Goal: Communication & Community: Participate in discussion

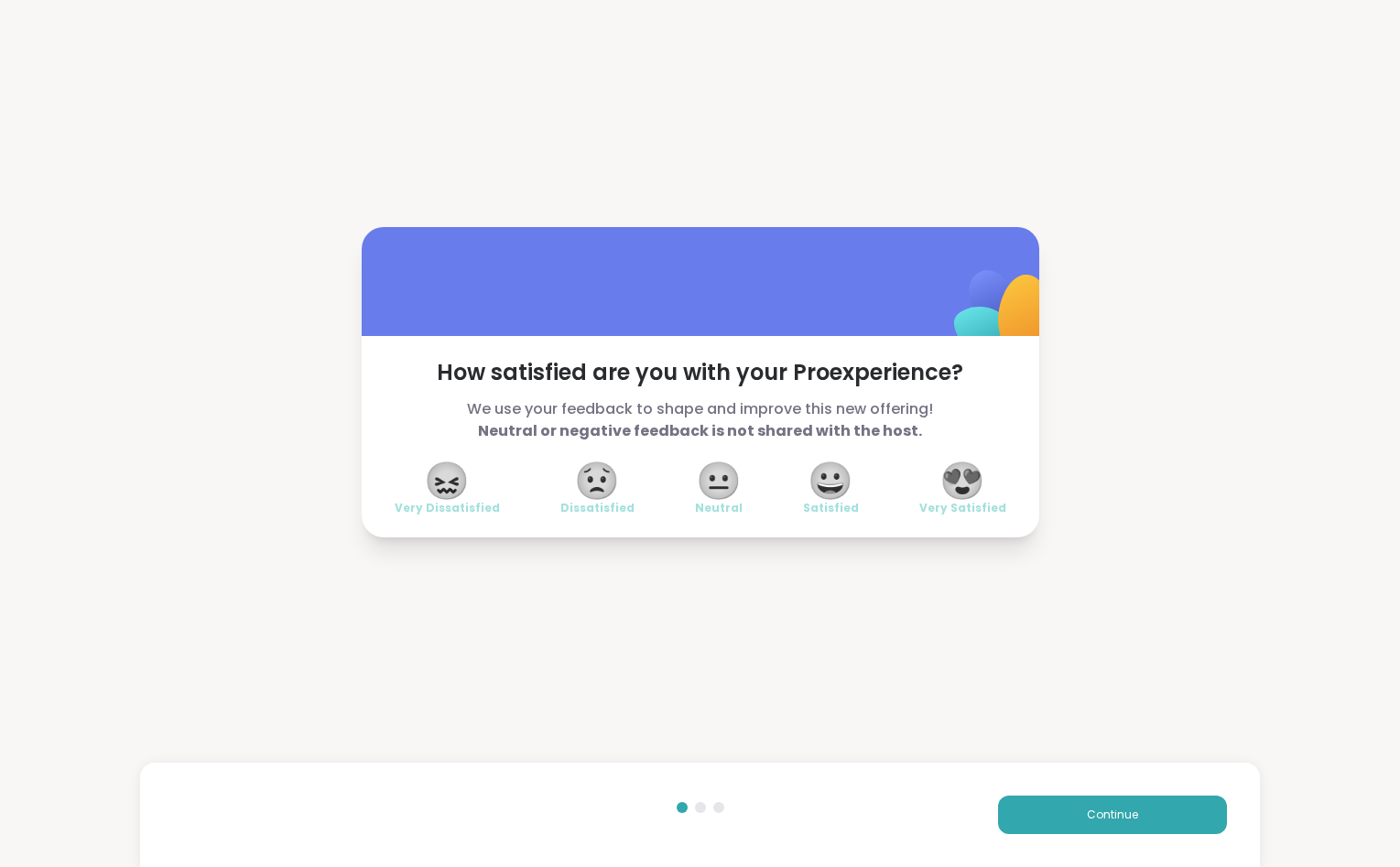
click at [959, 478] on span "😍" at bounding box center [961, 480] width 46 height 33
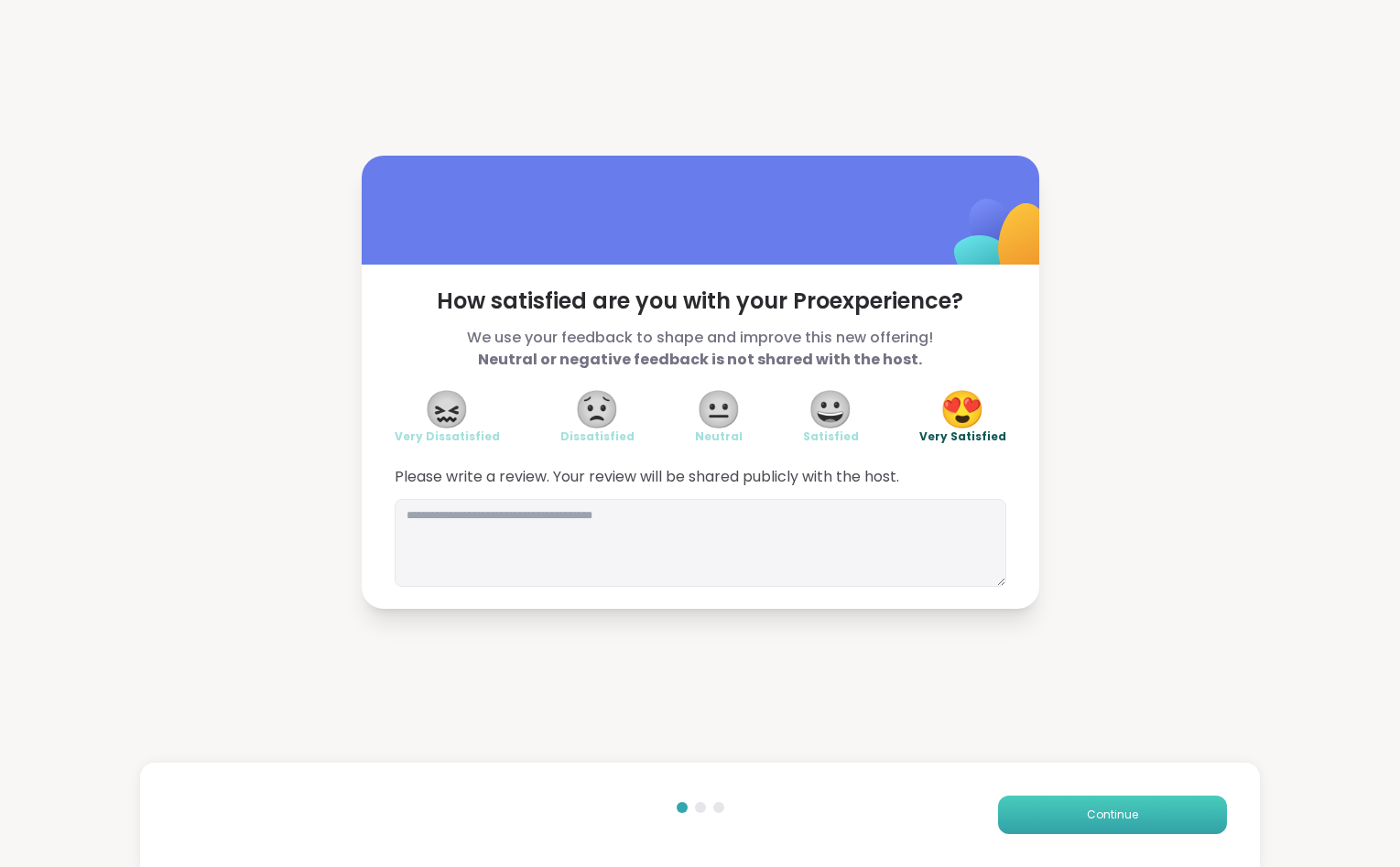
click at [1131, 816] on span "Continue" at bounding box center [1112, 815] width 51 height 17
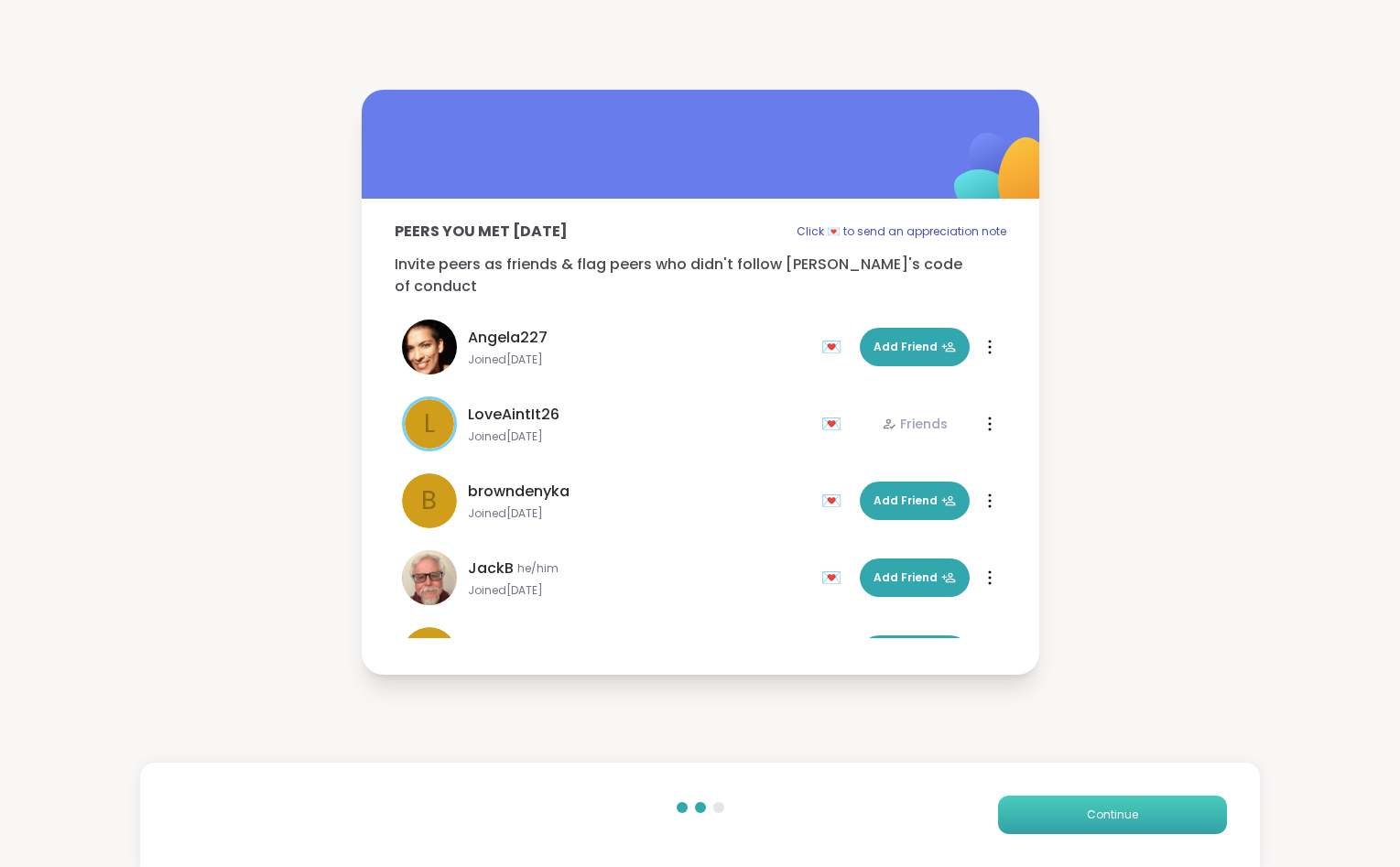
click at [1131, 816] on span "Continue" at bounding box center [1112, 815] width 51 height 17
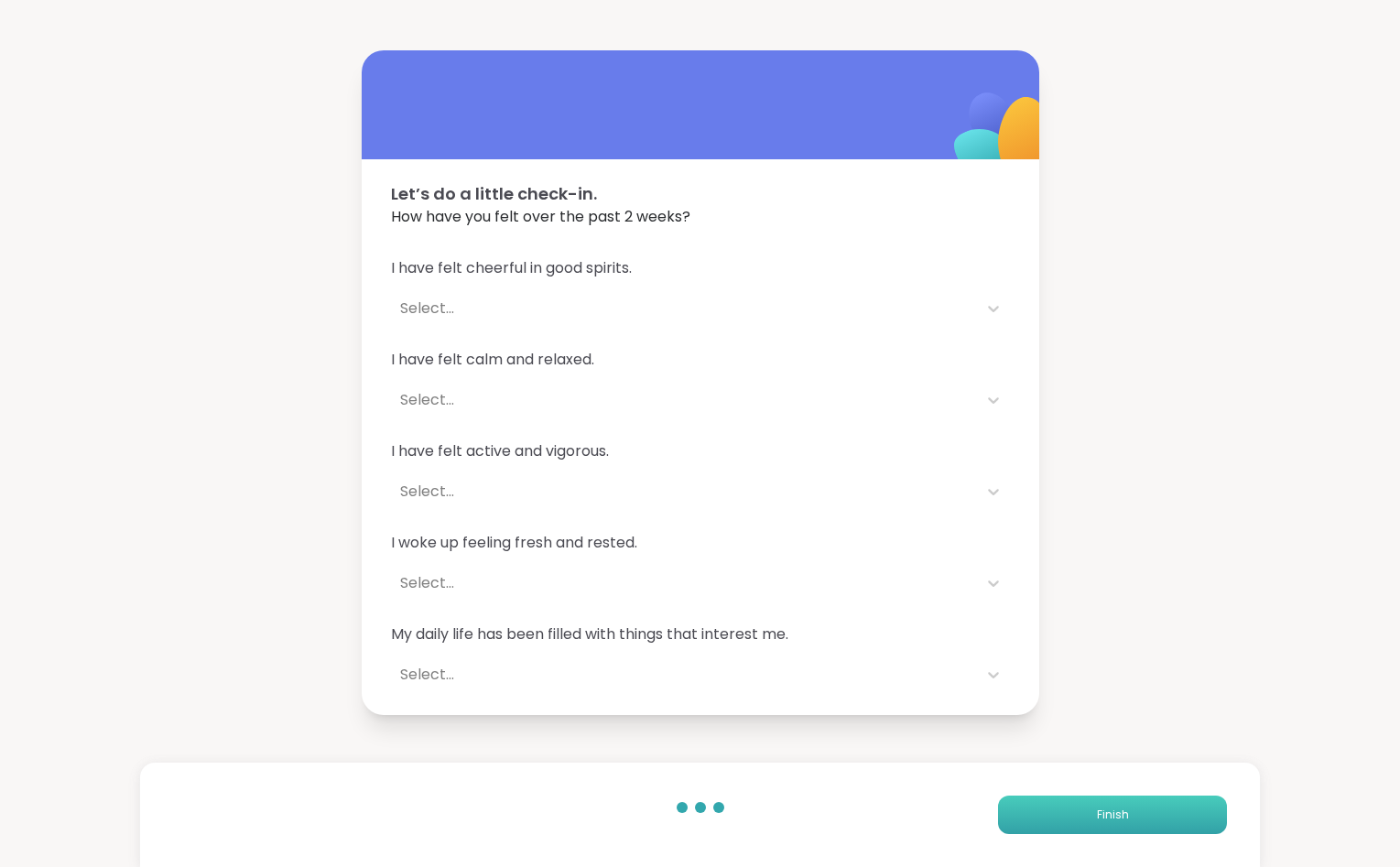
click at [1131, 816] on button "Finish" at bounding box center [1112, 815] width 229 height 38
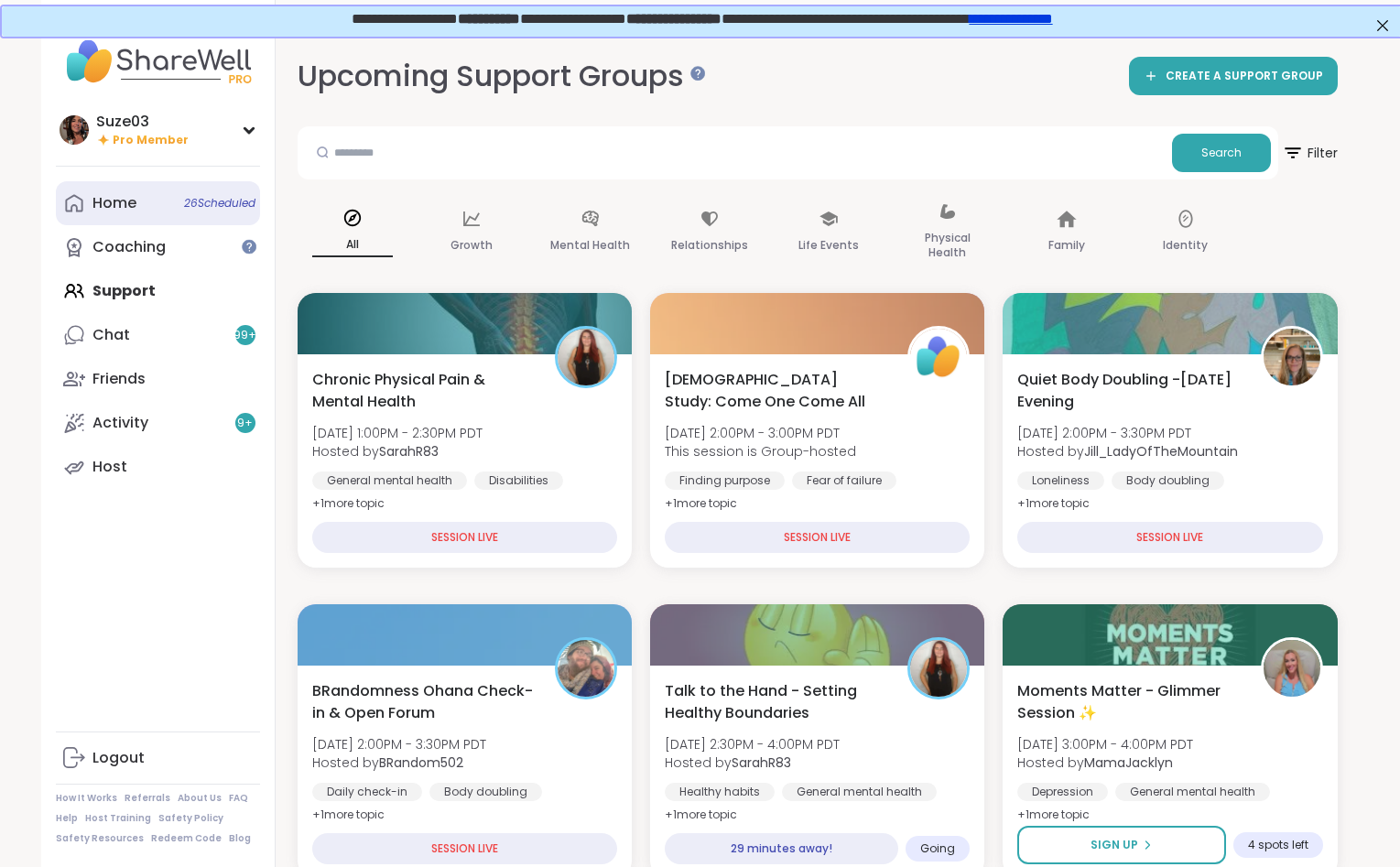
click at [123, 202] on div "Home 26 Scheduled" at bounding box center [114, 204] width 44 height 21
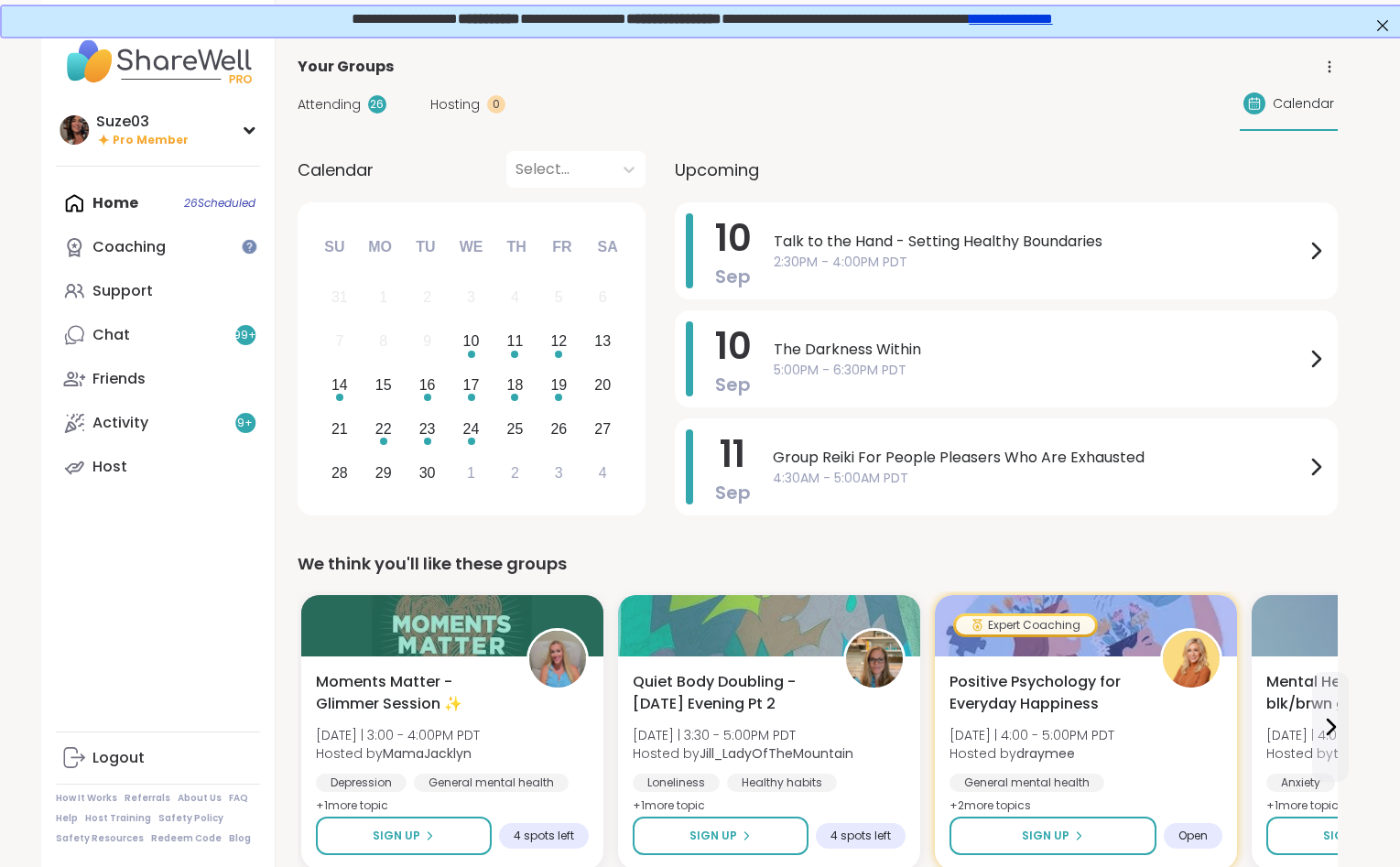
scroll to position [0, 4]
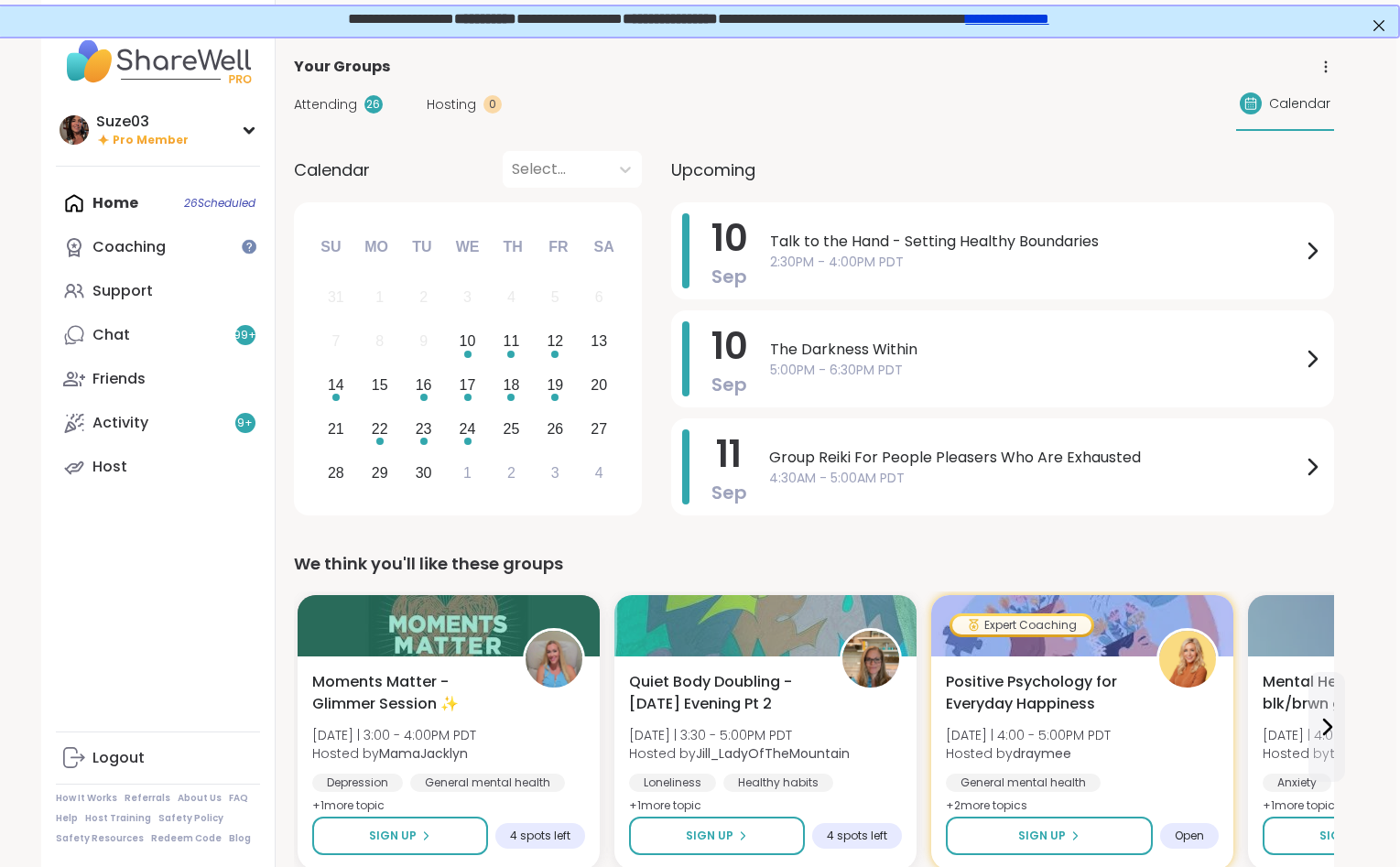
drag, startPoint x: 1381, startPoint y: 859, endPoint x: 1349, endPoint y: 826, distance: 46.0
click at [1323, 724] on icon at bounding box center [1325, 726] width 22 height 22
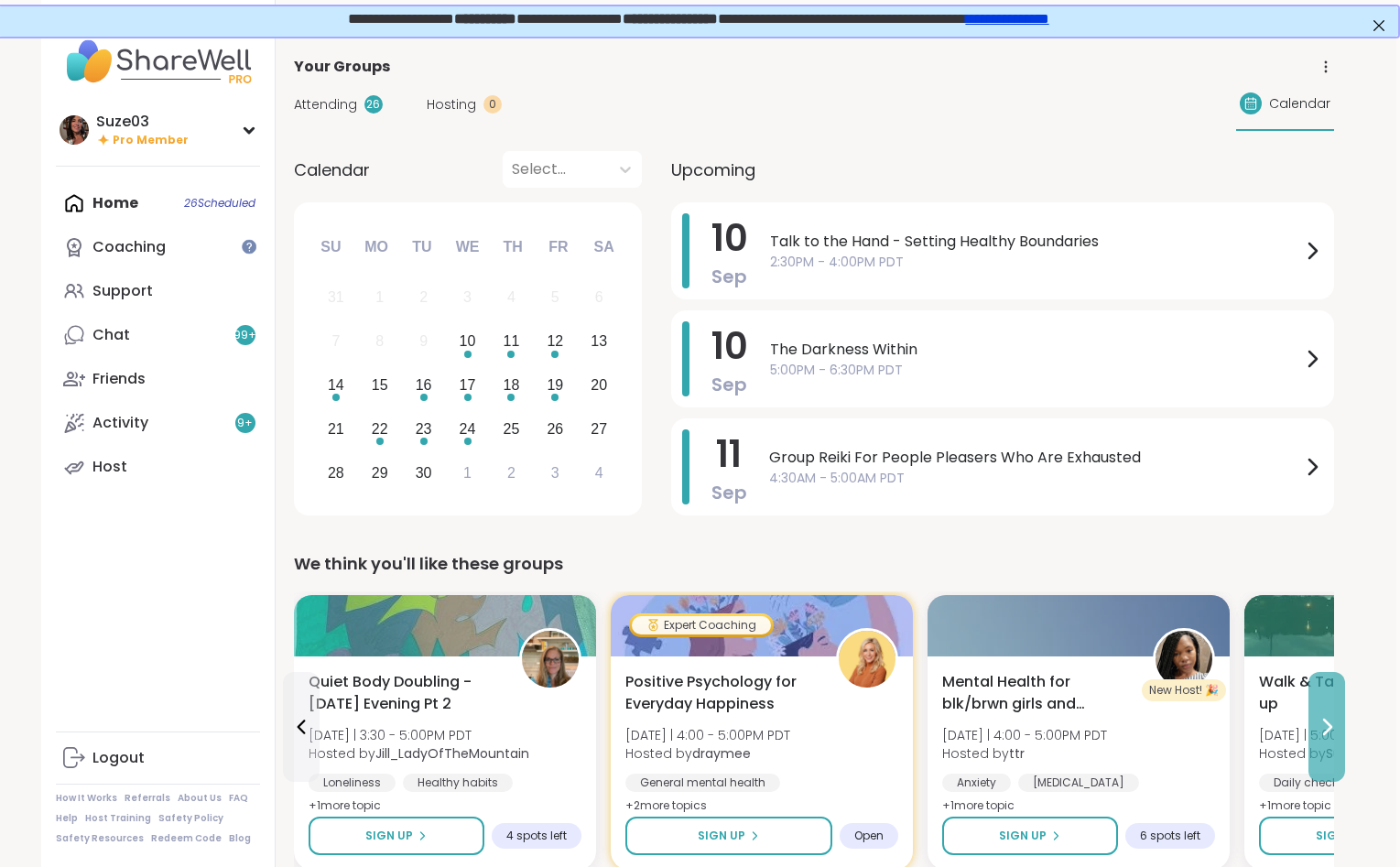
click at [1323, 724] on icon at bounding box center [1325, 726] width 22 height 22
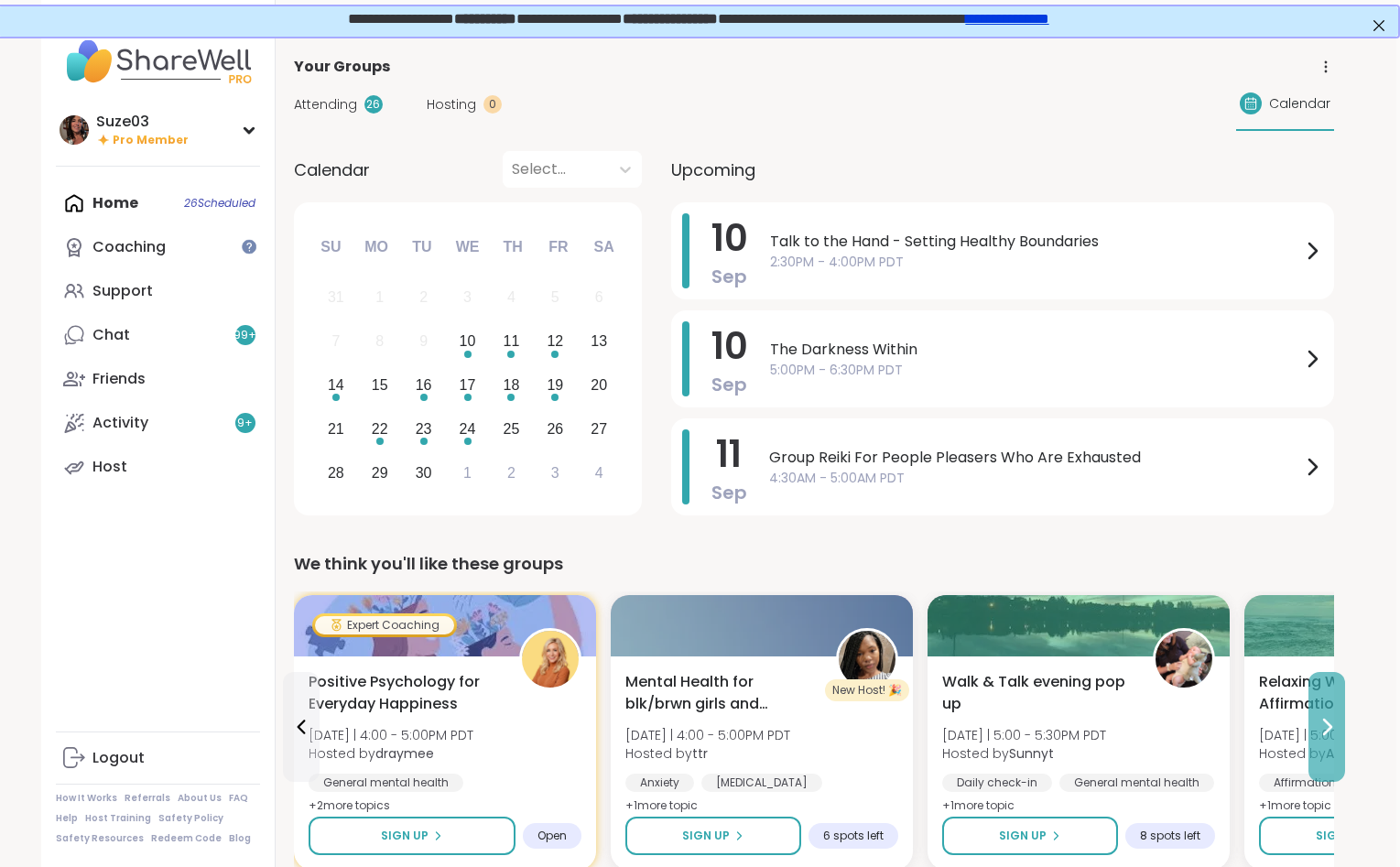
click at [1323, 724] on icon at bounding box center [1325, 726] width 22 height 22
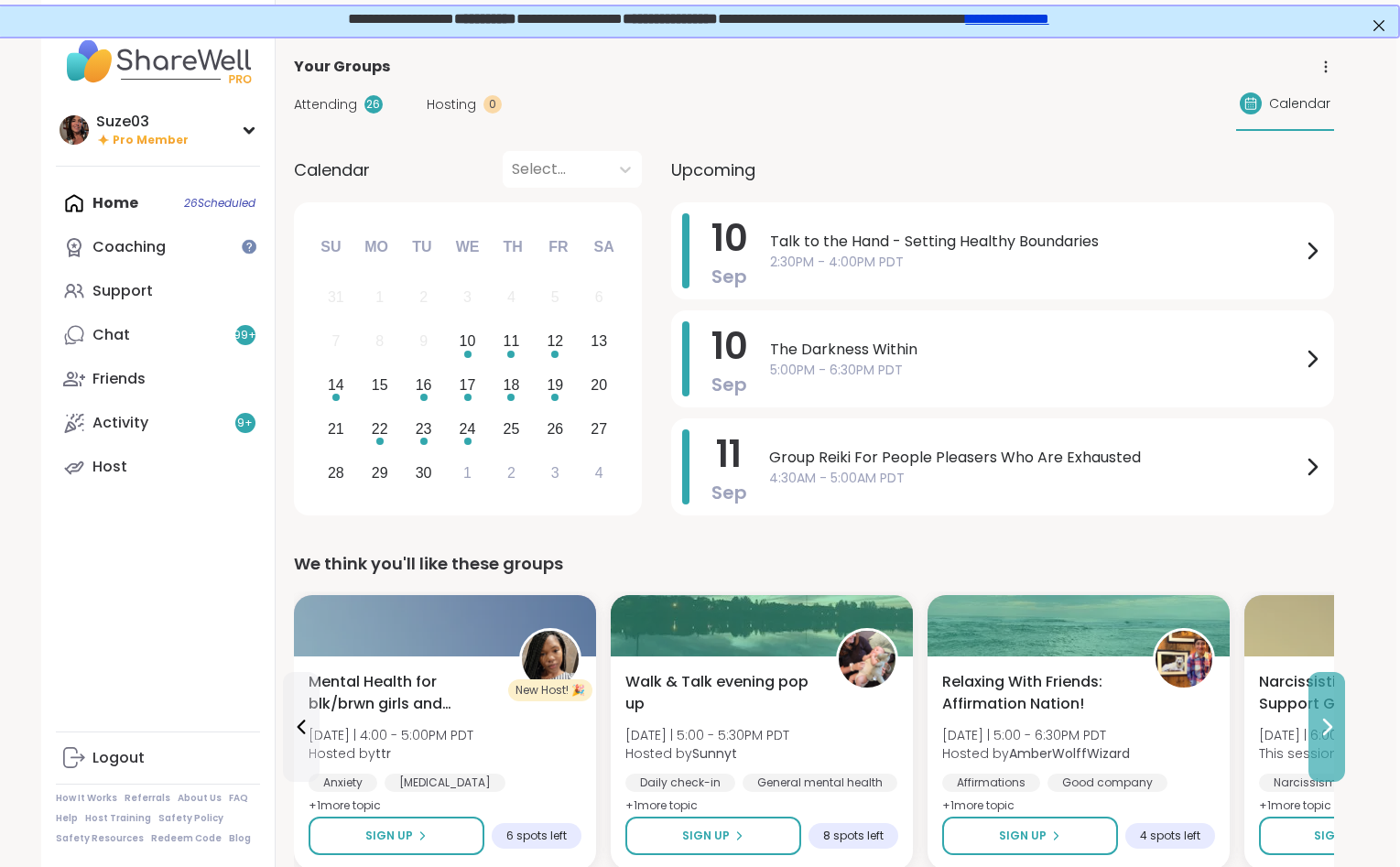
click at [1323, 724] on icon at bounding box center [1325, 726] width 22 height 22
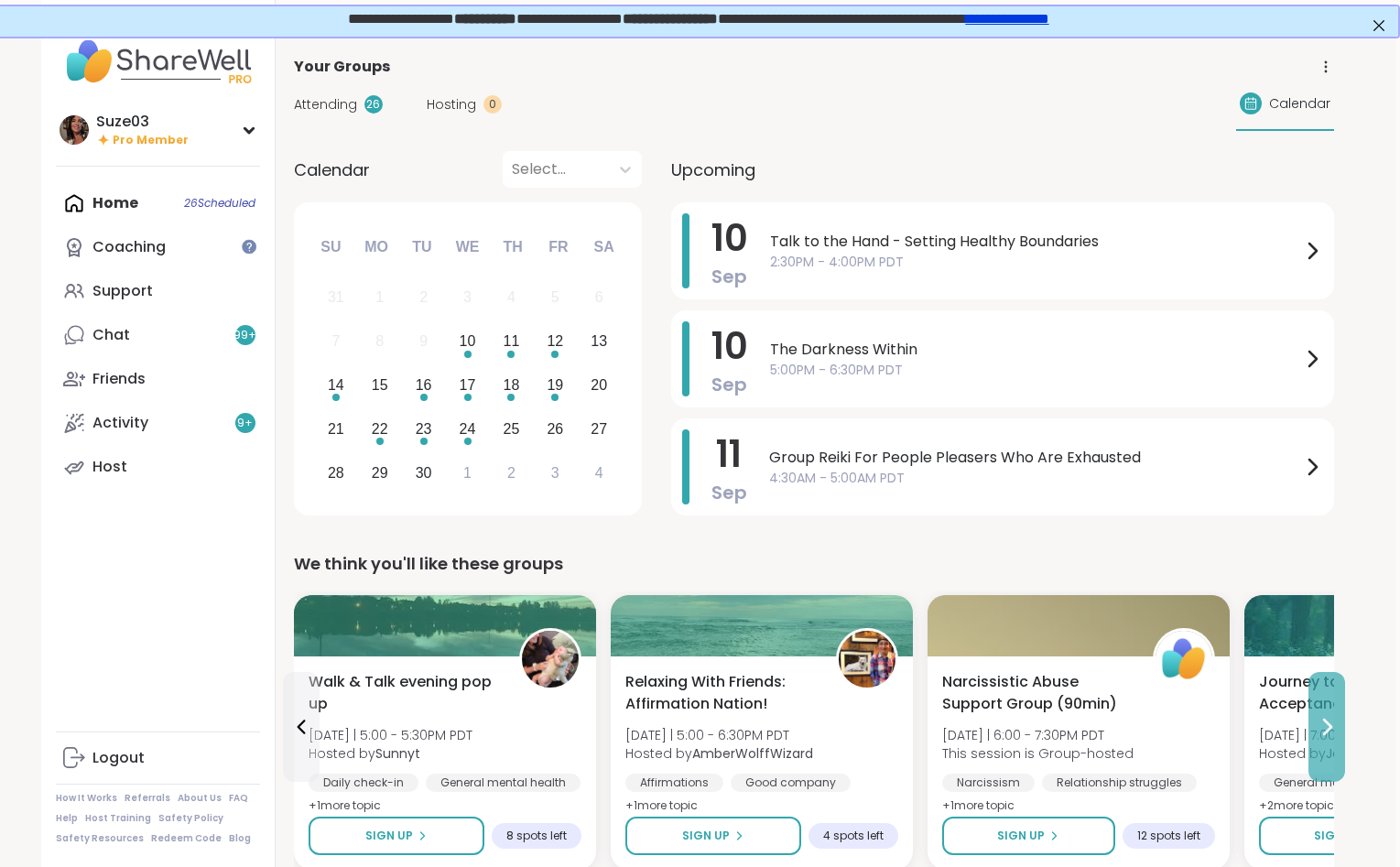
click at [1323, 724] on icon at bounding box center [1325, 726] width 22 height 22
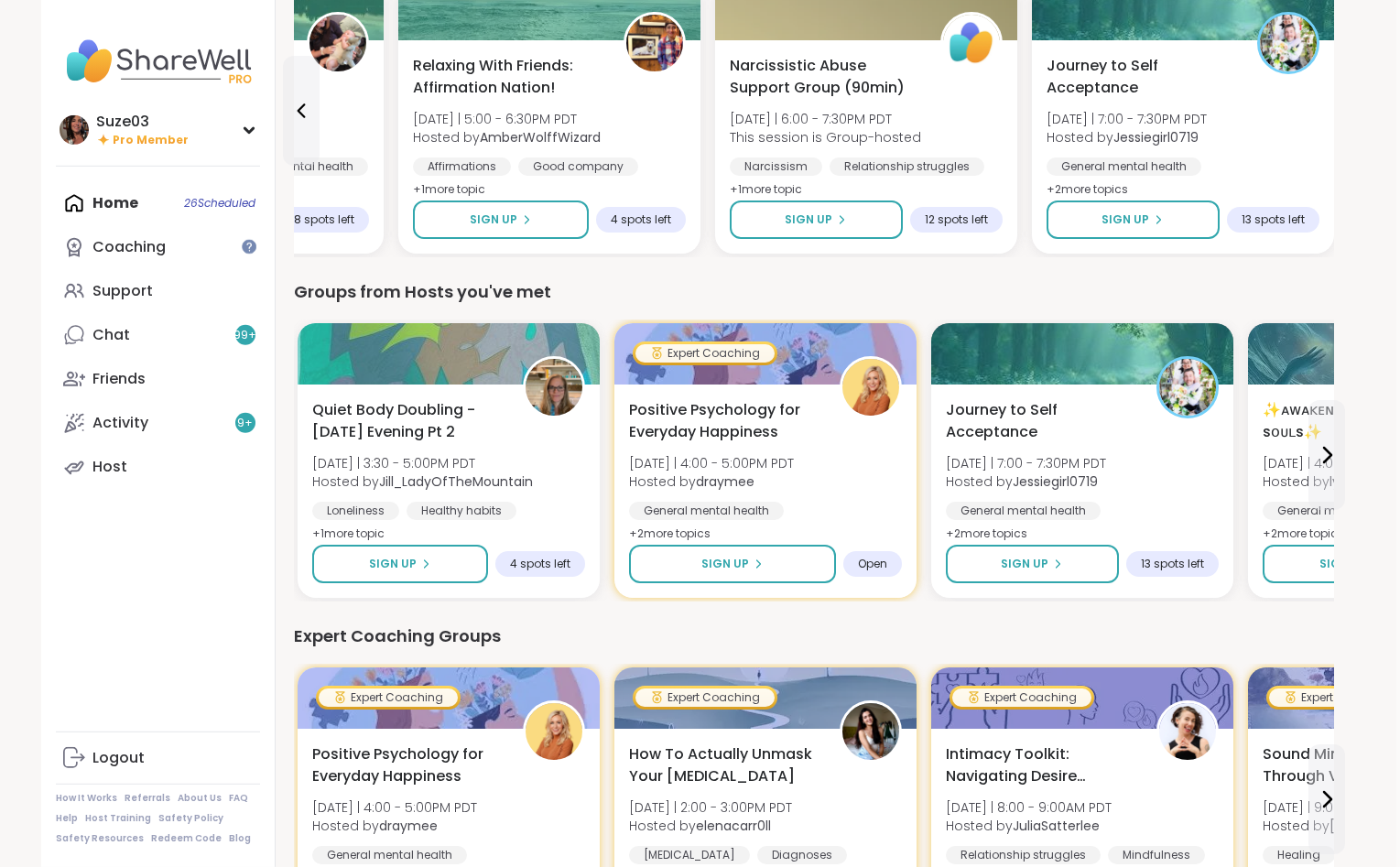
scroll to position [623, 4]
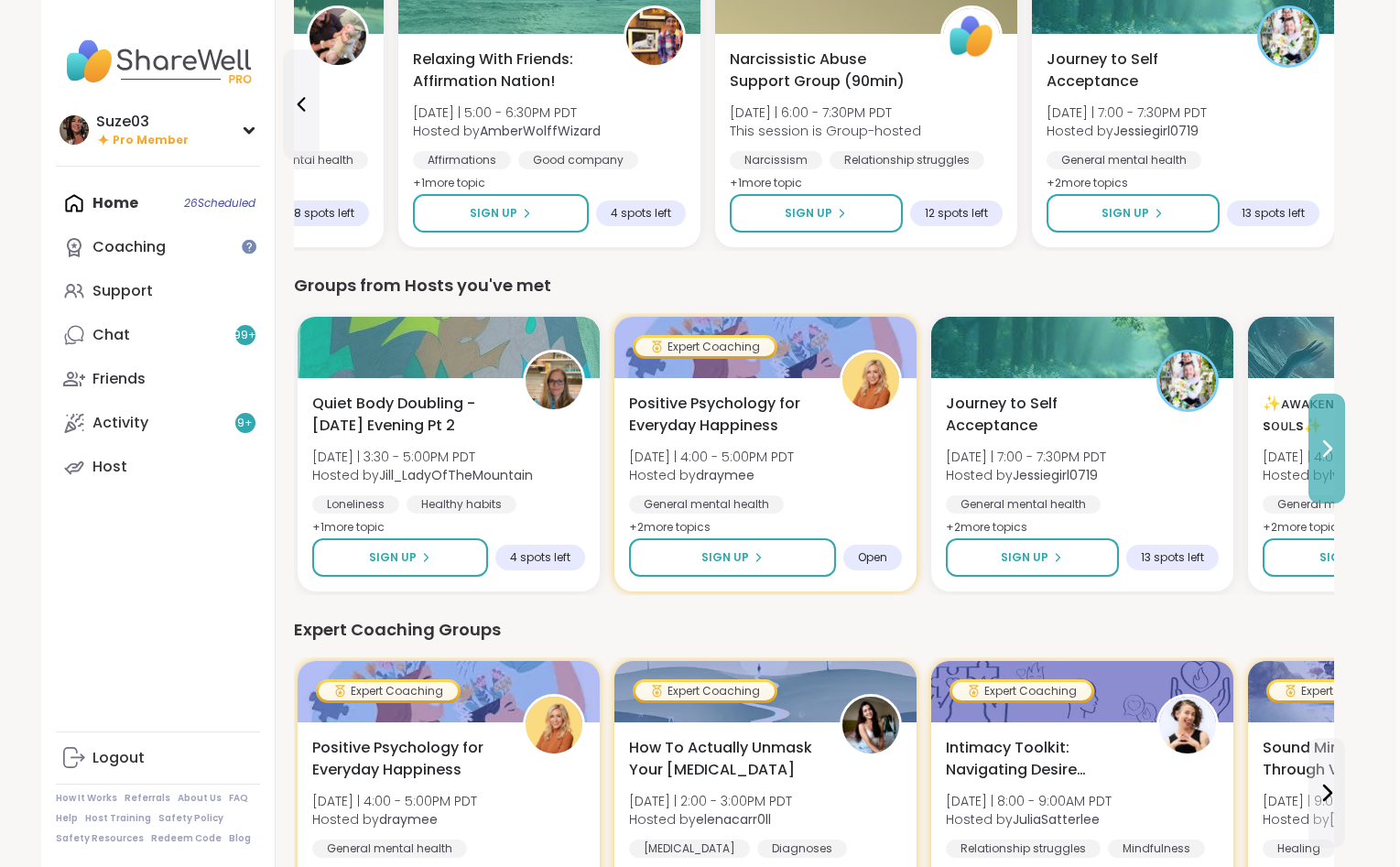
click at [1323, 453] on icon at bounding box center [1325, 448] width 22 height 22
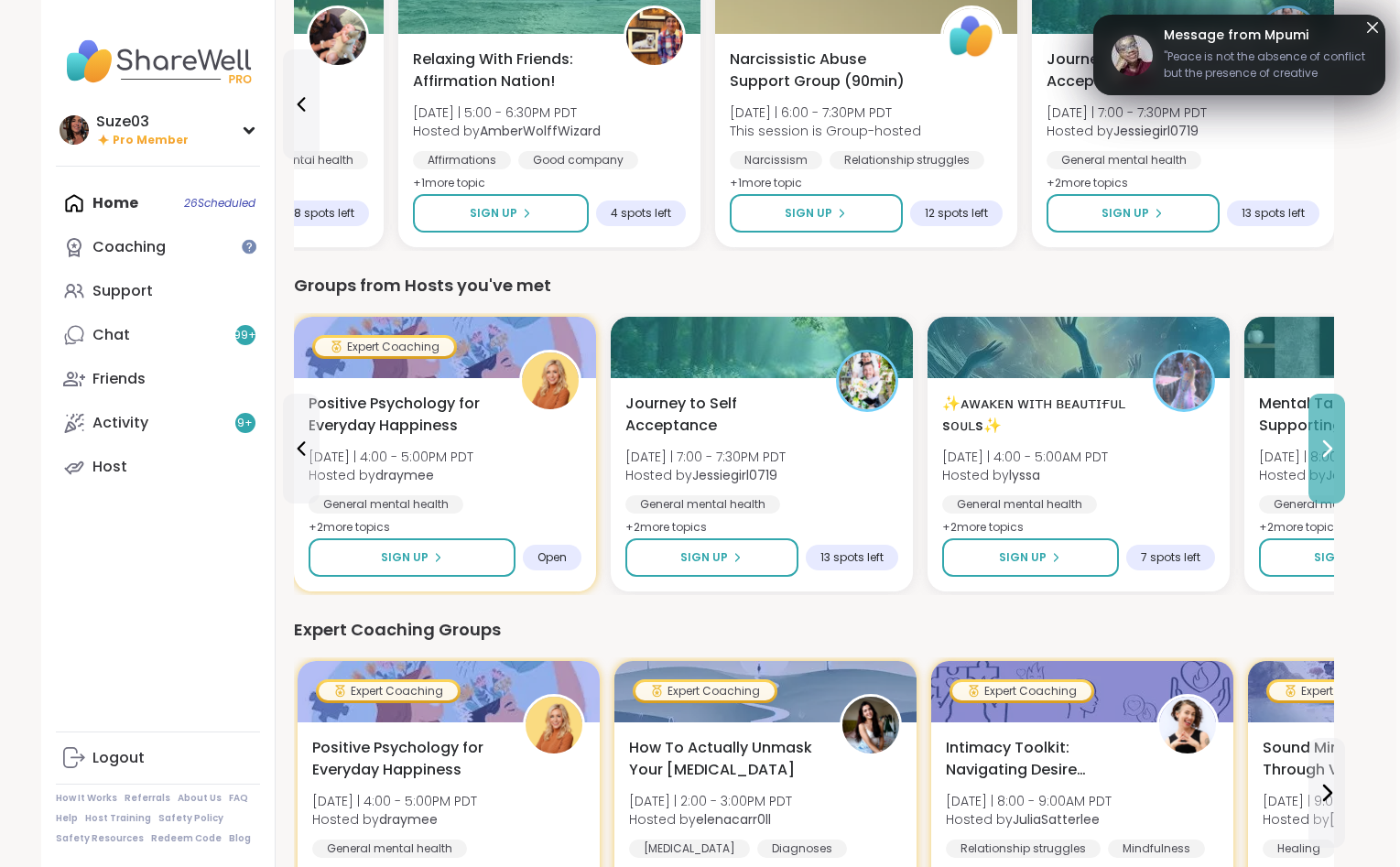
click at [1323, 453] on icon at bounding box center [1325, 448] width 22 height 22
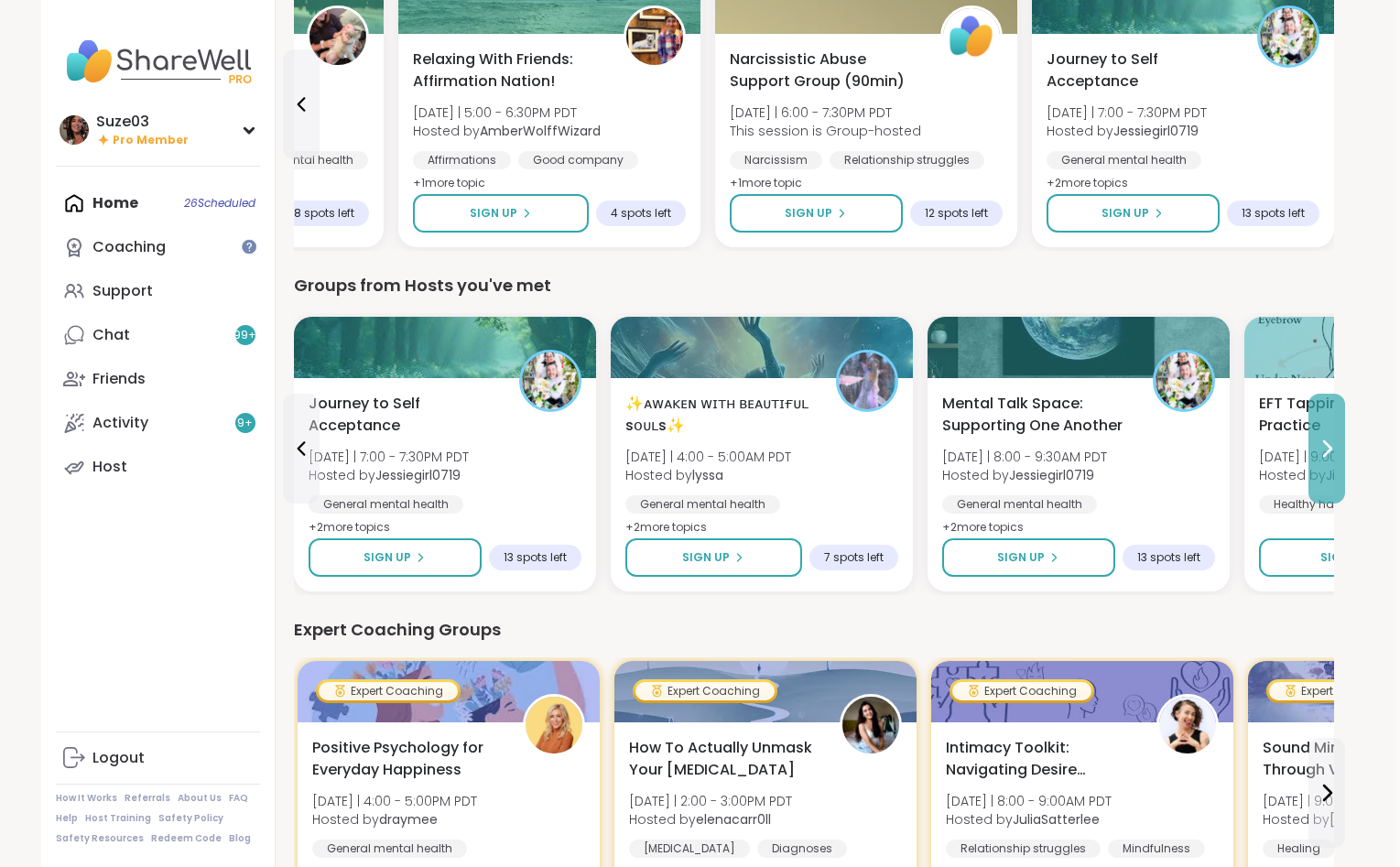
click at [1323, 453] on icon at bounding box center [1325, 448] width 22 height 22
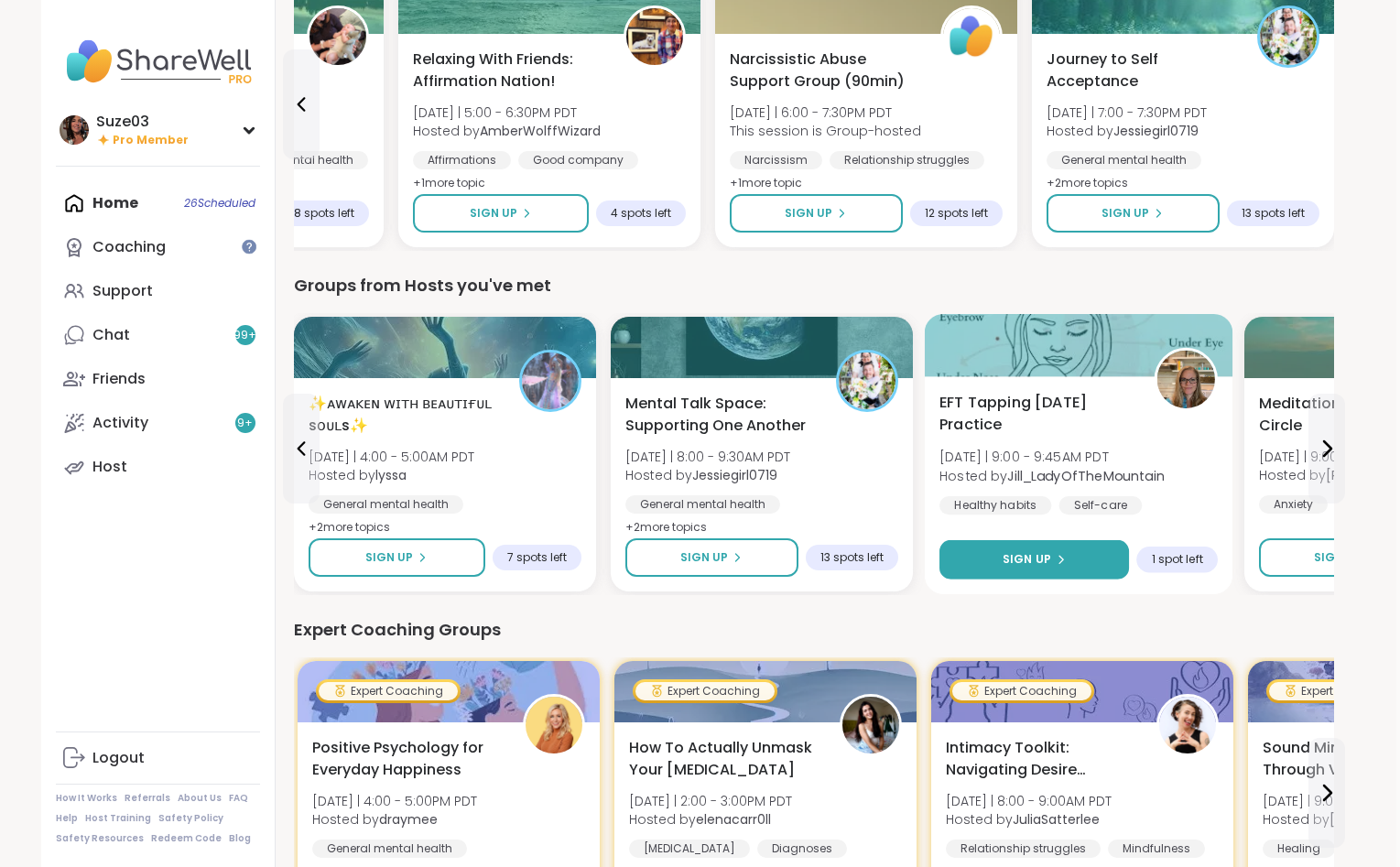
click at [1046, 550] on button "Sign Up" at bounding box center [1033, 559] width 190 height 39
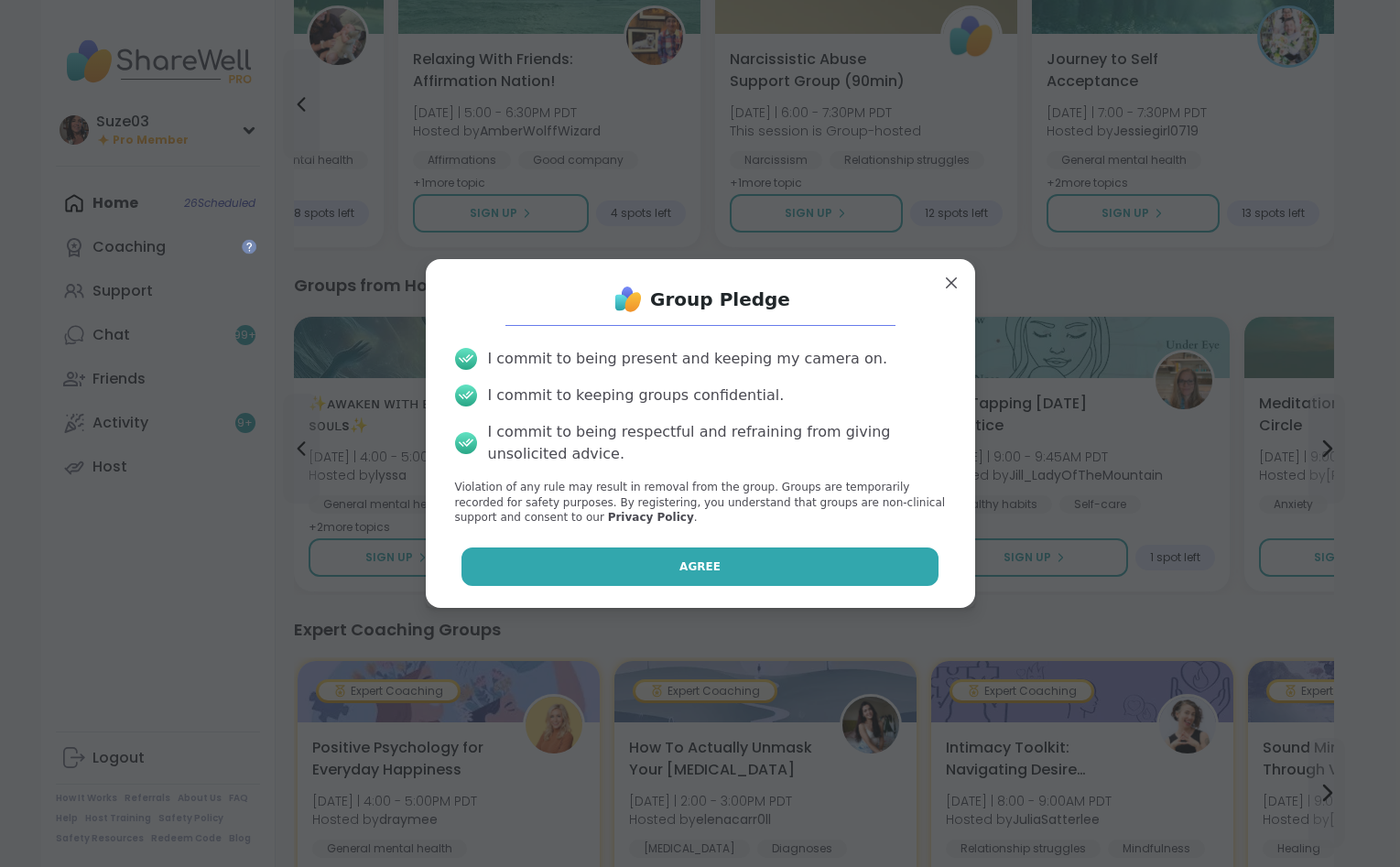
click at [841, 562] on button "Agree" at bounding box center [700, 566] width 477 height 38
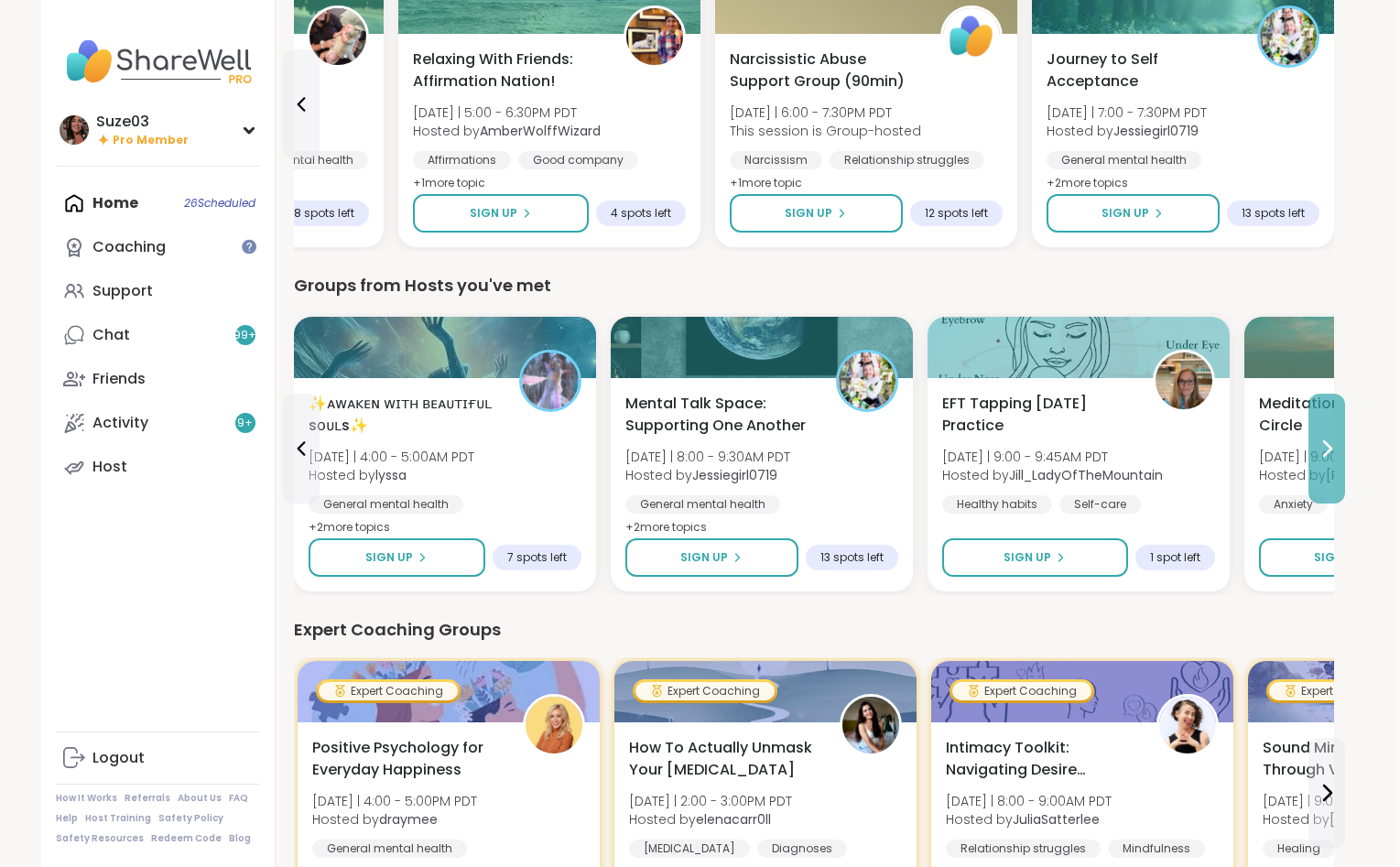
click at [1323, 438] on icon at bounding box center [1325, 448] width 22 height 22
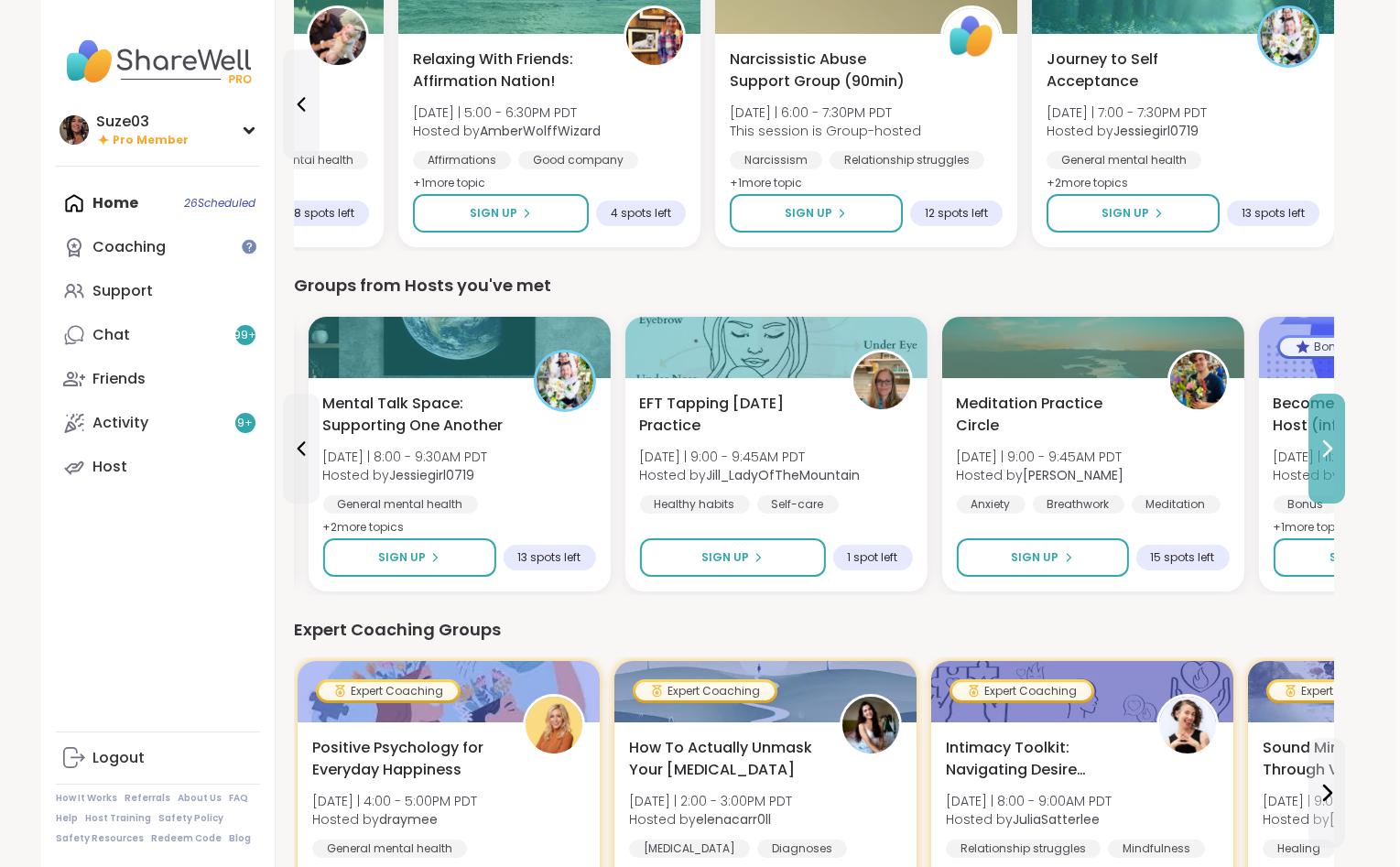
click at [1323, 438] on icon at bounding box center [1325, 448] width 22 height 22
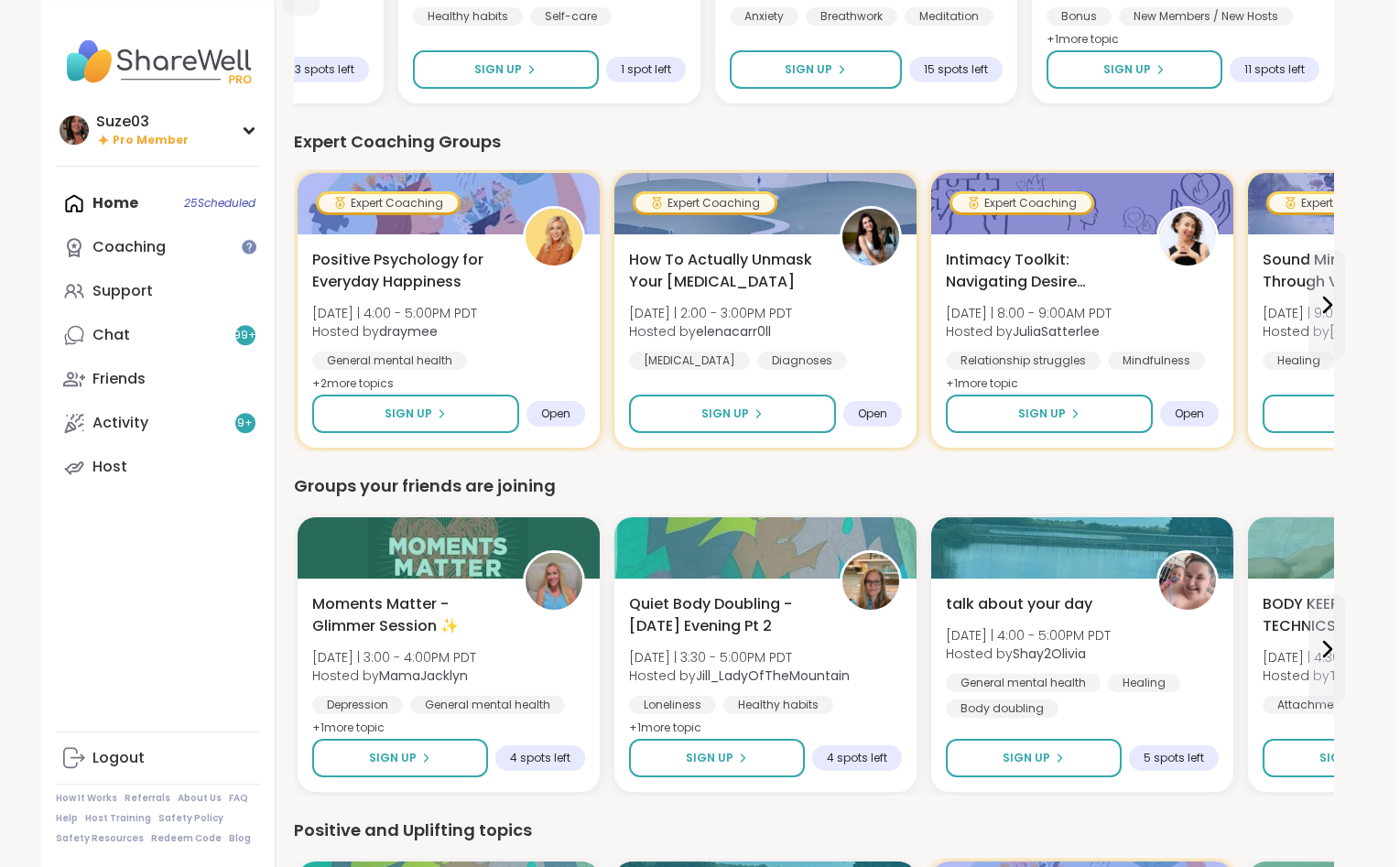
scroll to position [1151, 4]
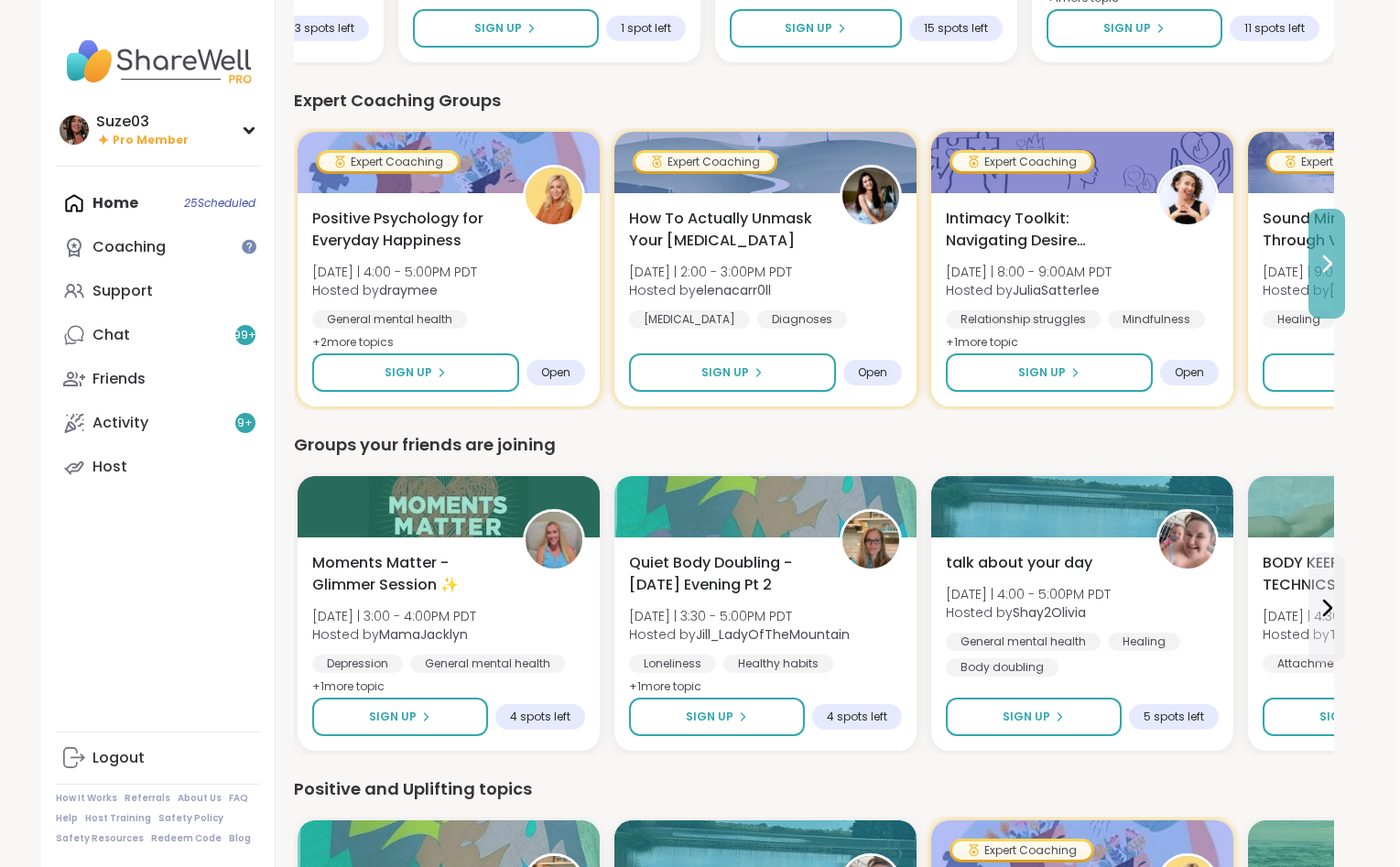
click at [1313, 264] on button at bounding box center [1326, 263] width 36 height 109
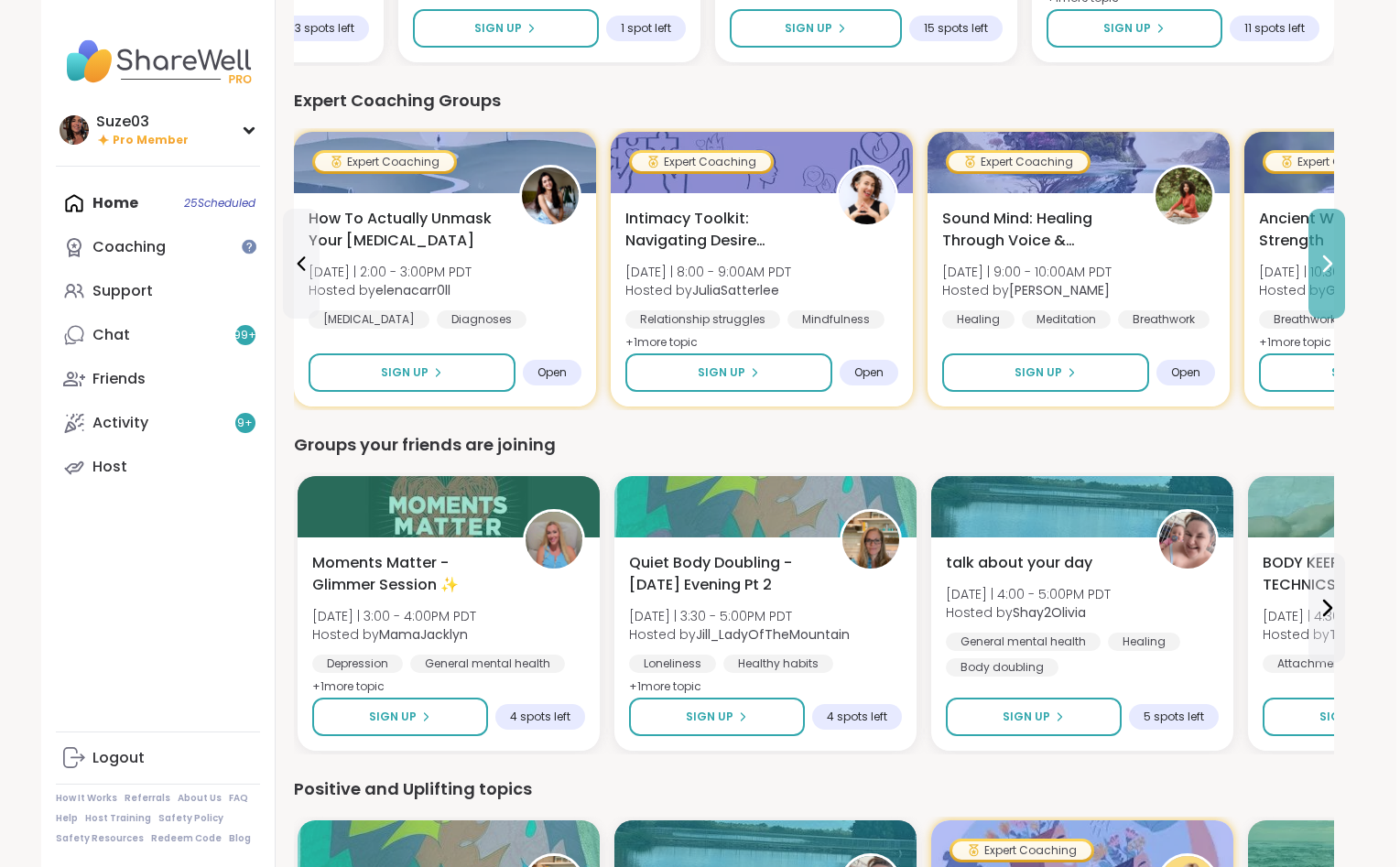
click at [1313, 264] on button at bounding box center [1326, 263] width 36 height 109
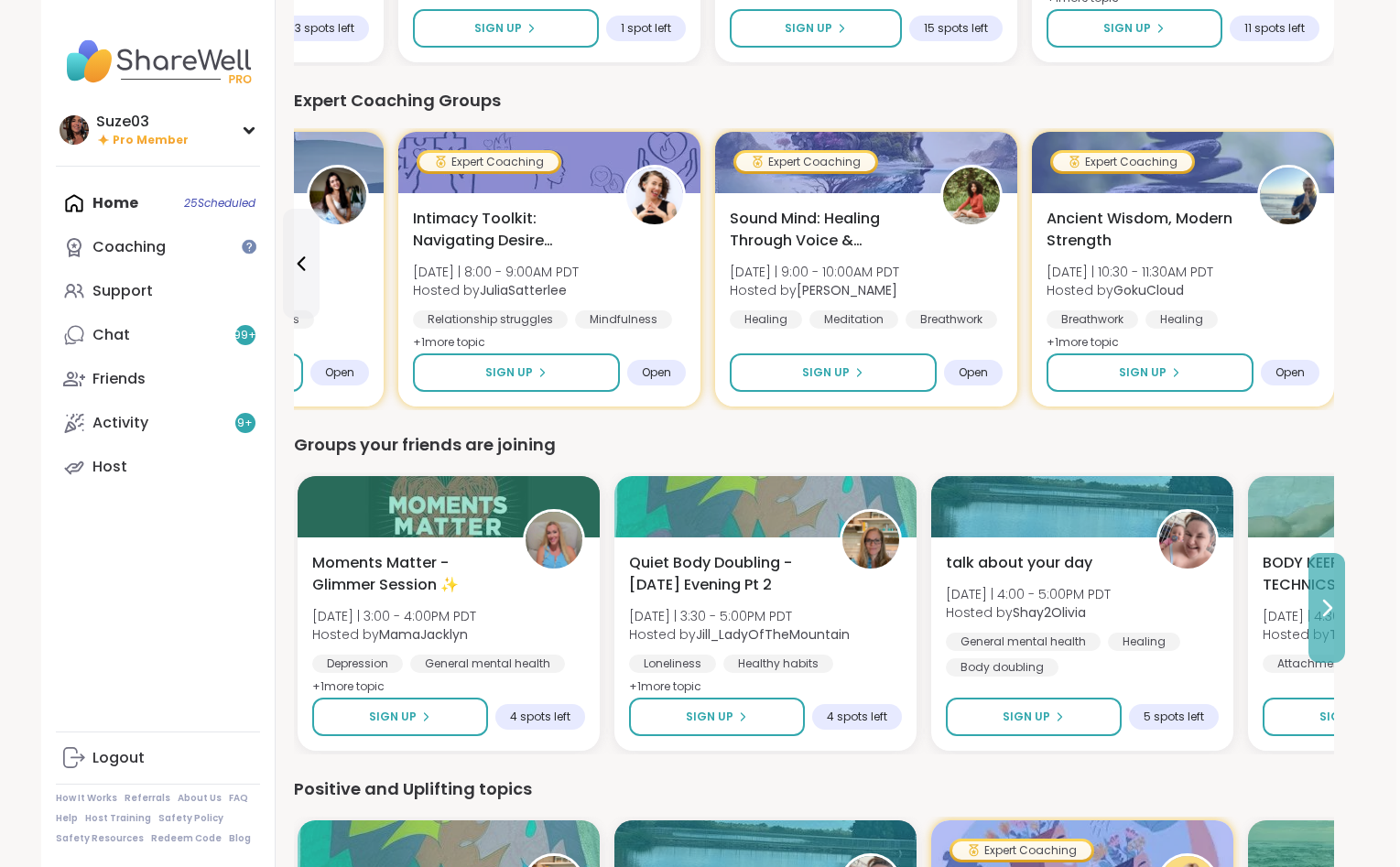
click at [1325, 600] on icon at bounding box center [1325, 607] width 22 height 22
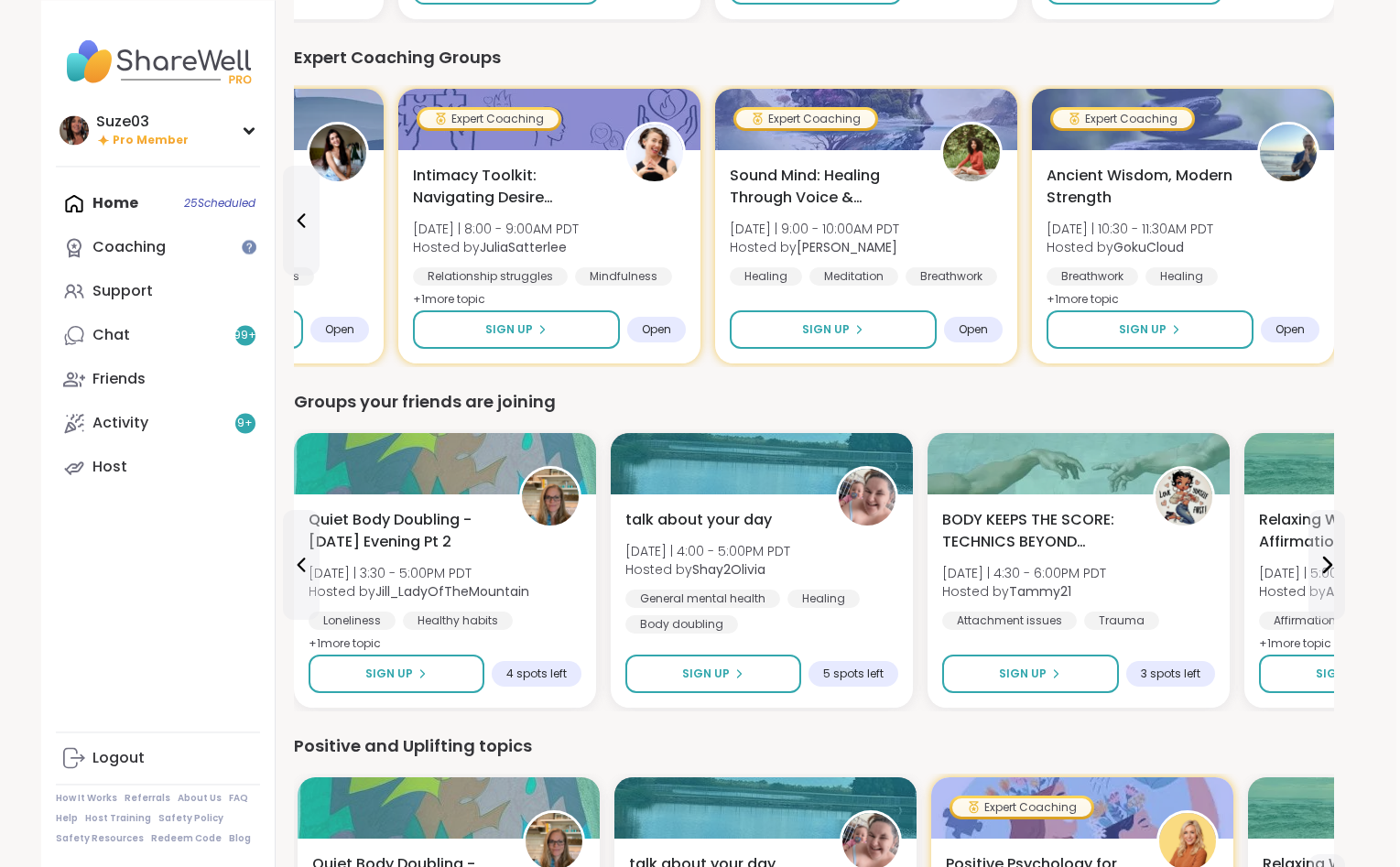
scroll to position [1214, 4]
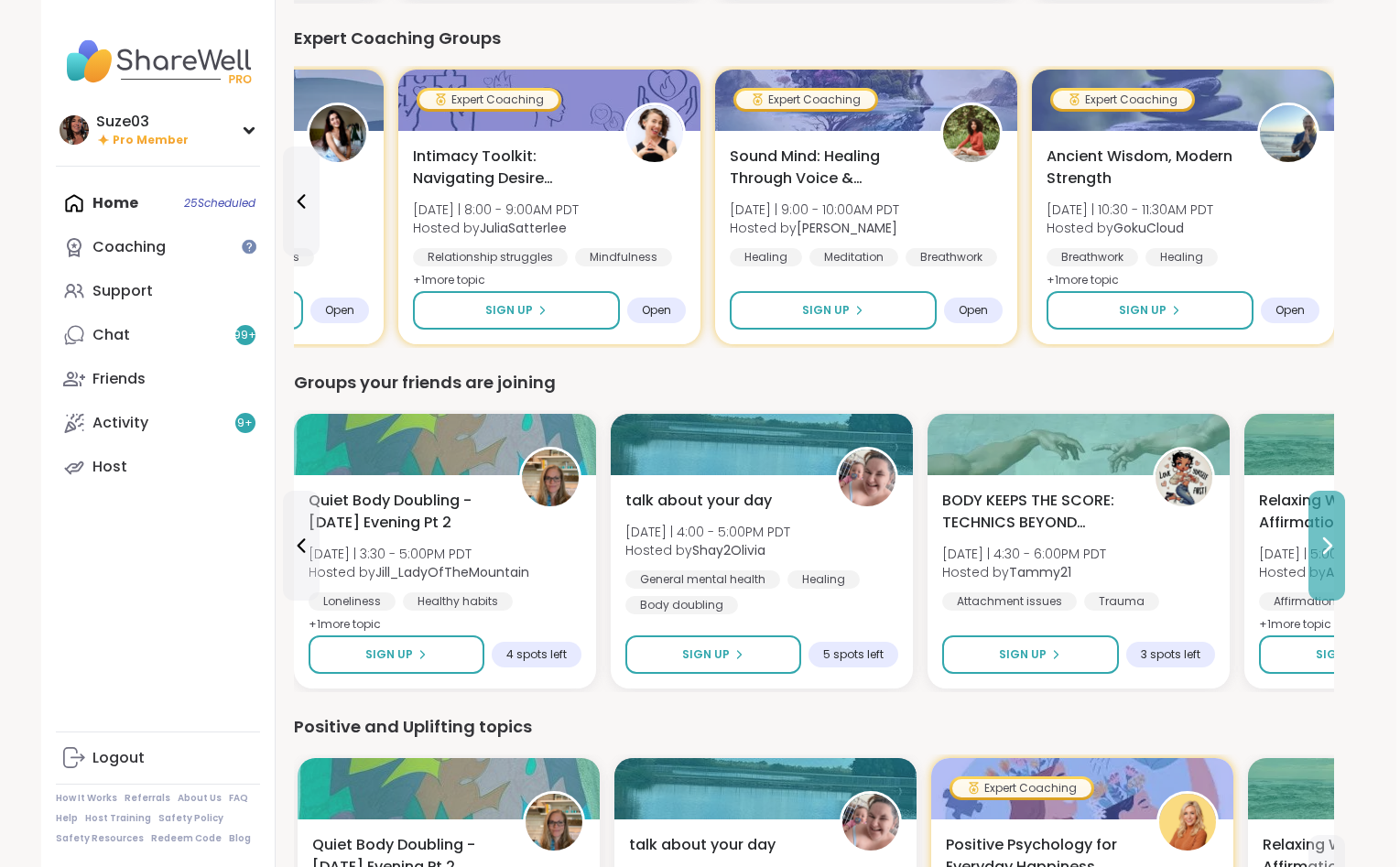
click at [1327, 561] on button at bounding box center [1326, 545] width 36 height 109
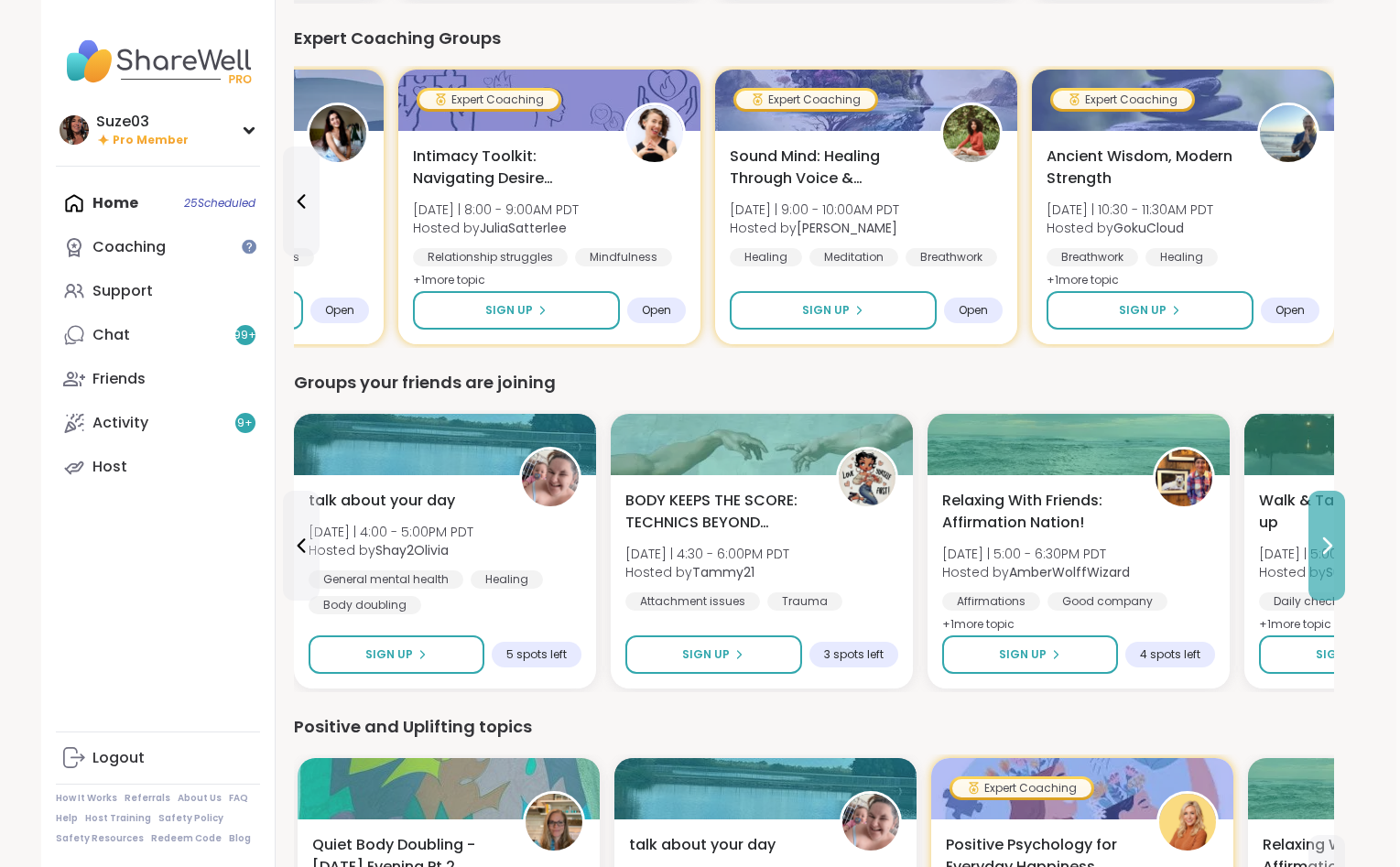
click at [1327, 561] on button at bounding box center [1326, 545] width 36 height 109
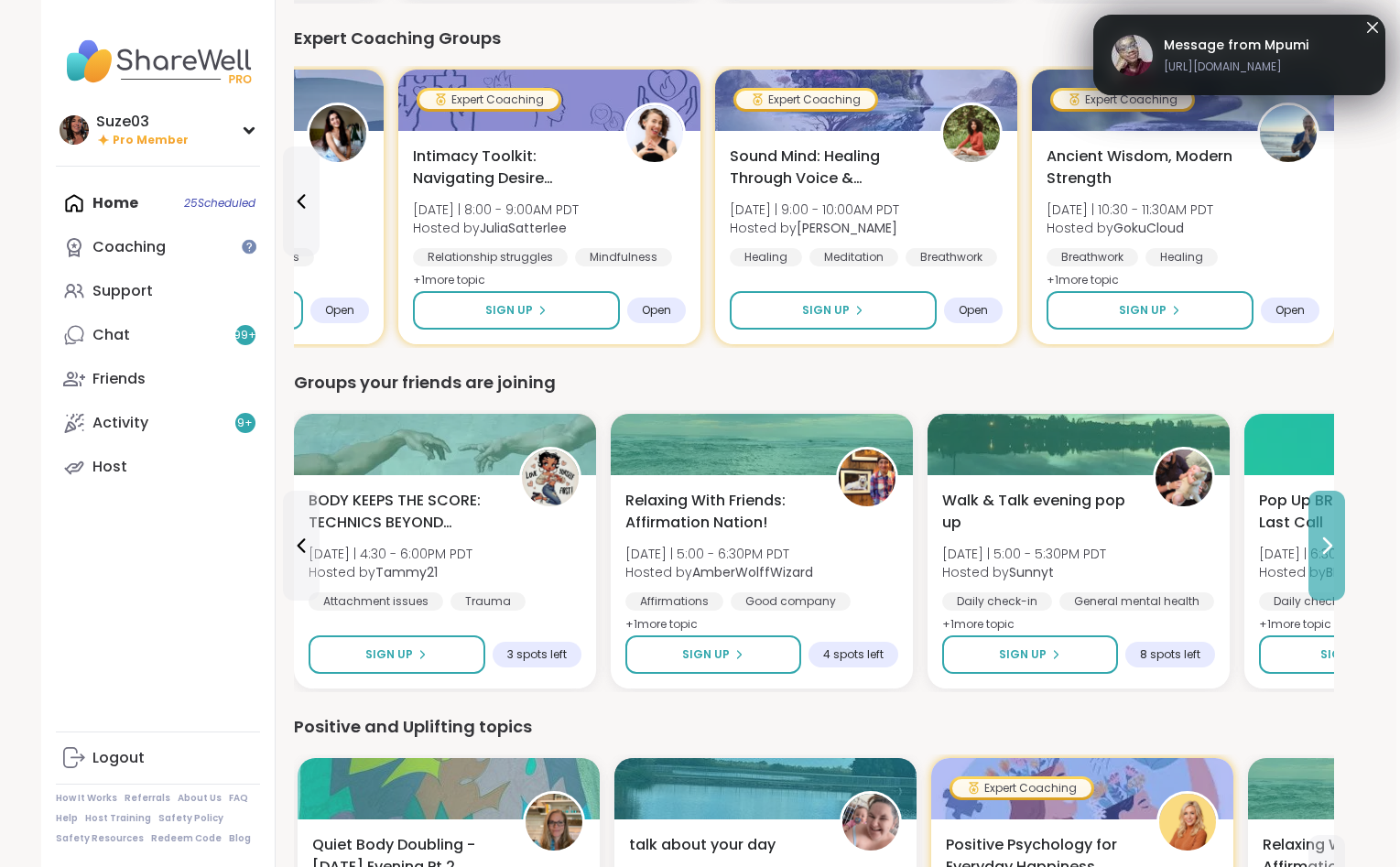
click at [1327, 561] on button at bounding box center [1326, 545] width 36 height 109
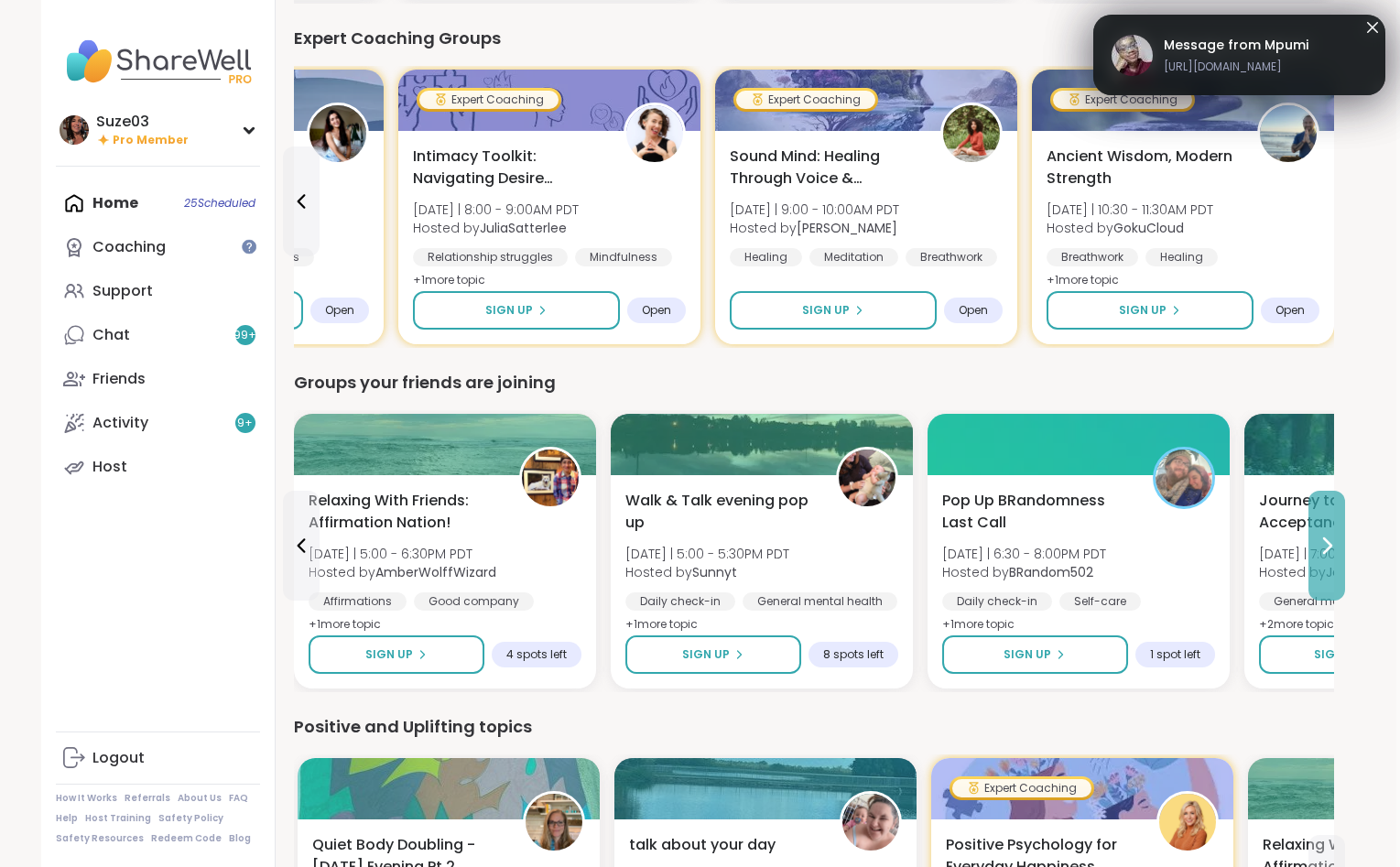
click at [1327, 561] on button at bounding box center [1326, 545] width 36 height 109
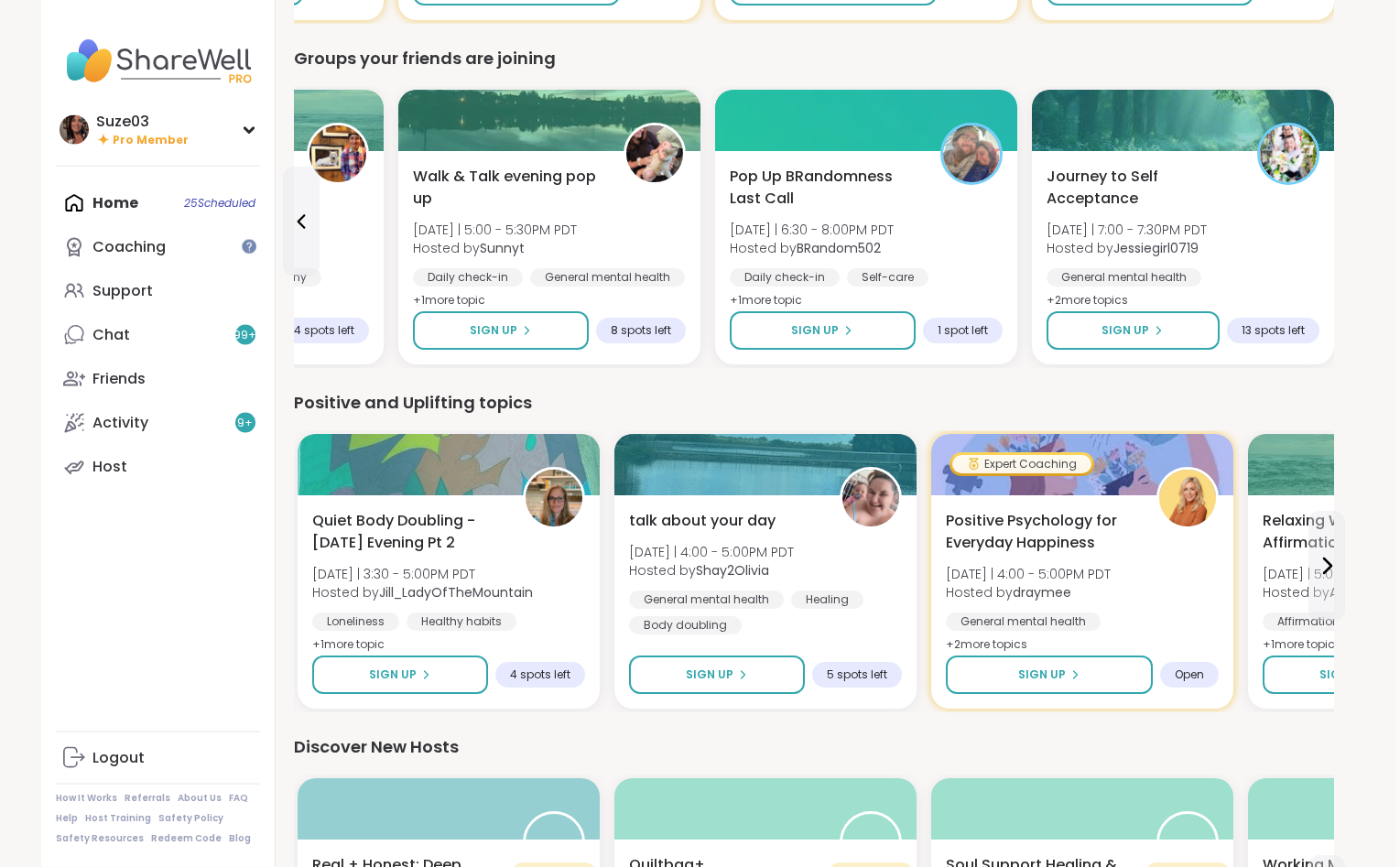
scroll to position [1540, 4]
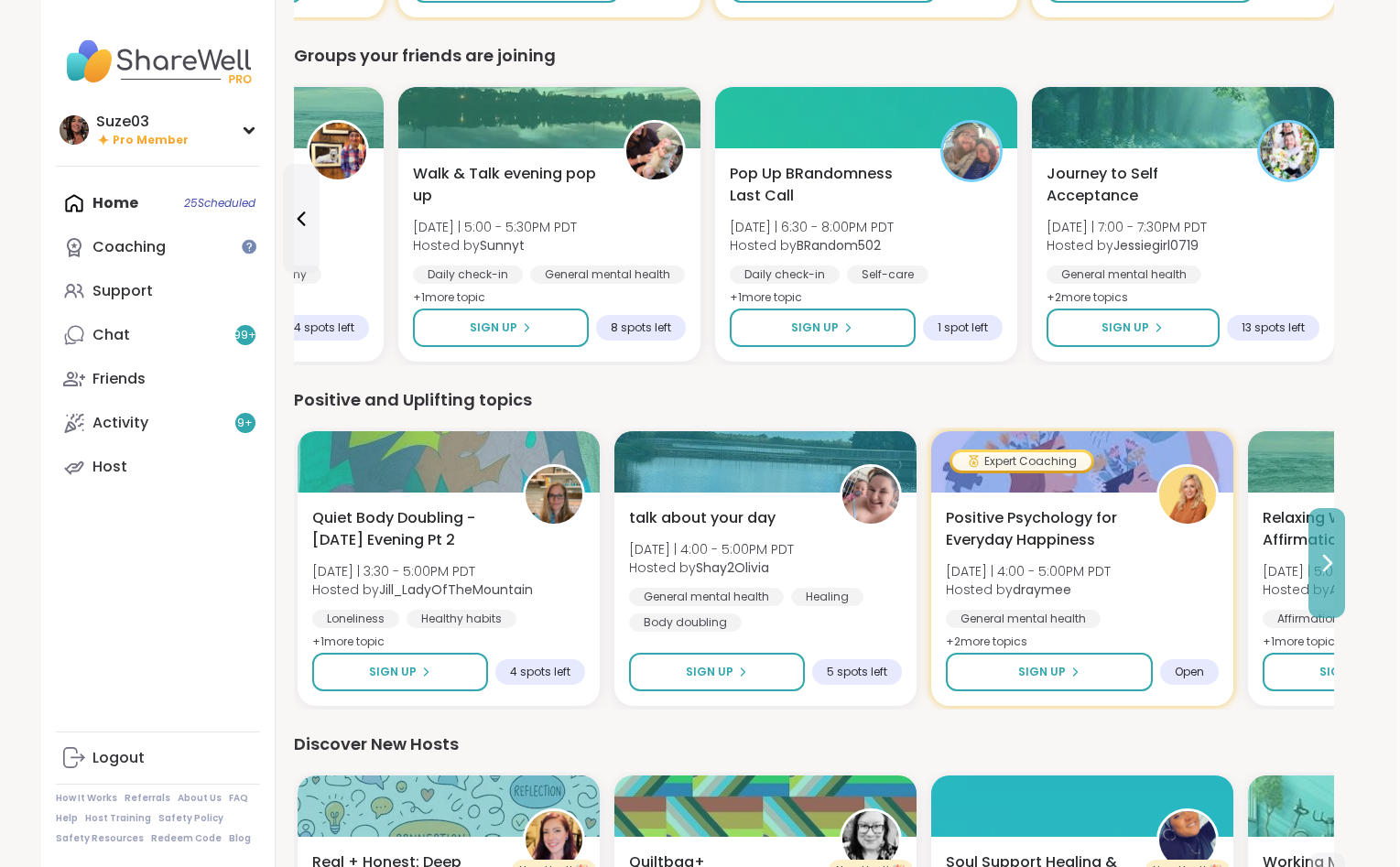
click at [1321, 560] on icon at bounding box center [1325, 562] width 22 height 22
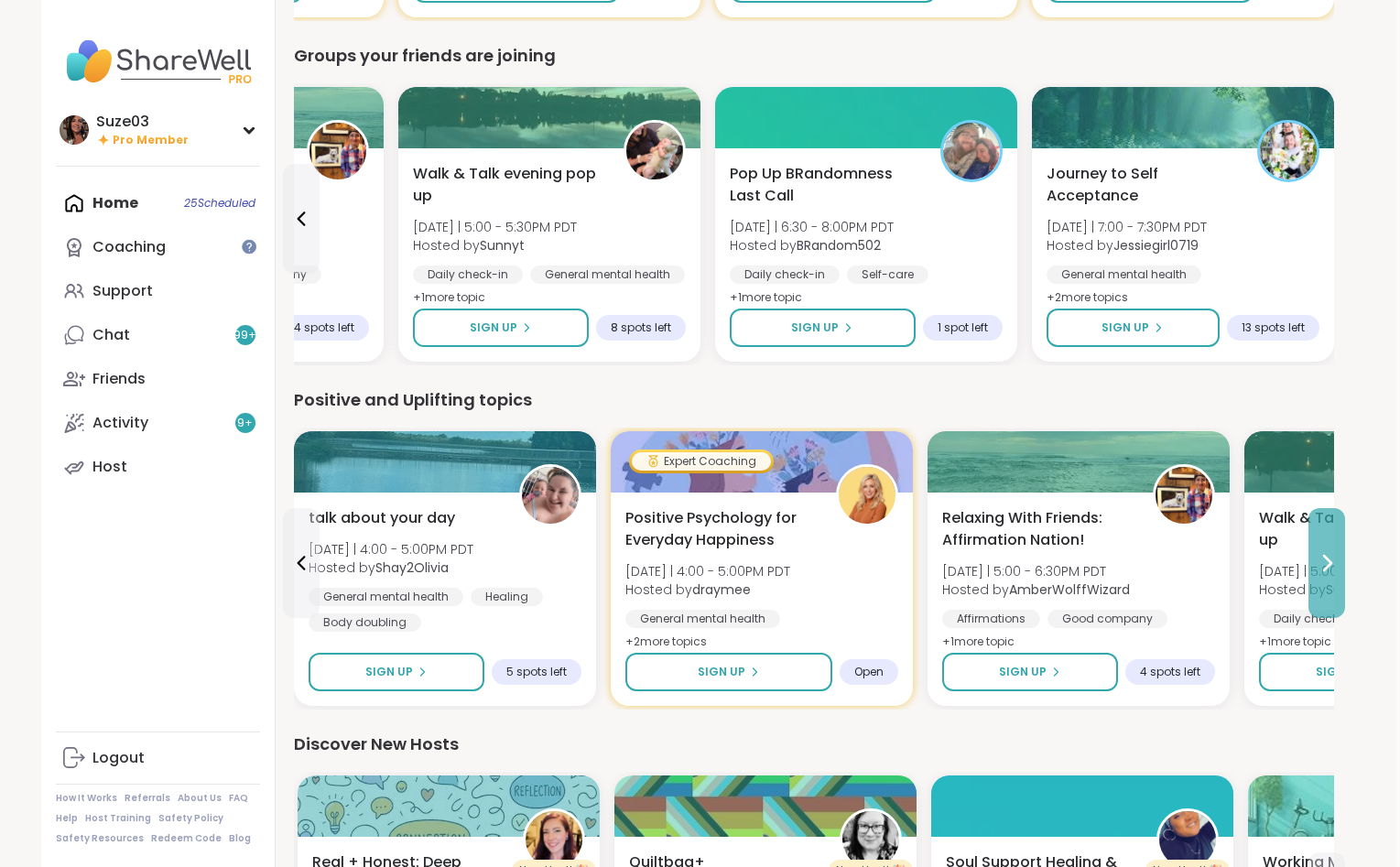
click at [1321, 560] on icon at bounding box center [1325, 562] width 22 height 22
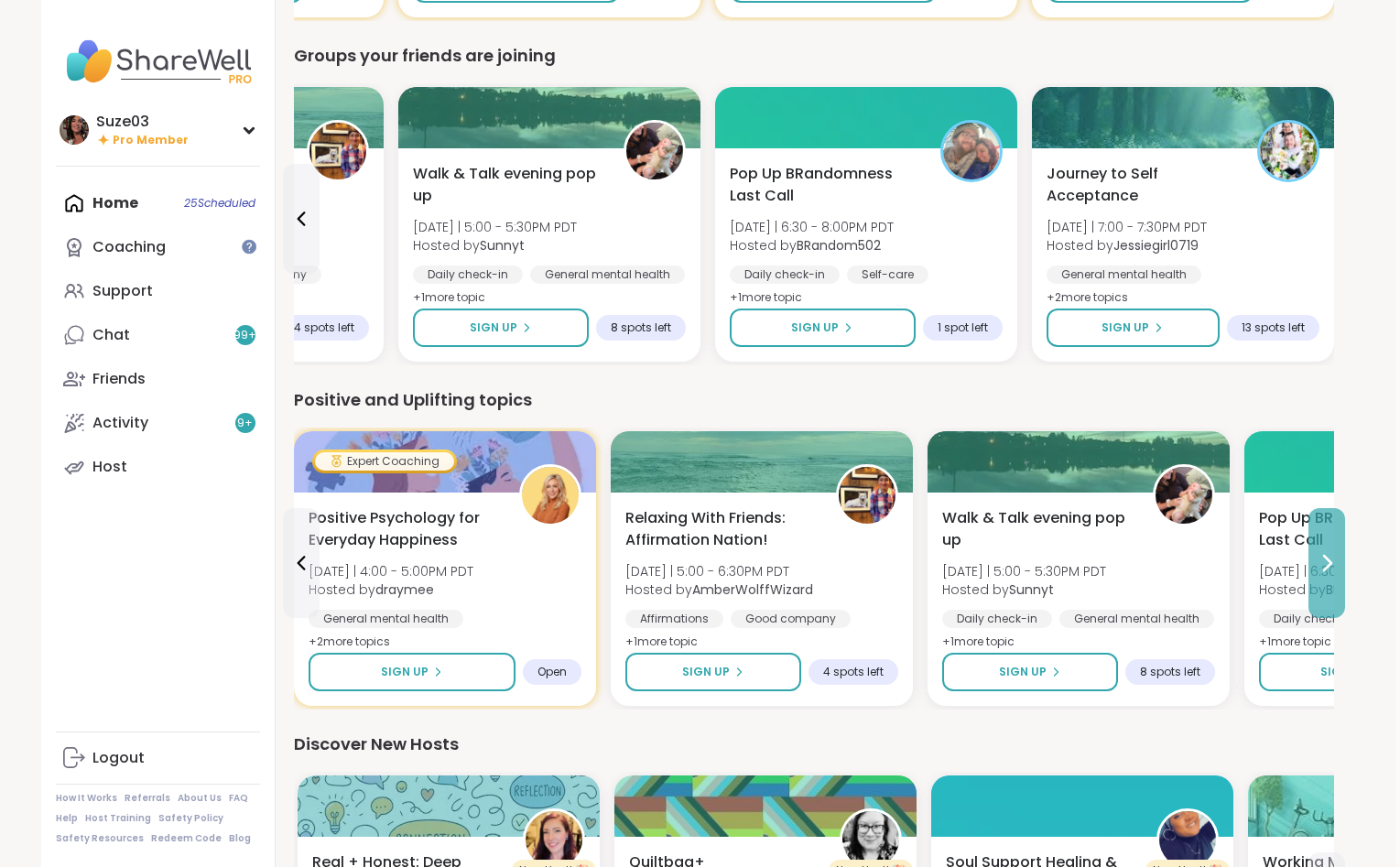
click at [1321, 560] on icon at bounding box center [1325, 562] width 22 height 22
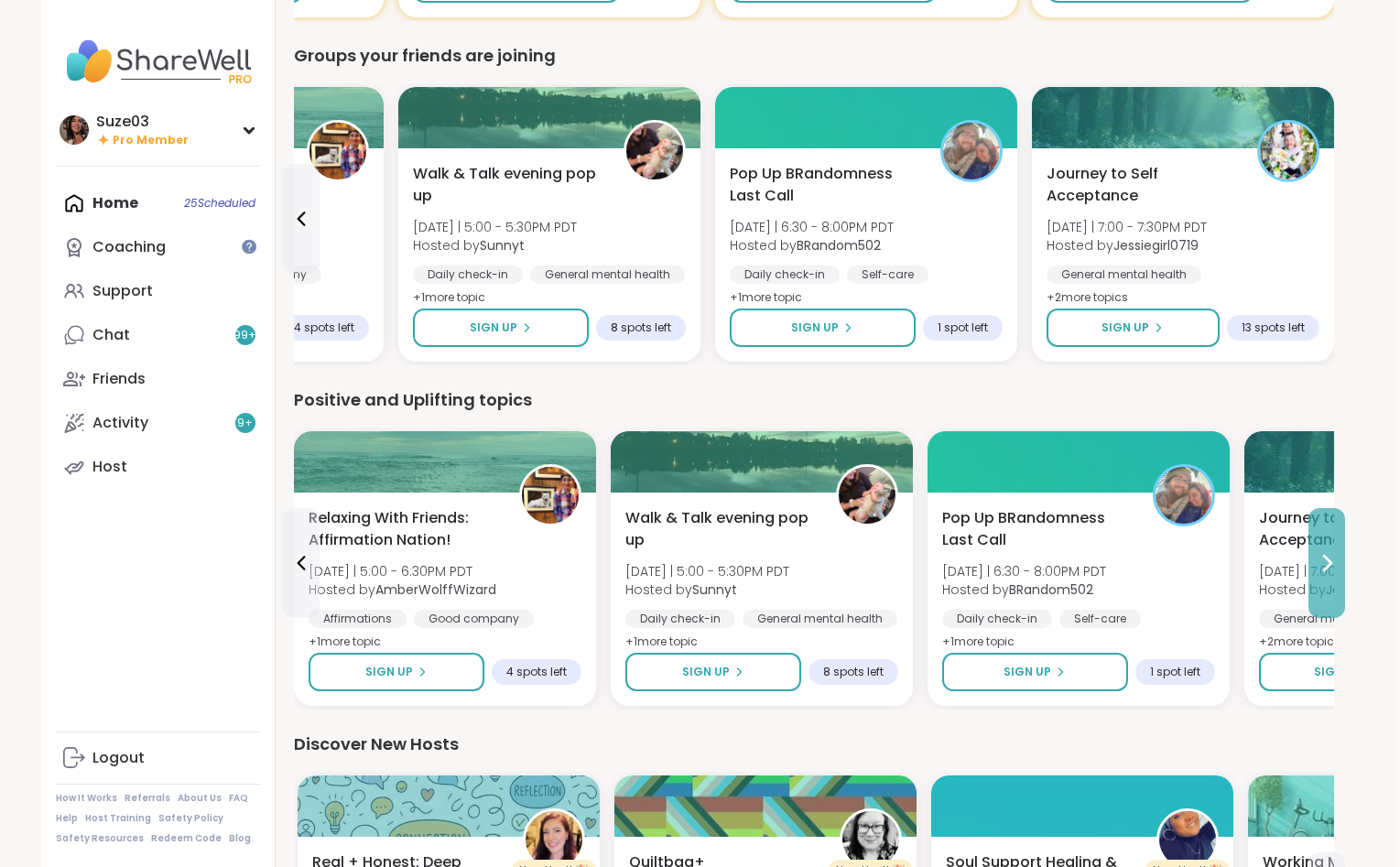
click at [1321, 560] on icon at bounding box center [1325, 562] width 22 height 22
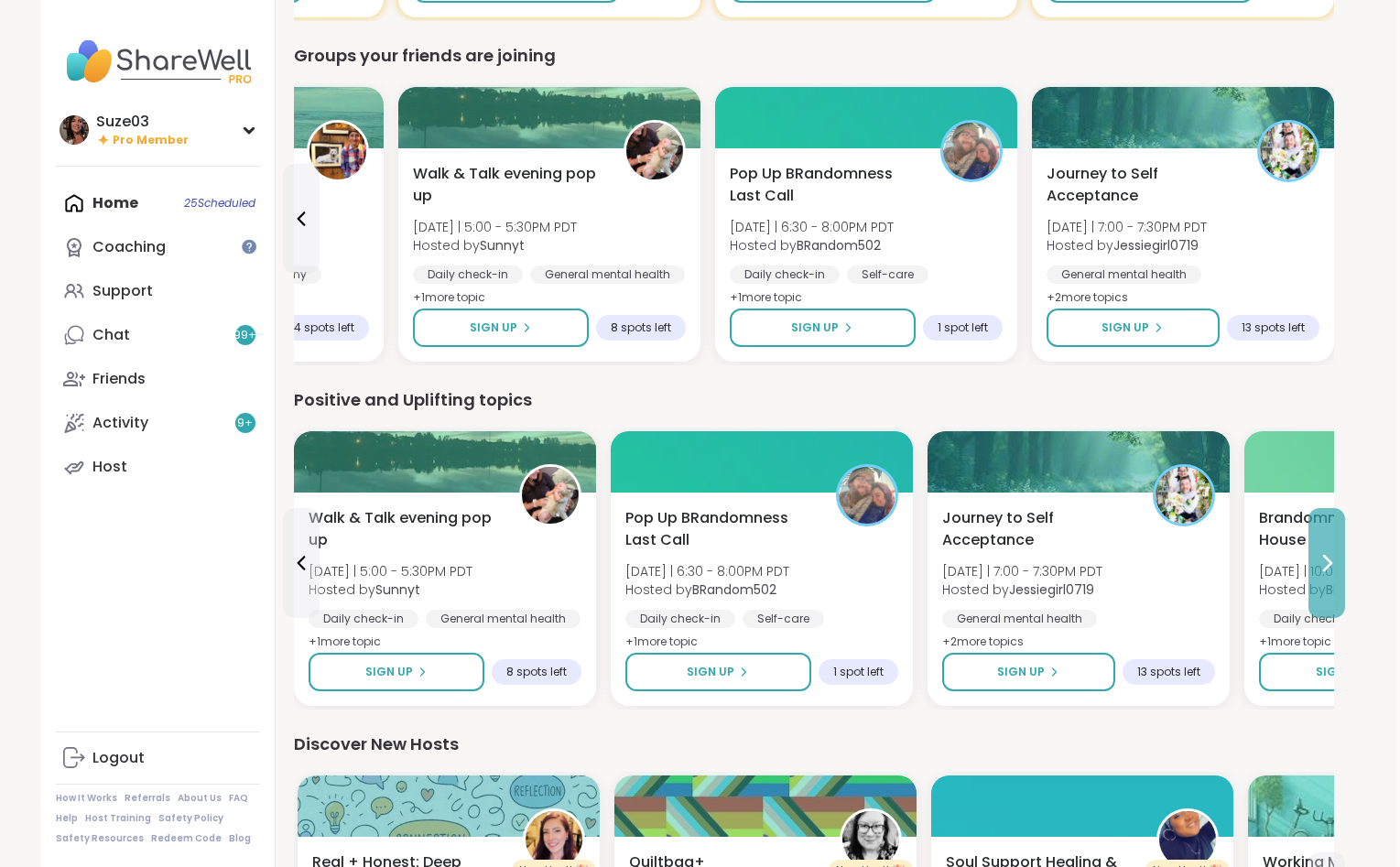
click at [1321, 560] on icon at bounding box center [1325, 562] width 22 height 22
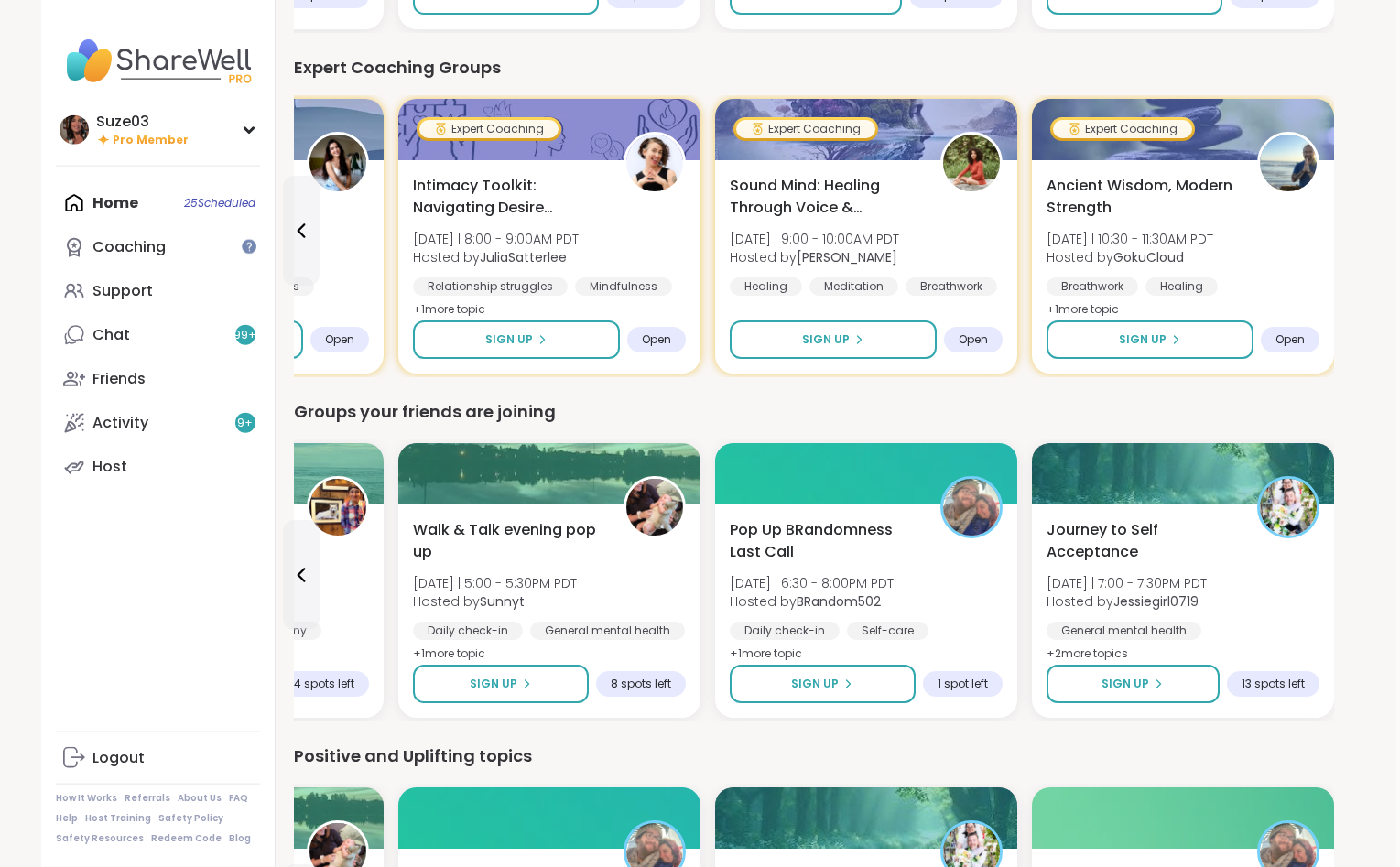
scroll to position [1183, 4]
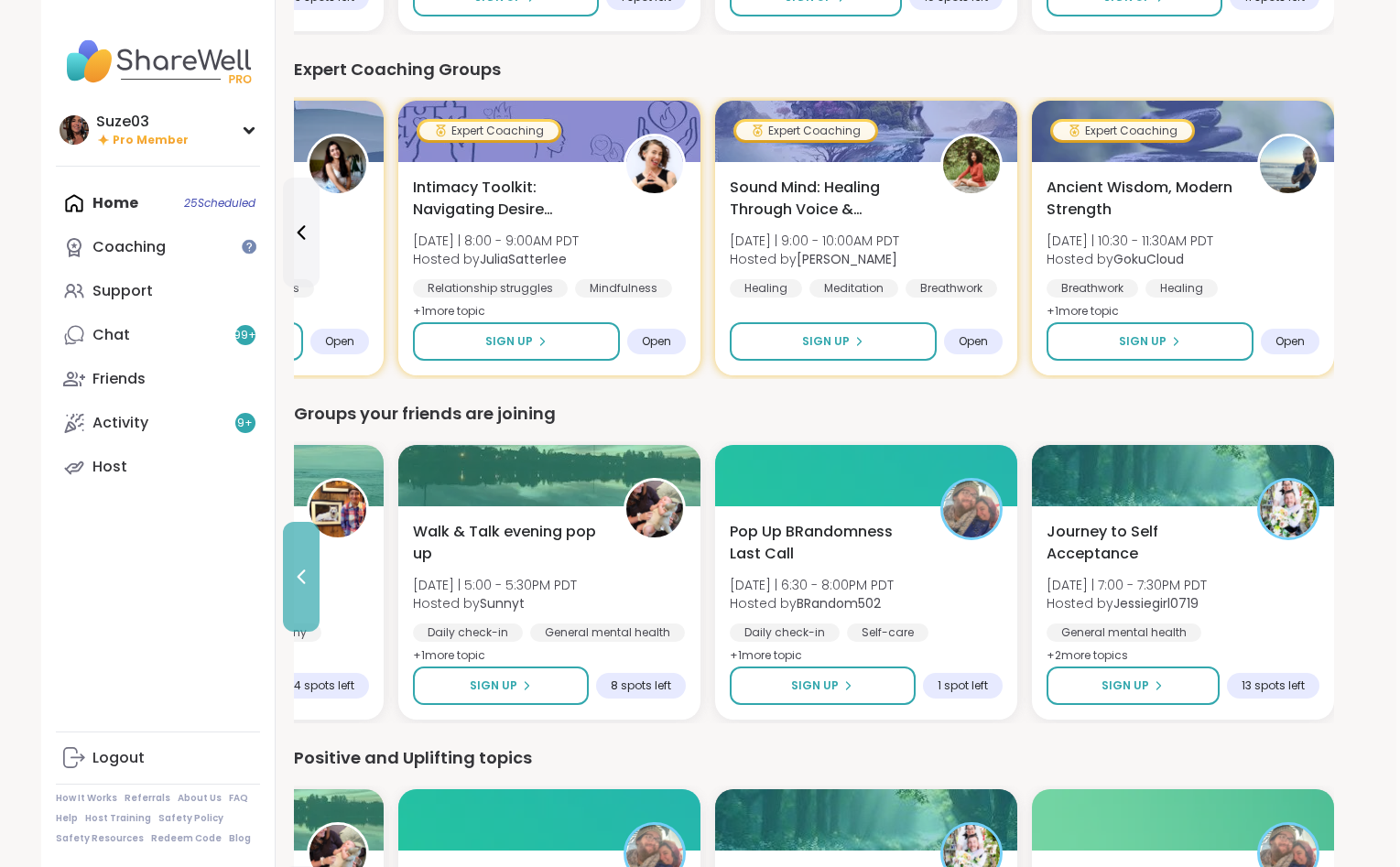
click at [301, 563] on button at bounding box center [300, 576] width 36 height 109
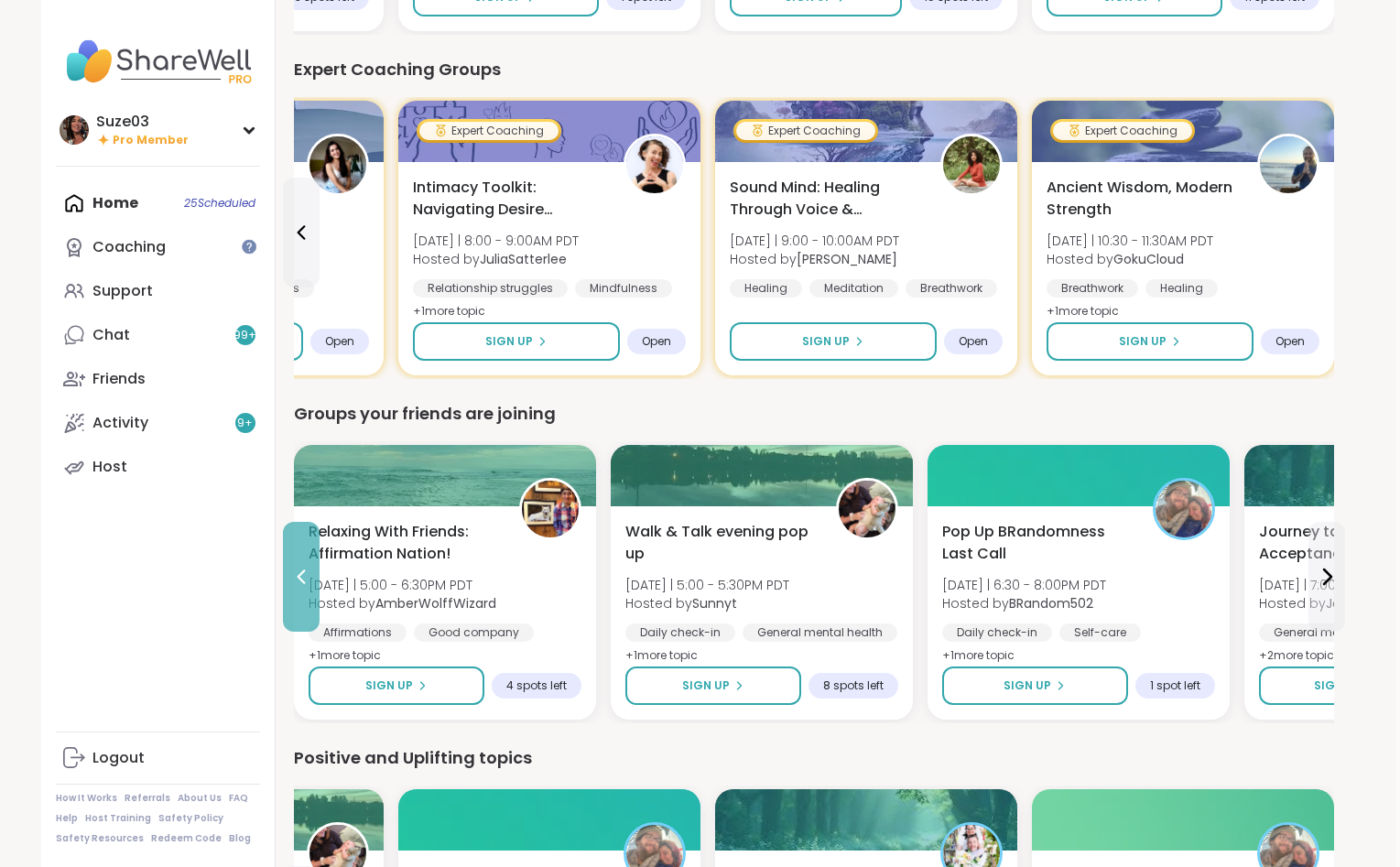
click at [301, 563] on button at bounding box center [300, 576] width 36 height 109
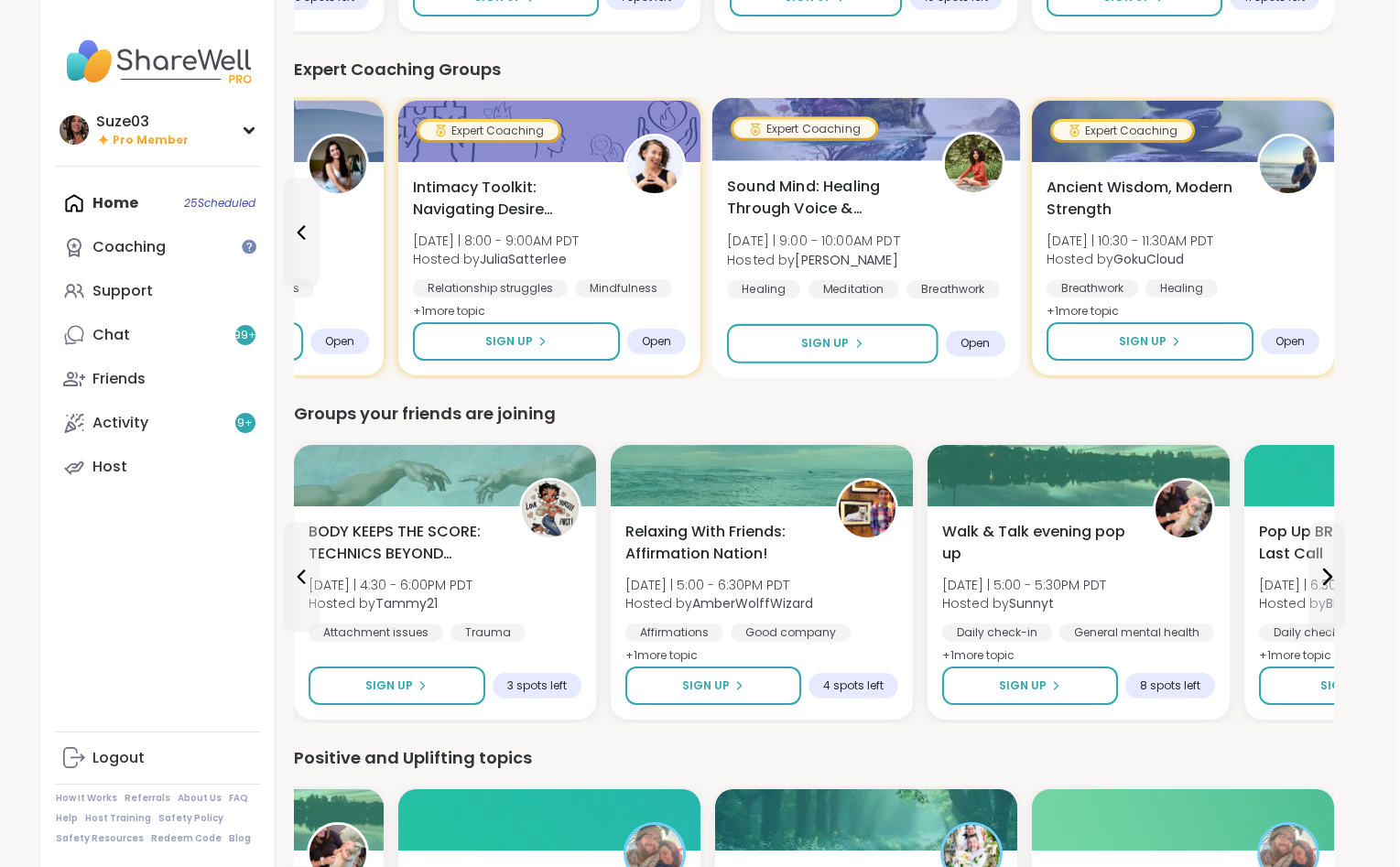
drag, startPoint x: 301, startPoint y: 563, endPoint x: 997, endPoint y: 334, distance: 732.7
click at [997, 334] on div "We think you'll like these groups Moments Matter - Glimmer Session ✨ [DATE] | 3…" at bounding box center [814, 592] width 1040 height 2448
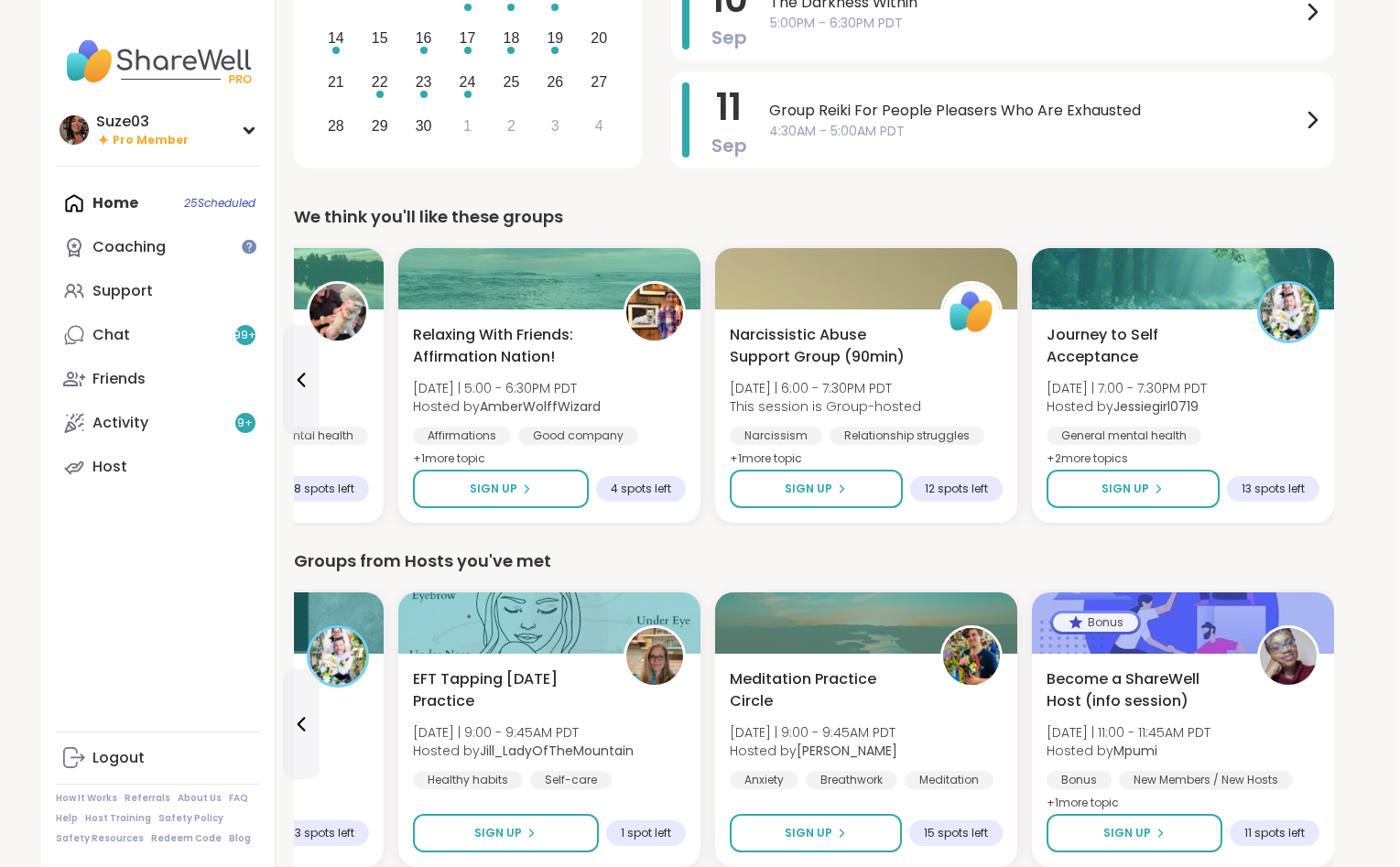
scroll to position [0, 4]
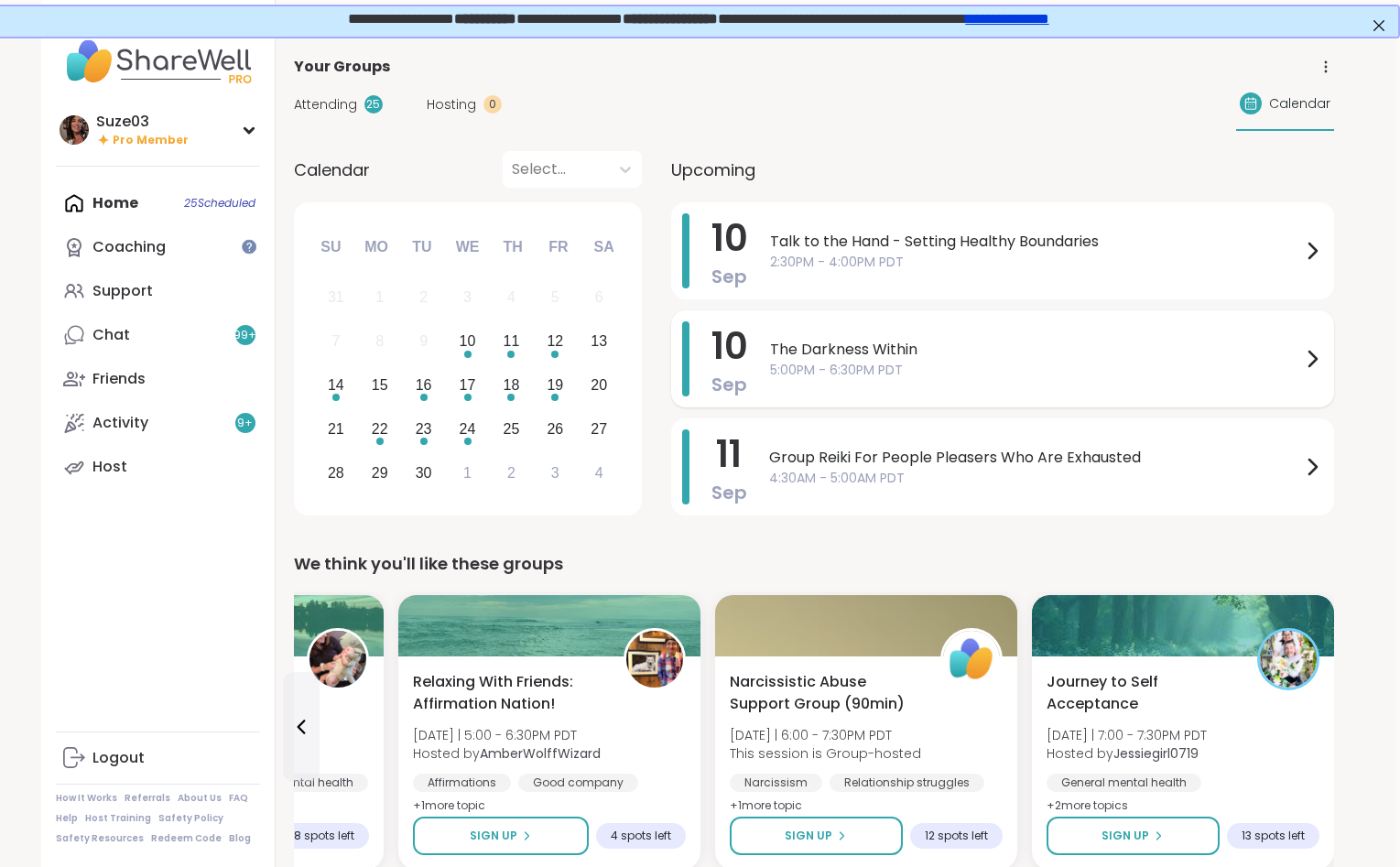
click at [1312, 341] on div at bounding box center [1311, 359] width 22 height 75
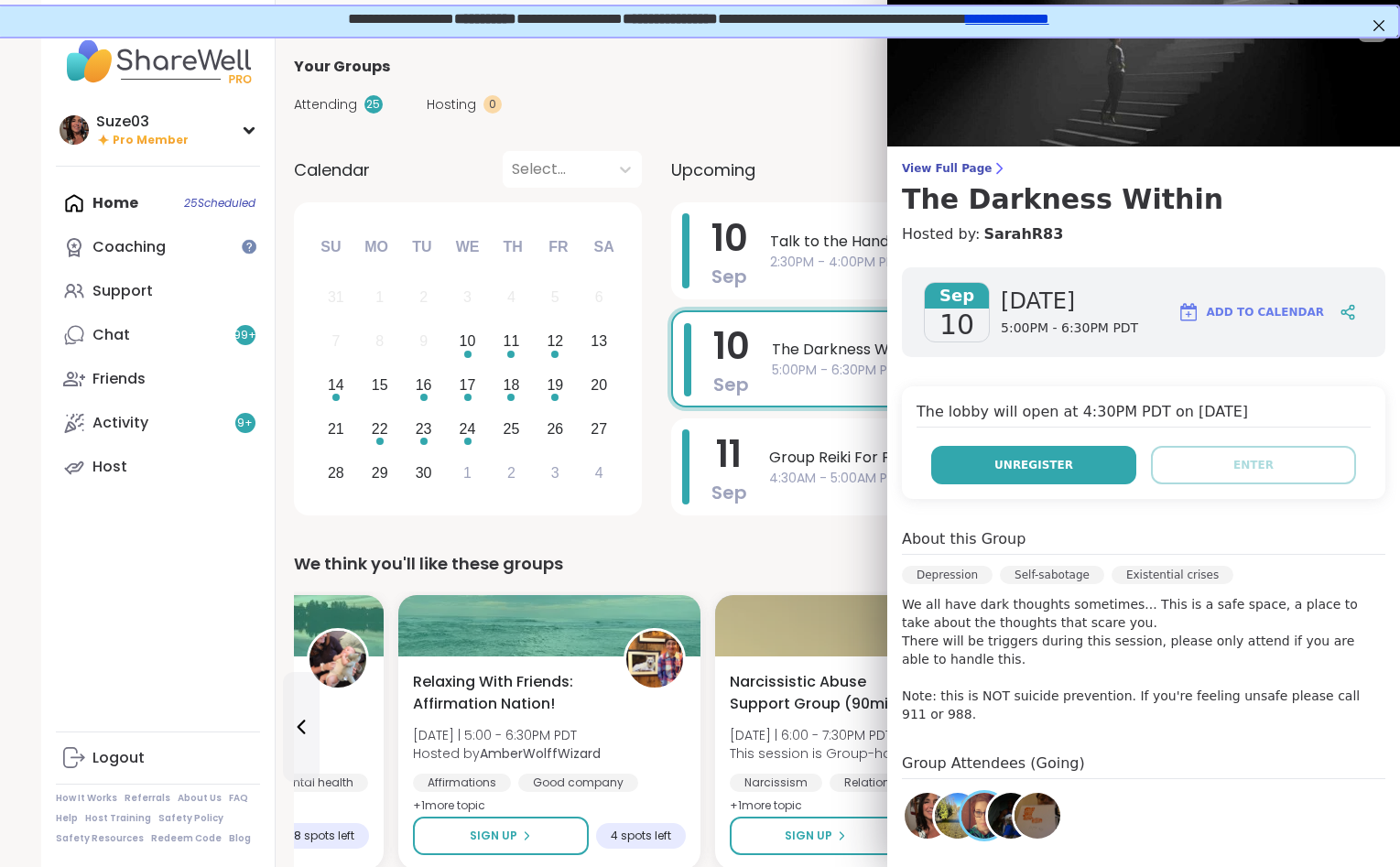
click at [1104, 465] on button "Unregister" at bounding box center [1032, 465] width 205 height 38
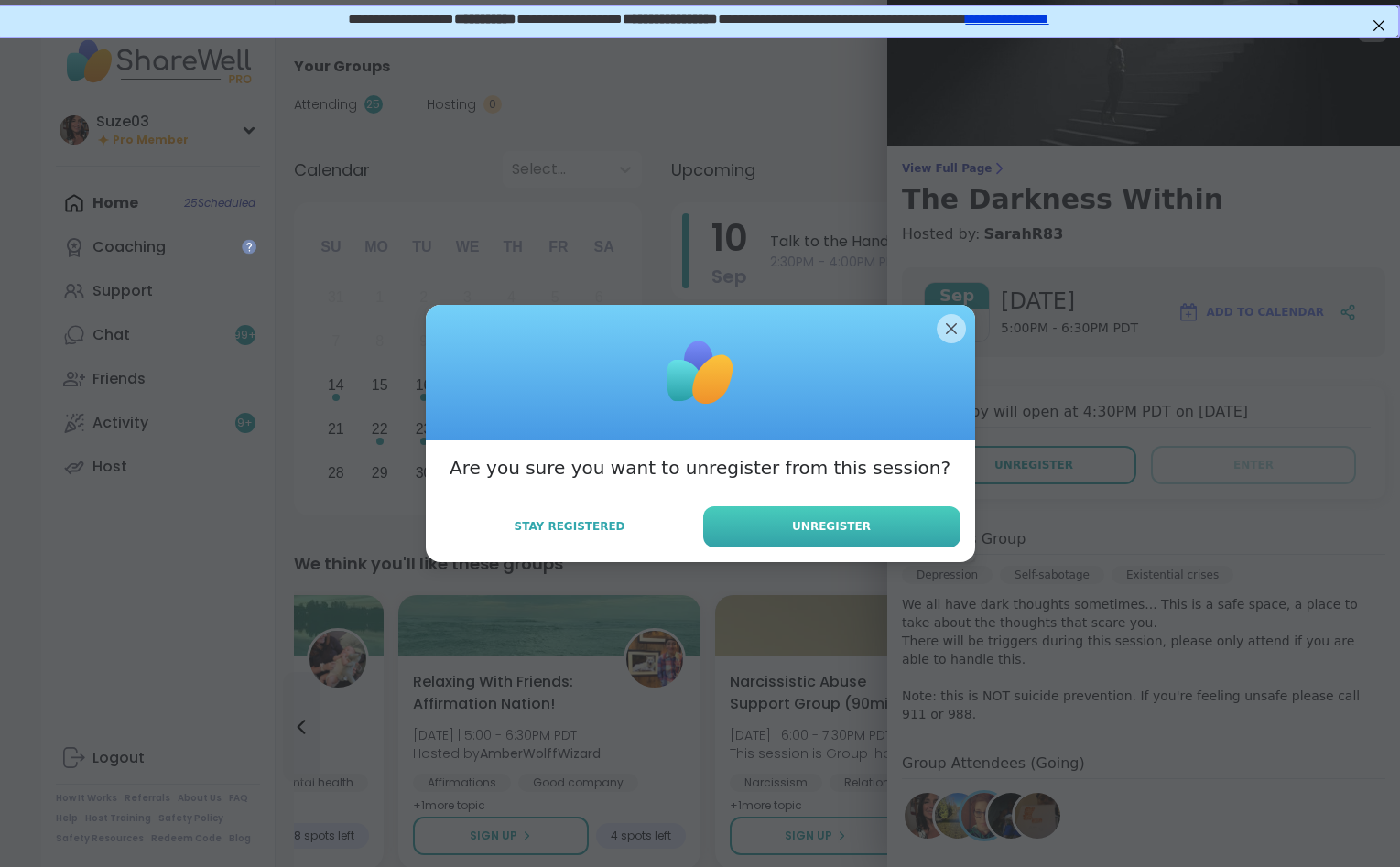
click at [927, 523] on button "Unregister" at bounding box center [831, 527] width 257 height 41
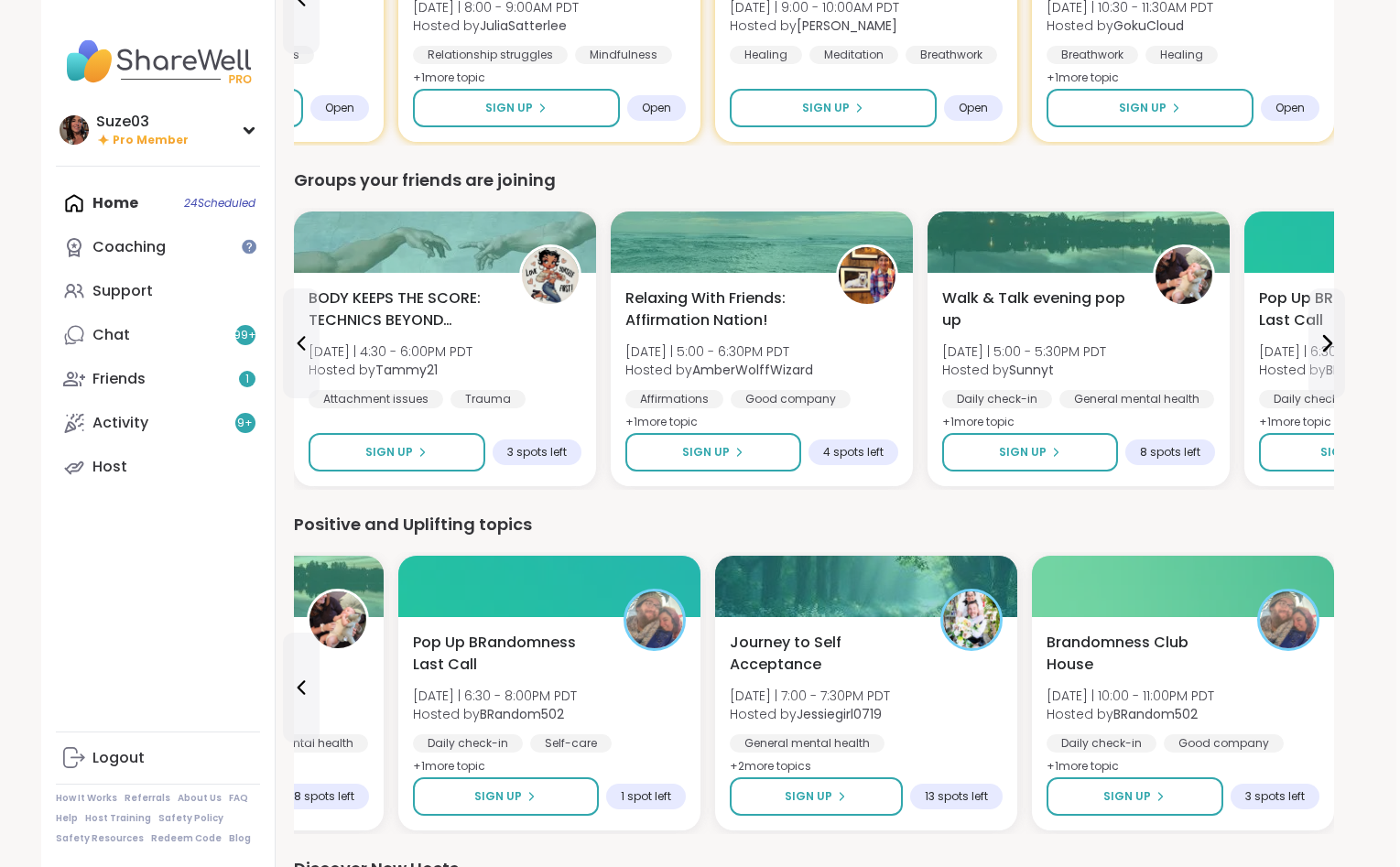
scroll to position [1463, 4]
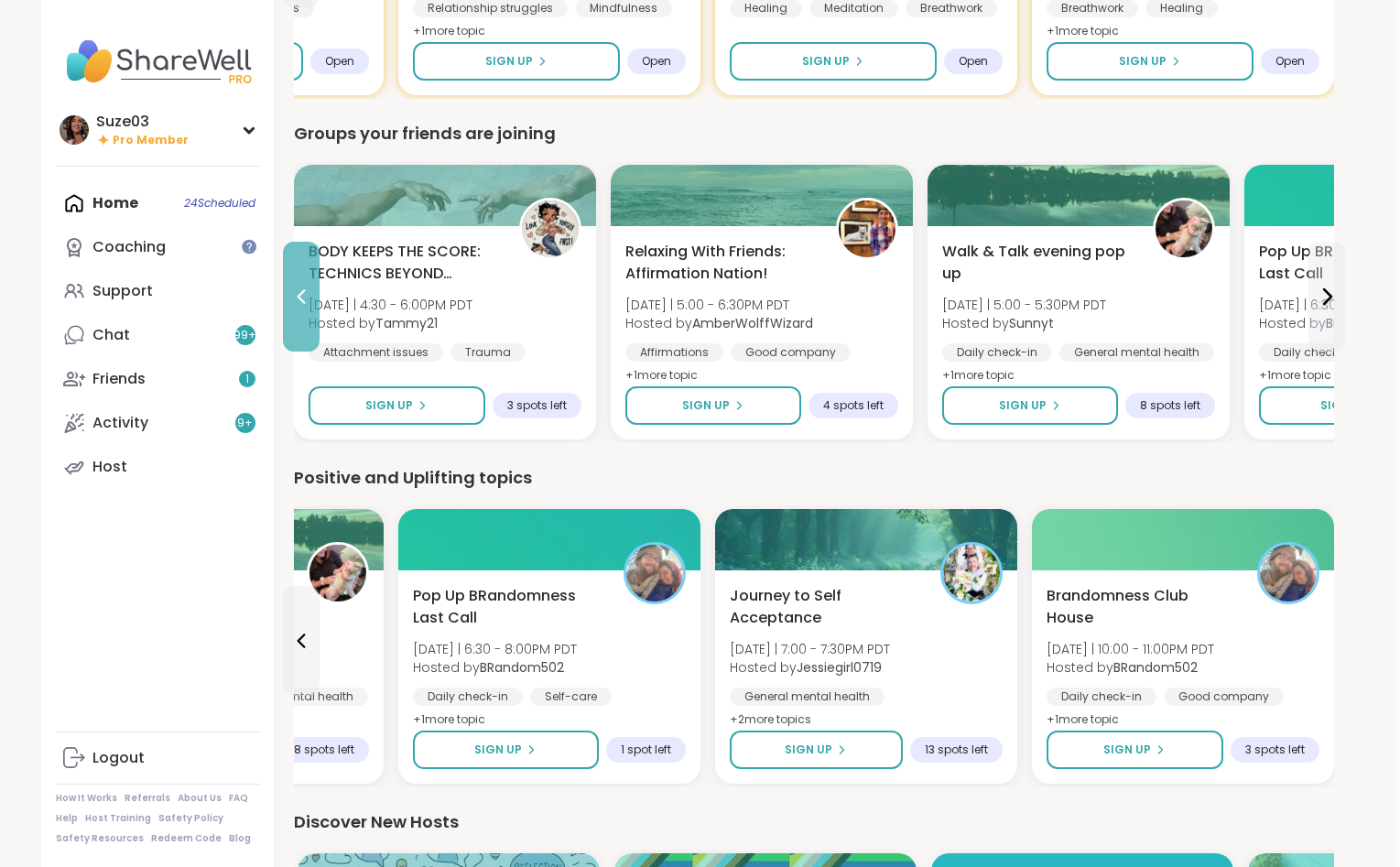
click at [300, 285] on icon at bounding box center [300, 296] width 22 height 22
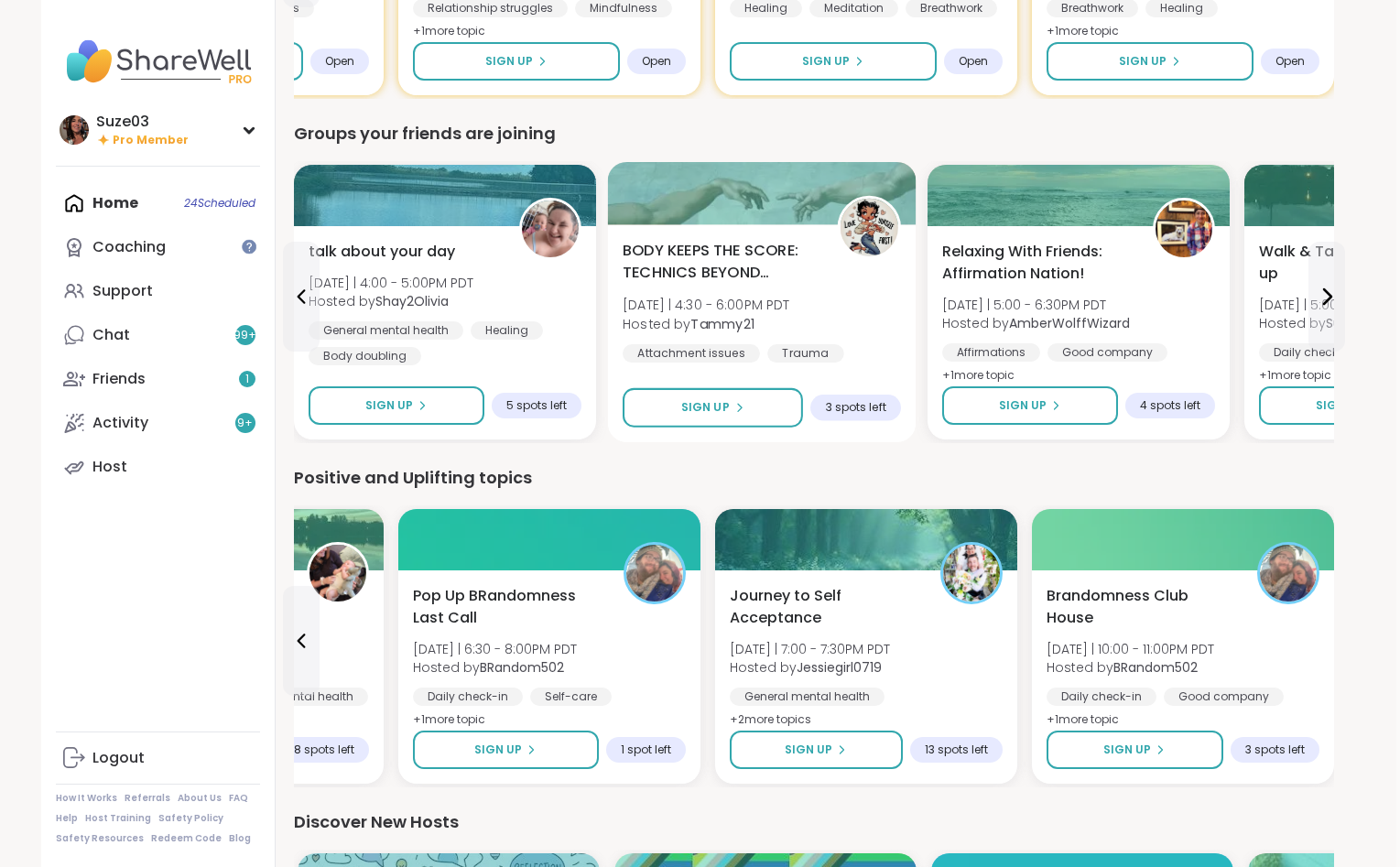
click at [693, 266] on span "BODY KEEPS THE SCORE: TECHNICS BEYOND TRAUMA" at bounding box center [720, 262] width 195 height 45
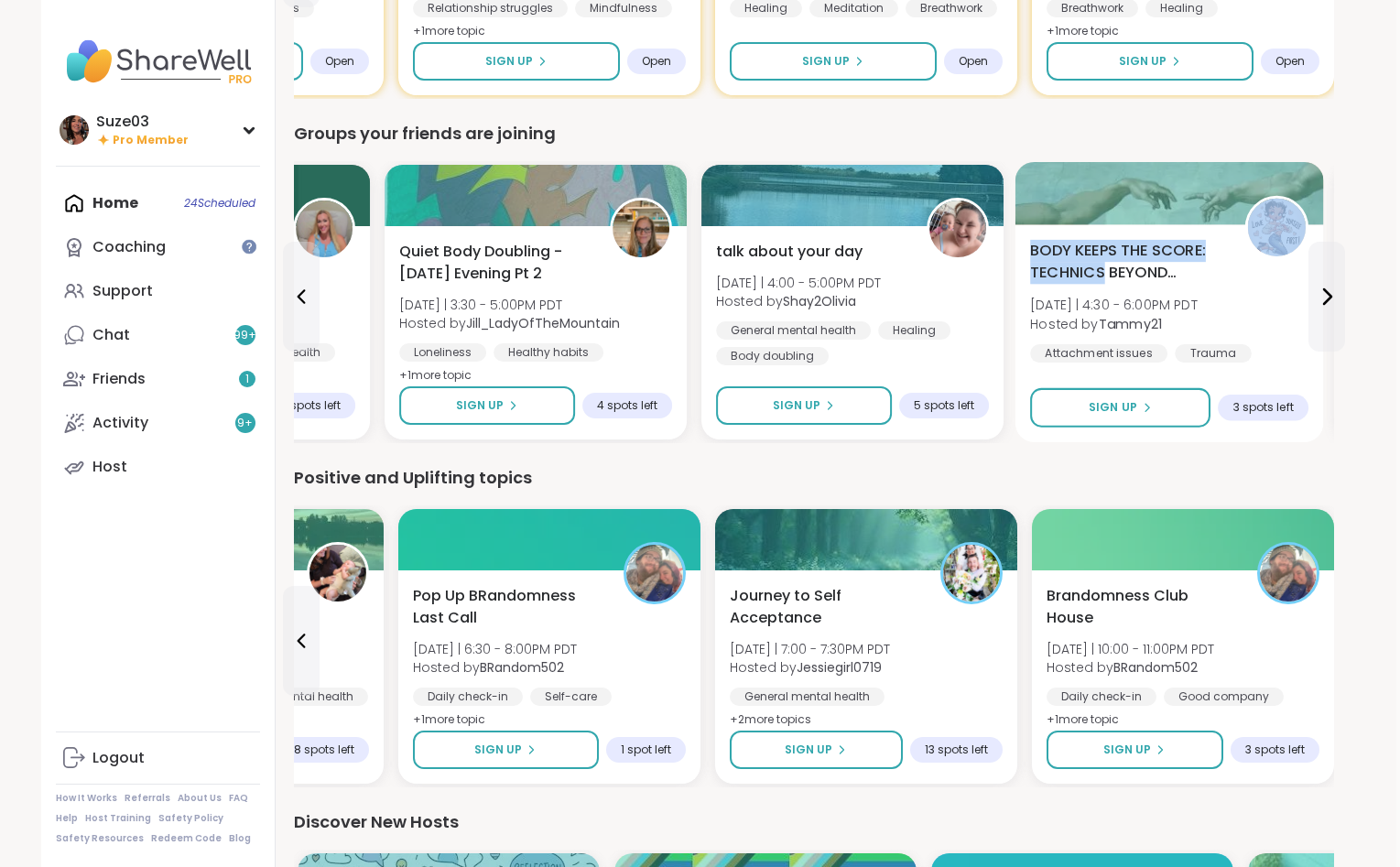
drag, startPoint x: 693, startPoint y: 266, endPoint x: 1100, endPoint y: 188, distance: 414.4
click at [1100, 239] on span "BODY KEEPS THE SCORE: TECHNICS BEYOND TRAUMA" at bounding box center [1127, 262] width 195 height 45
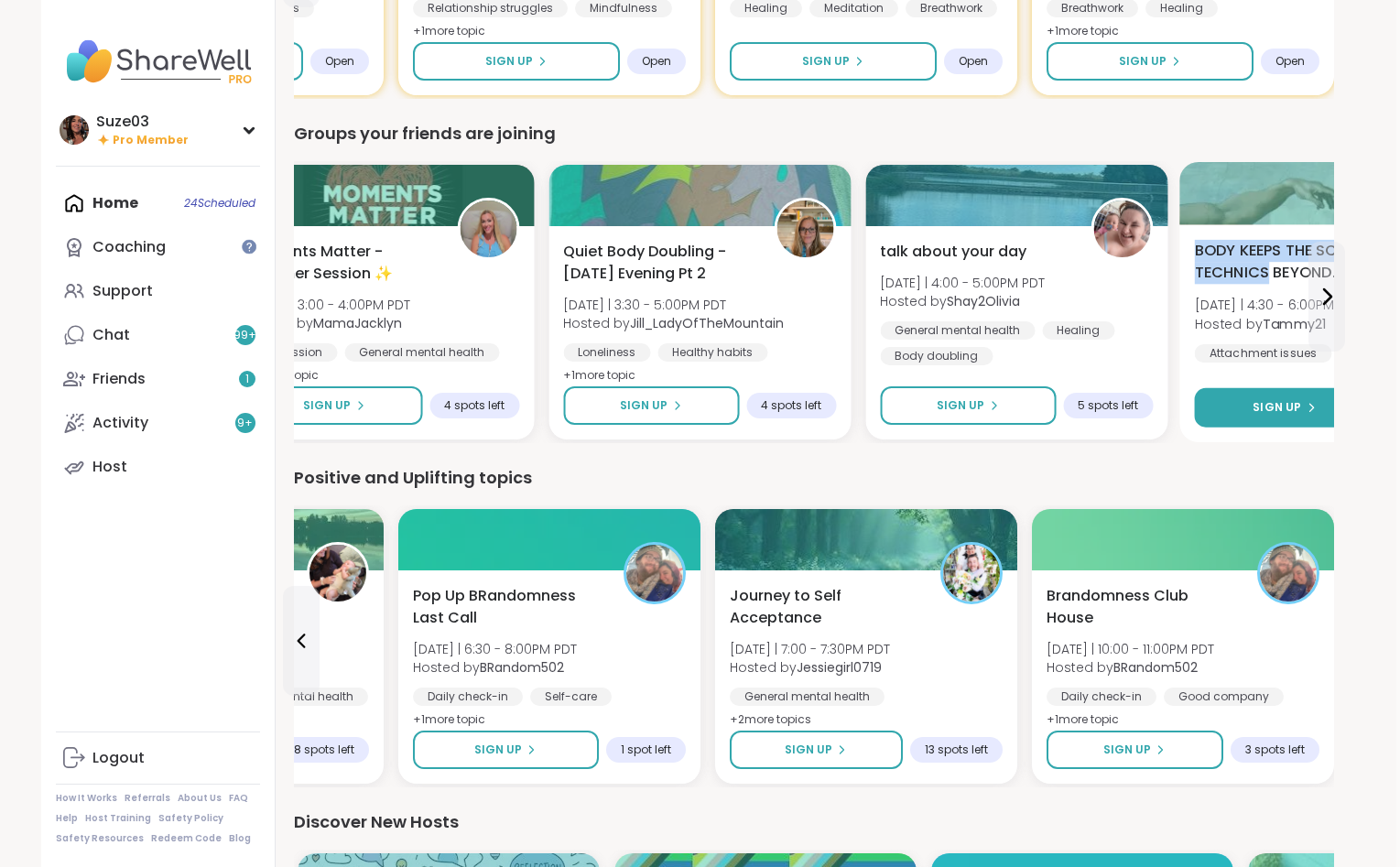
click at [1275, 400] on span "Sign Up" at bounding box center [1277, 408] width 49 height 17
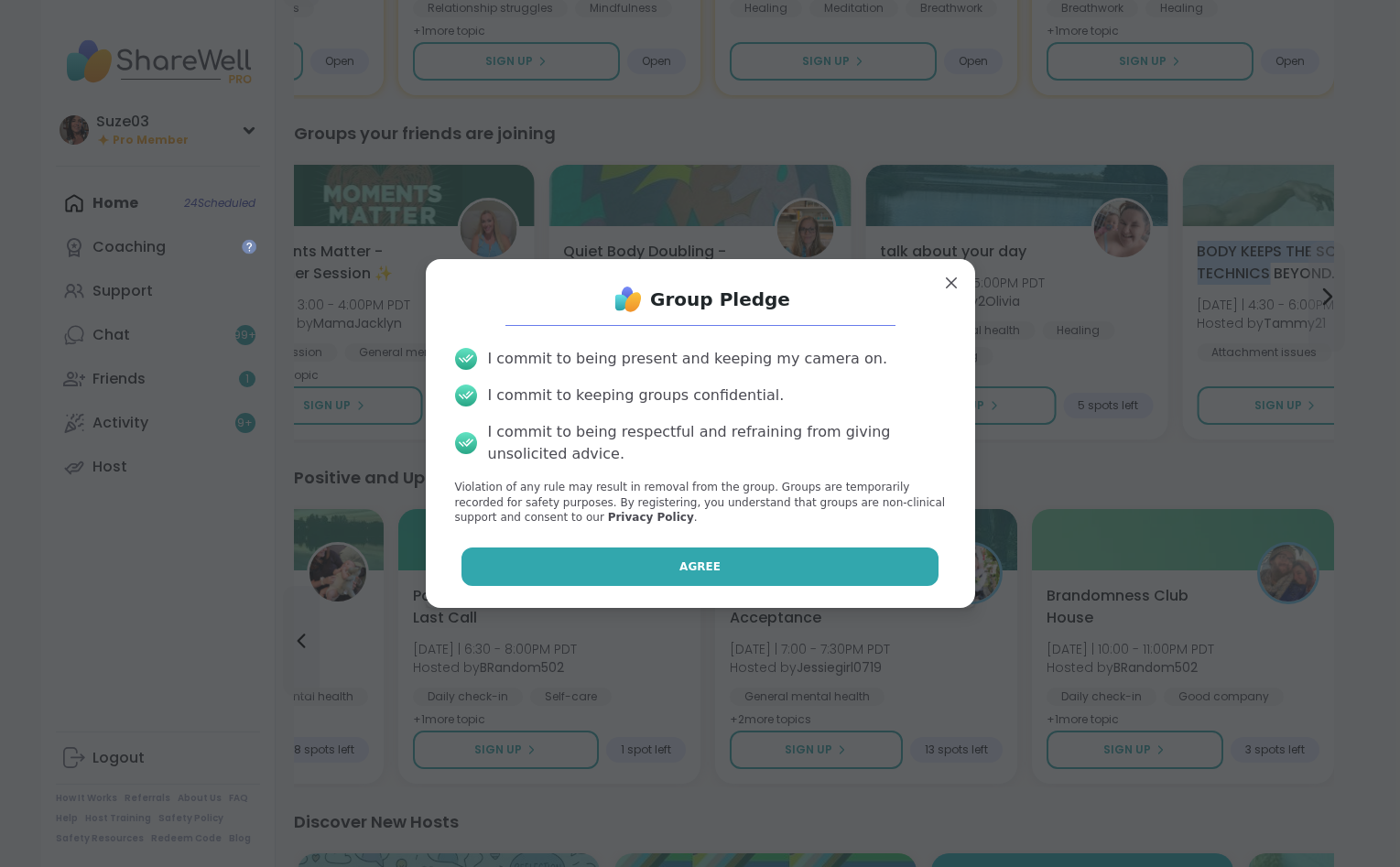
click at [805, 559] on button "Agree" at bounding box center [700, 566] width 477 height 38
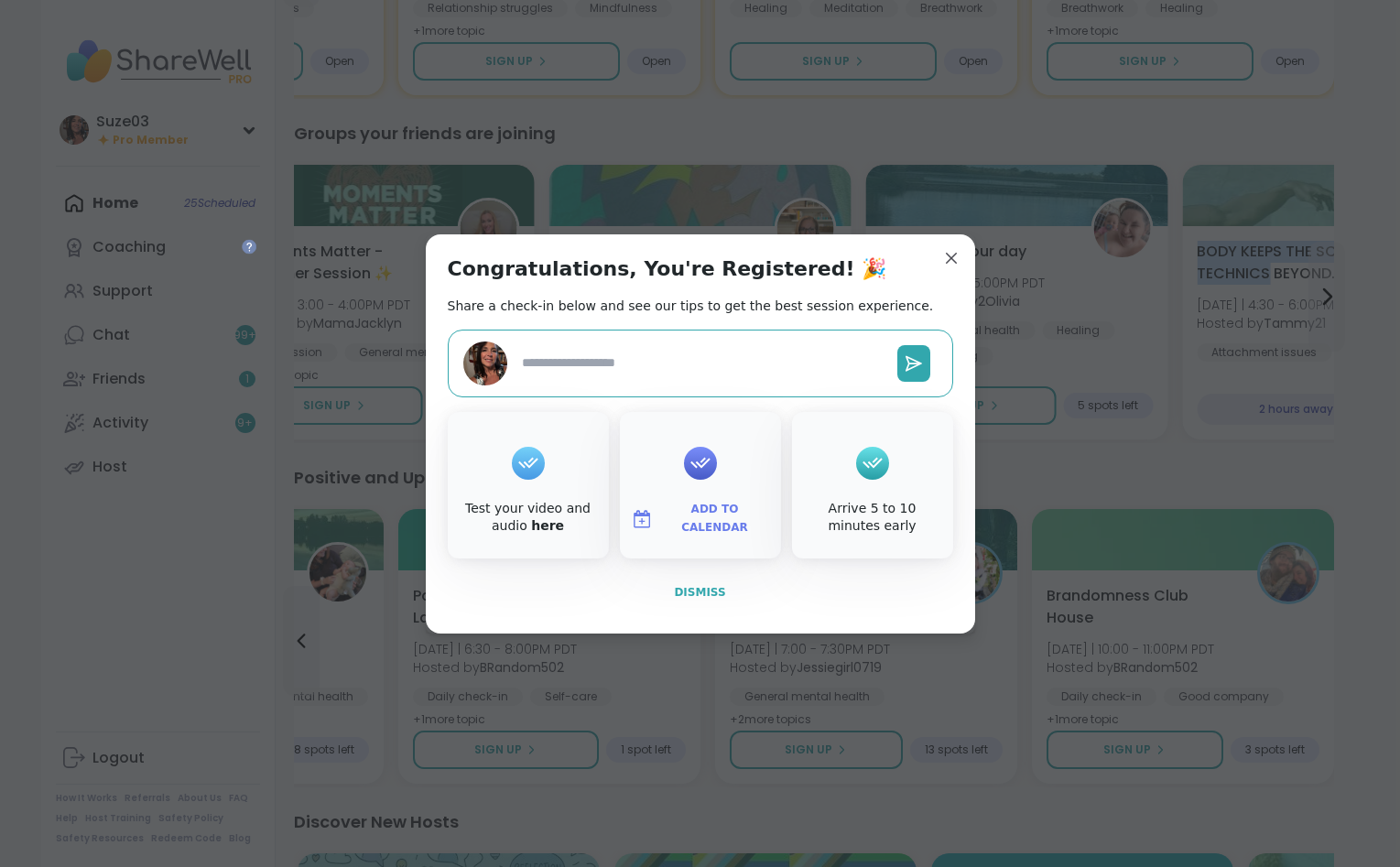
click at [701, 586] on span "Dismiss" at bounding box center [699, 592] width 51 height 13
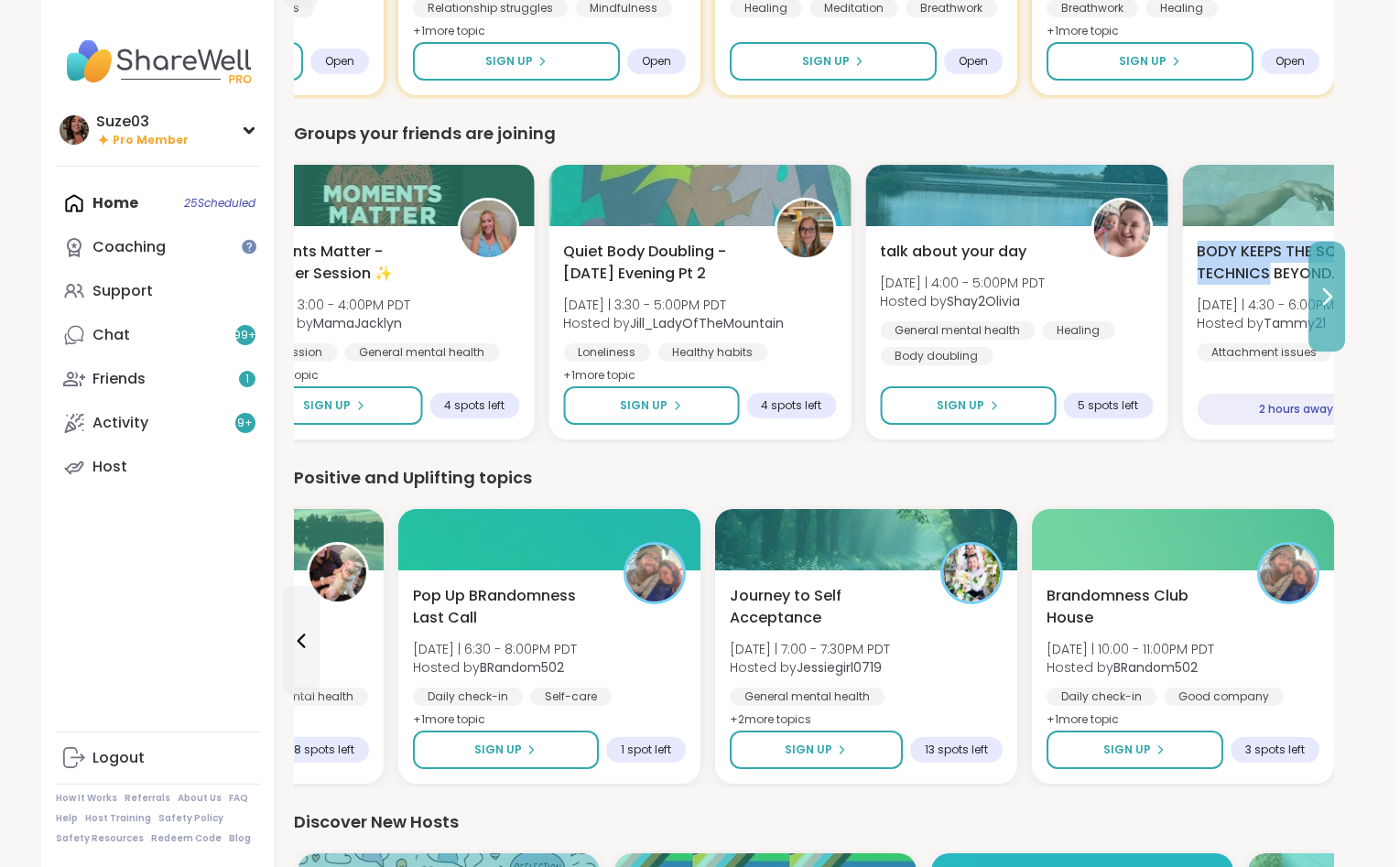
click at [1329, 290] on icon at bounding box center [1325, 296] width 22 height 22
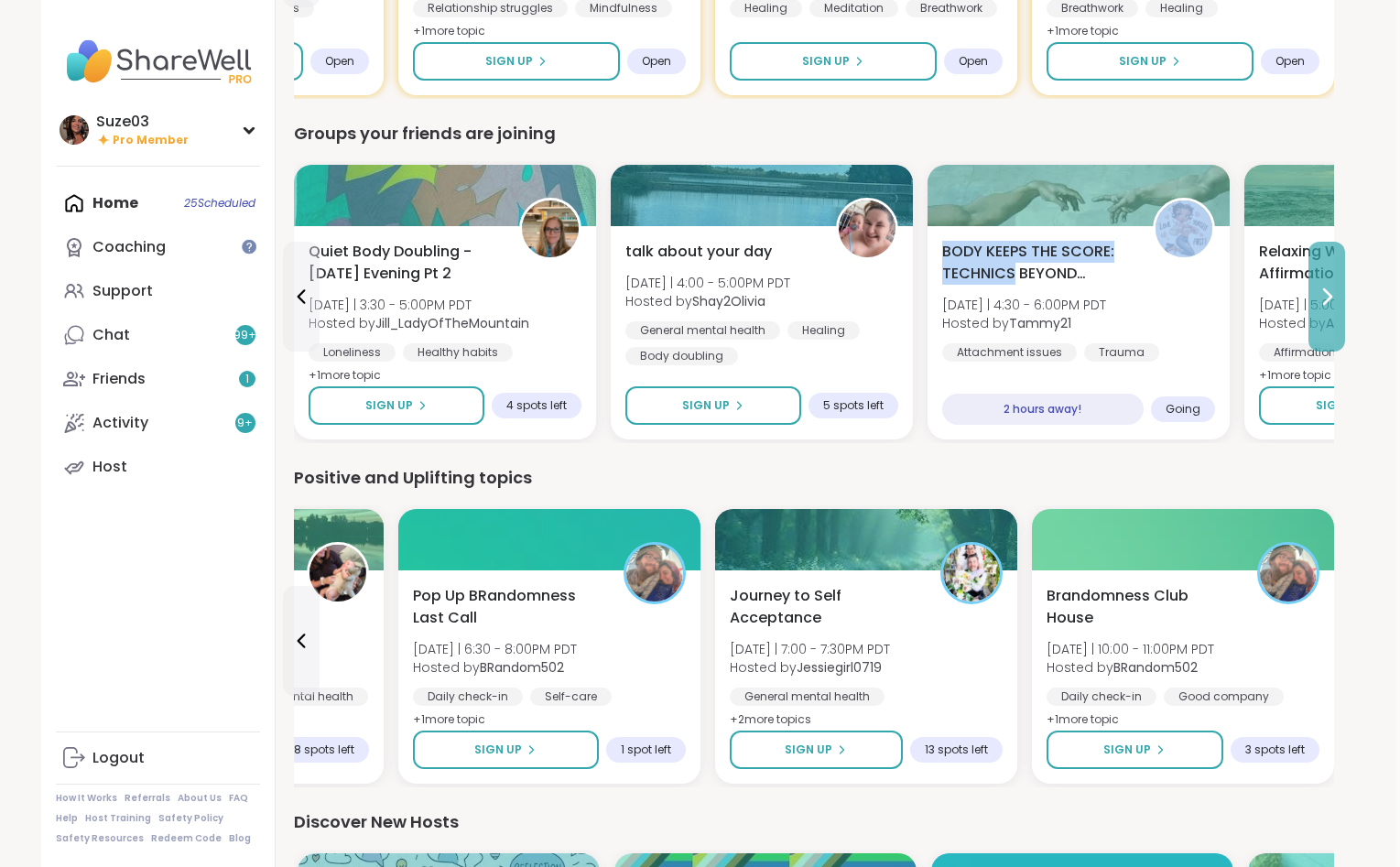
click at [1329, 290] on icon at bounding box center [1325, 296] width 22 height 22
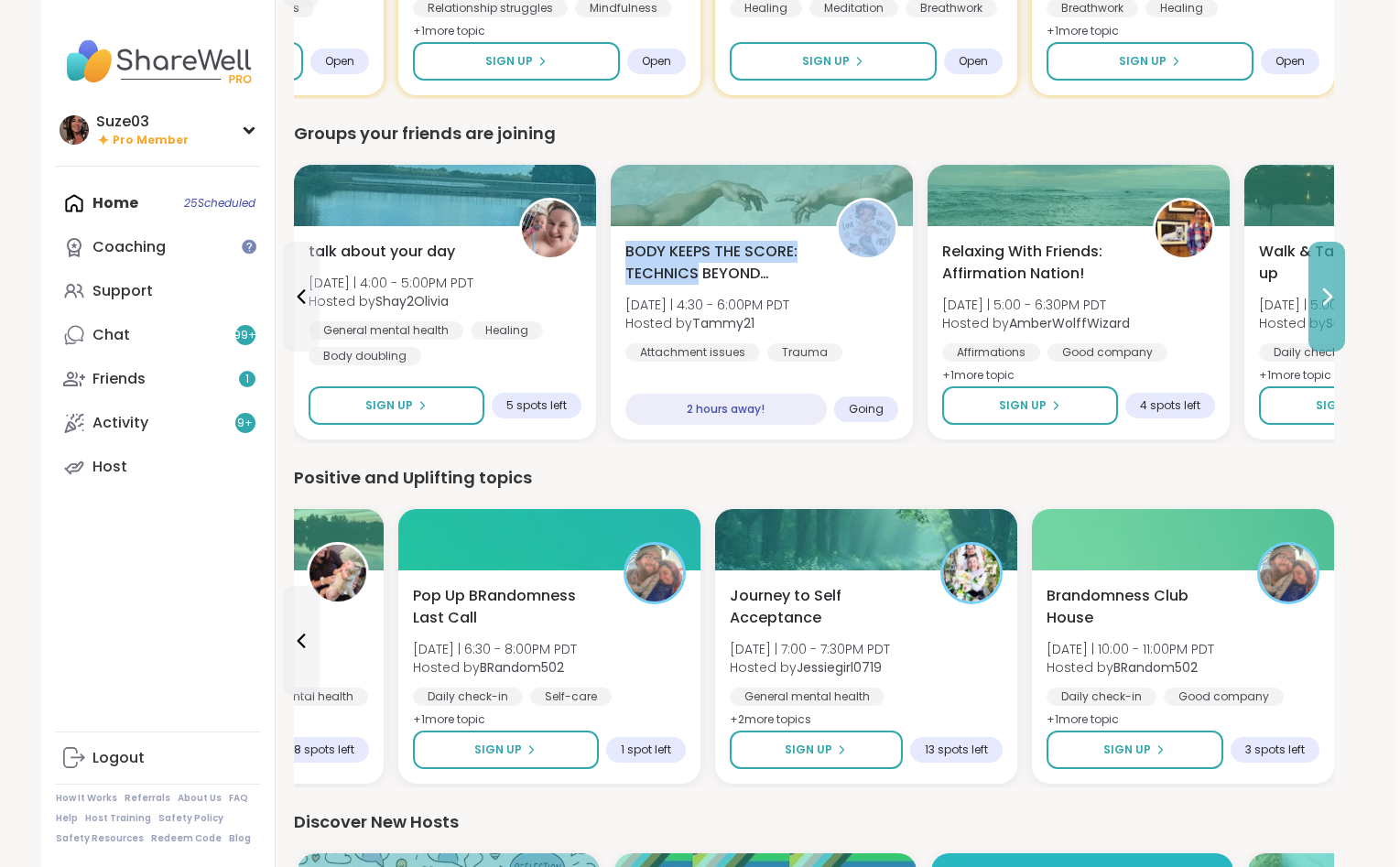
click at [1329, 290] on icon at bounding box center [1325, 296] width 22 height 22
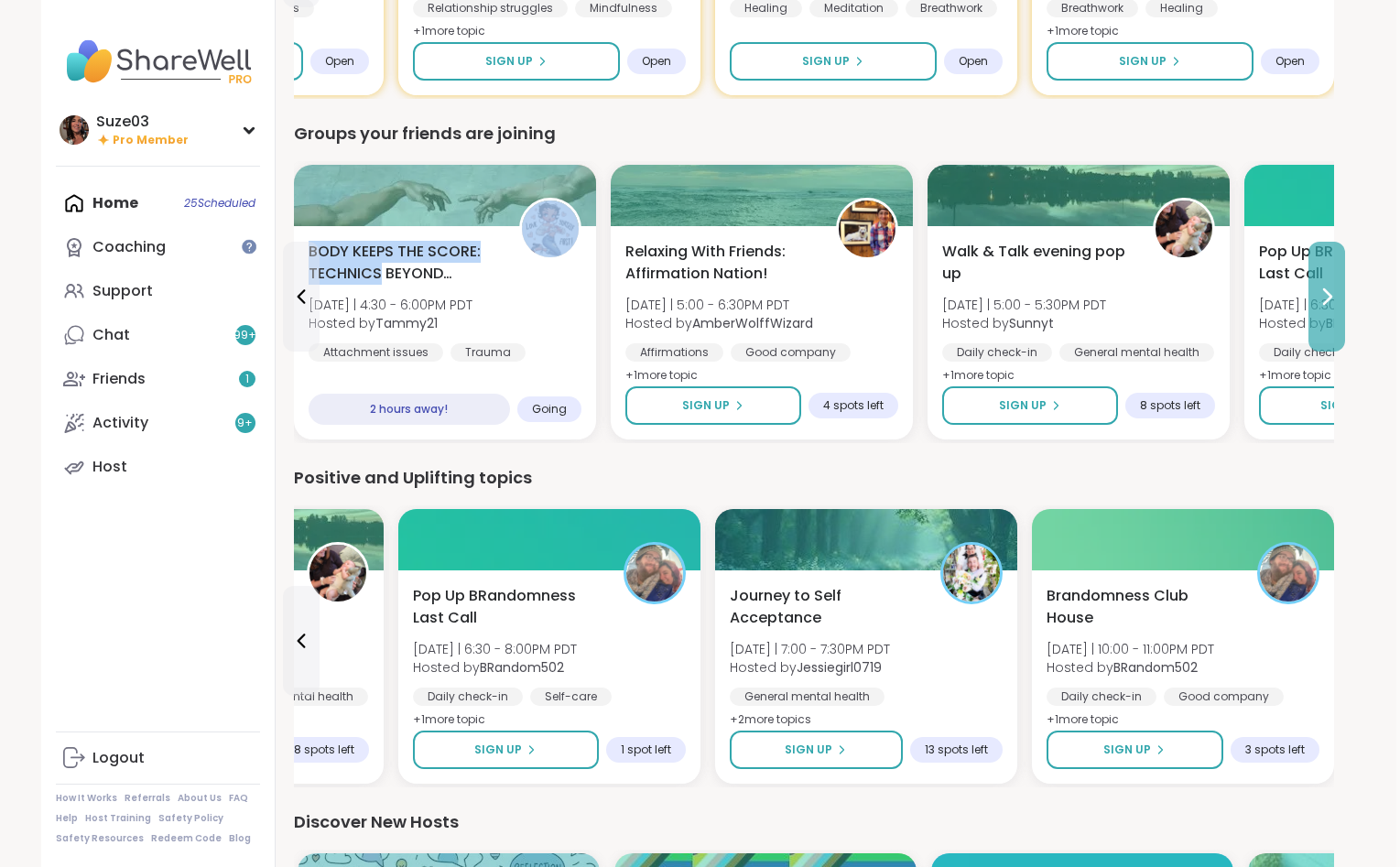
click at [1329, 290] on icon at bounding box center [1325, 296] width 22 height 22
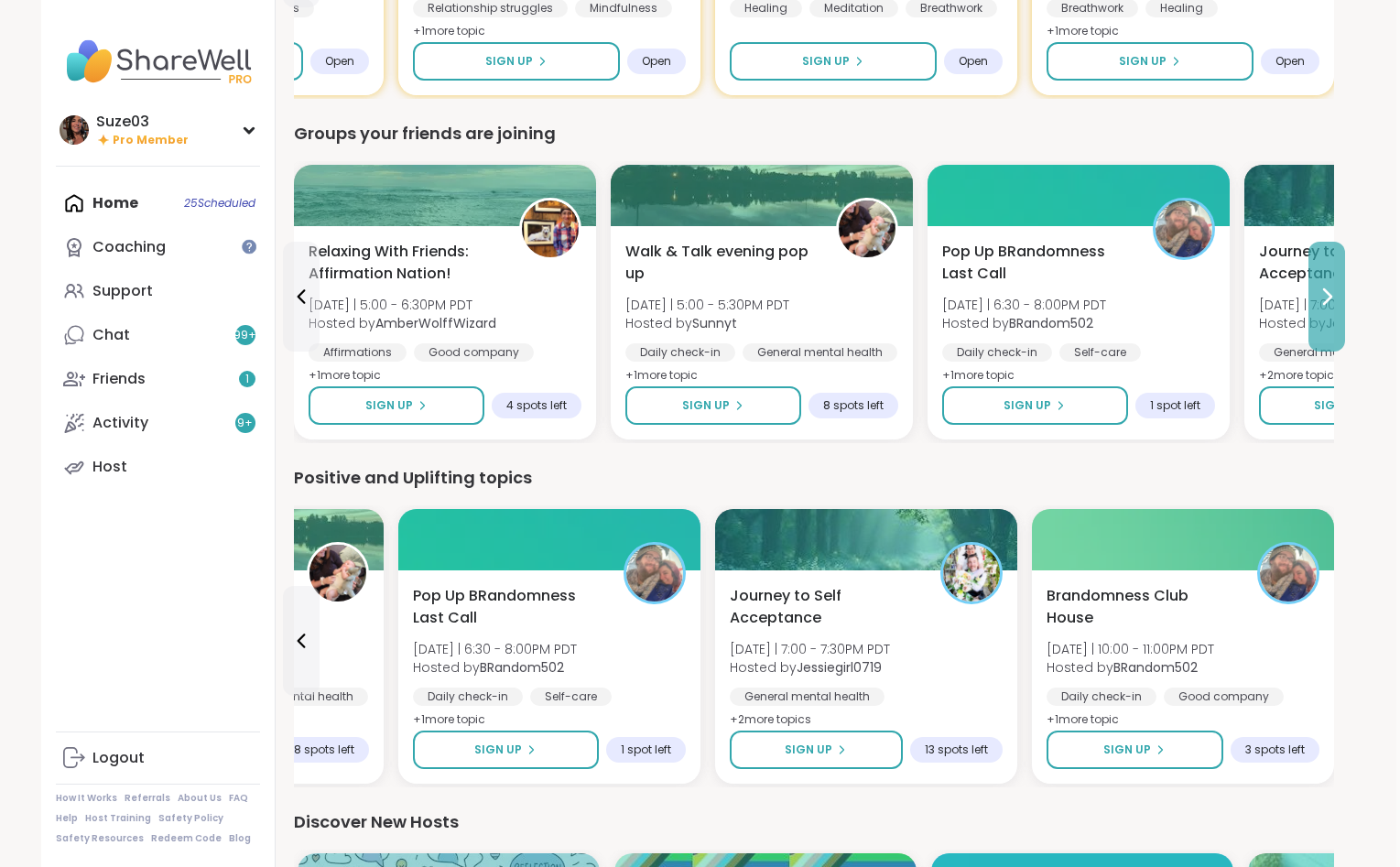
click at [1329, 290] on icon at bounding box center [1325, 296] width 22 height 22
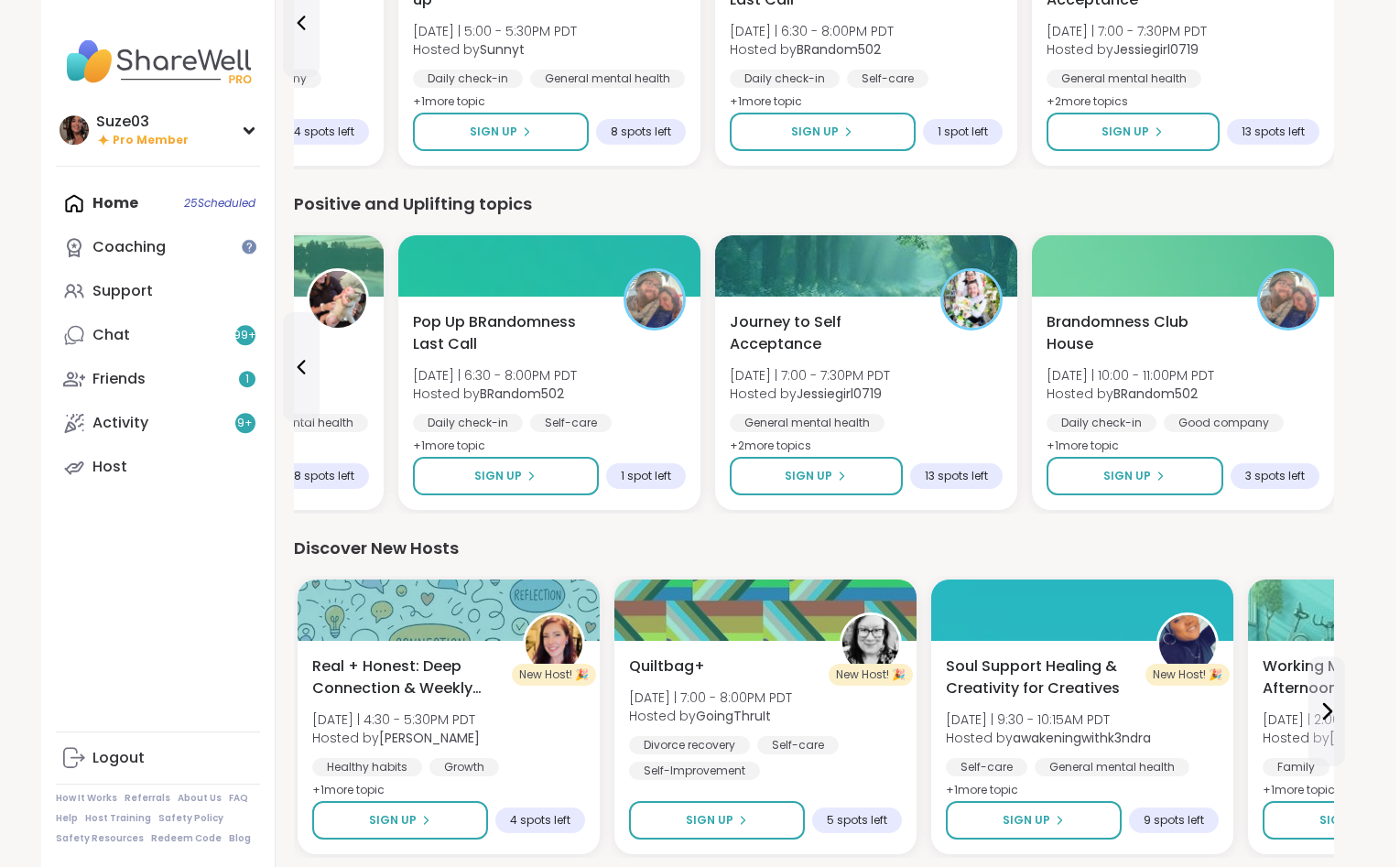
scroll to position [1743, 4]
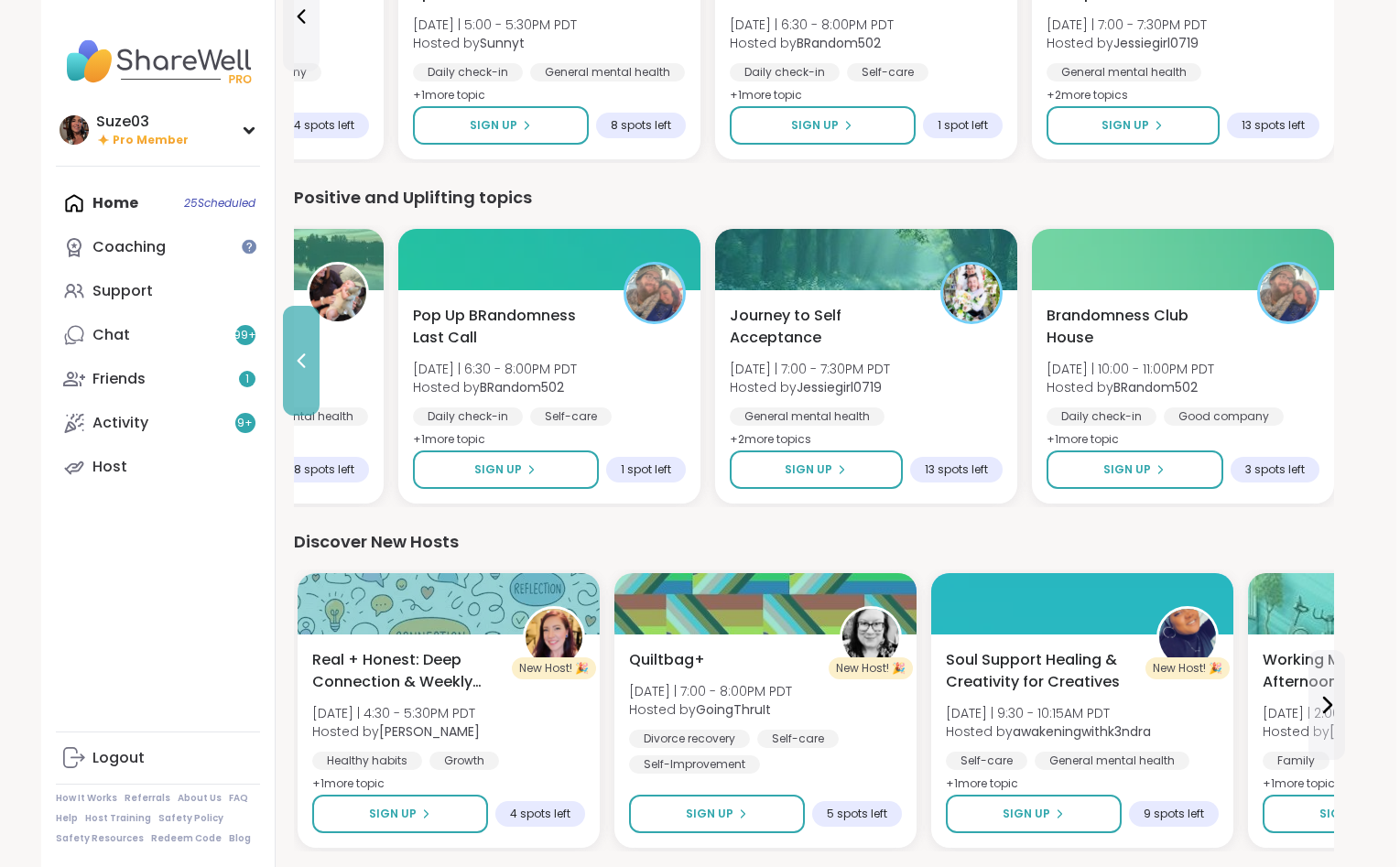
click at [298, 354] on icon at bounding box center [300, 360] width 22 height 22
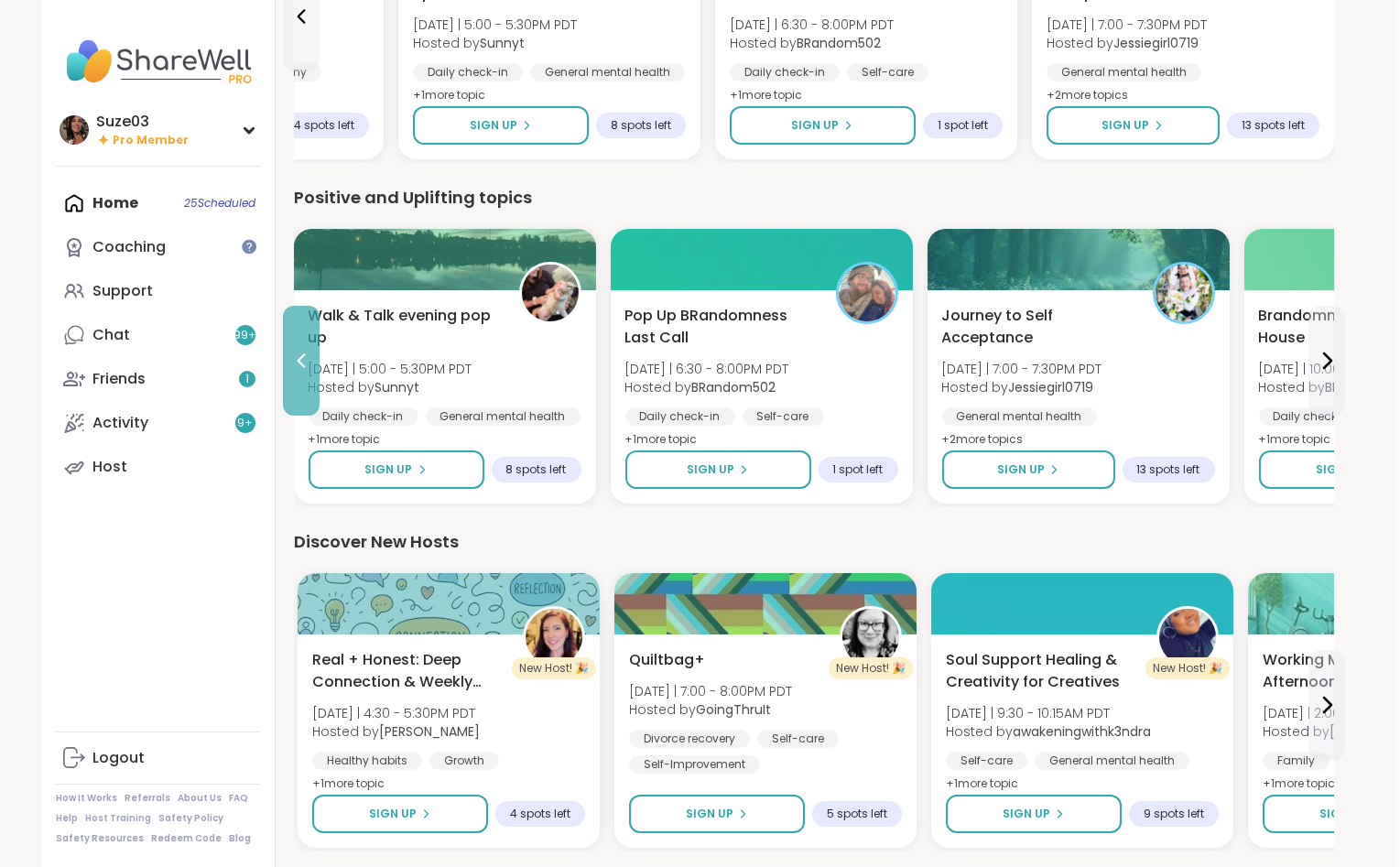
click at [298, 354] on icon at bounding box center [300, 360] width 22 height 22
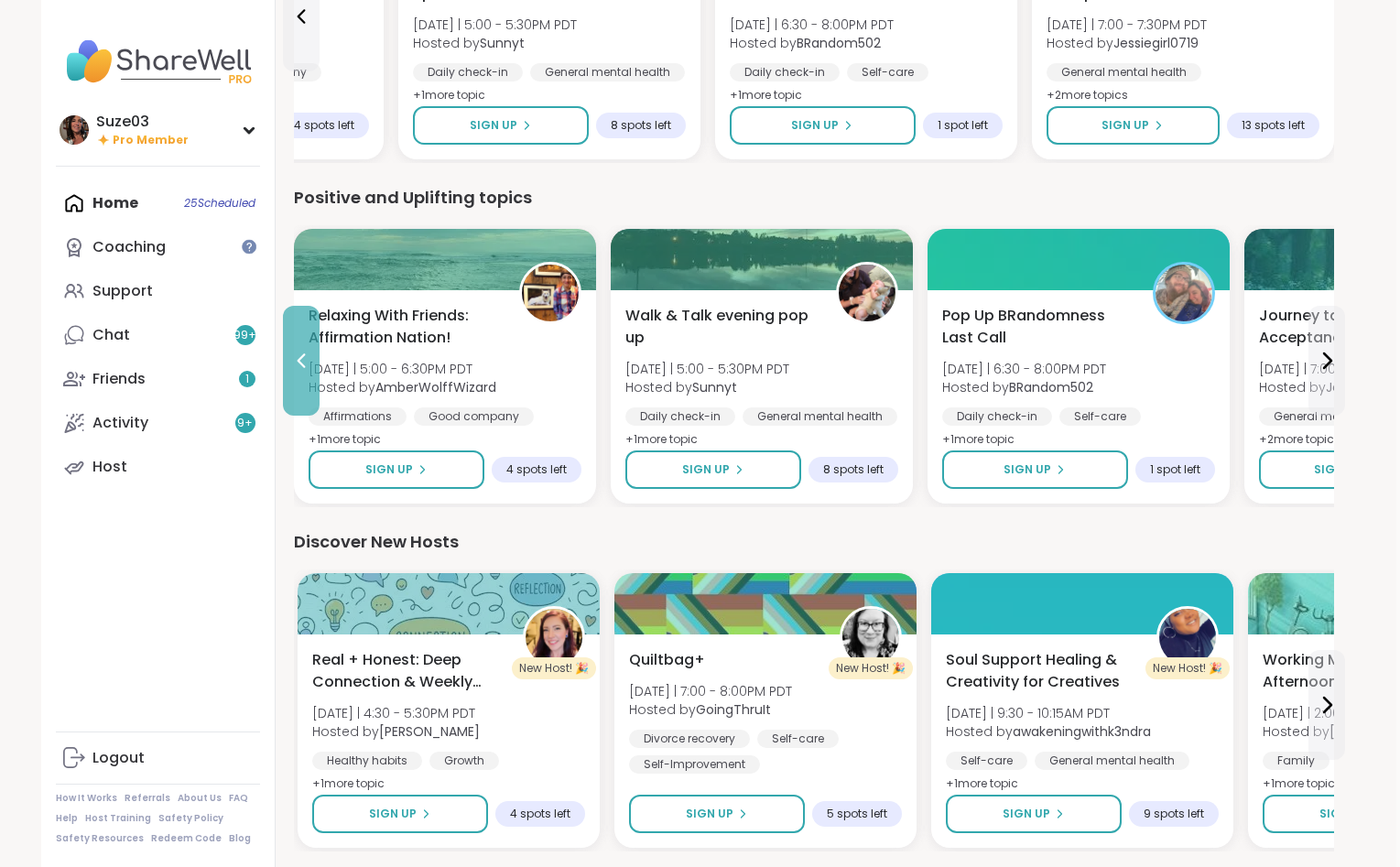
click at [298, 354] on icon at bounding box center [300, 360] width 22 height 22
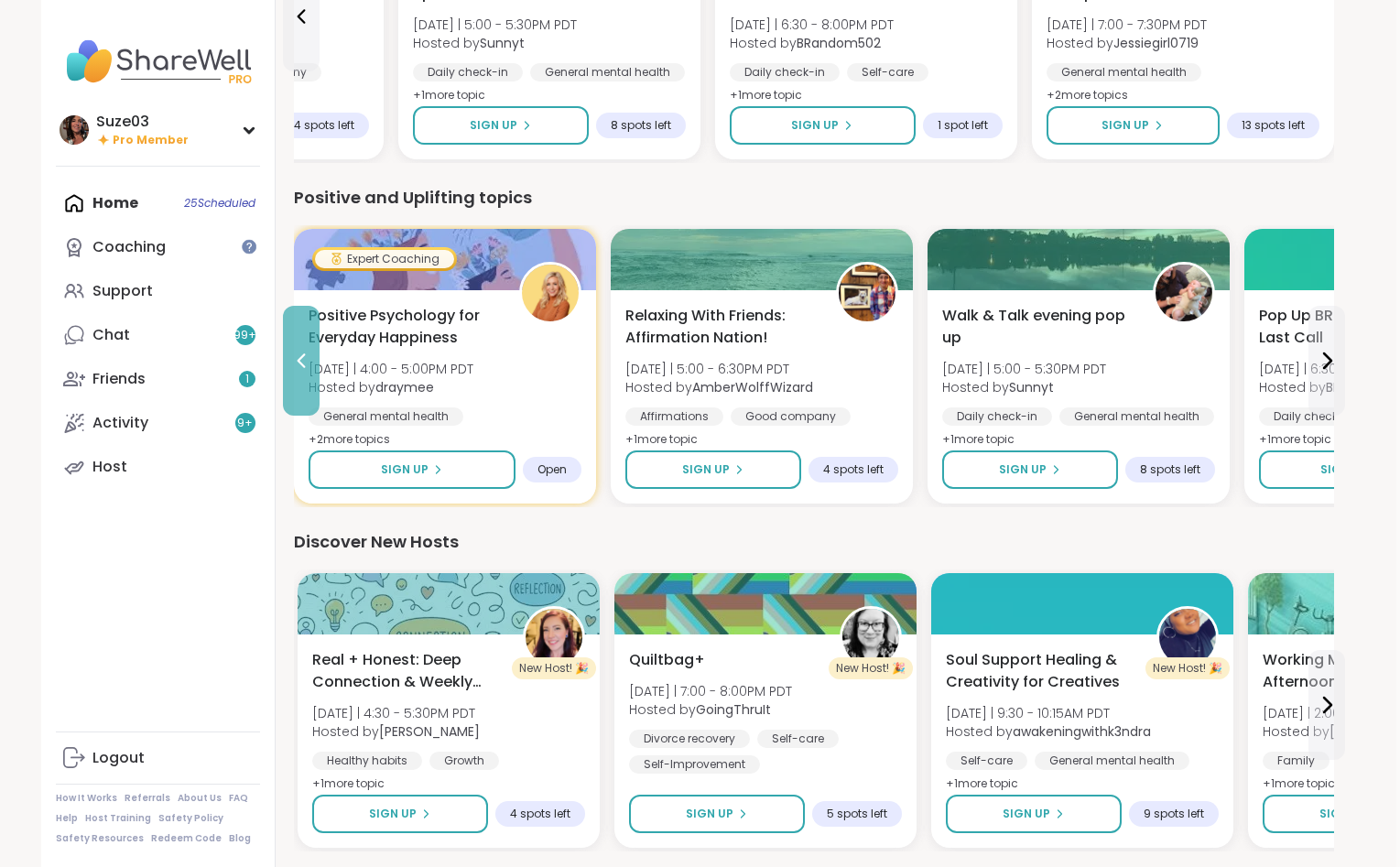
click at [298, 354] on icon at bounding box center [300, 360] width 22 height 22
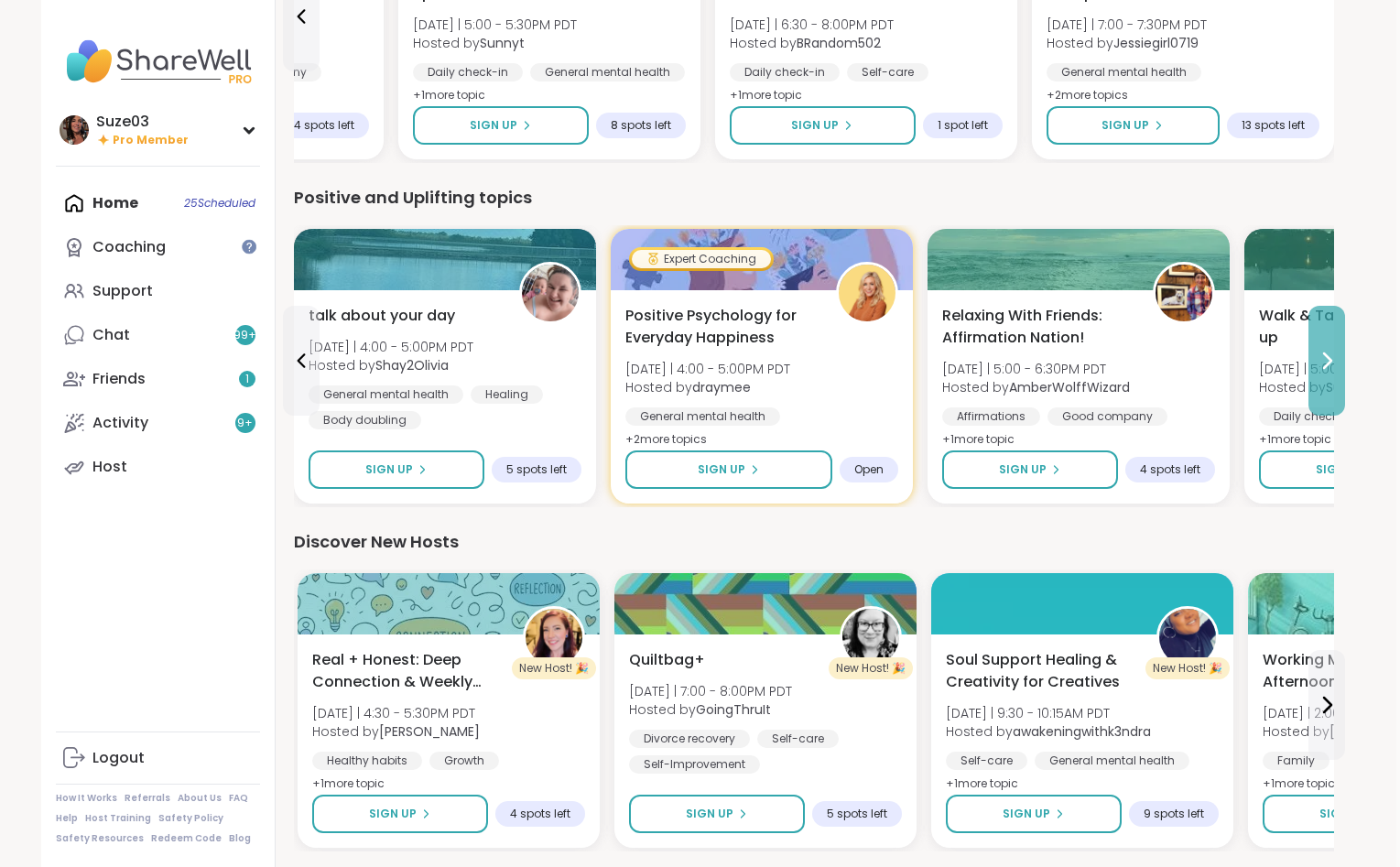
click at [1332, 358] on icon at bounding box center [1325, 360] width 22 height 22
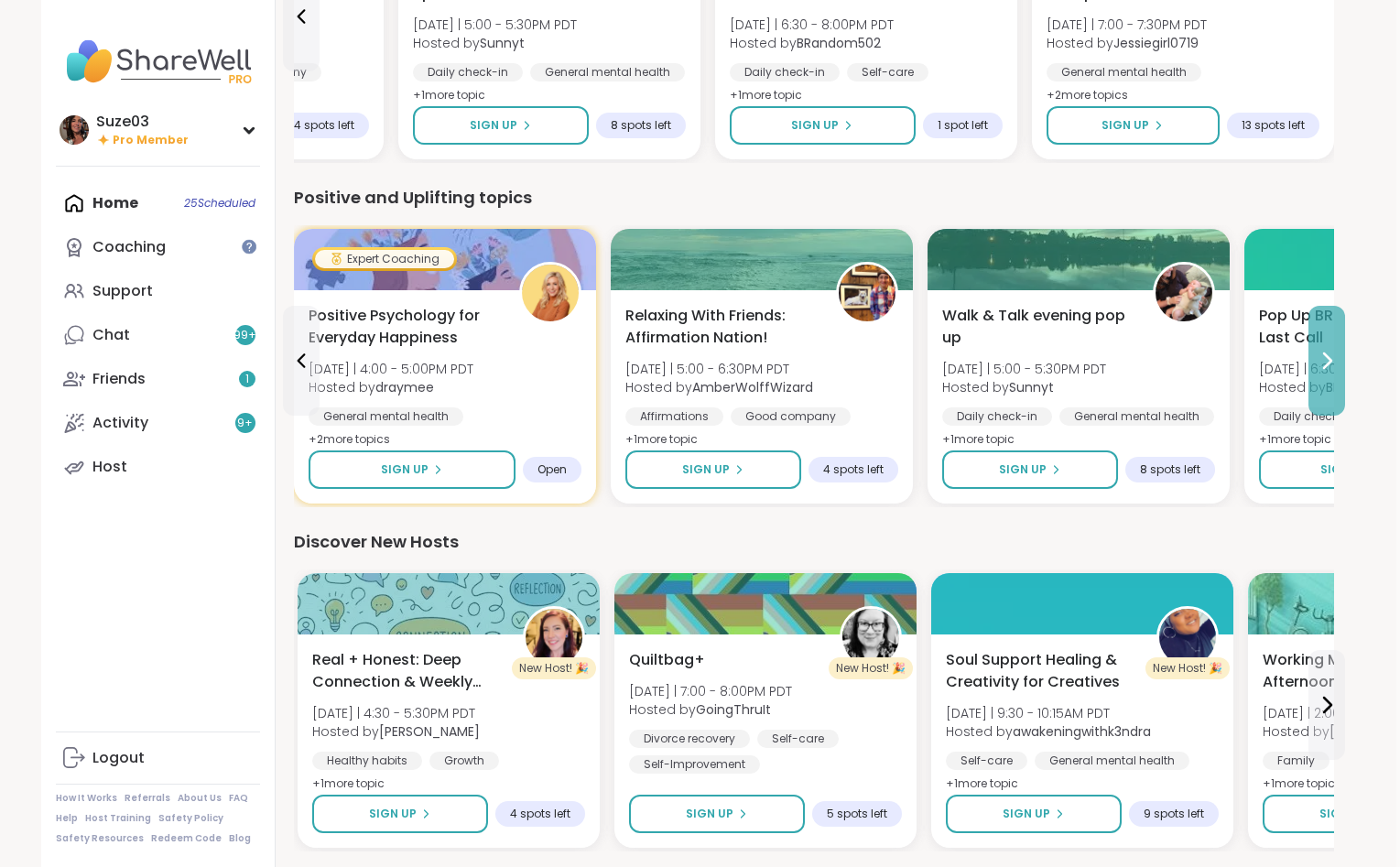
click at [1332, 358] on icon at bounding box center [1325, 360] width 22 height 22
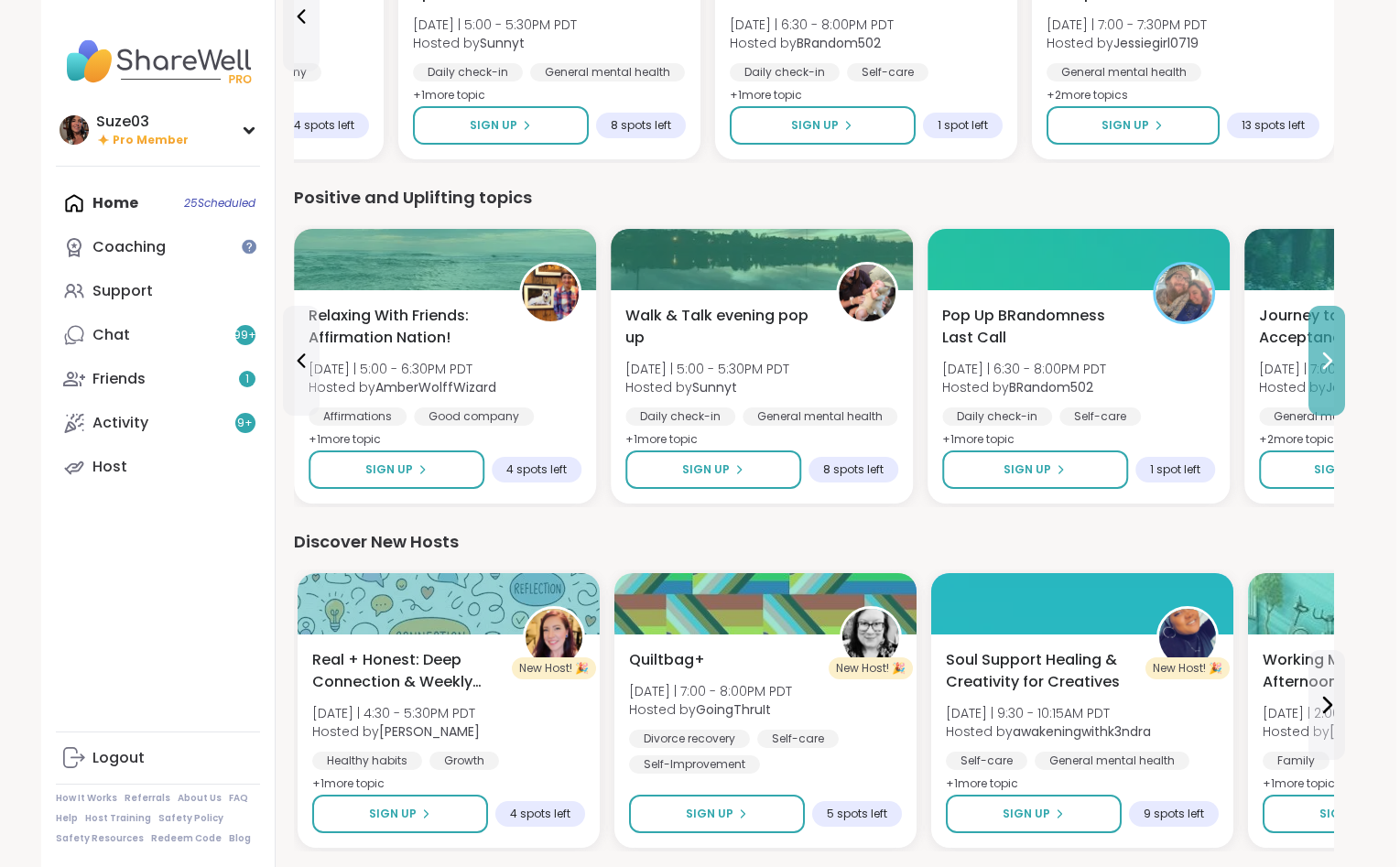
click at [1332, 358] on icon at bounding box center [1325, 360] width 22 height 22
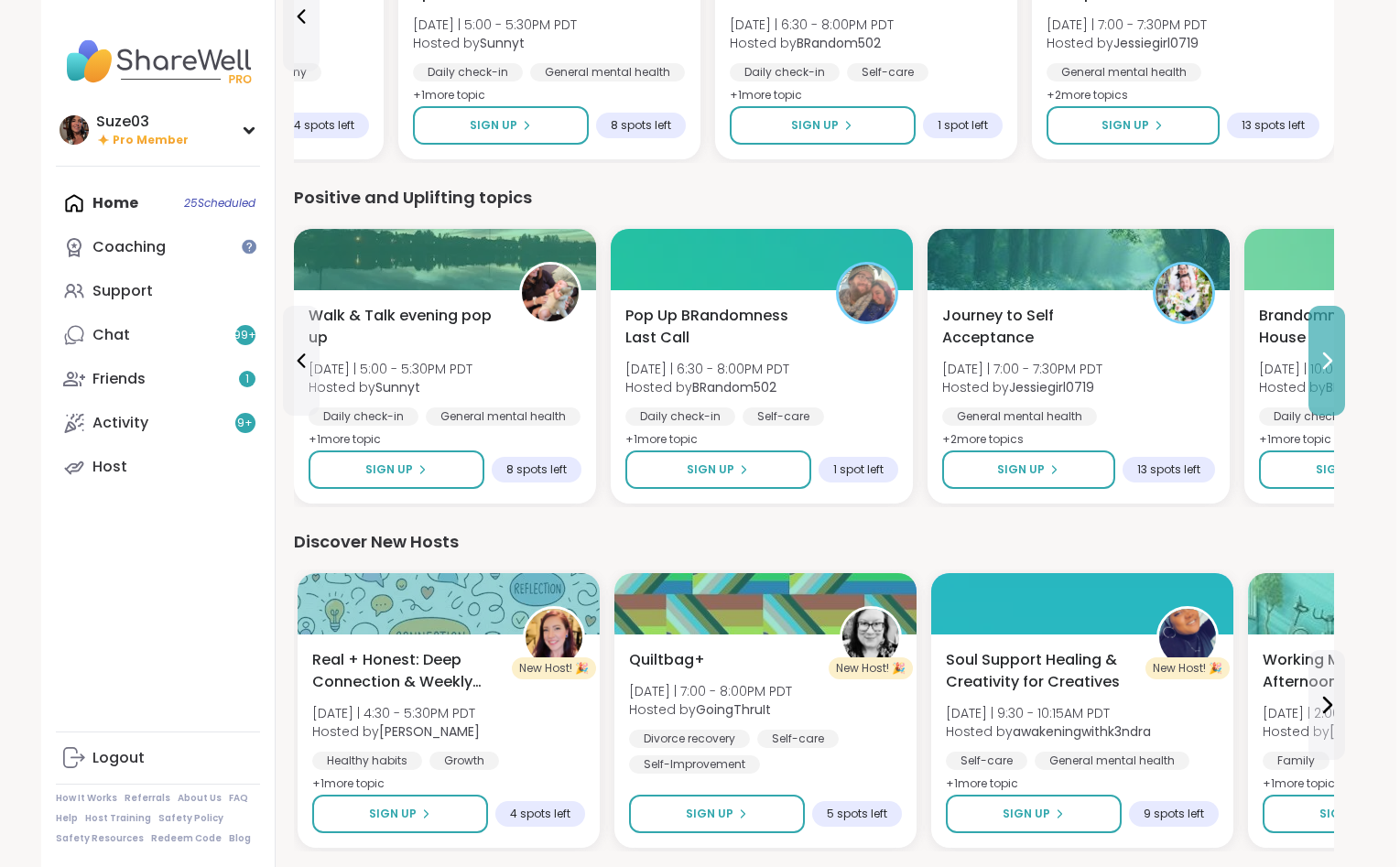
click at [1332, 358] on icon at bounding box center [1325, 360] width 22 height 22
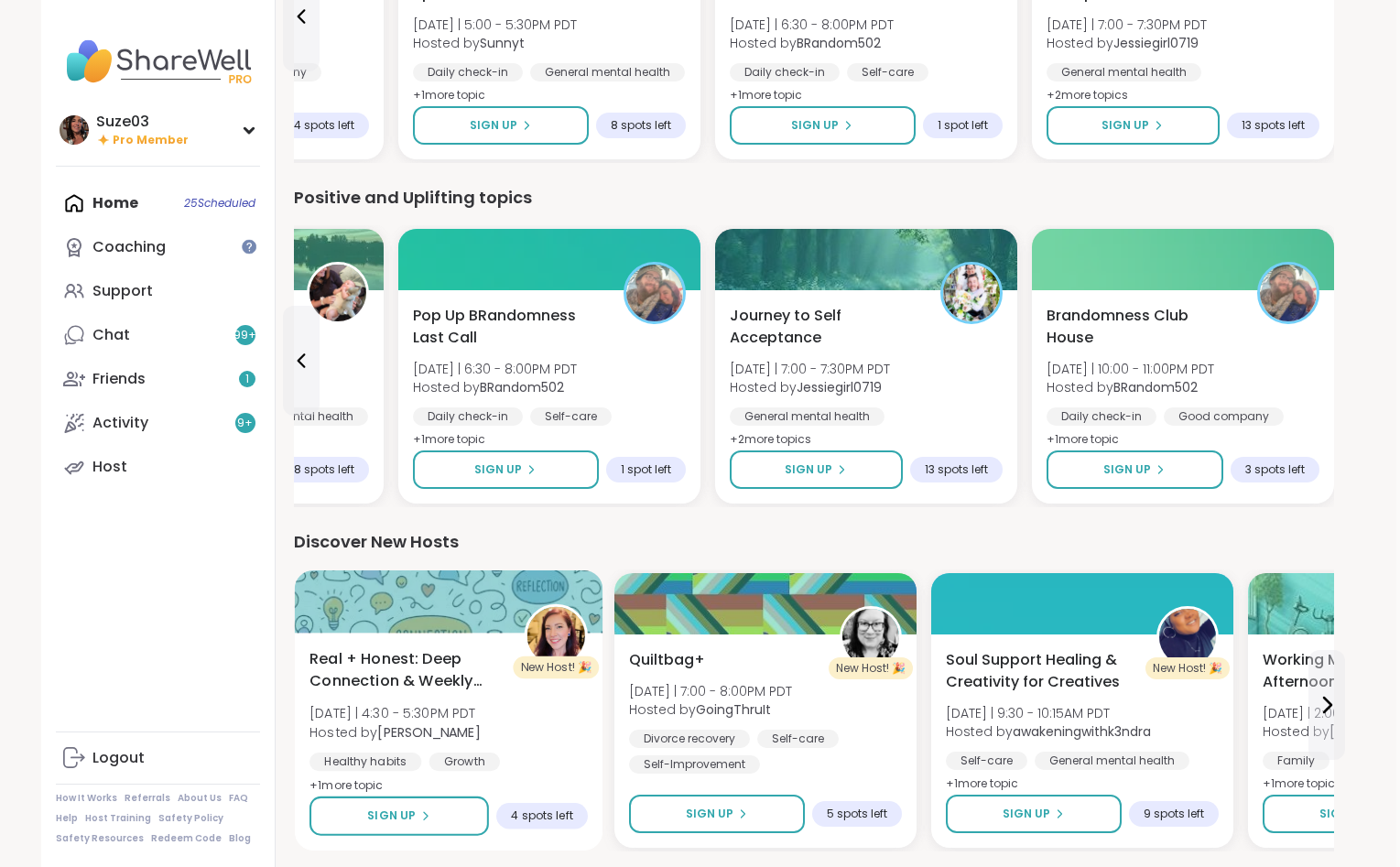
click at [379, 664] on span "Real + Honest: Deep Connection & Weekly Intentions" at bounding box center [407, 671] width 195 height 45
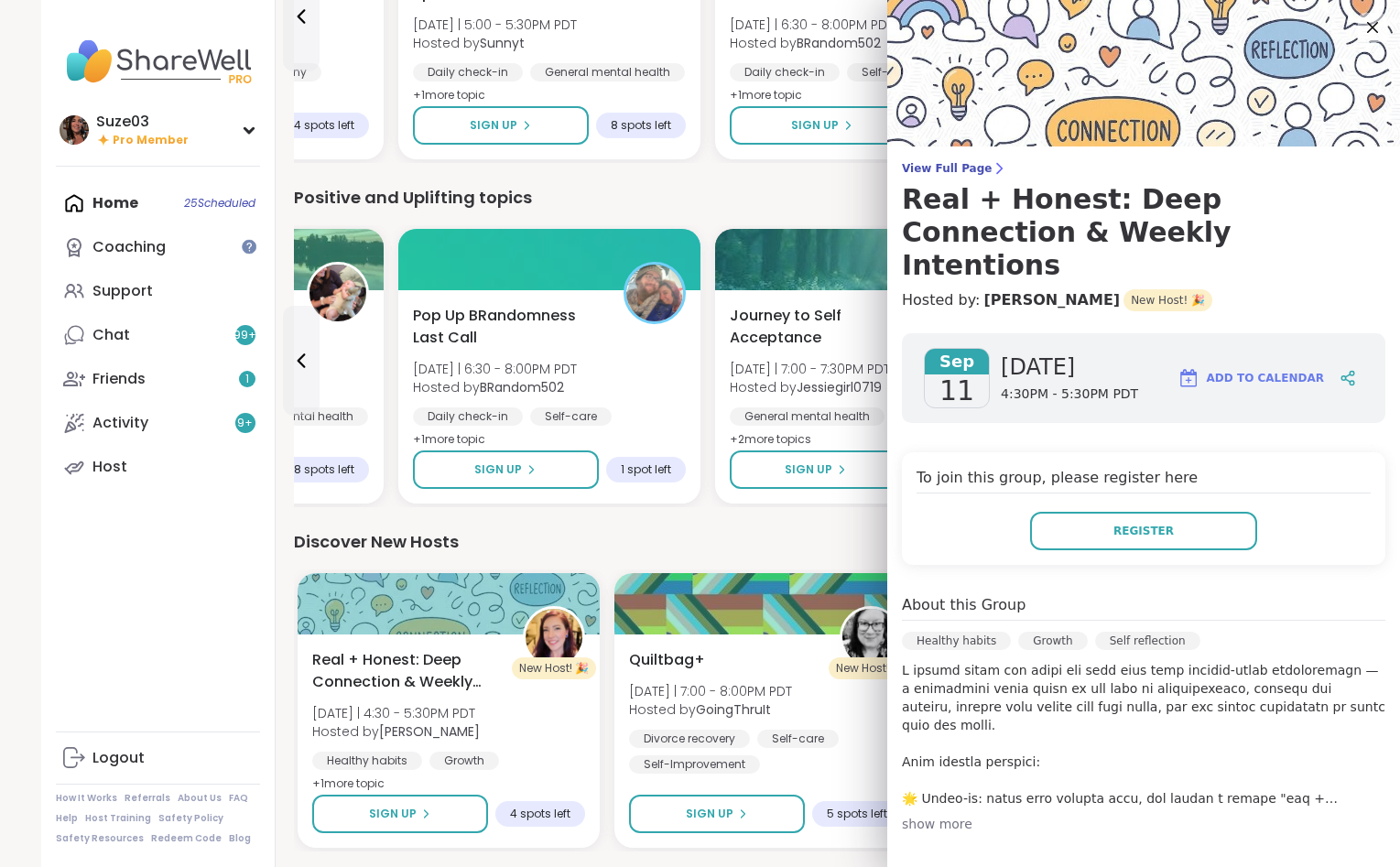
click at [944, 815] on div "show more" at bounding box center [1143, 824] width 484 height 19
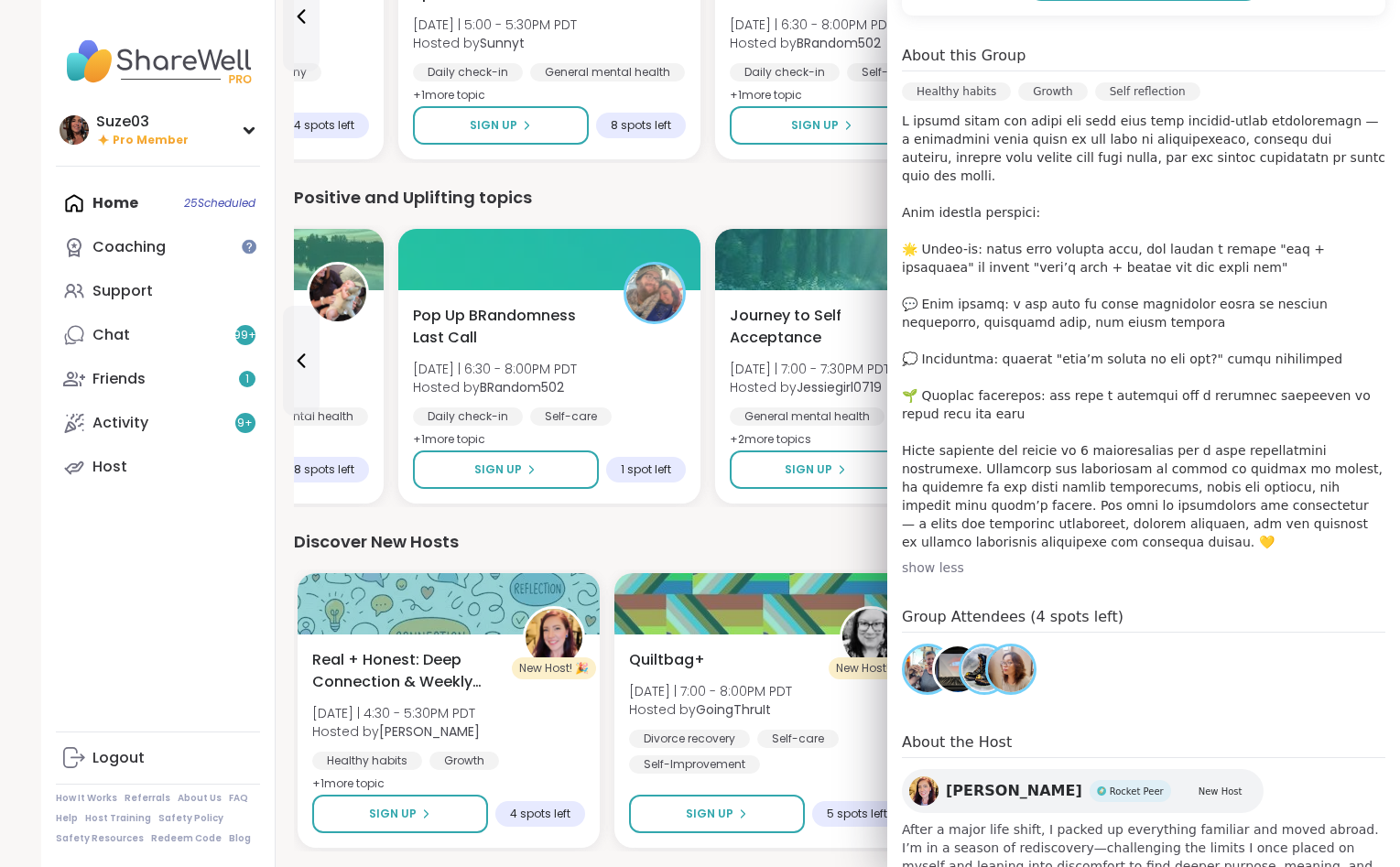
scroll to position [569, 0]
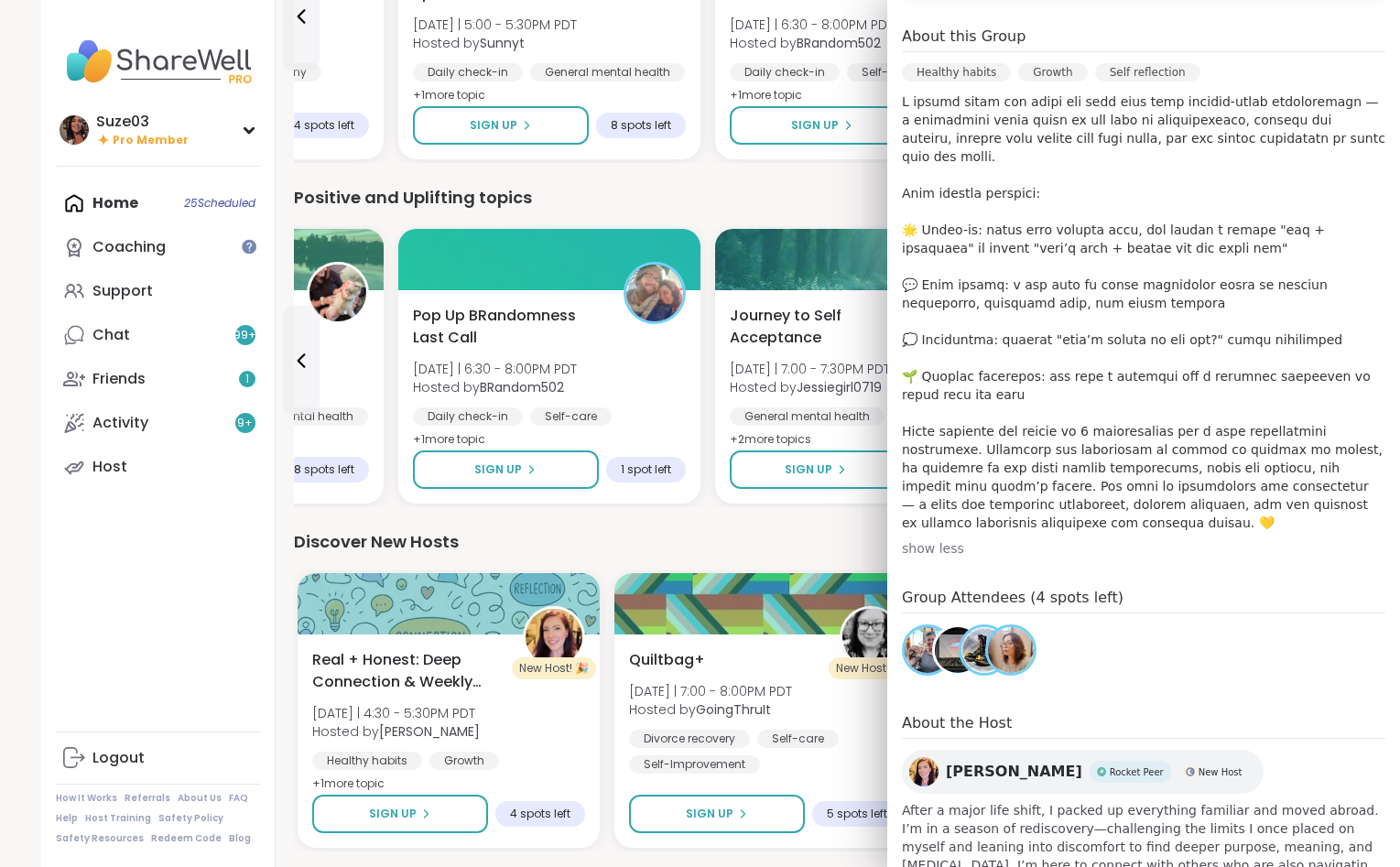
click at [935, 866] on span "show more" at bounding box center [1143, 884] width 484 height 19
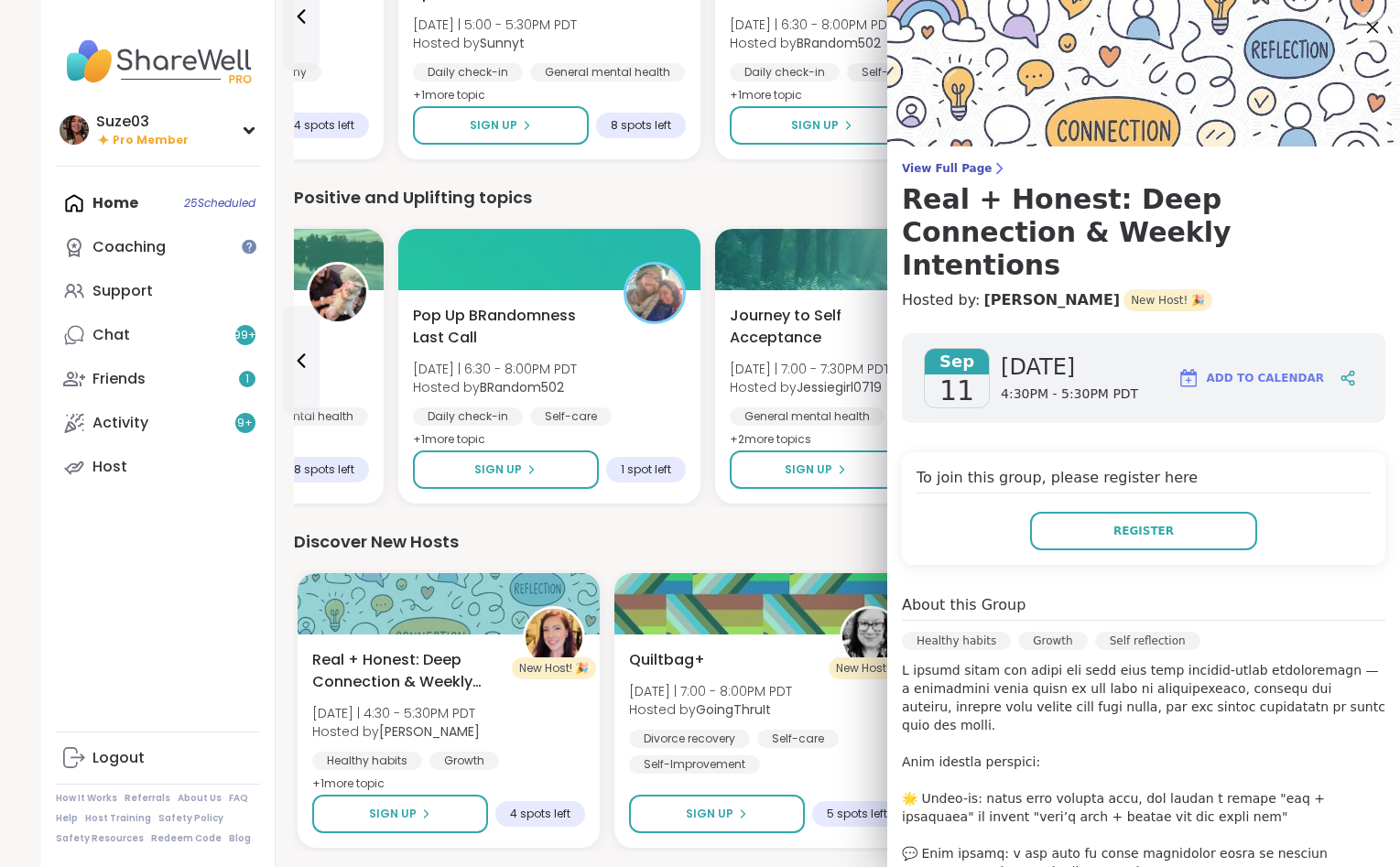
click at [1372, 28] on icon at bounding box center [1372, 27] width 12 height 12
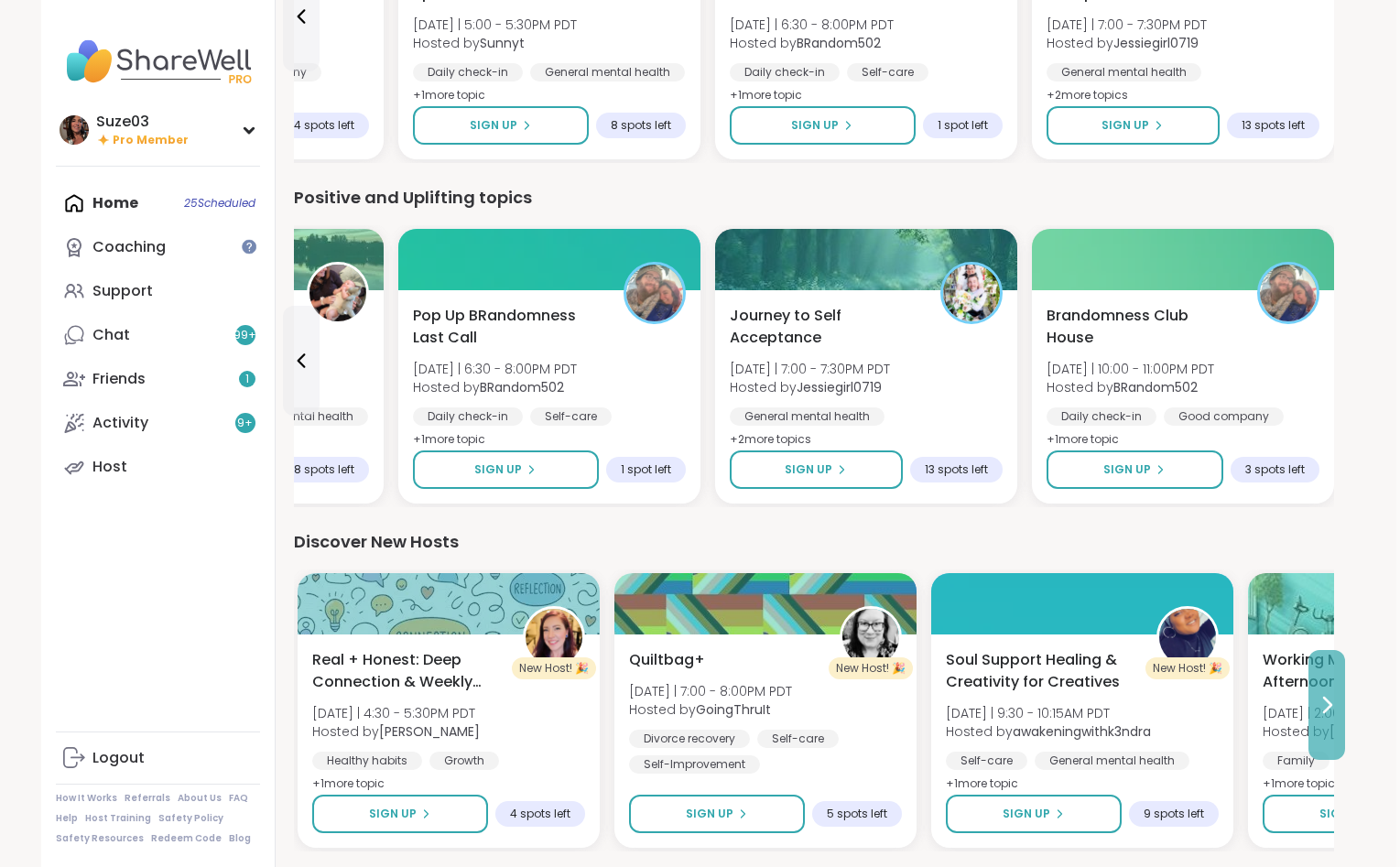
click at [1326, 696] on icon at bounding box center [1325, 704] width 22 height 22
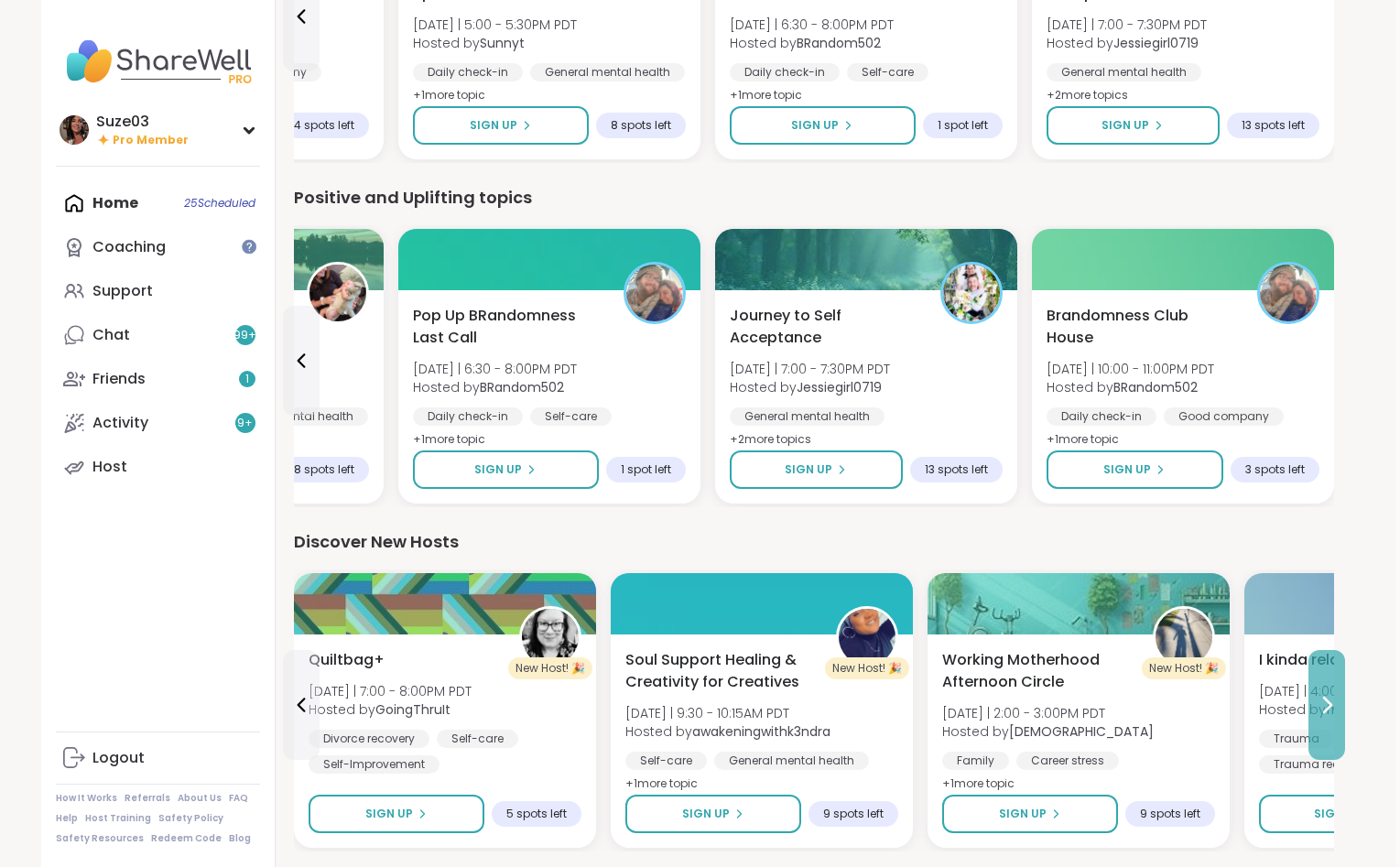
click at [1326, 696] on icon at bounding box center [1325, 704] width 22 height 22
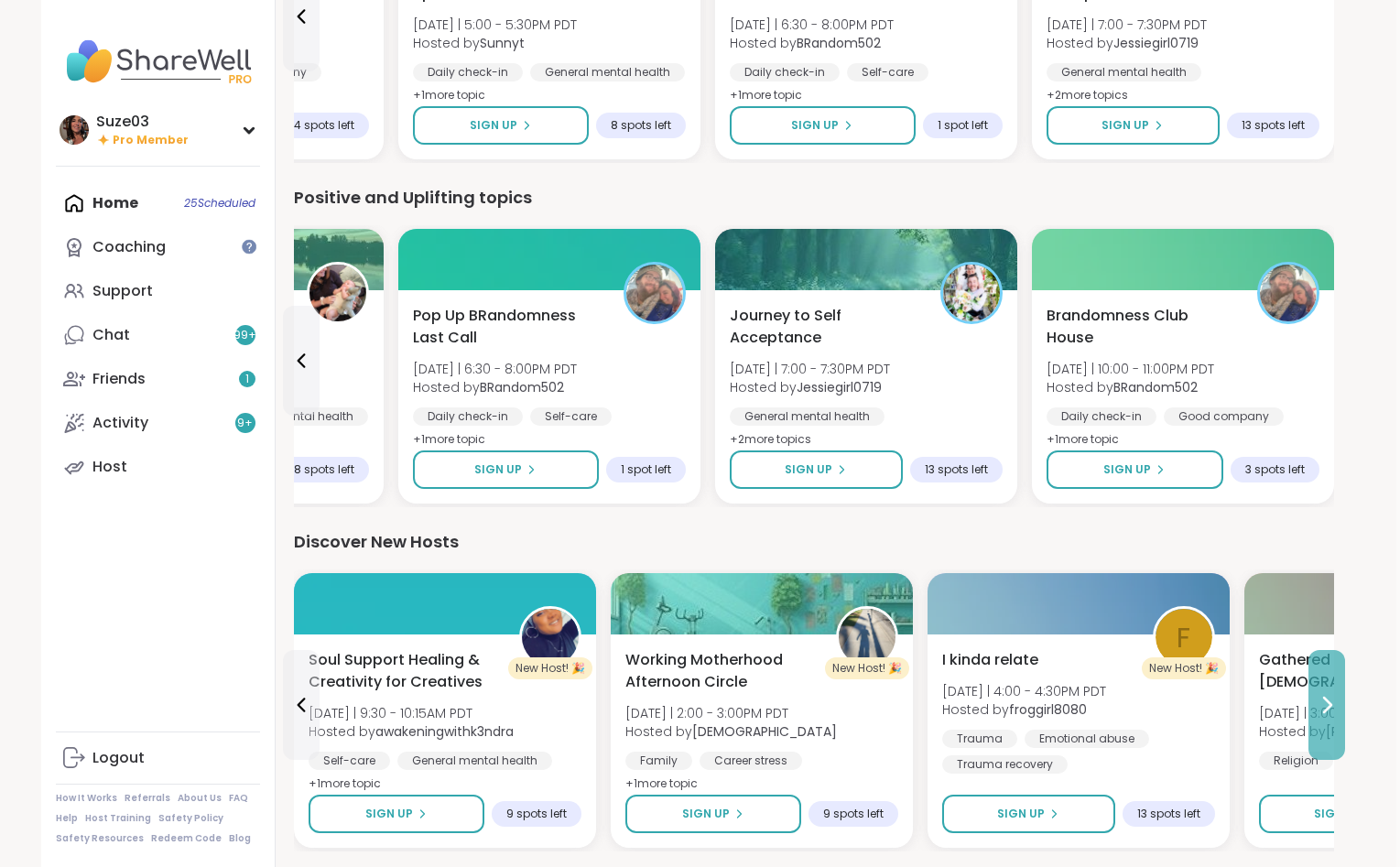
click at [1326, 696] on icon at bounding box center [1325, 704] width 22 height 22
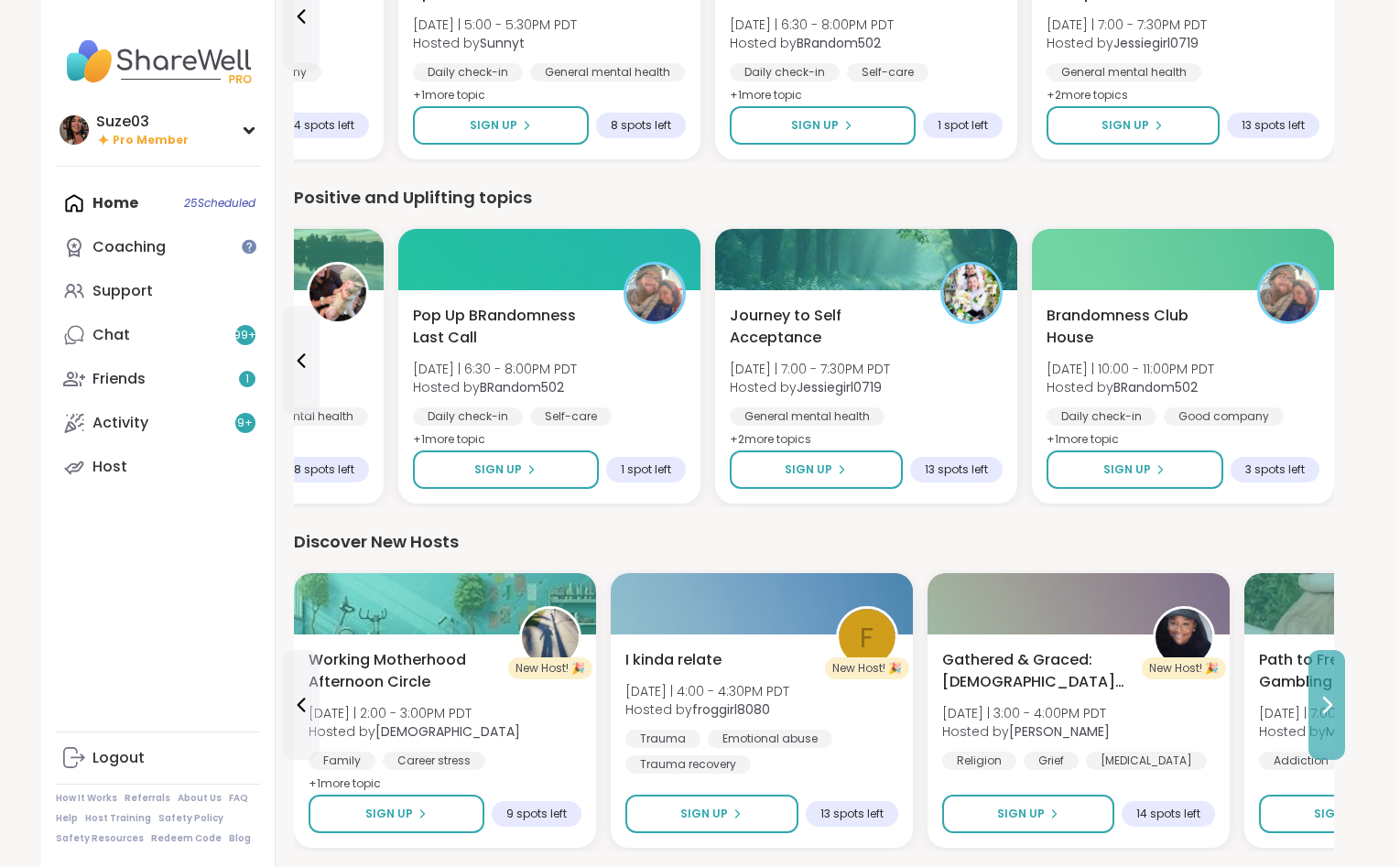
click at [1326, 696] on icon at bounding box center [1325, 704] width 22 height 22
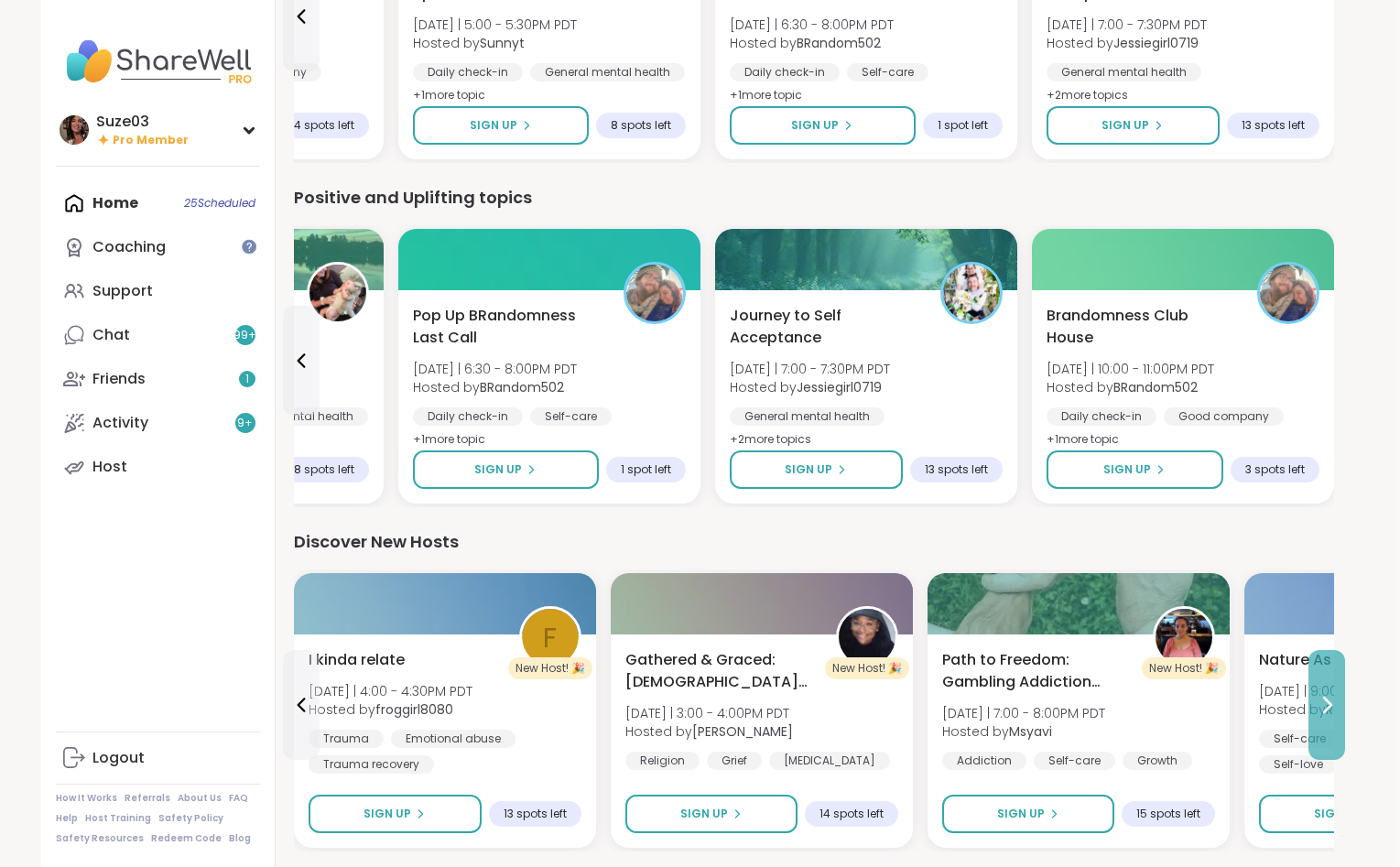
click at [1326, 696] on icon at bounding box center [1325, 704] width 22 height 22
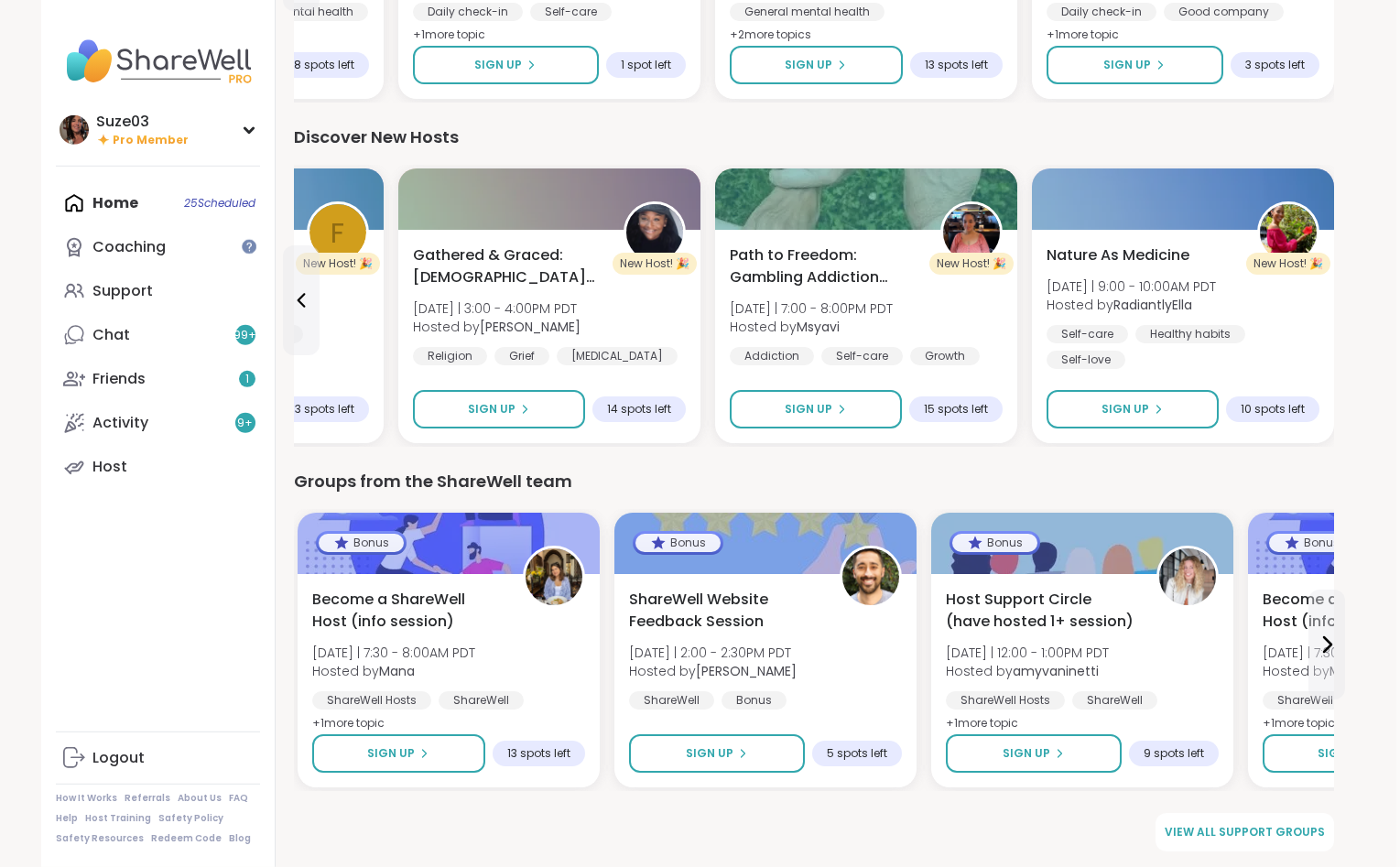
scroll to position [2150, 4]
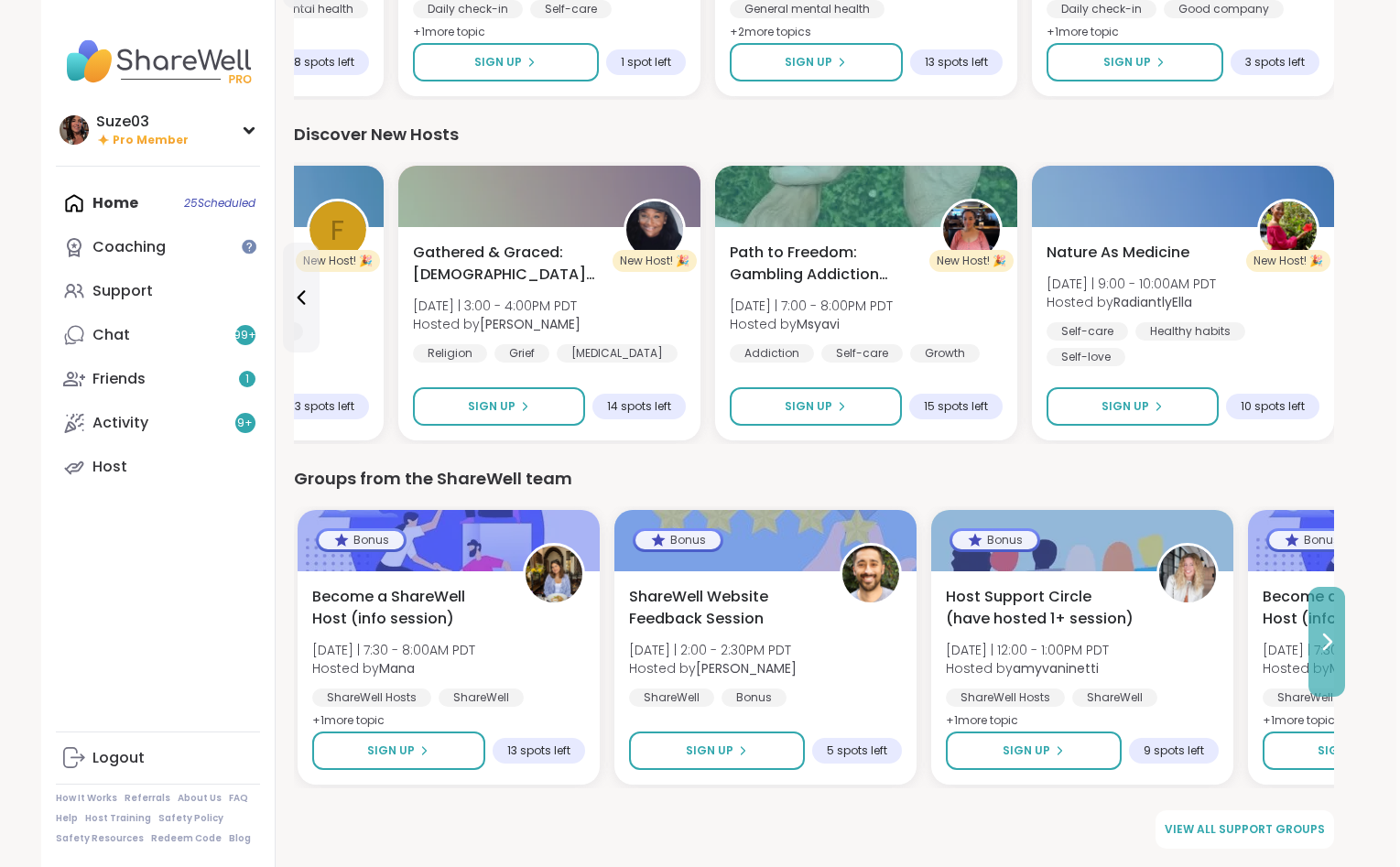
click at [1321, 638] on icon at bounding box center [1325, 641] width 22 height 22
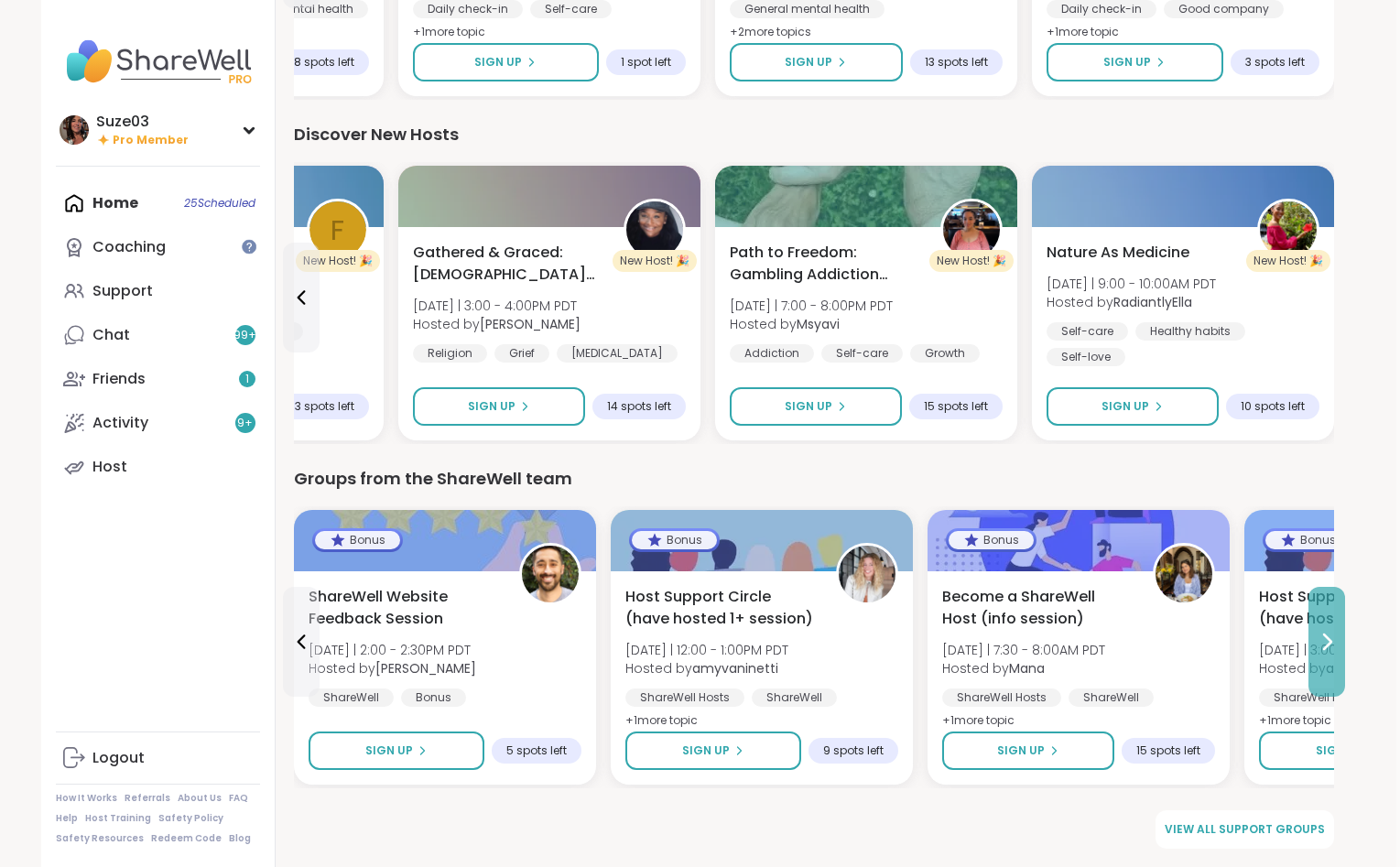
click at [1321, 638] on icon at bounding box center [1325, 641] width 22 height 22
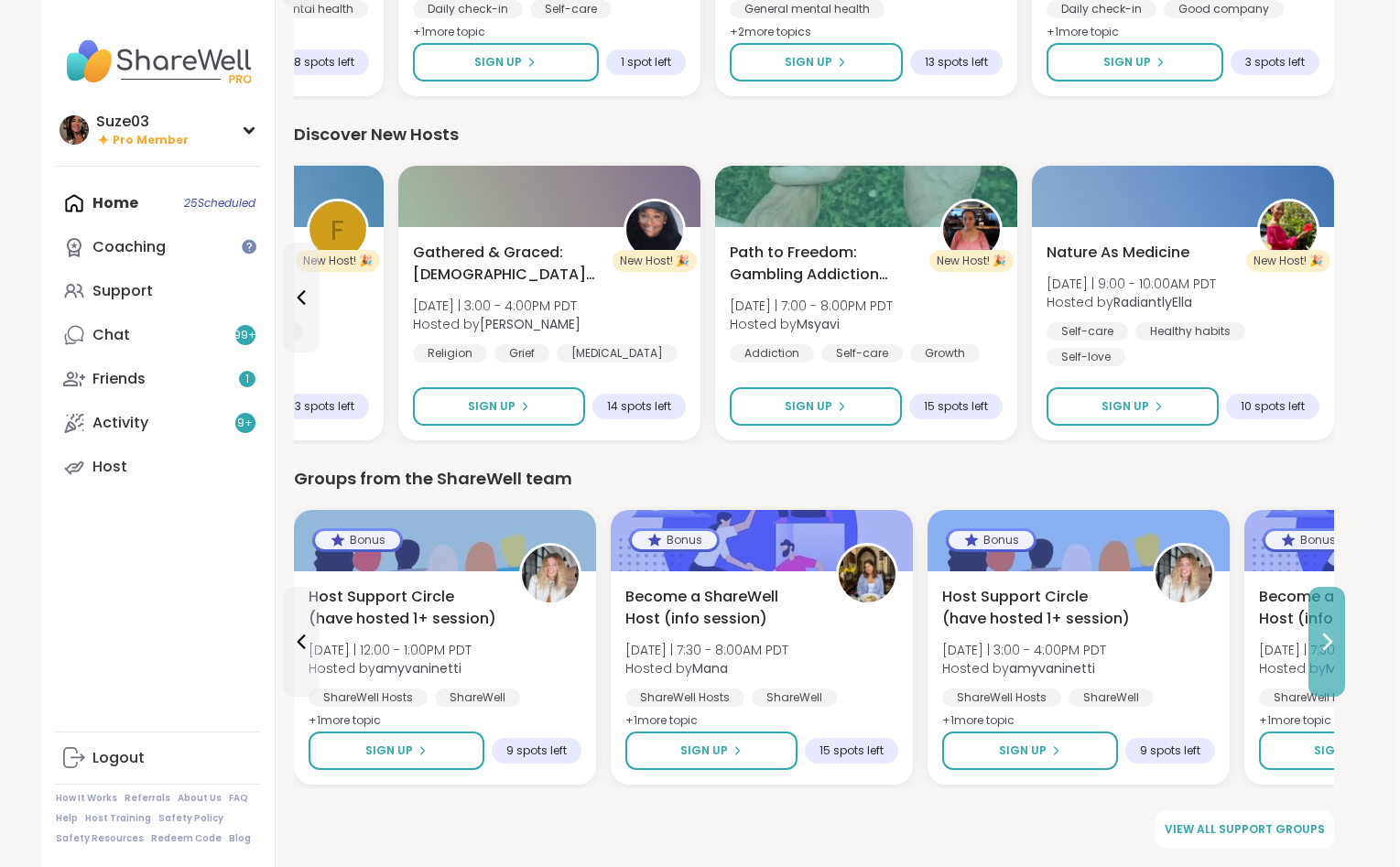
click at [1321, 638] on icon at bounding box center [1325, 641] width 22 height 22
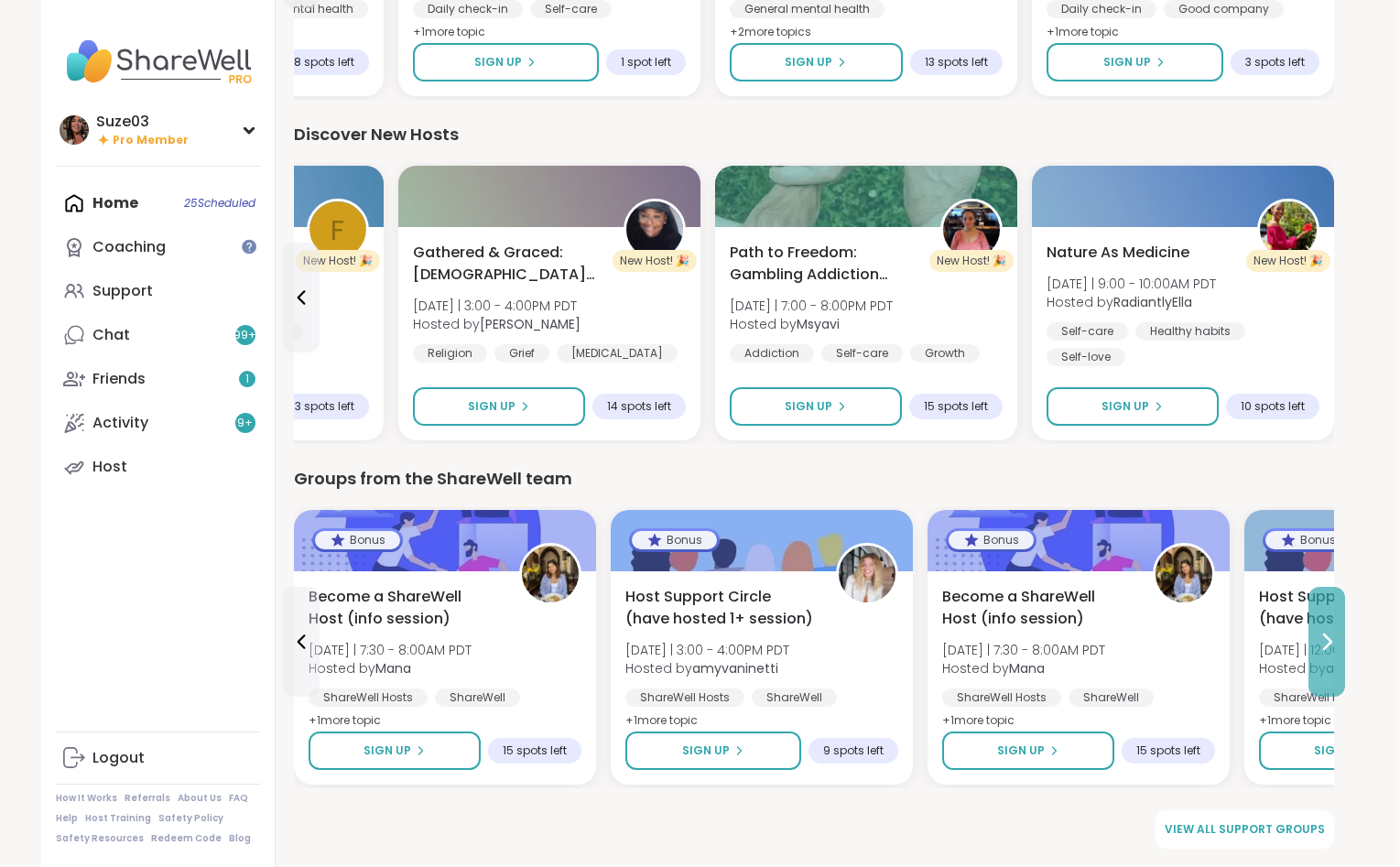
click at [1321, 638] on icon at bounding box center [1325, 641] width 22 height 22
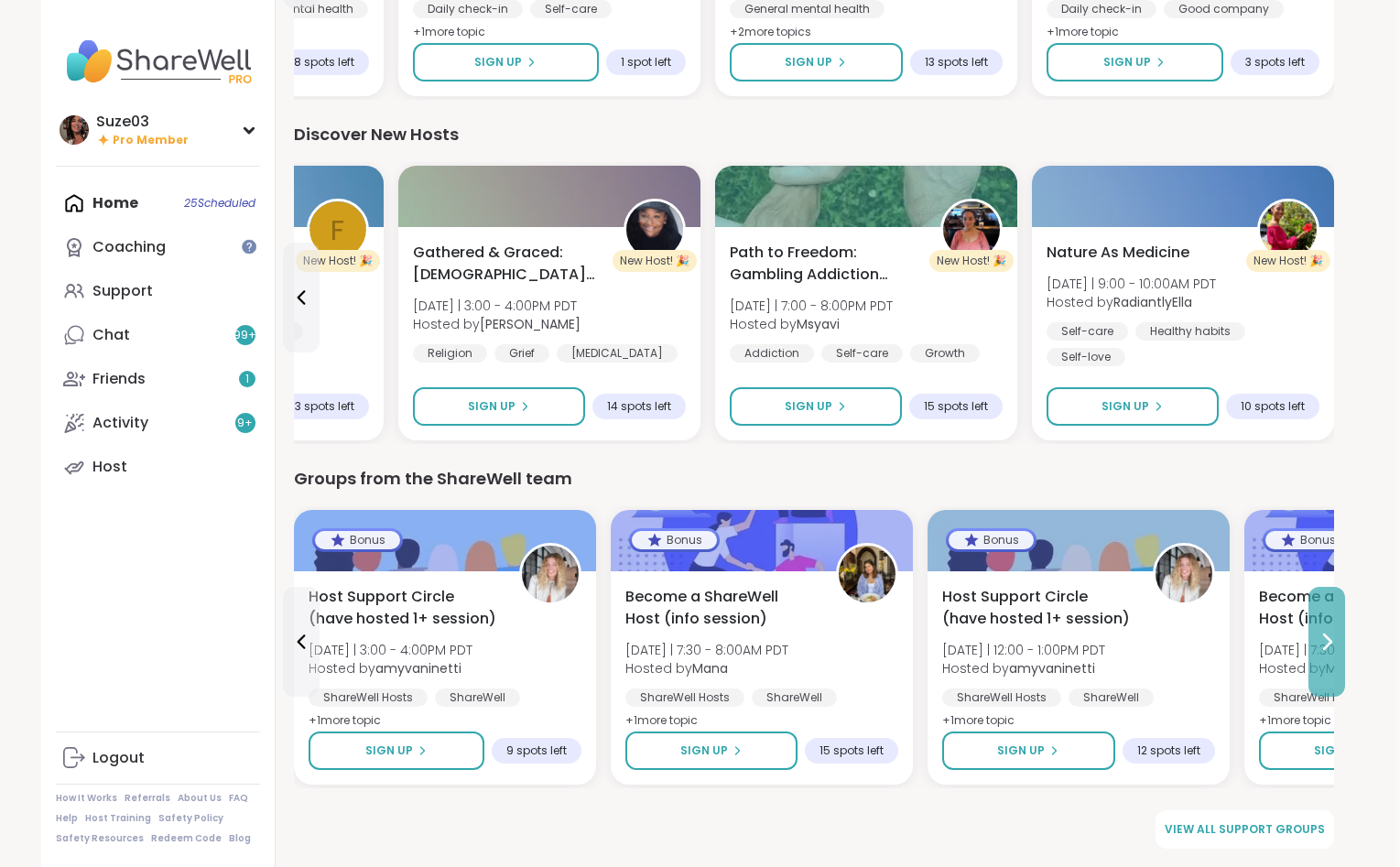
click at [1321, 638] on icon at bounding box center [1325, 641] width 22 height 22
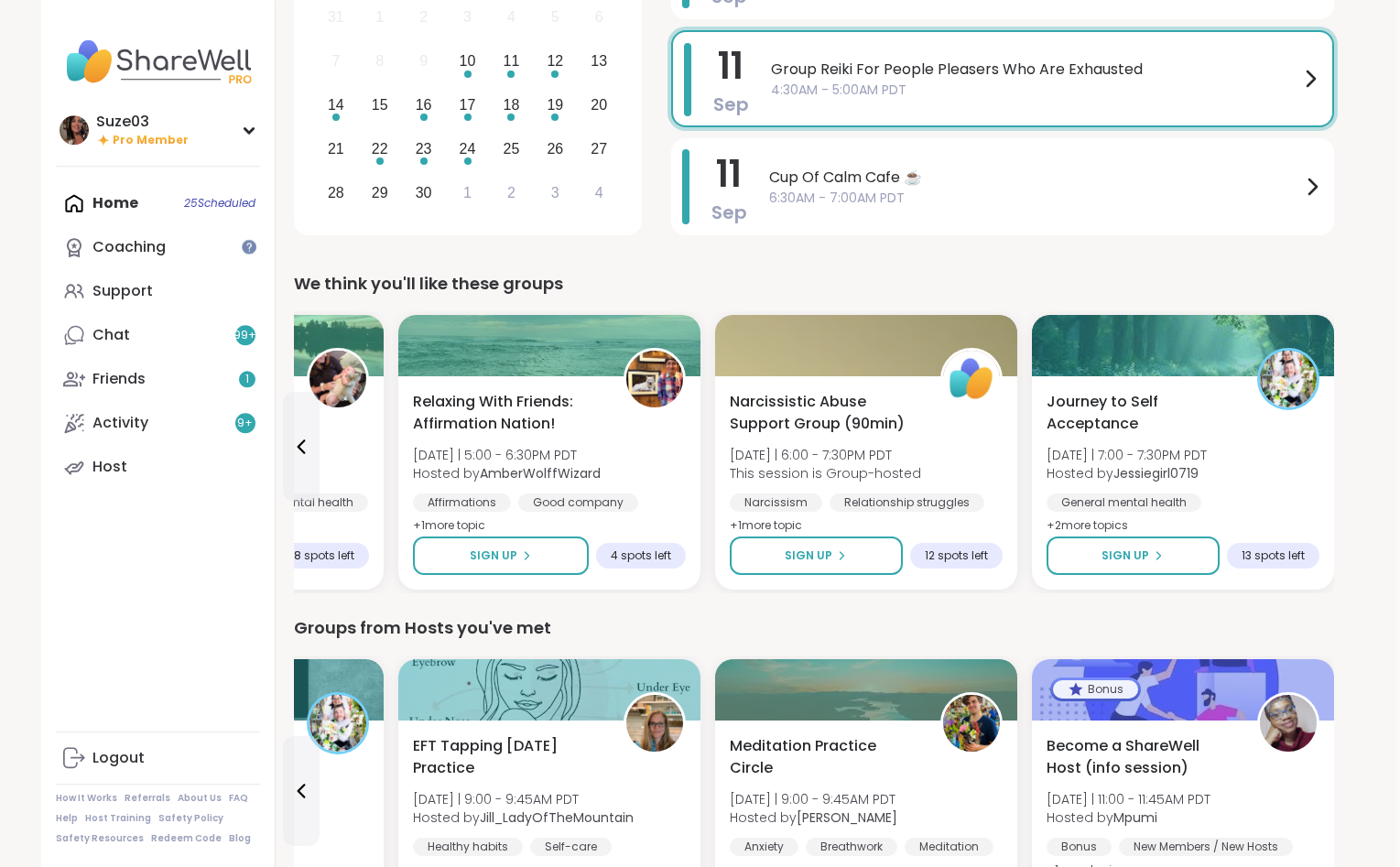
scroll to position [326, 4]
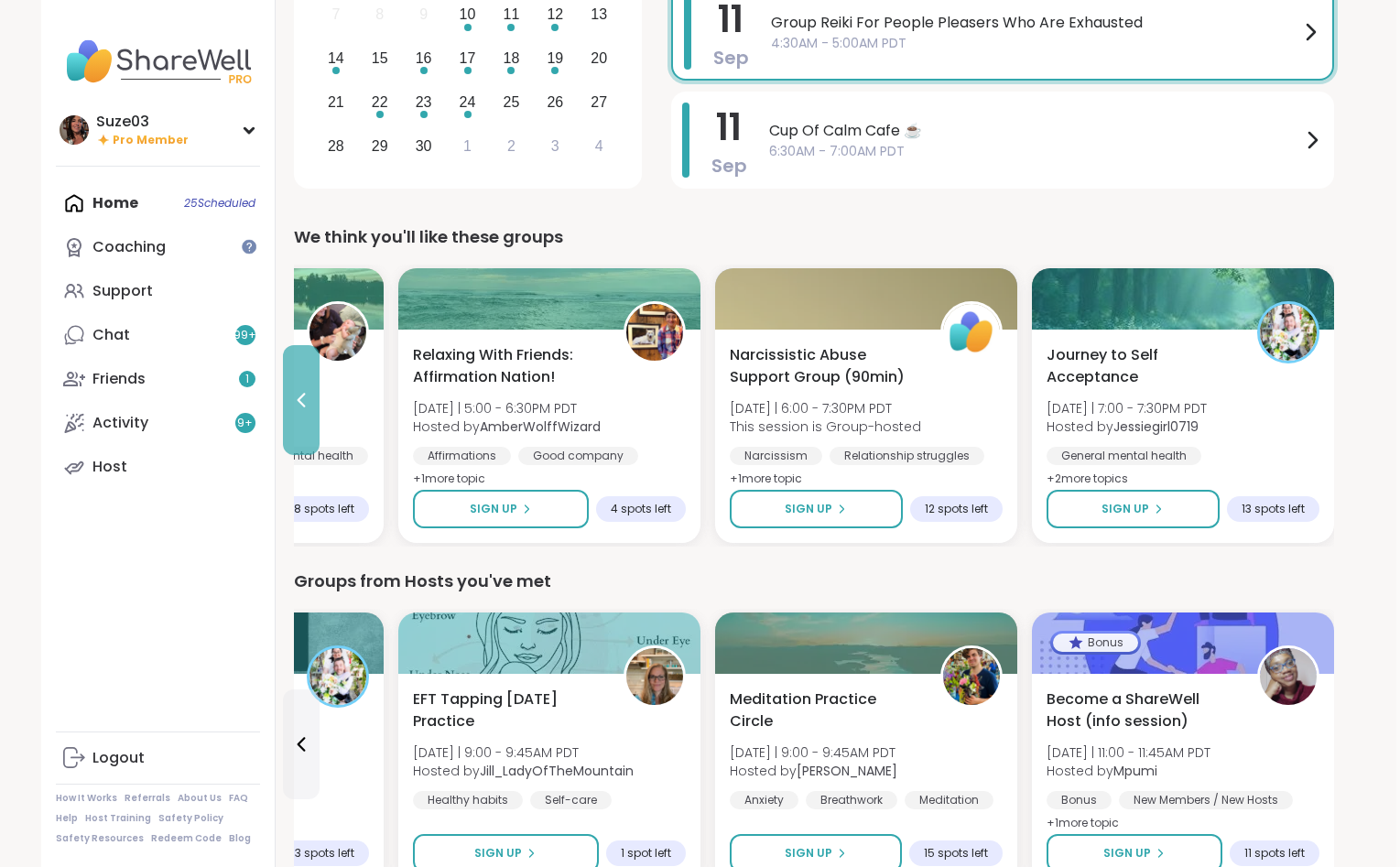
click at [309, 395] on icon at bounding box center [300, 399] width 22 height 22
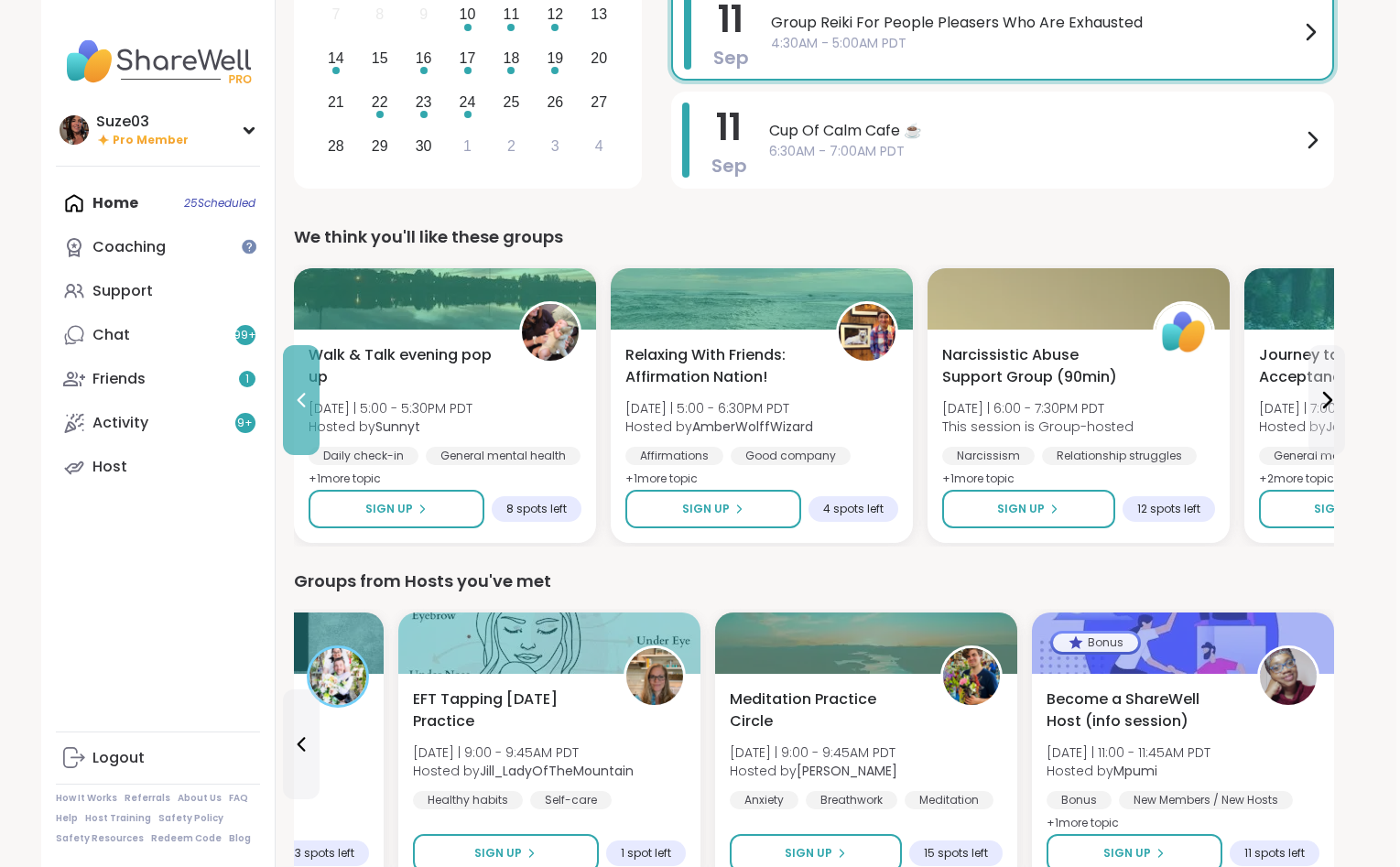
click at [310, 395] on icon at bounding box center [300, 399] width 22 height 22
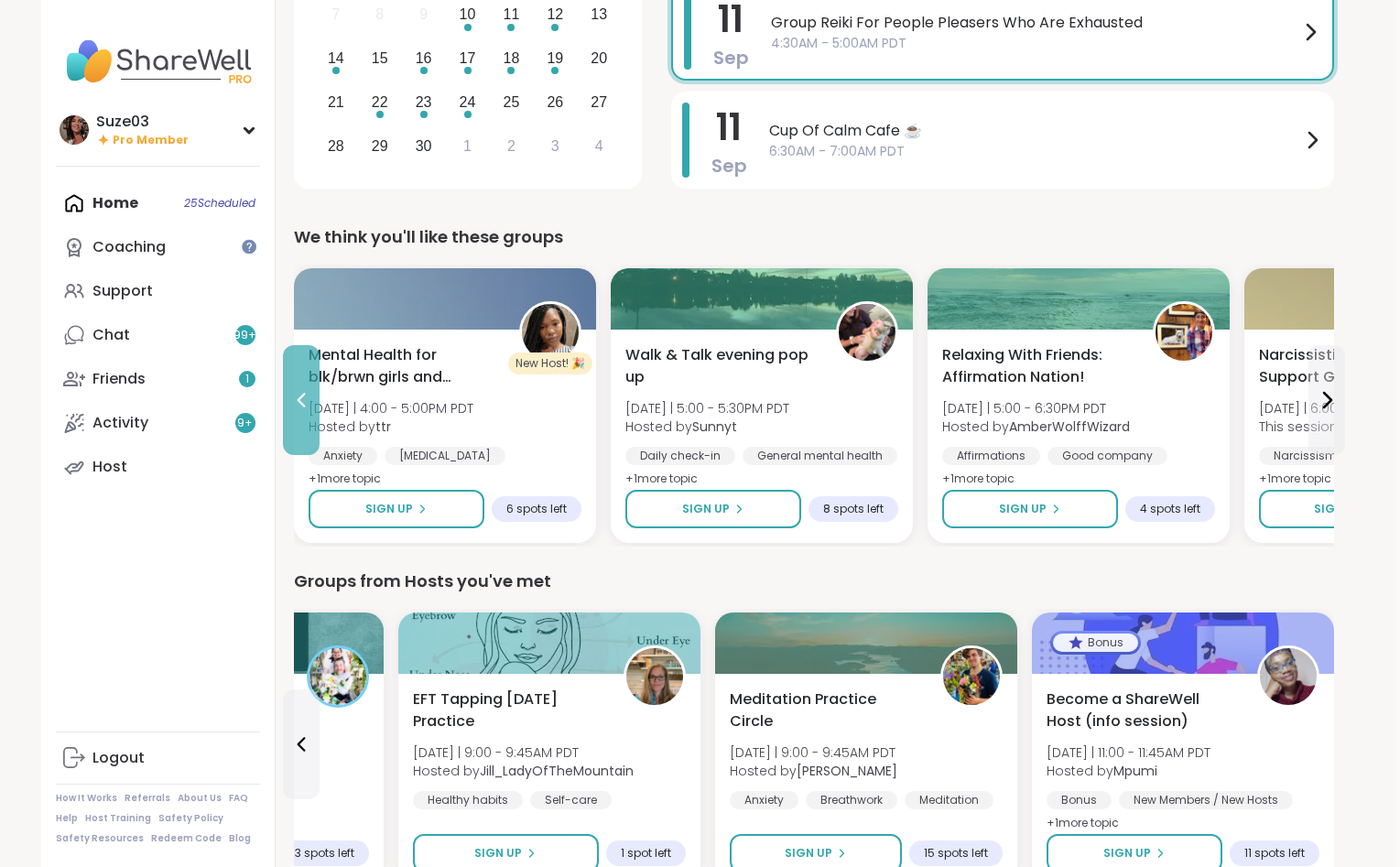
click at [310, 395] on icon at bounding box center [300, 399] width 22 height 22
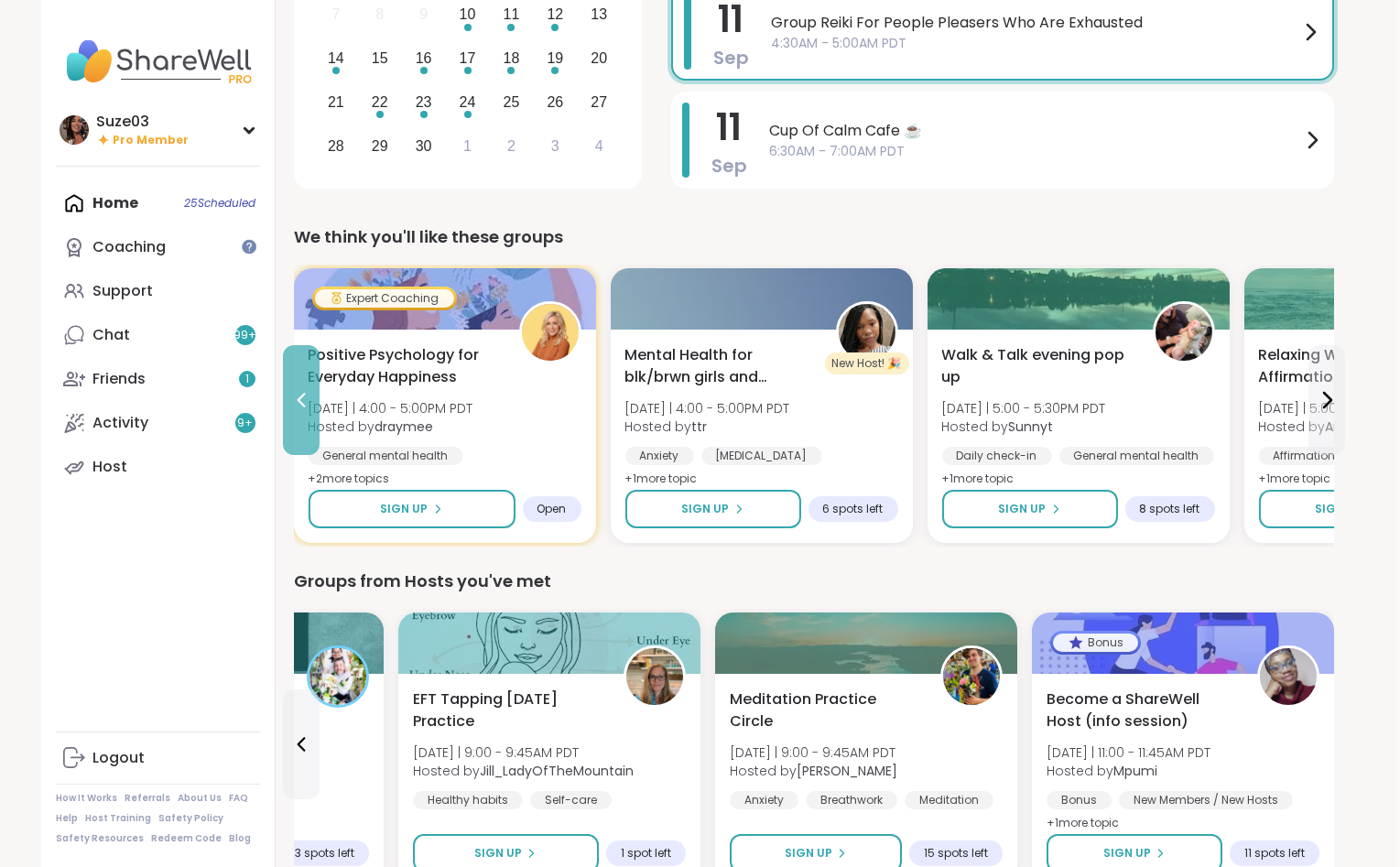
click at [310, 395] on icon at bounding box center [300, 399] width 22 height 22
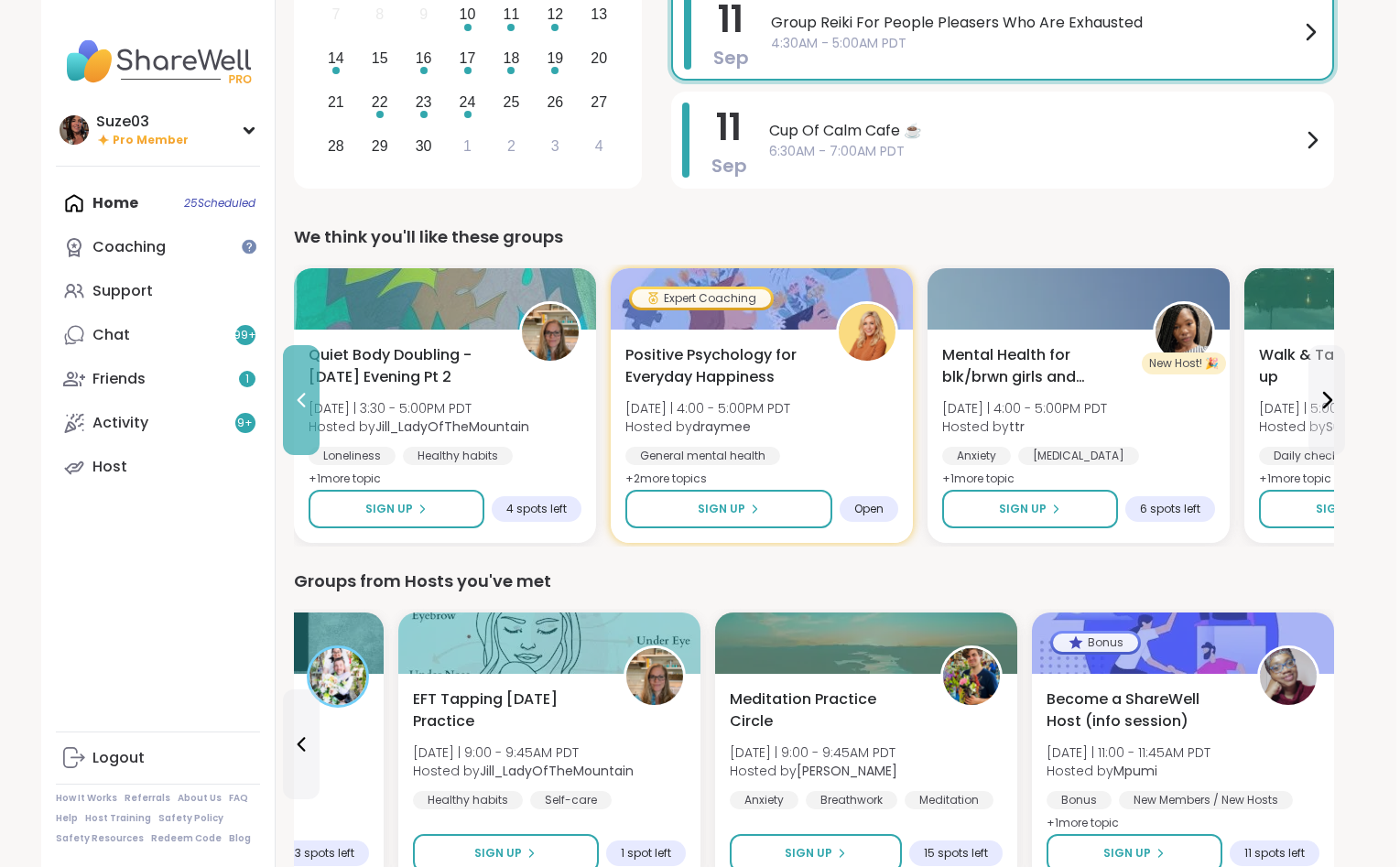
click at [310, 395] on icon at bounding box center [300, 399] width 22 height 22
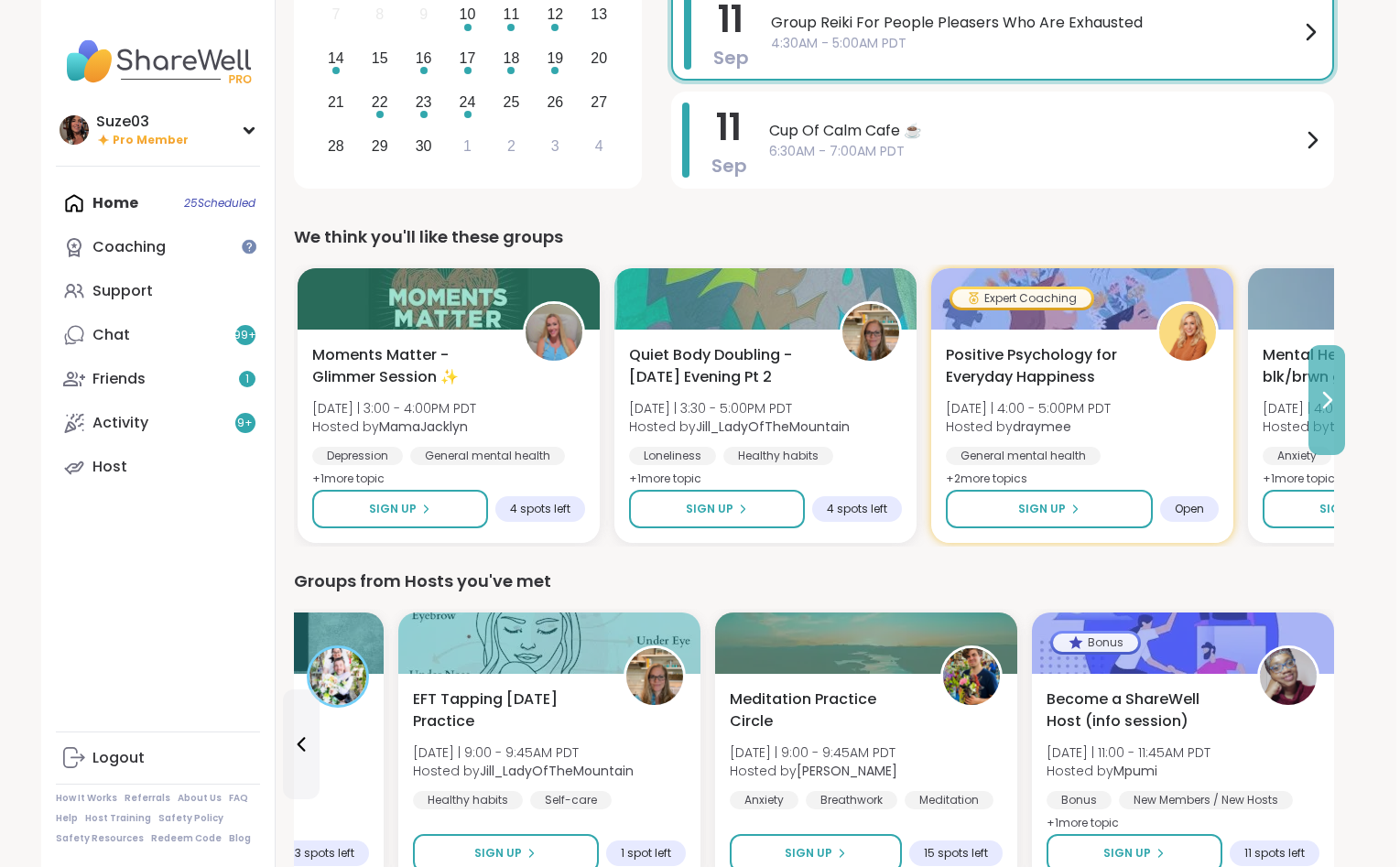
click at [1329, 394] on icon at bounding box center [1325, 399] width 22 height 22
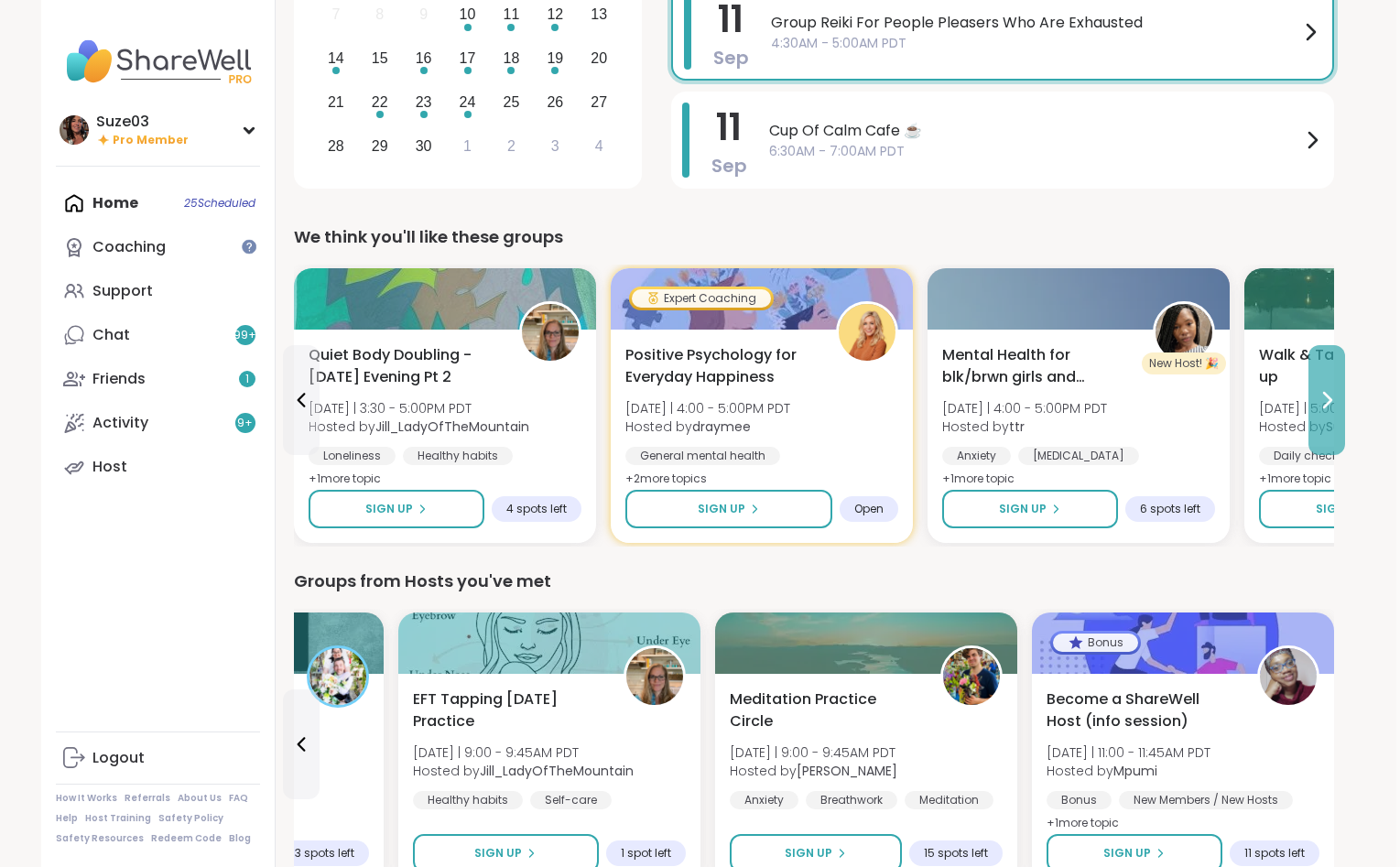
click at [1329, 394] on icon at bounding box center [1325, 399] width 22 height 22
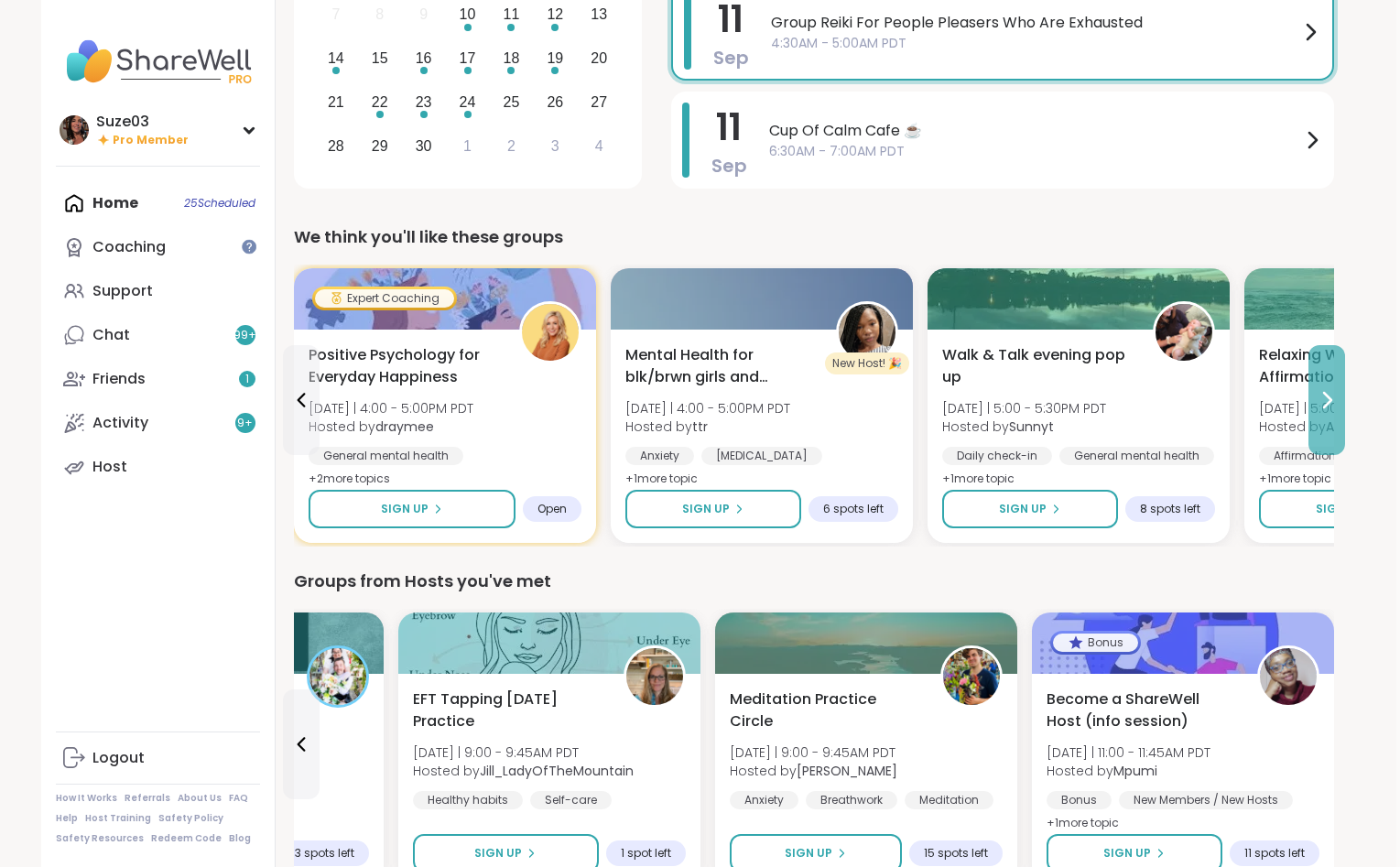
click at [1329, 394] on icon at bounding box center [1325, 399] width 22 height 22
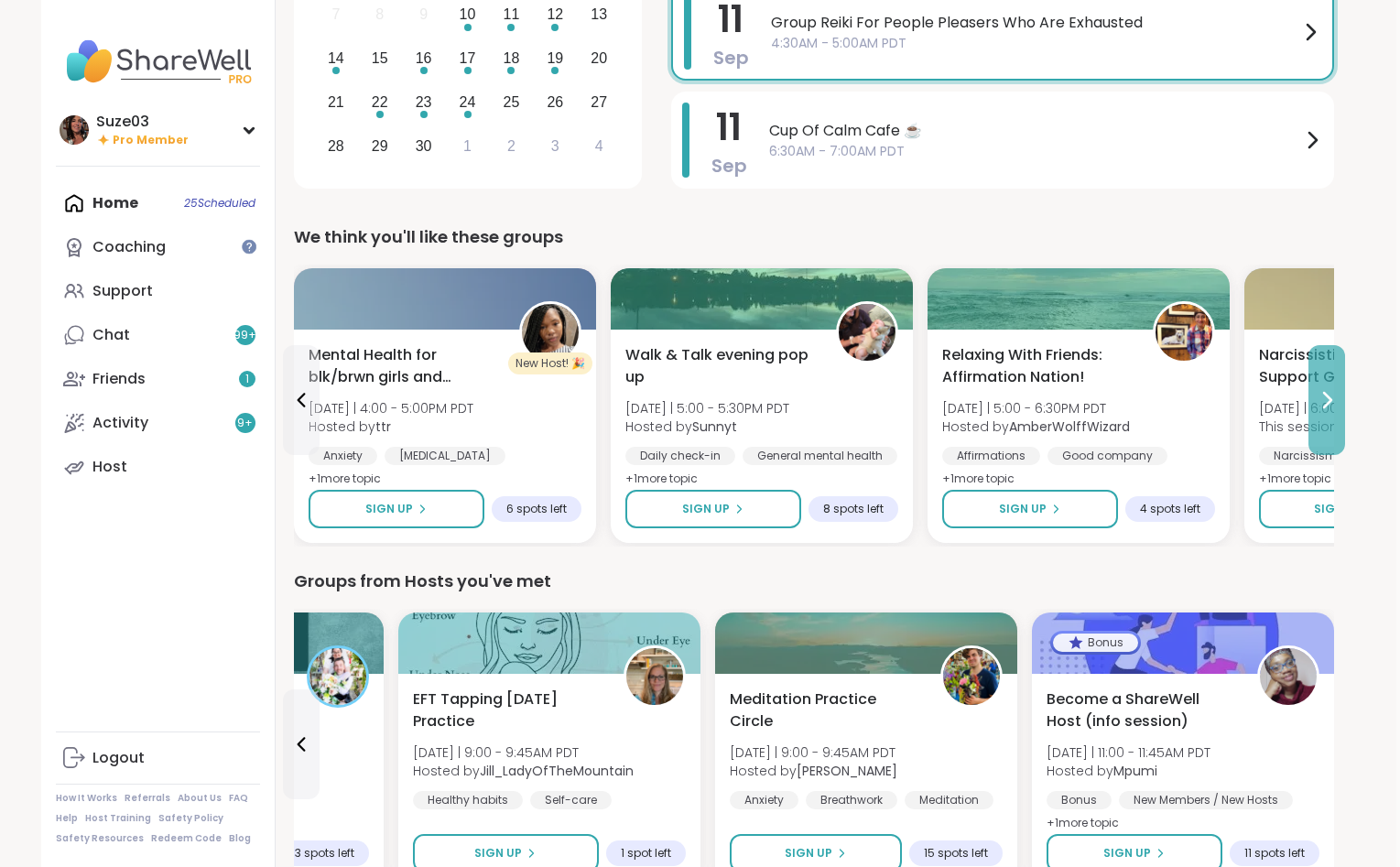
click at [1329, 394] on icon at bounding box center [1325, 399] width 22 height 22
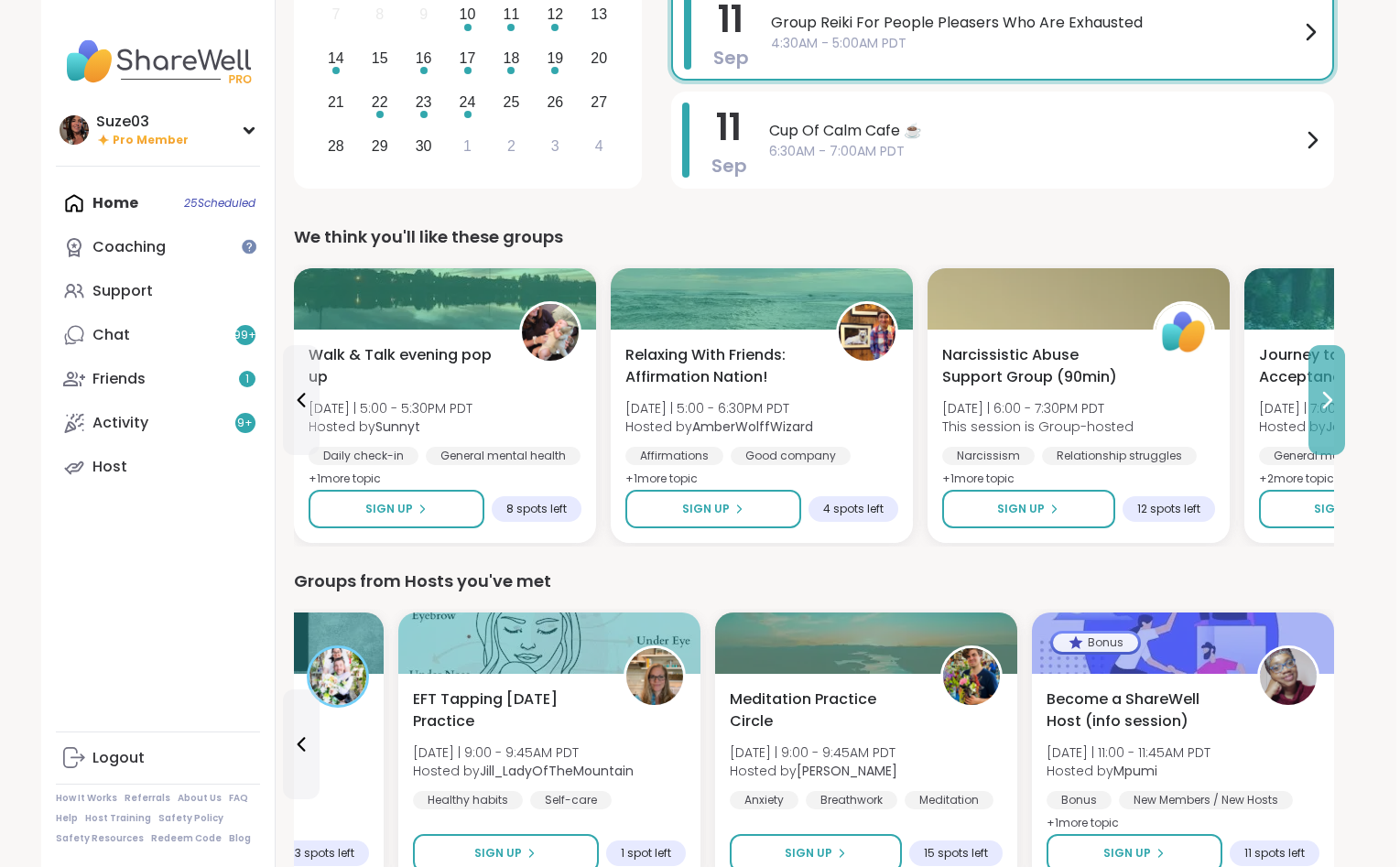
click at [1329, 394] on icon at bounding box center [1325, 399] width 22 height 22
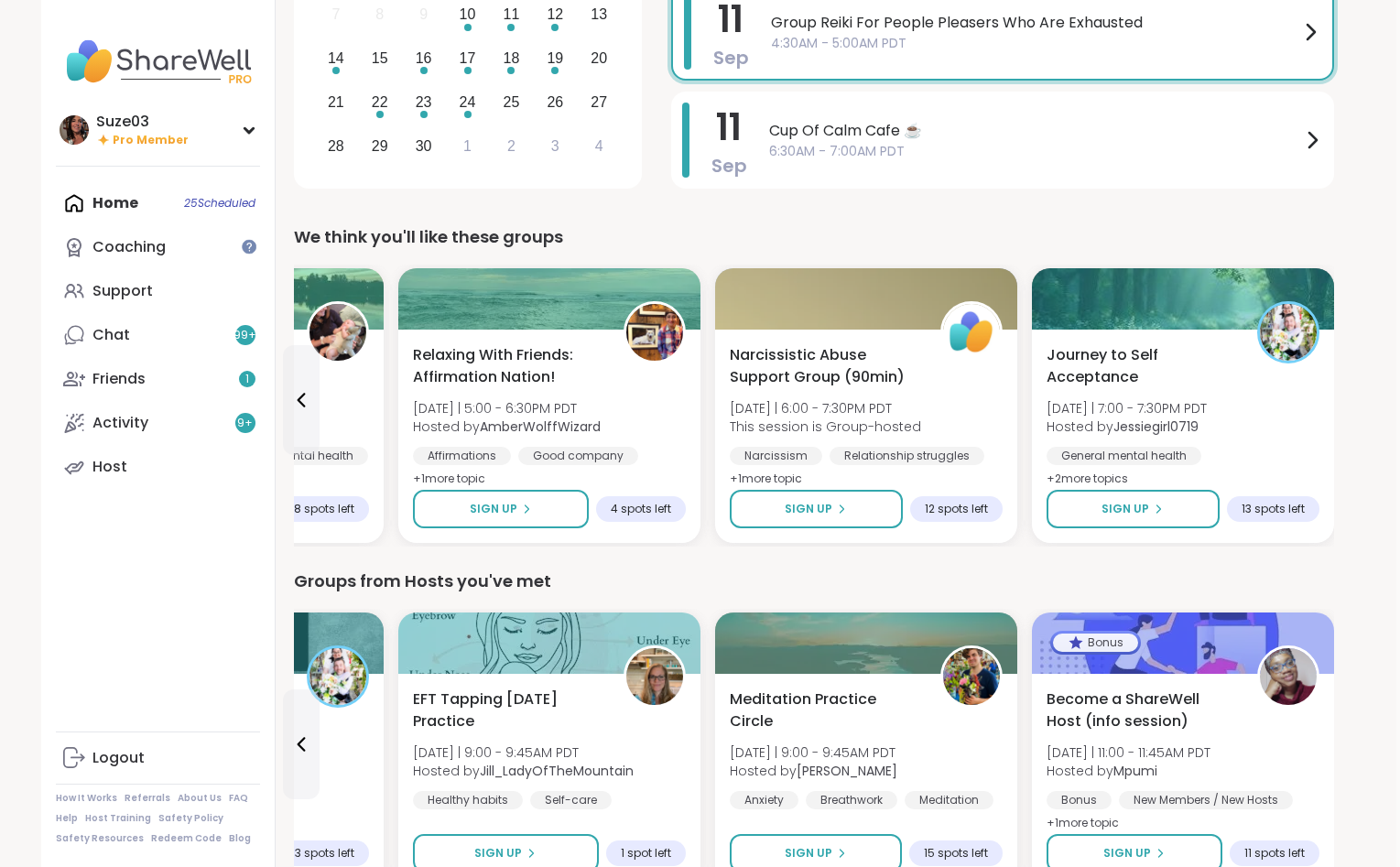
click at [1329, 394] on div "Journey to Self Acceptance [DATE] | 7:00 - 7:30PM PDT Hosted by Jessiegirl0719 …" at bounding box center [1182, 436] width 302 height 213
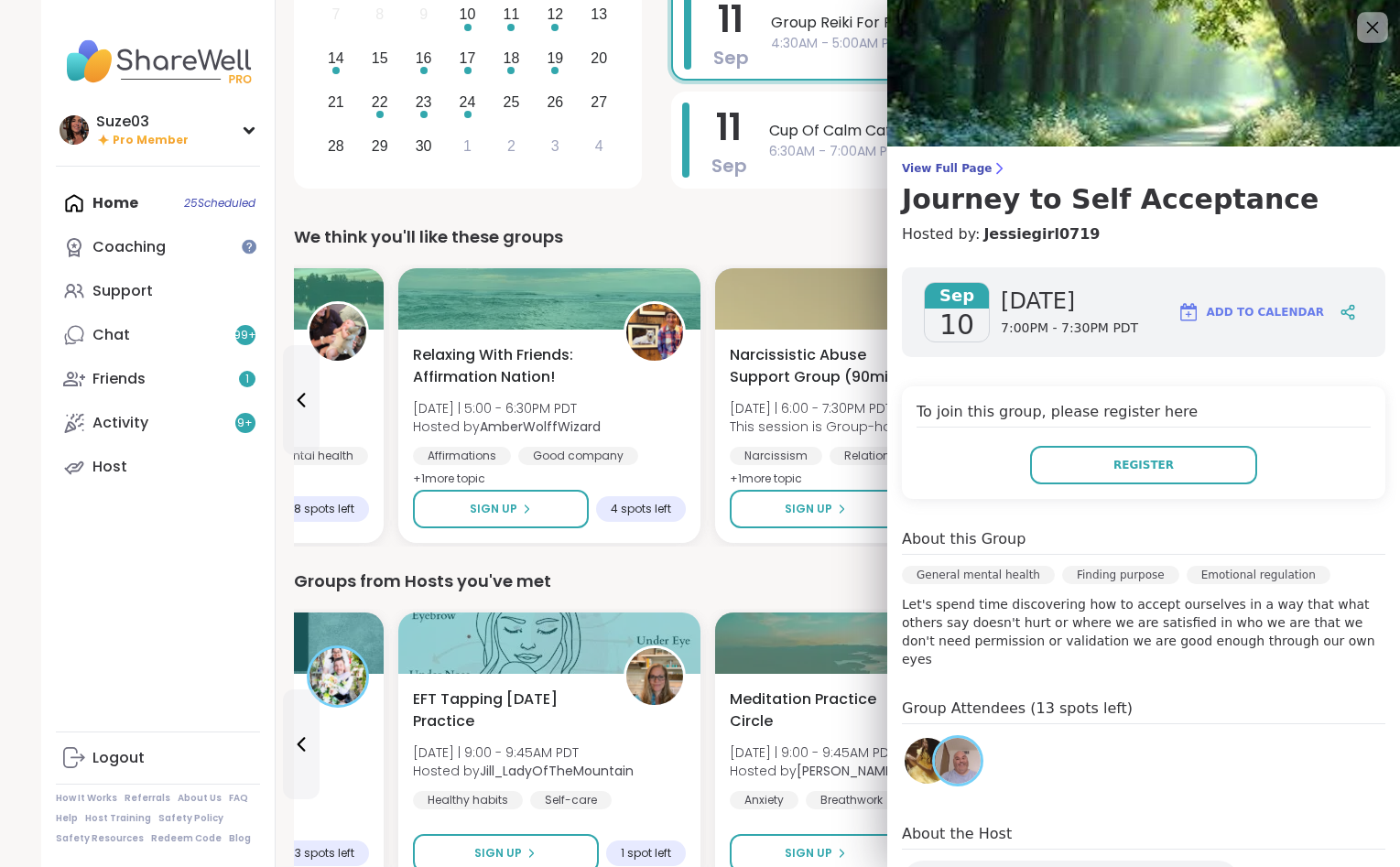
click at [1376, 29] on icon at bounding box center [1371, 27] width 22 height 22
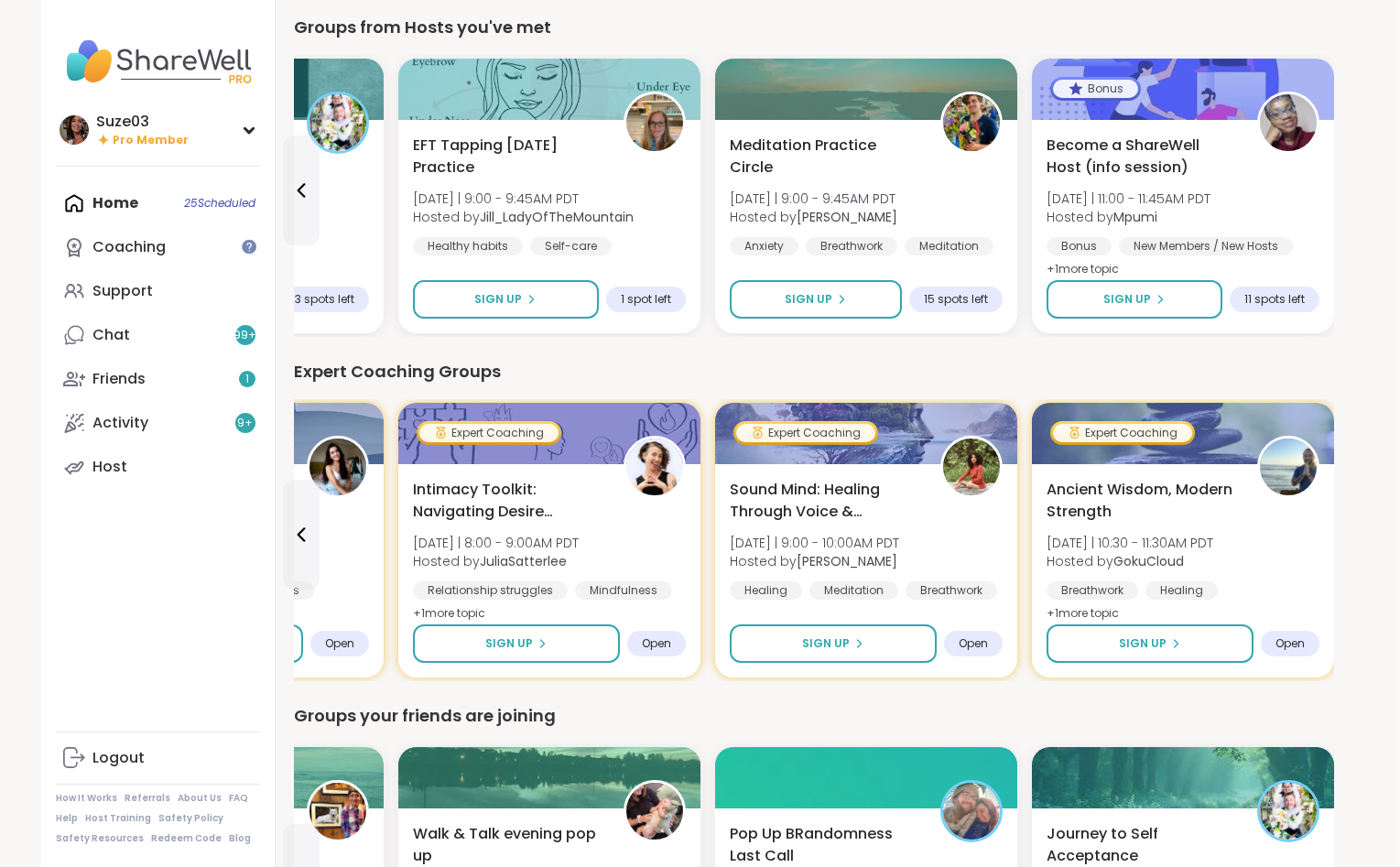
scroll to position [887, 4]
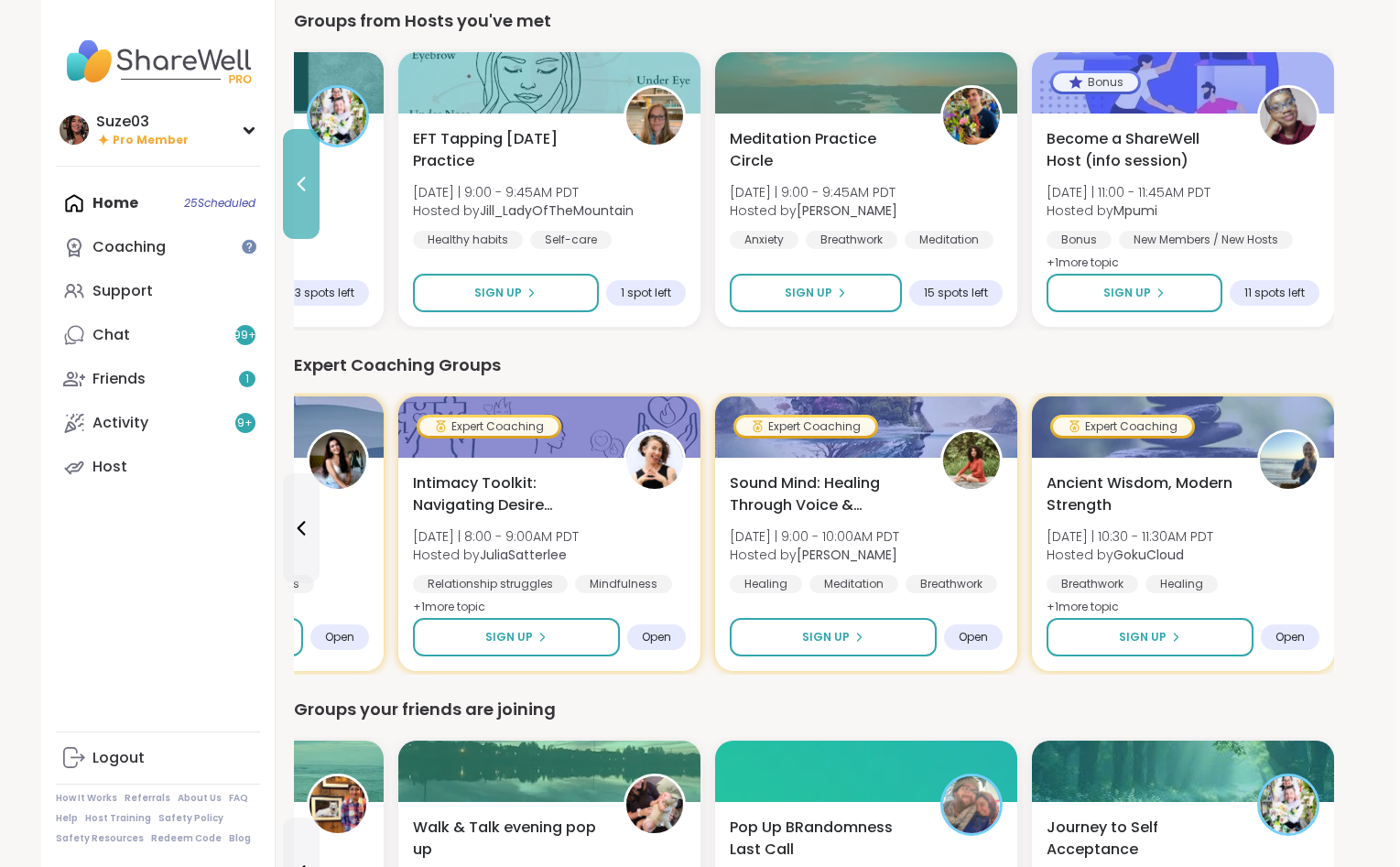
click at [303, 176] on icon at bounding box center [300, 183] width 22 height 22
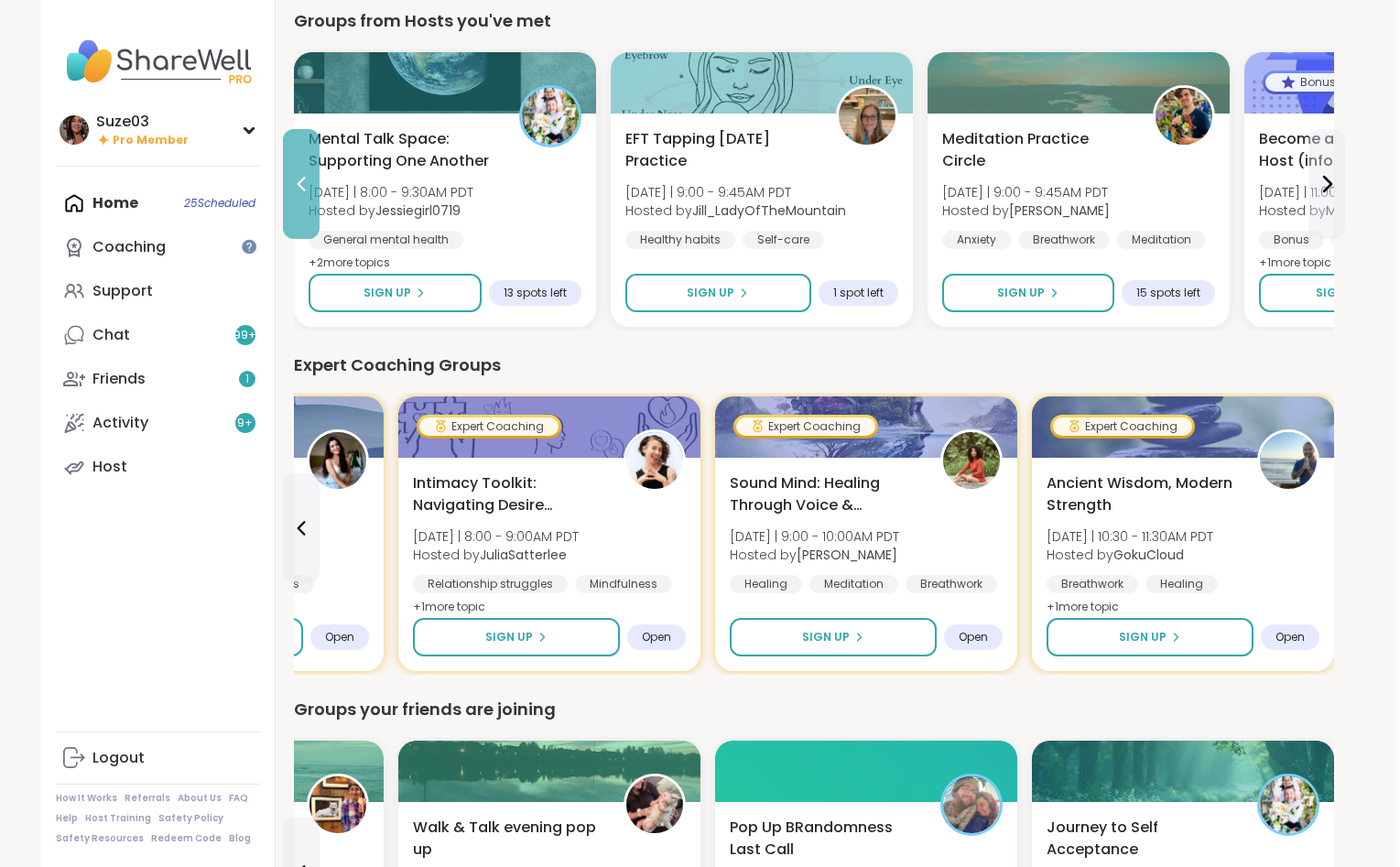
click at [303, 176] on icon at bounding box center [300, 183] width 22 height 22
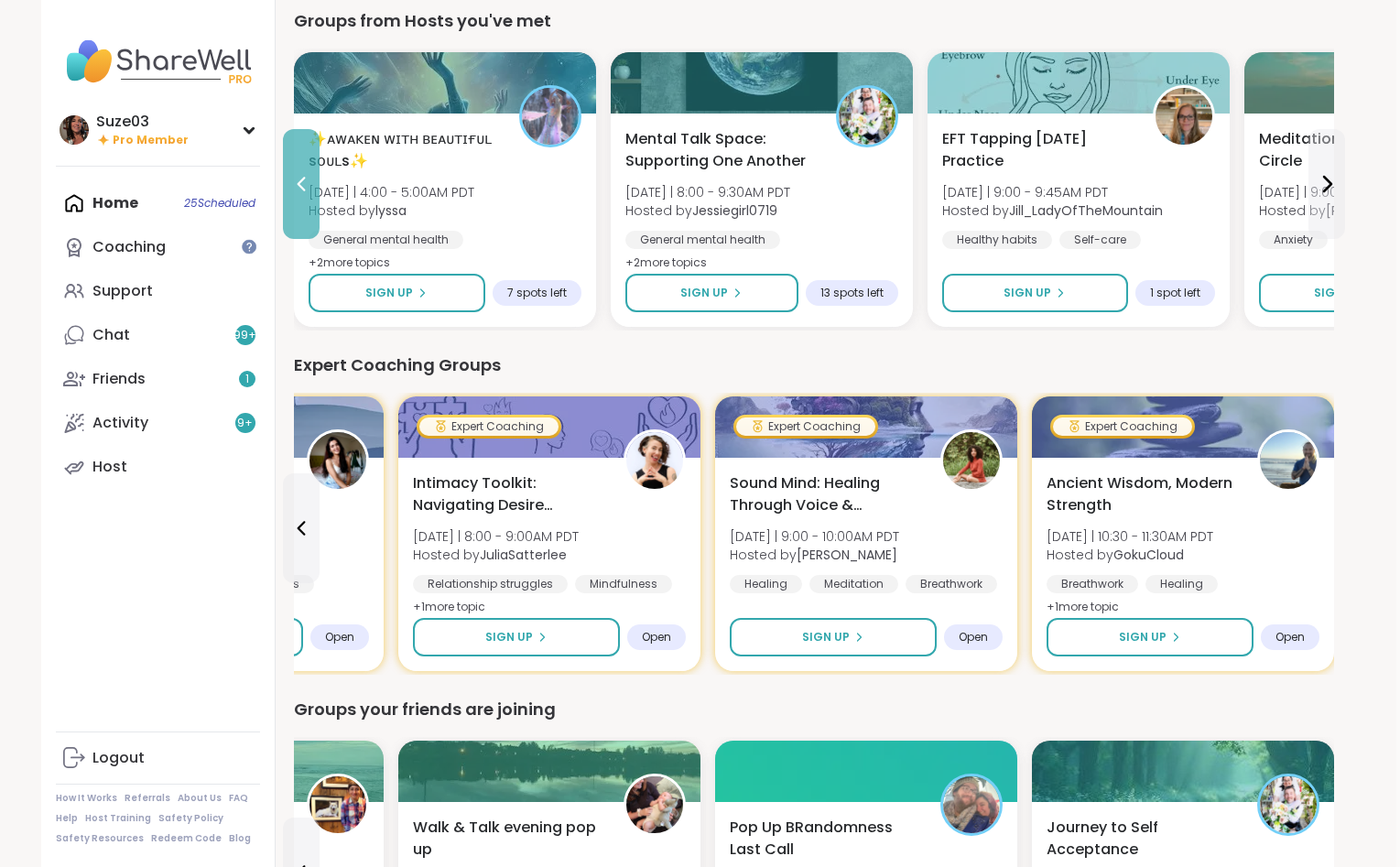
click at [303, 176] on icon at bounding box center [300, 183] width 22 height 22
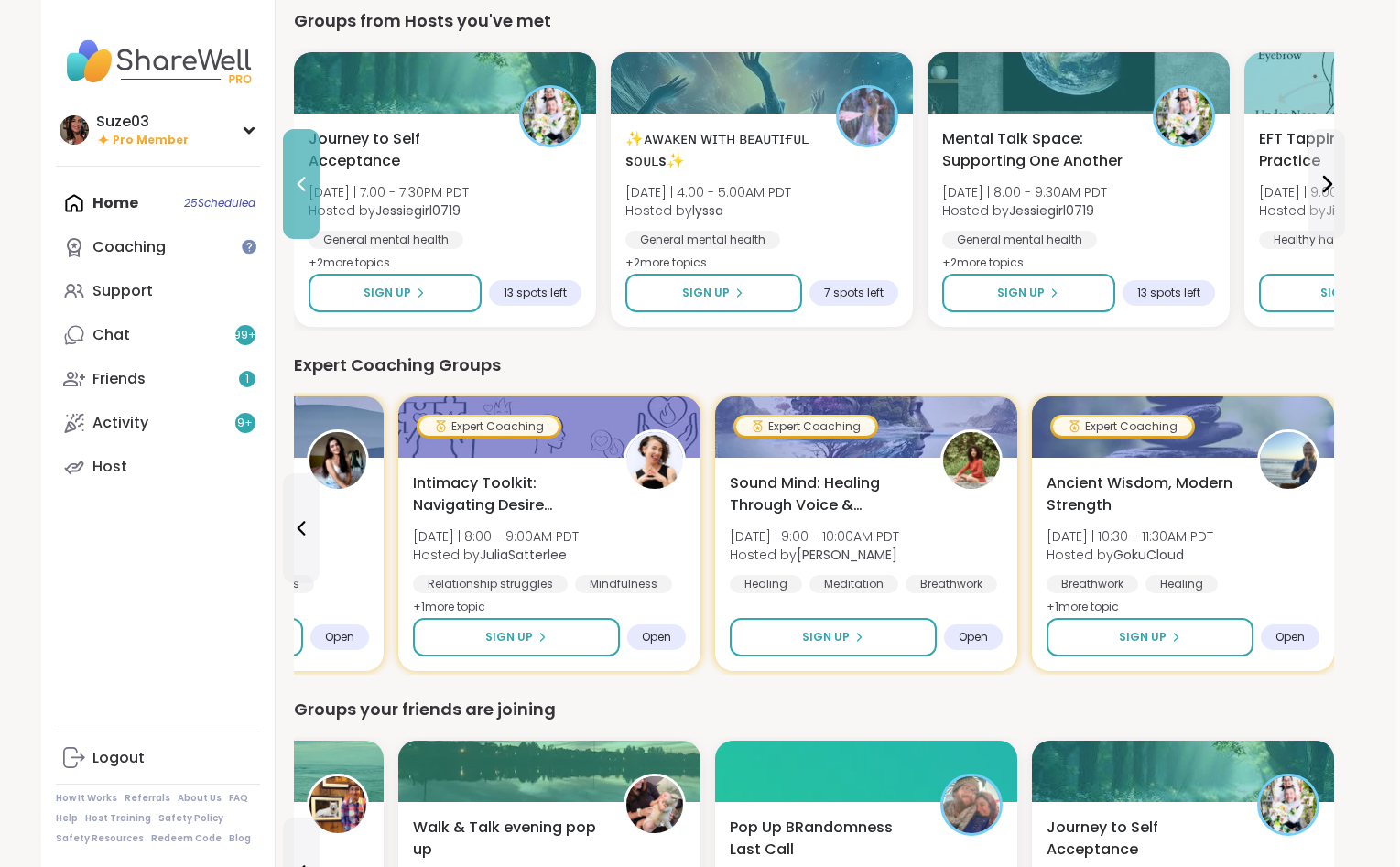
click at [303, 176] on icon at bounding box center [300, 183] width 22 height 22
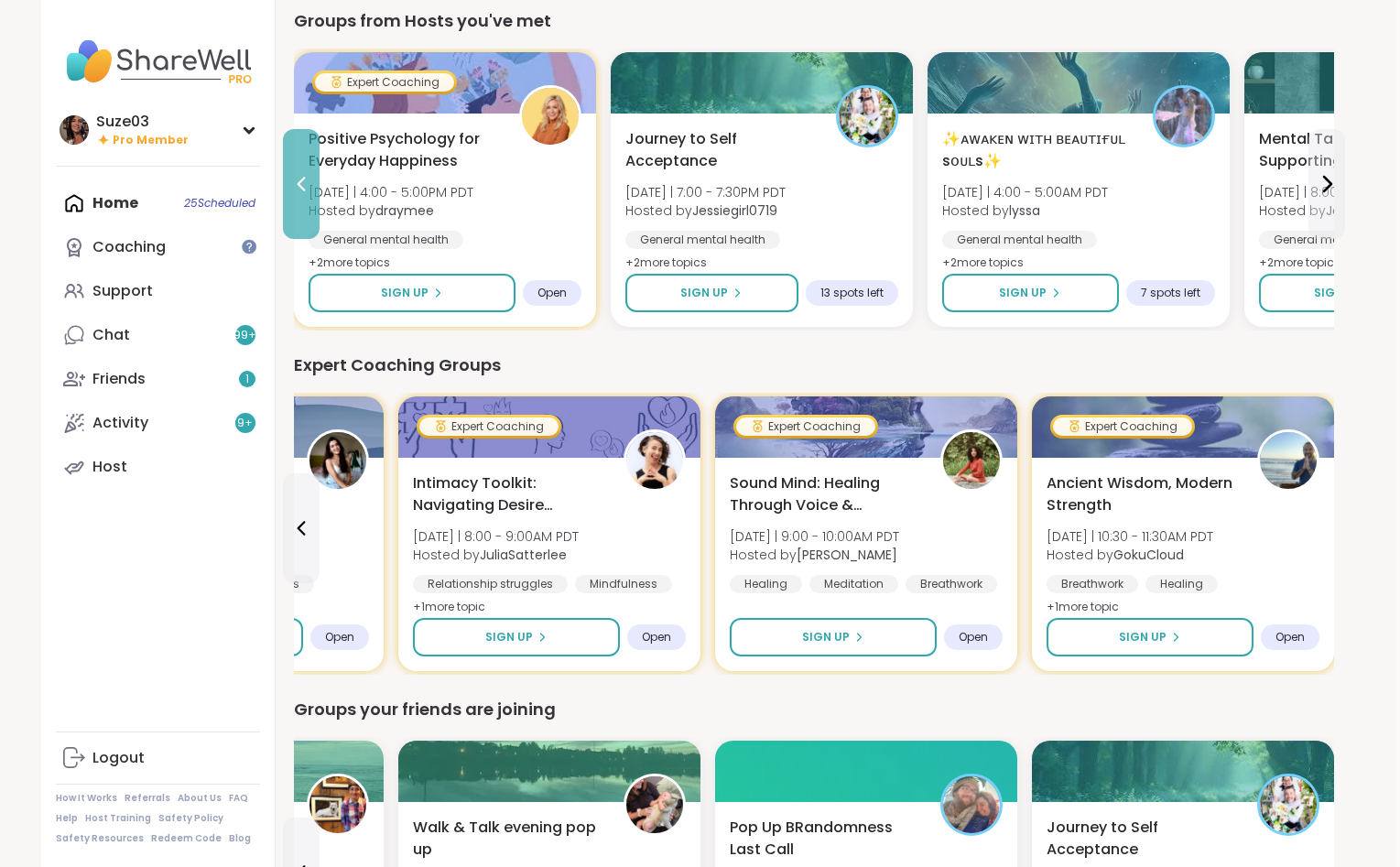
click at [303, 176] on icon at bounding box center [300, 183] width 22 height 22
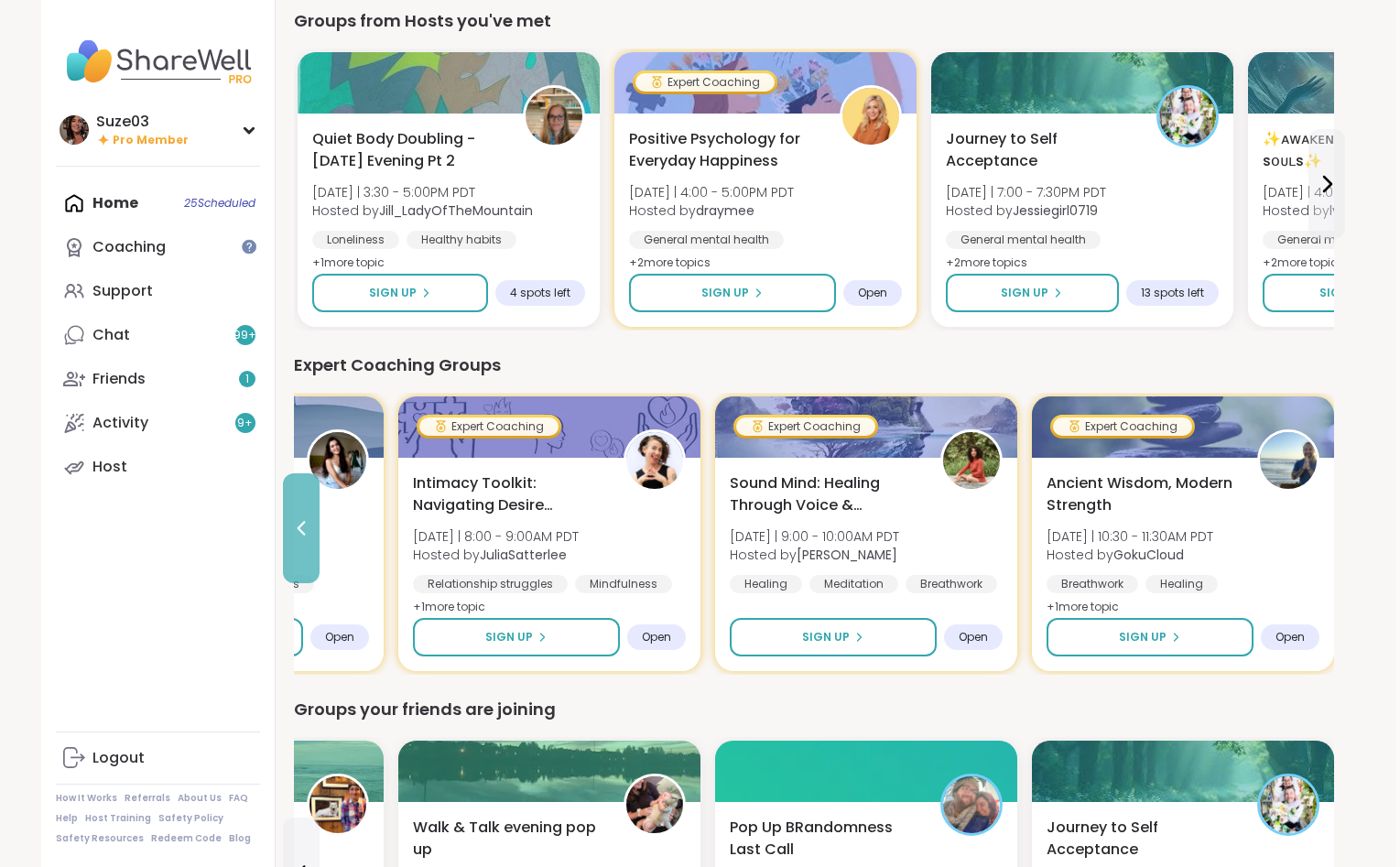
click at [298, 527] on icon at bounding box center [300, 527] width 22 height 22
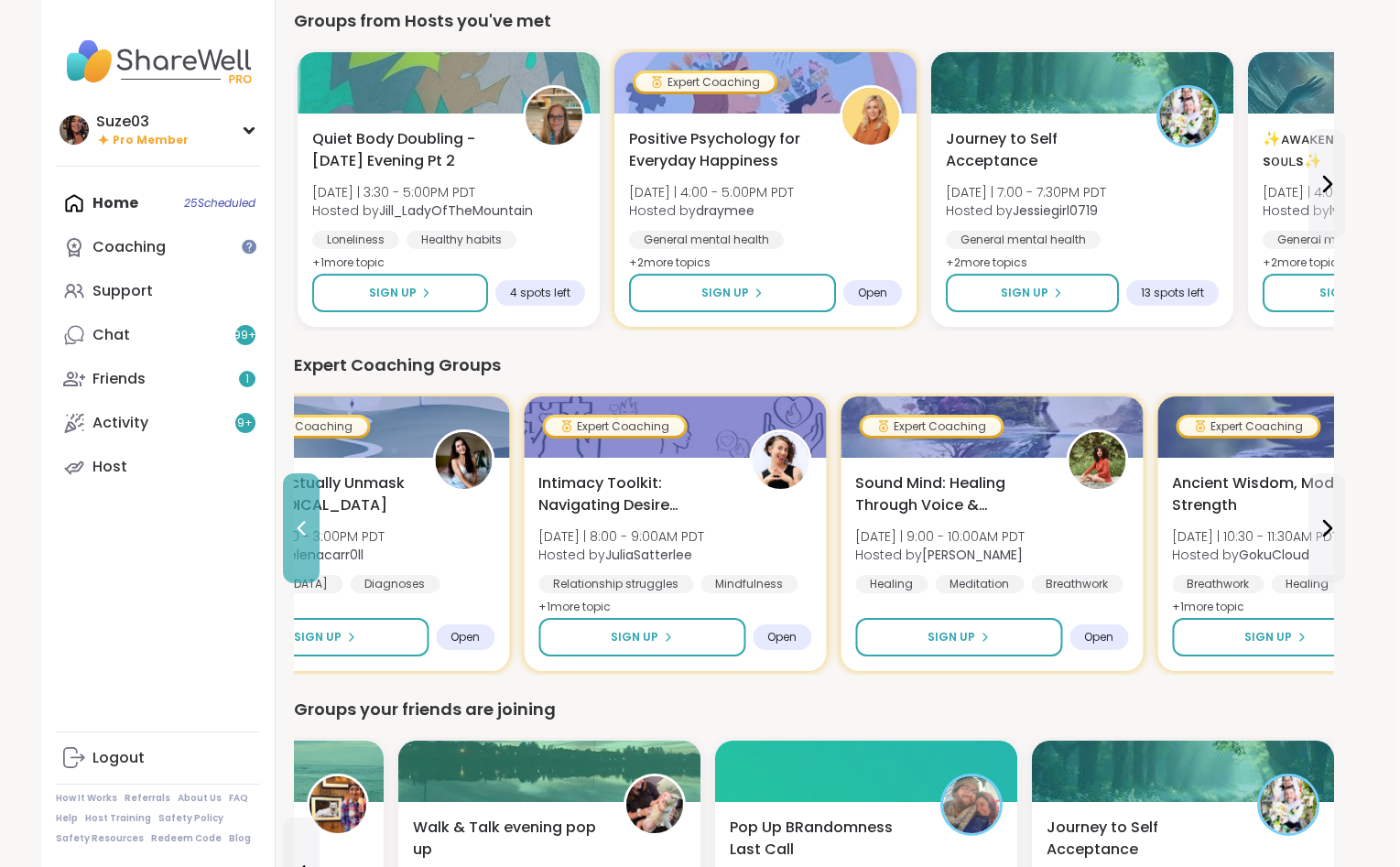
click at [298, 527] on icon at bounding box center [300, 527] width 22 height 22
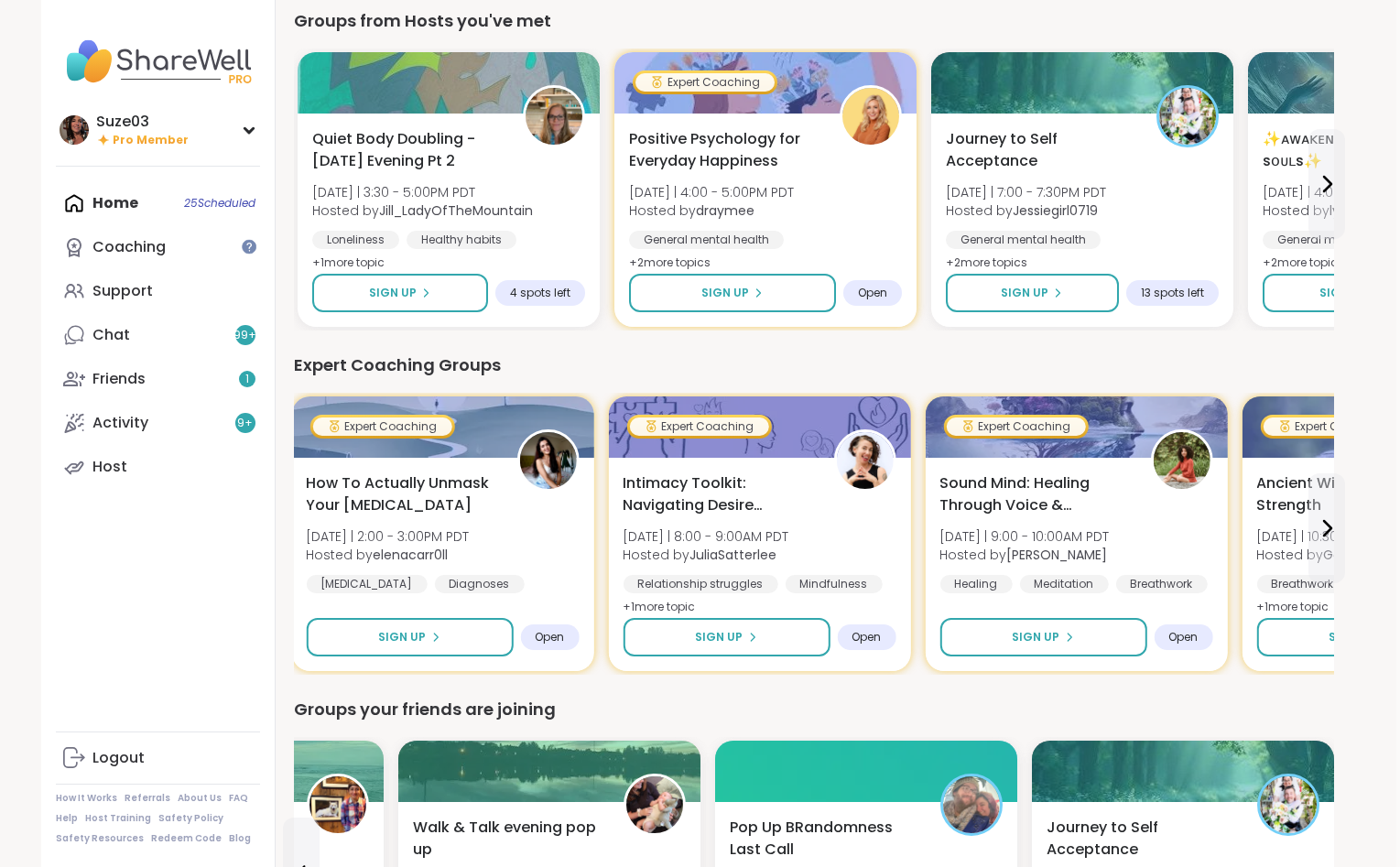
click at [298, 527] on div "How To Actually Unmask Your [MEDICAL_DATA] [DATE] | 2:00 - 3:00PM PDT Hosted by…" at bounding box center [441, 564] width 302 height 213
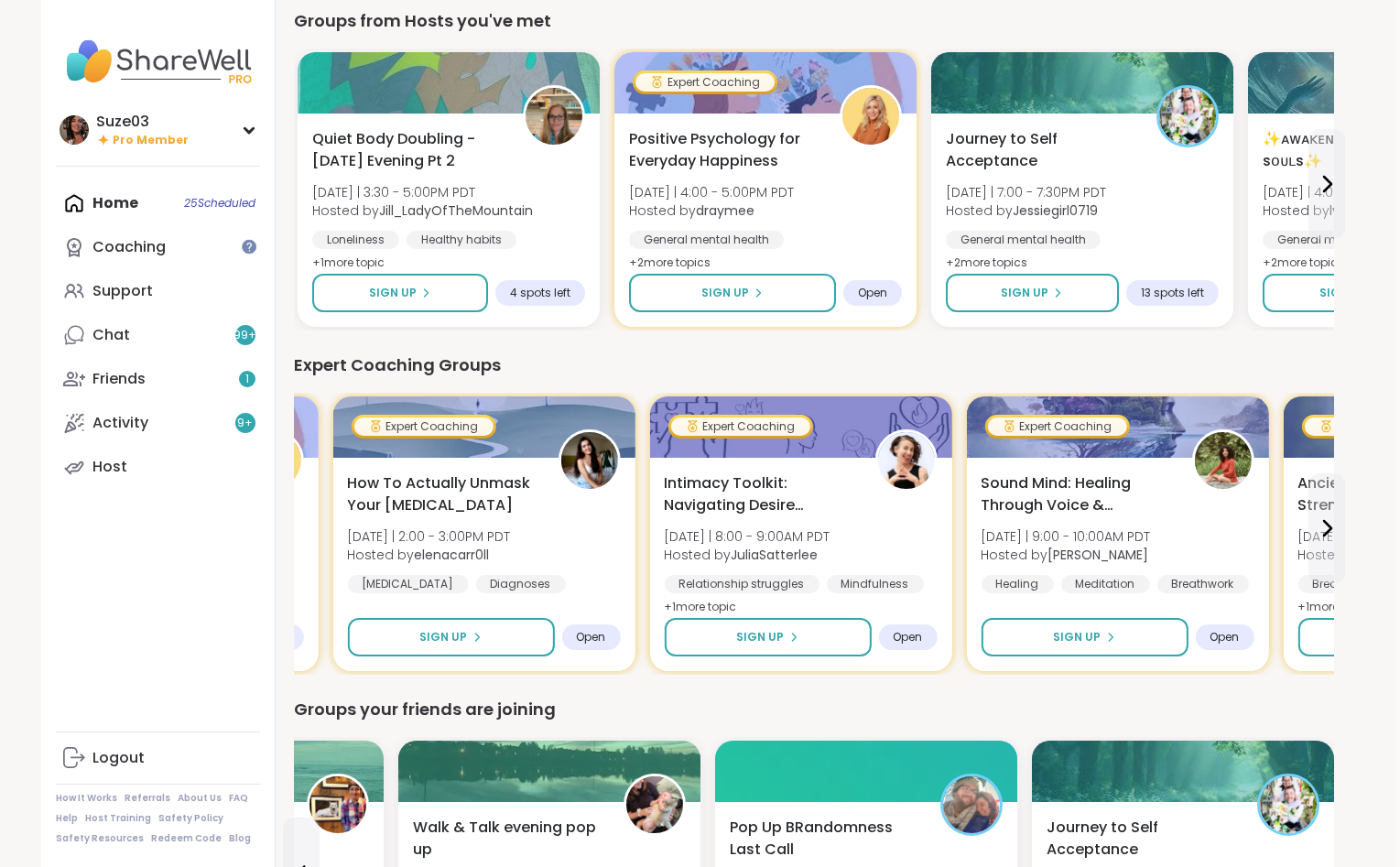
click at [298, 527] on div "Positive Psychology for Everyday Happiness [DATE] | 4:00 - 5:00PM PDT Hosted by…" at bounding box center [166, 545] width 273 height 147
click at [298, 527] on icon at bounding box center [300, 527] width 22 height 22
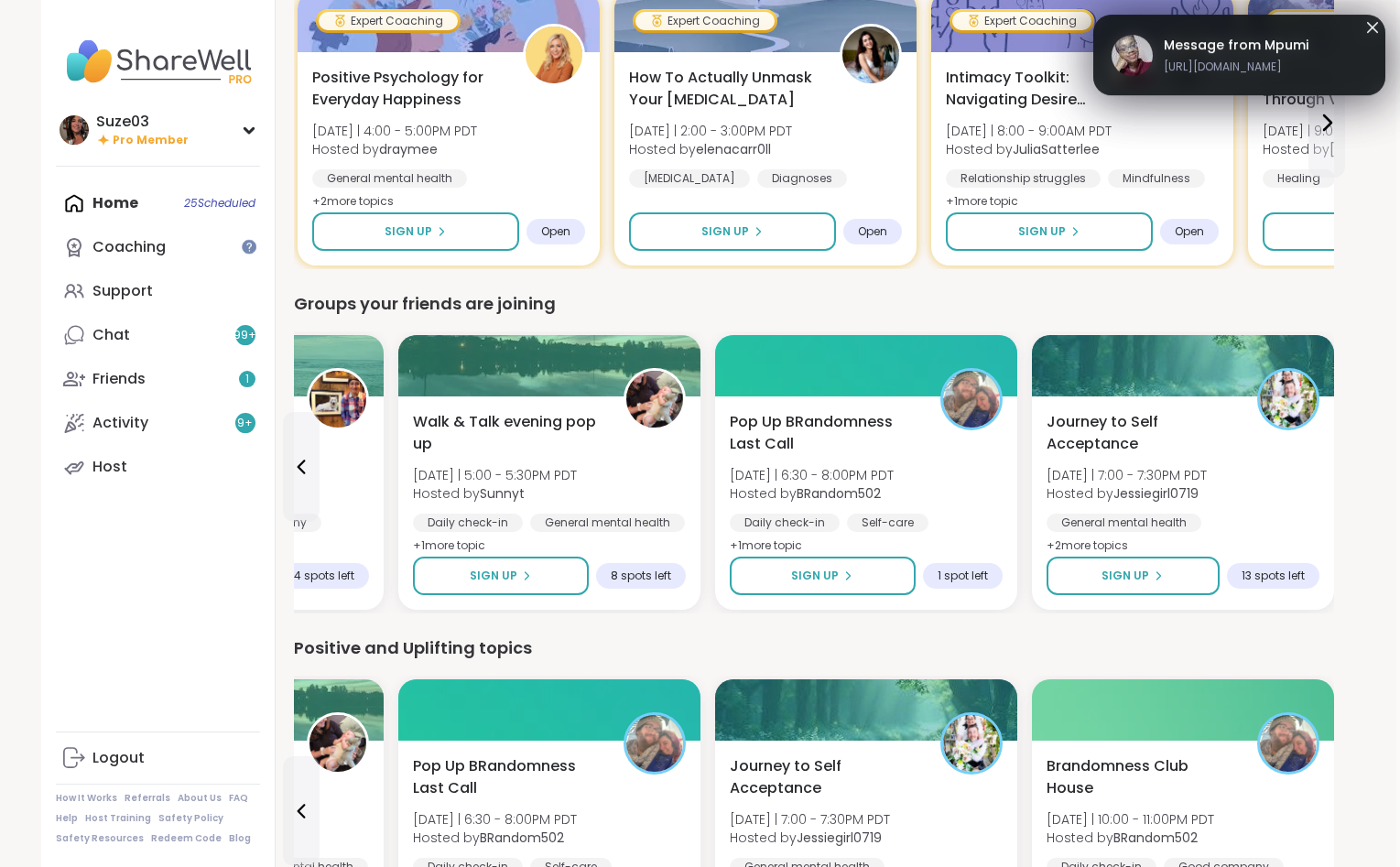
scroll to position [1308, 4]
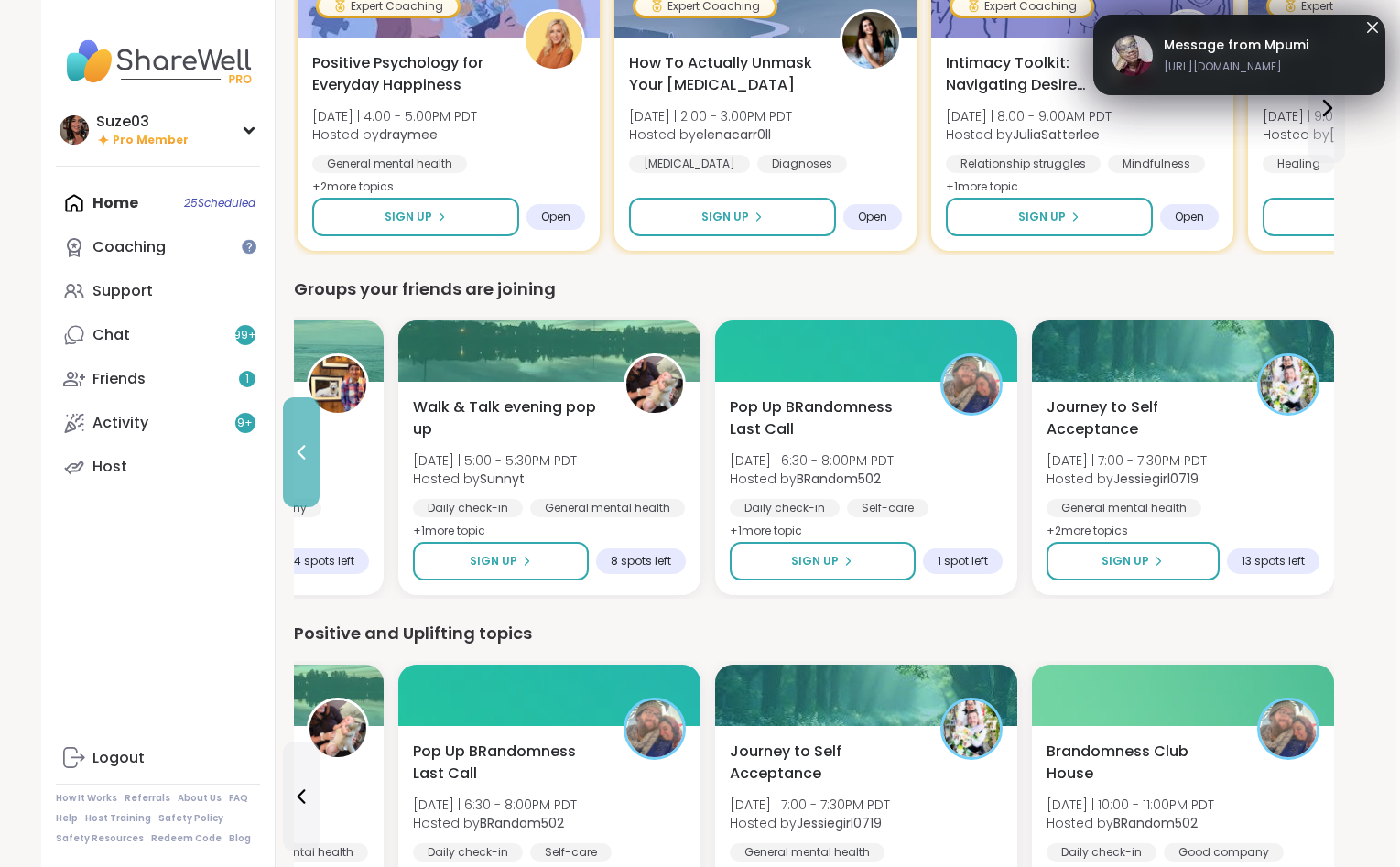
click at [306, 449] on icon at bounding box center [300, 452] width 22 height 22
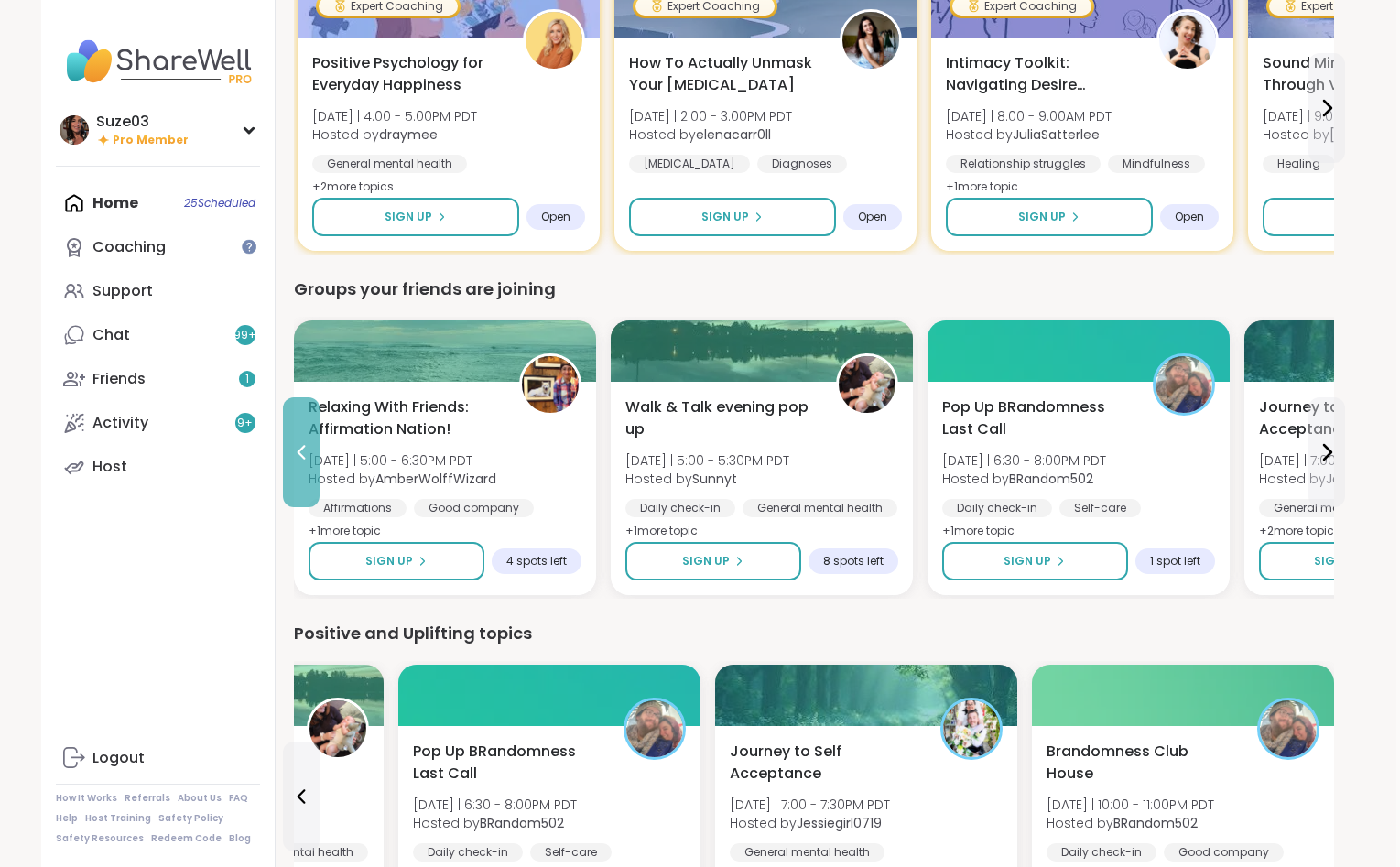
click at [306, 449] on icon at bounding box center [300, 452] width 22 height 22
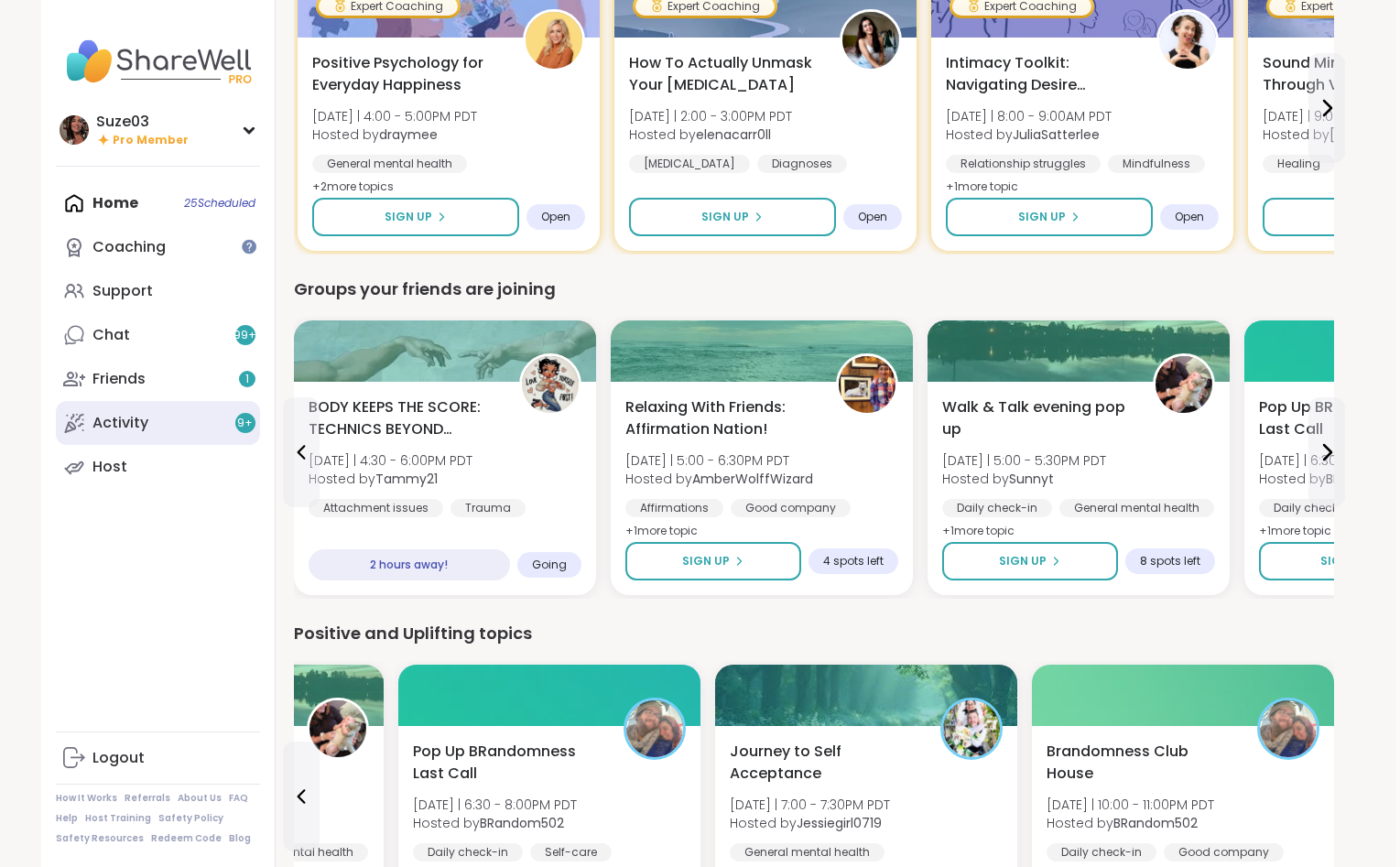
click at [196, 417] on link "Activity 9 +" at bounding box center [158, 423] width 204 height 44
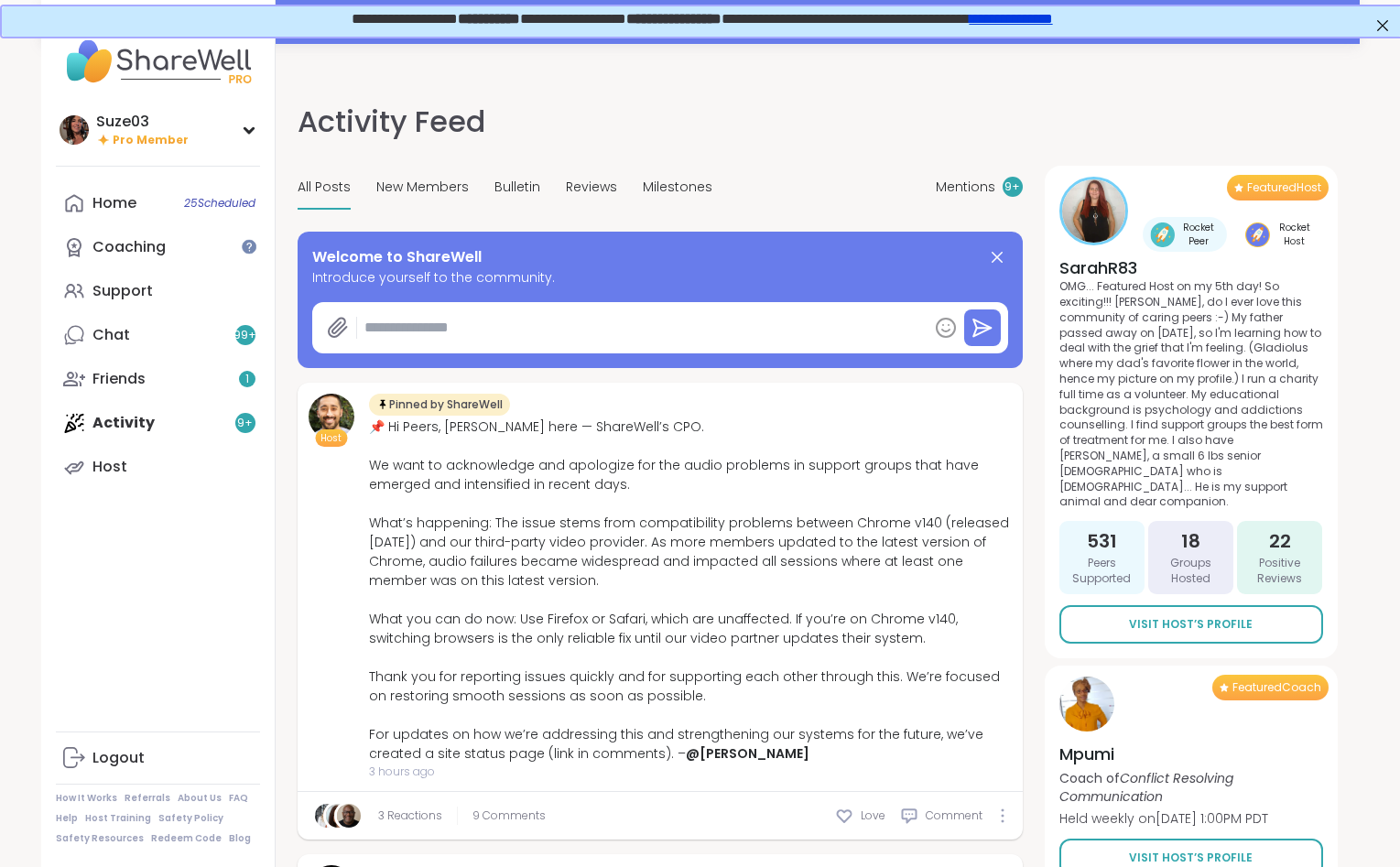
type textarea "*"
click at [121, 206] on div "Home 25 Scheduled" at bounding box center [114, 204] width 44 height 21
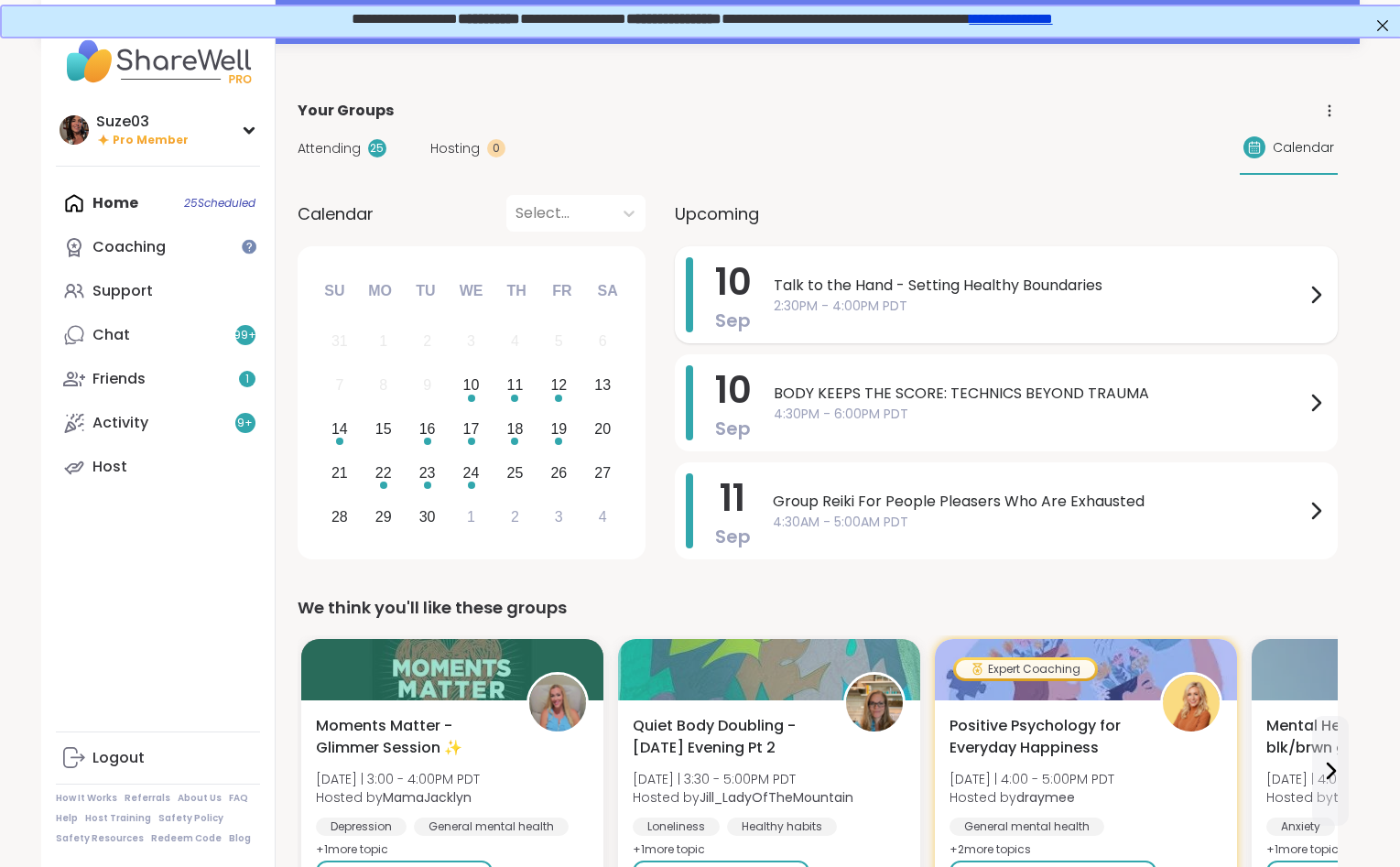
click at [1327, 301] on div "[DATE] Talk to the Hand - Setting Healthy Boundaries 2:30PM - 4:00PM PDT" at bounding box center [1005, 295] width 663 height 97
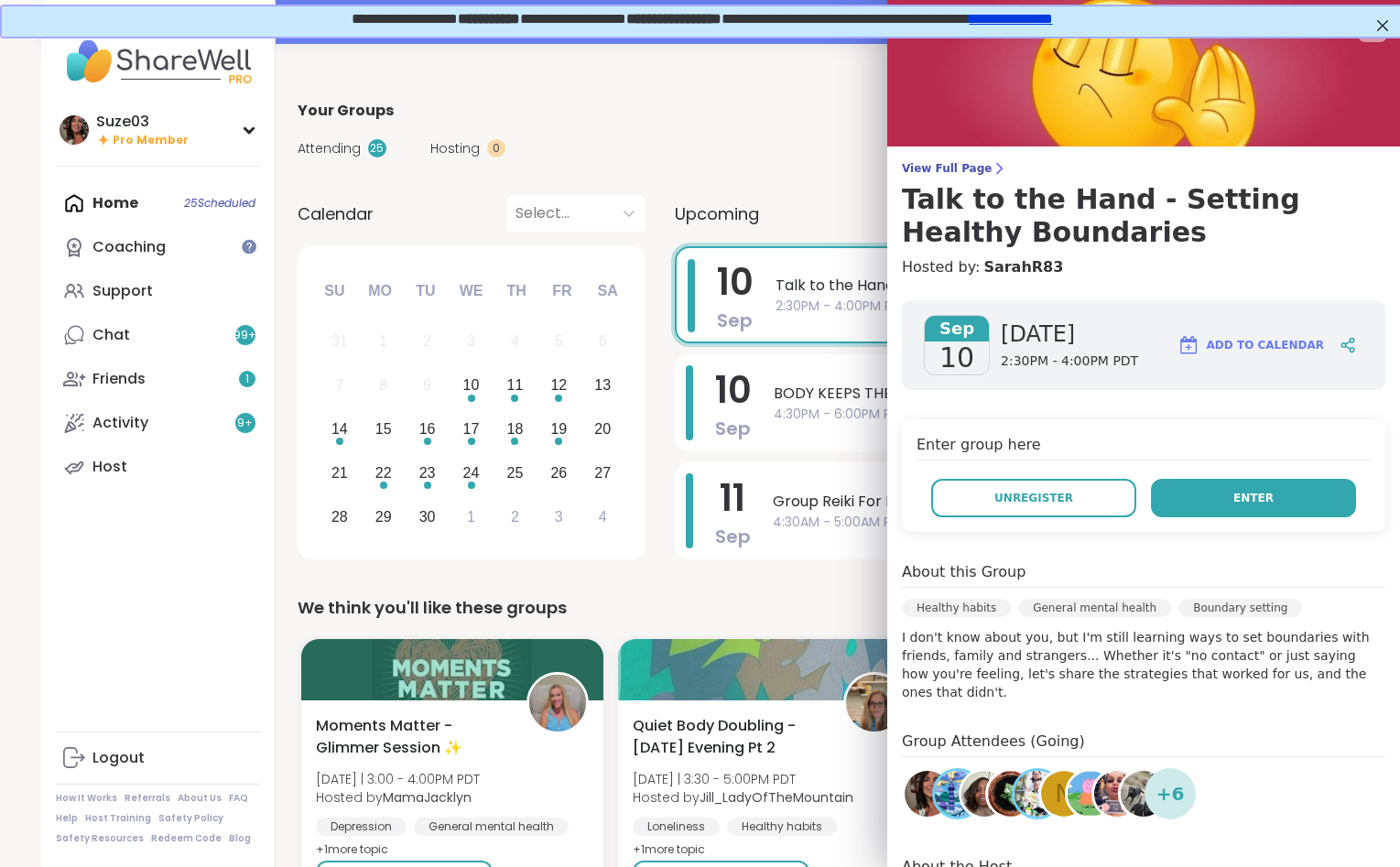
click at [1283, 494] on button "Enter" at bounding box center [1252, 498] width 205 height 38
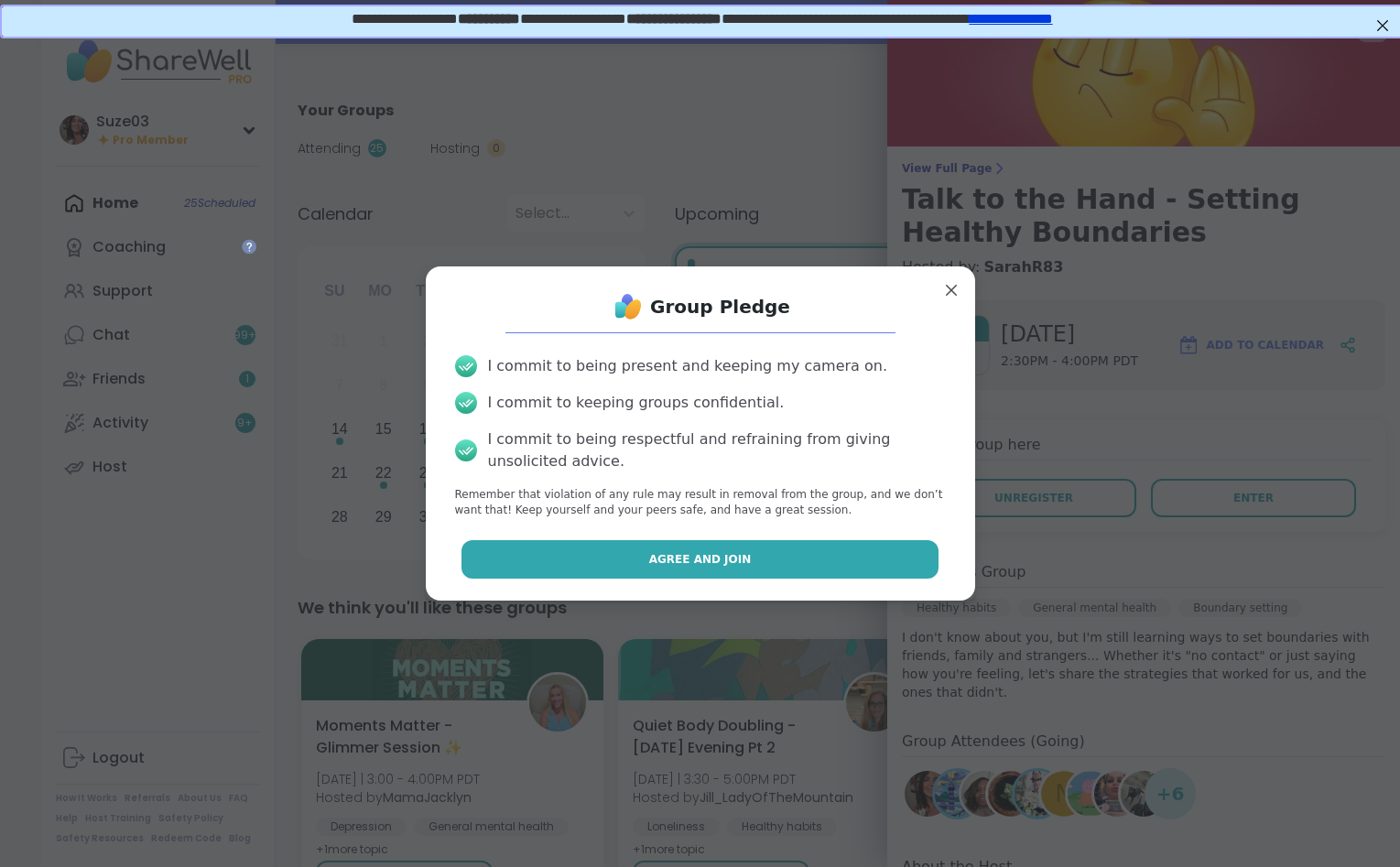
click at [816, 552] on button "Agree and Join" at bounding box center [700, 558] width 477 height 38
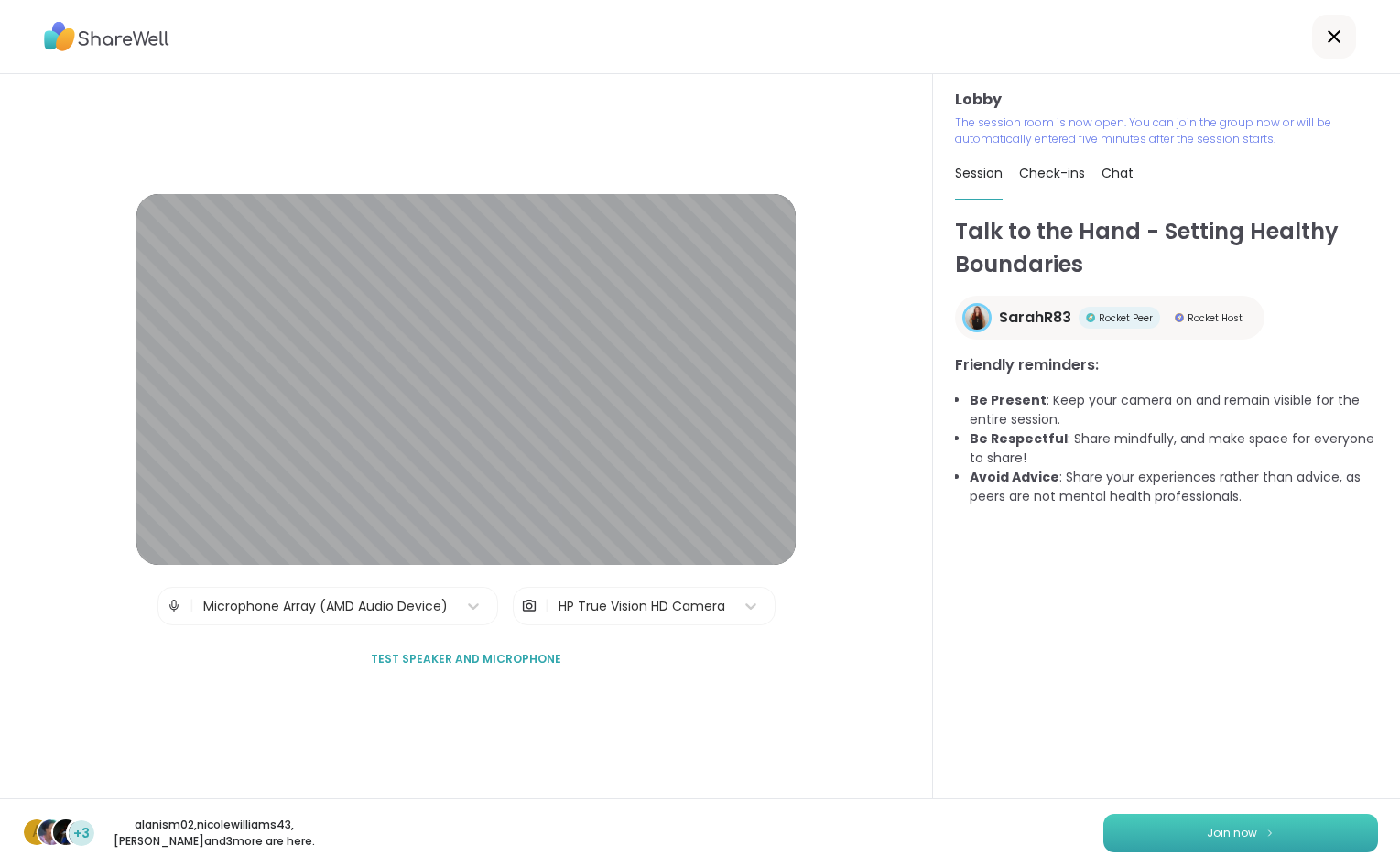
click at [1201, 837] on button "Join now" at bounding box center [1240, 832] width 275 height 38
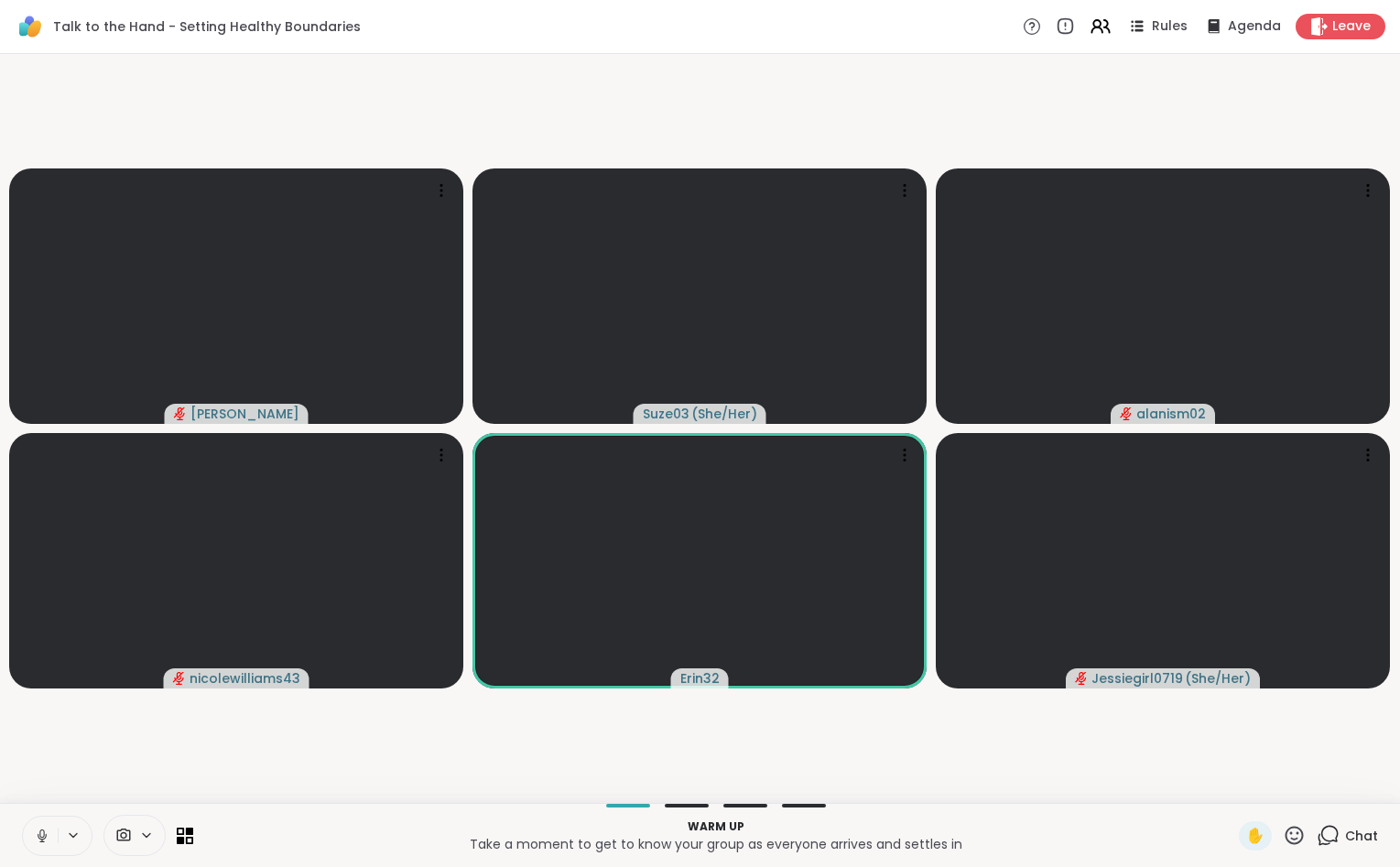
click at [39, 830] on icon at bounding box center [42, 836] width 17 height 17
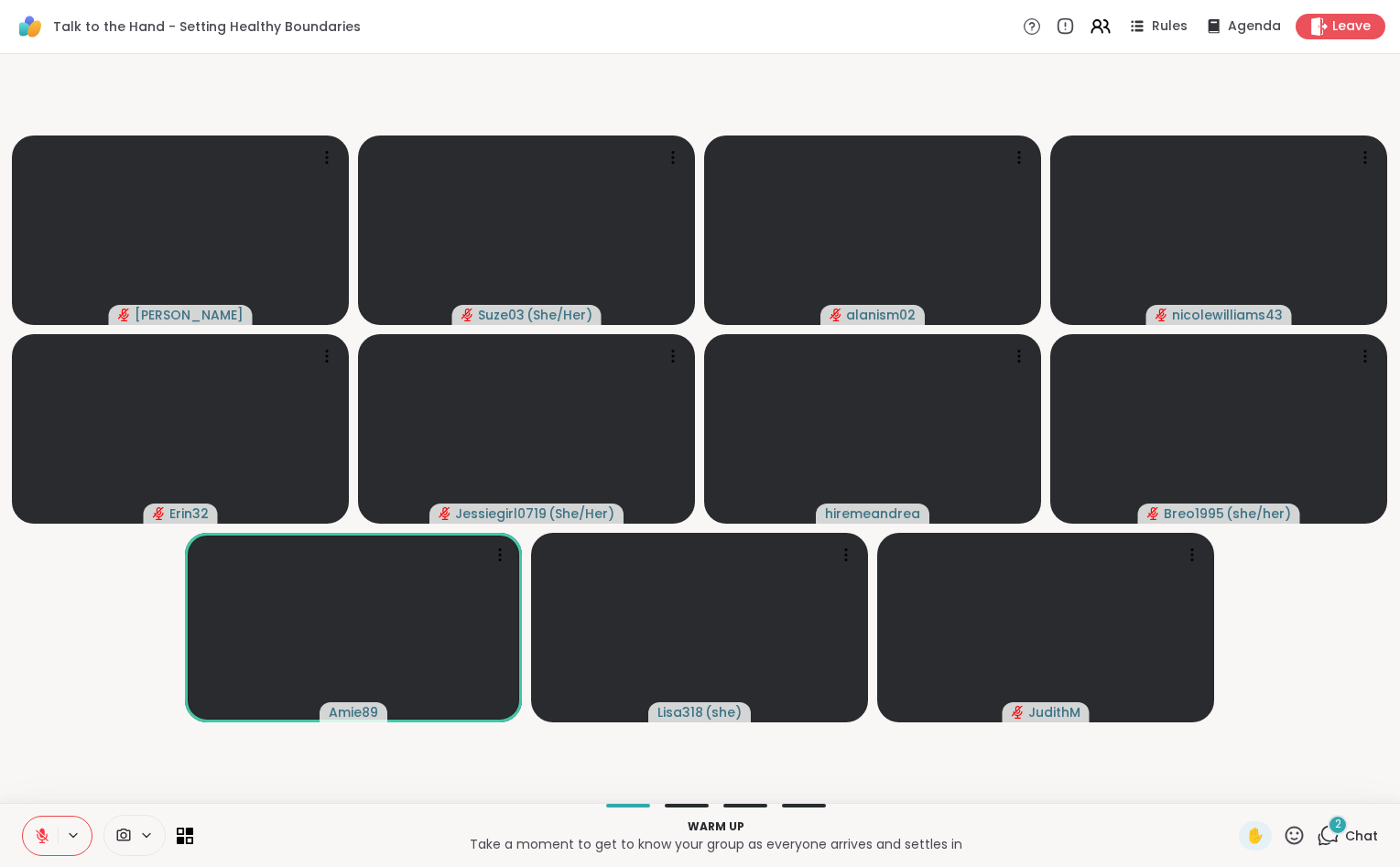
click at [1326, 828] on icon at bounding box center [1329, 834] width 18 height 17
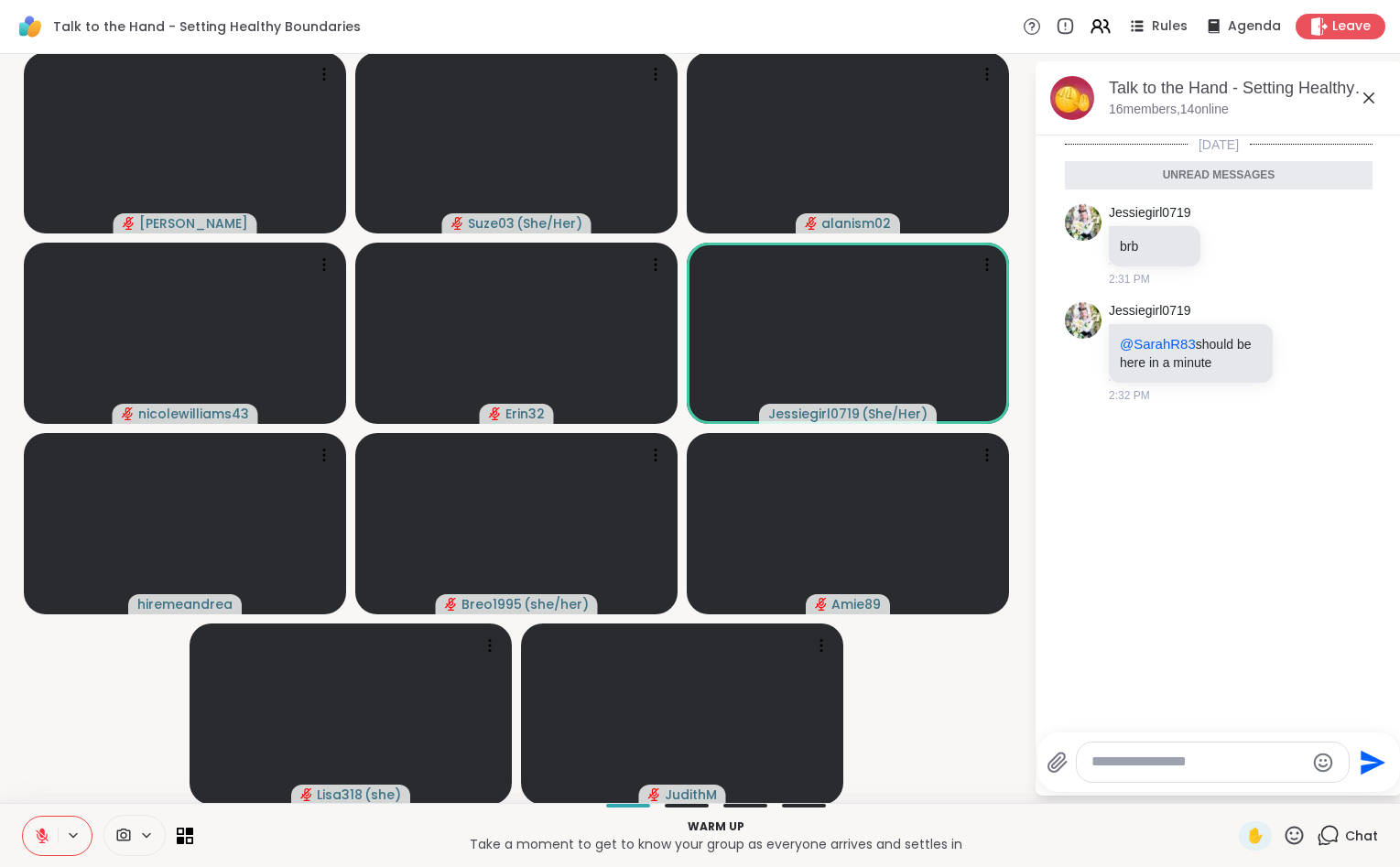
click at [46, 830] on icon at bounding box center [42, 836] width 17 height 17
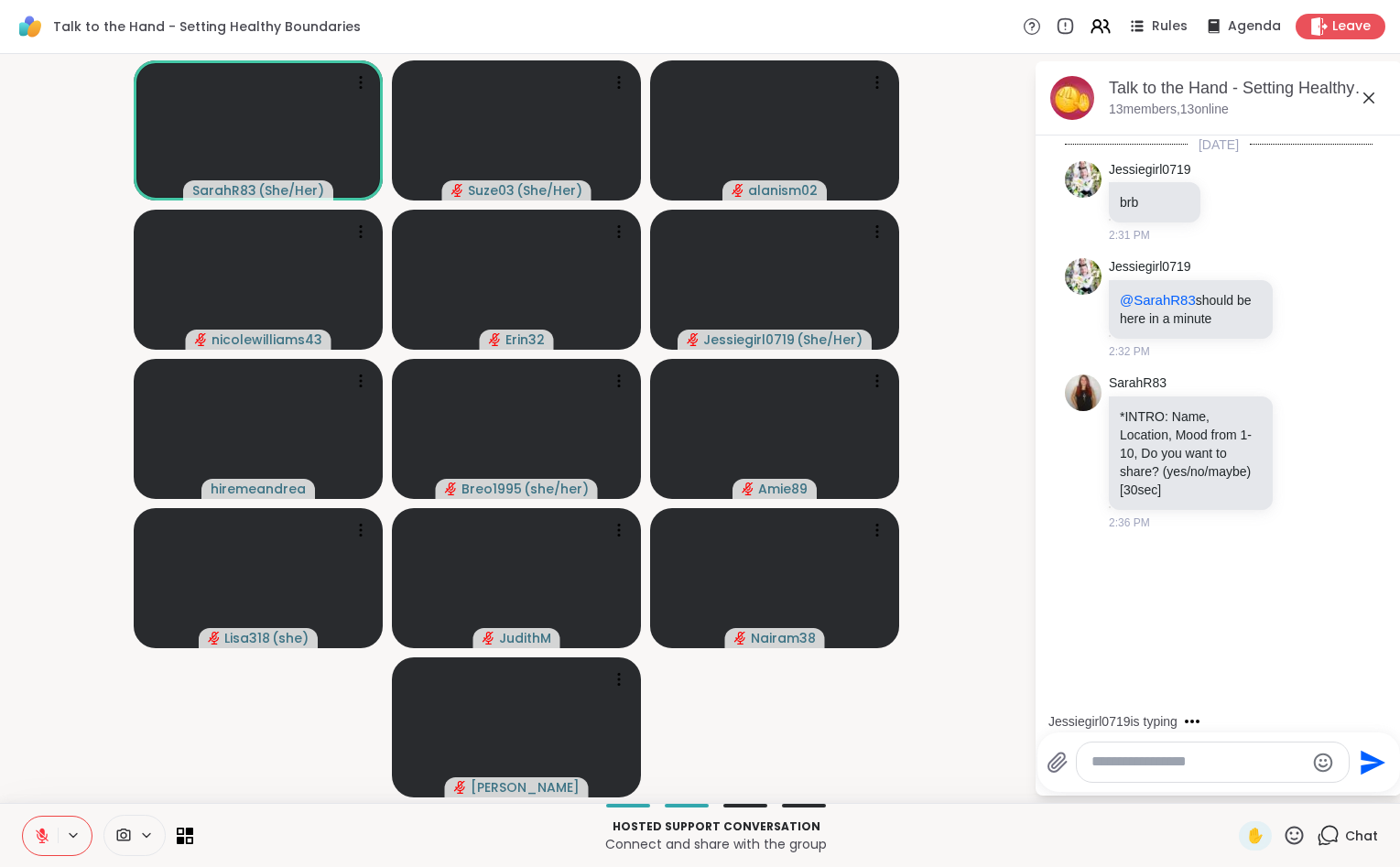
click at [1131, 760] on textarea "Type your message" at bounding box center [1198, 762] width 213 height 20
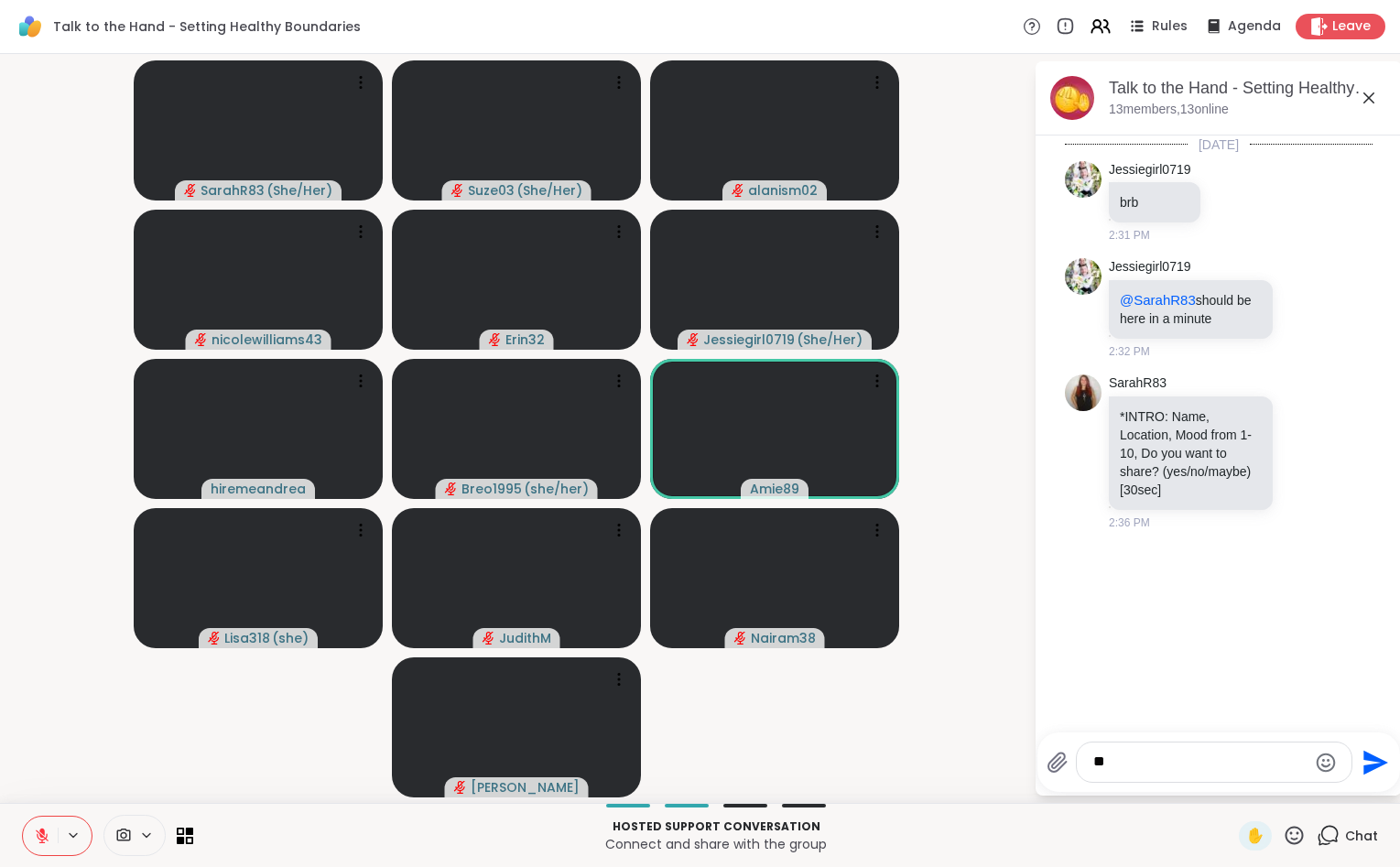
type textarea "*"
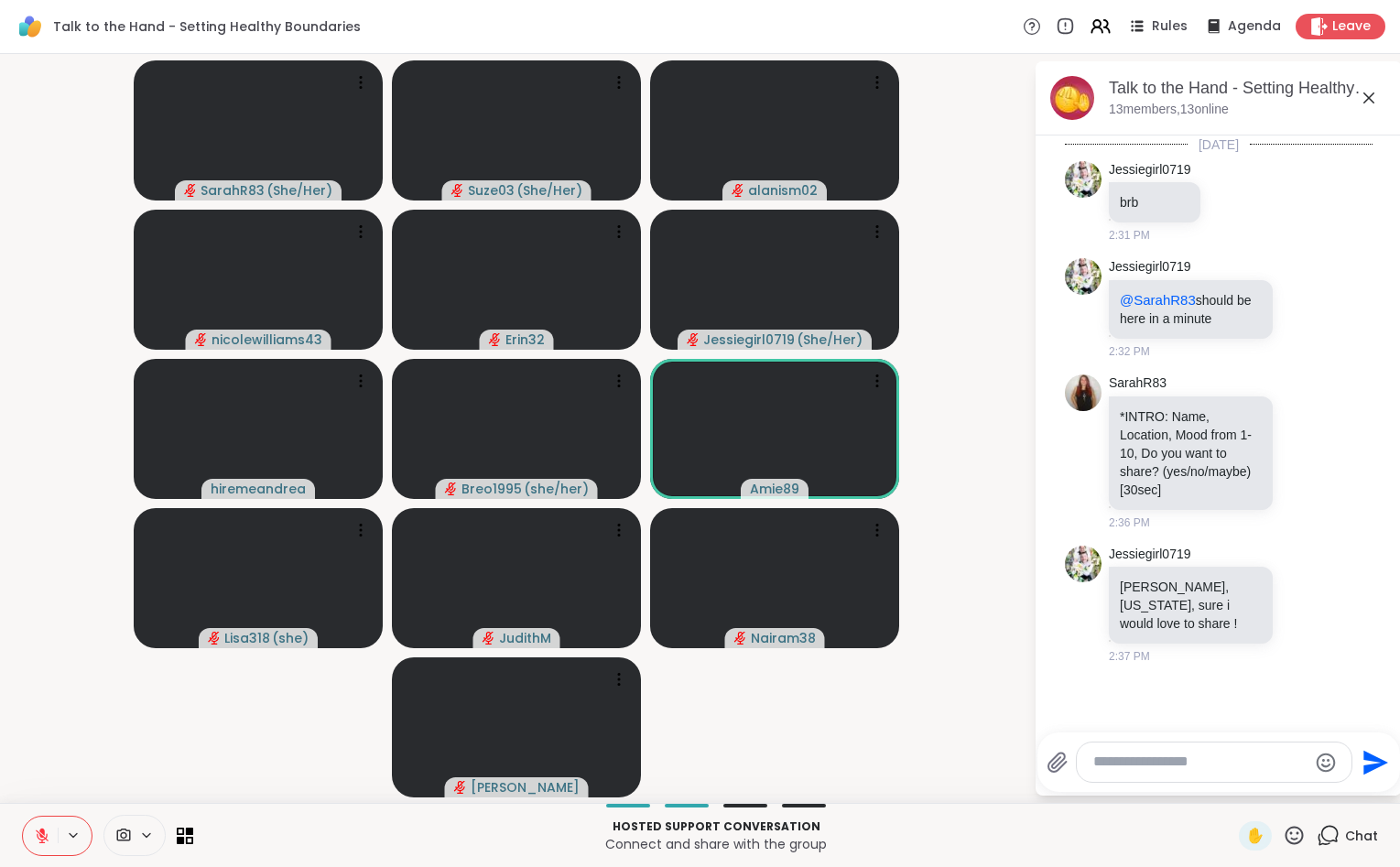
click at [1169, 757] on textarea "Type your message" at bounding box center [1200, 762] width 213 height 20
click at [1114, 765] on textarea "**********" at bounding box center [1200, 762] width 213 height 20
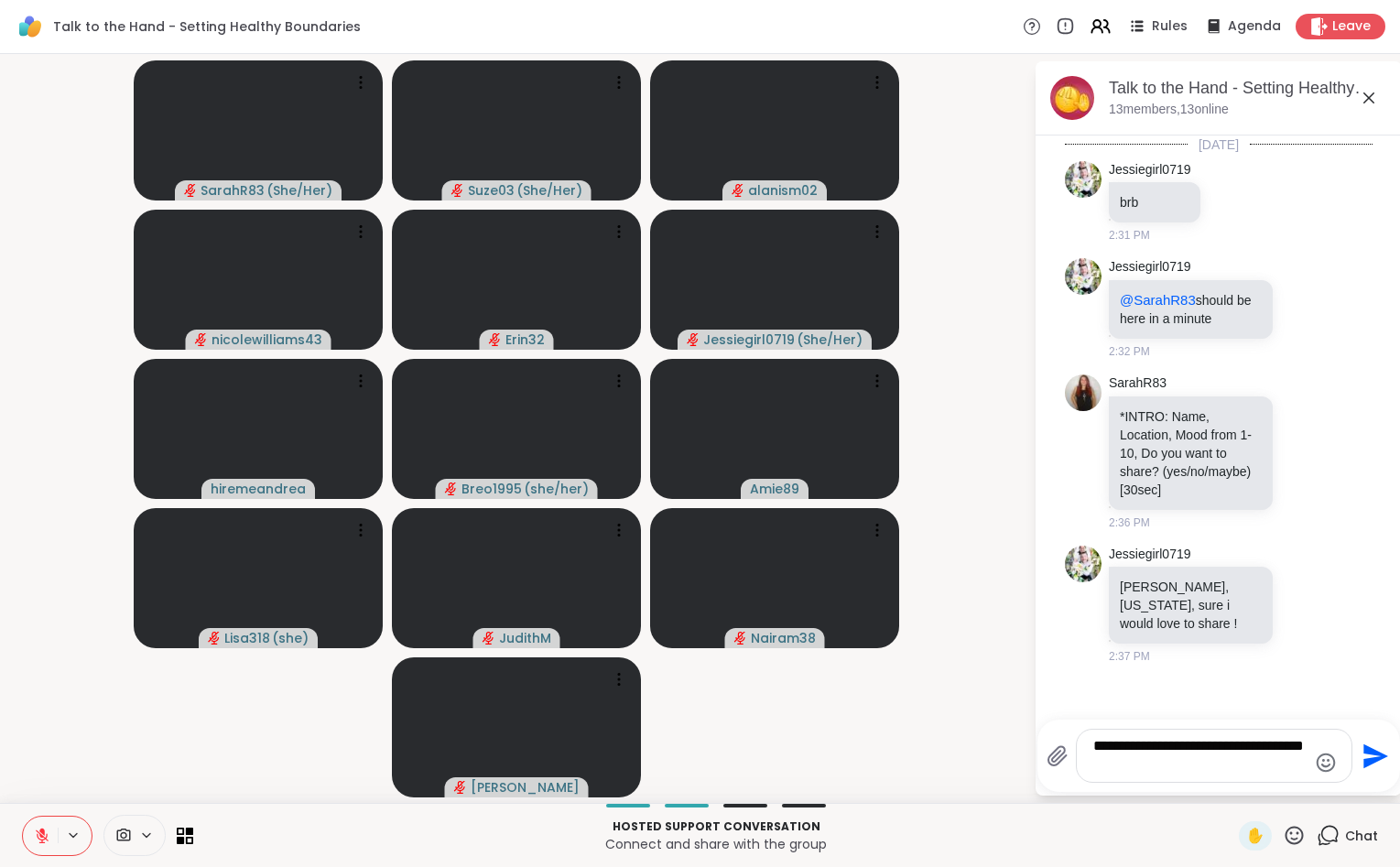
type textarea "**********"
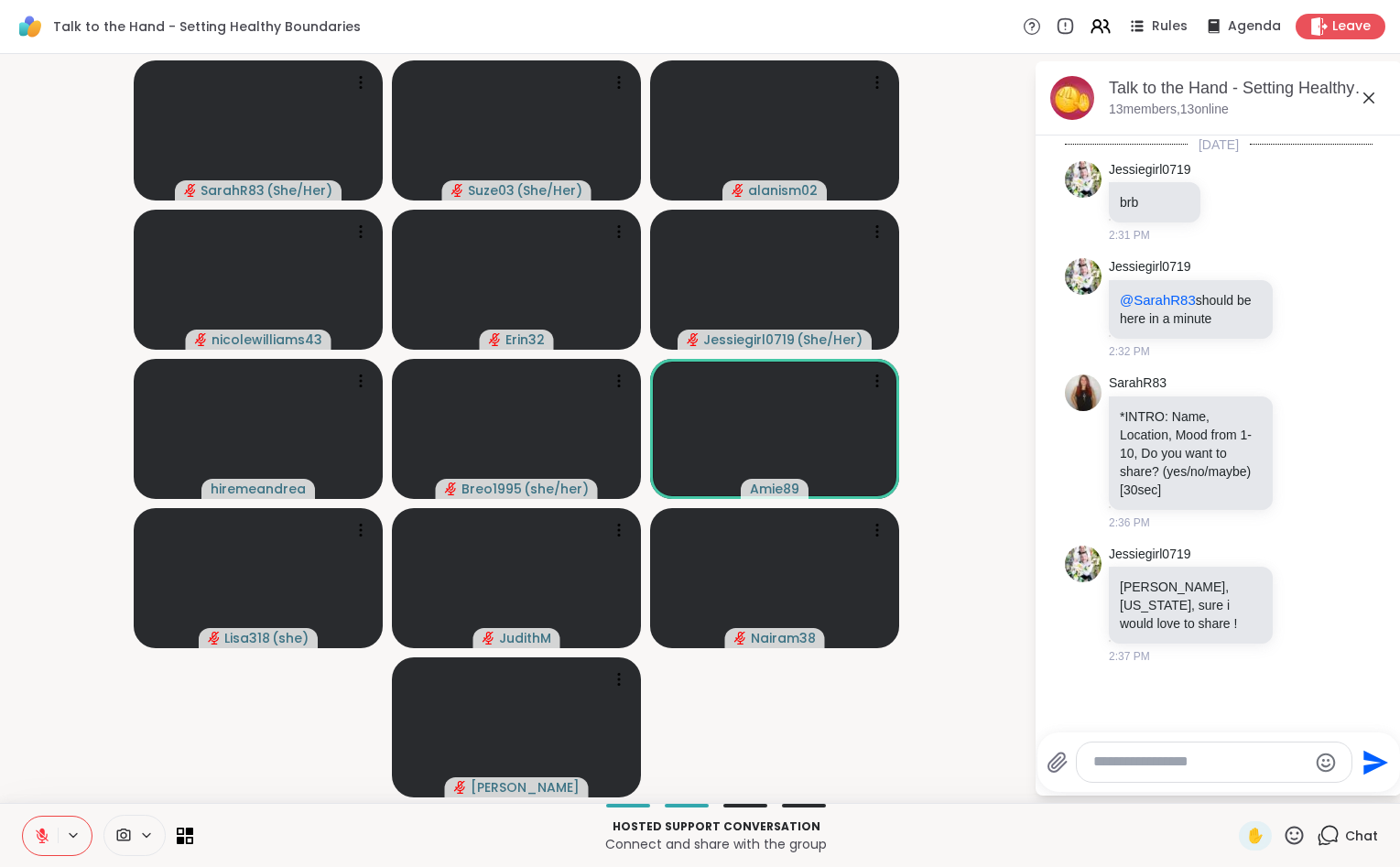
scroll to position [30, 0]
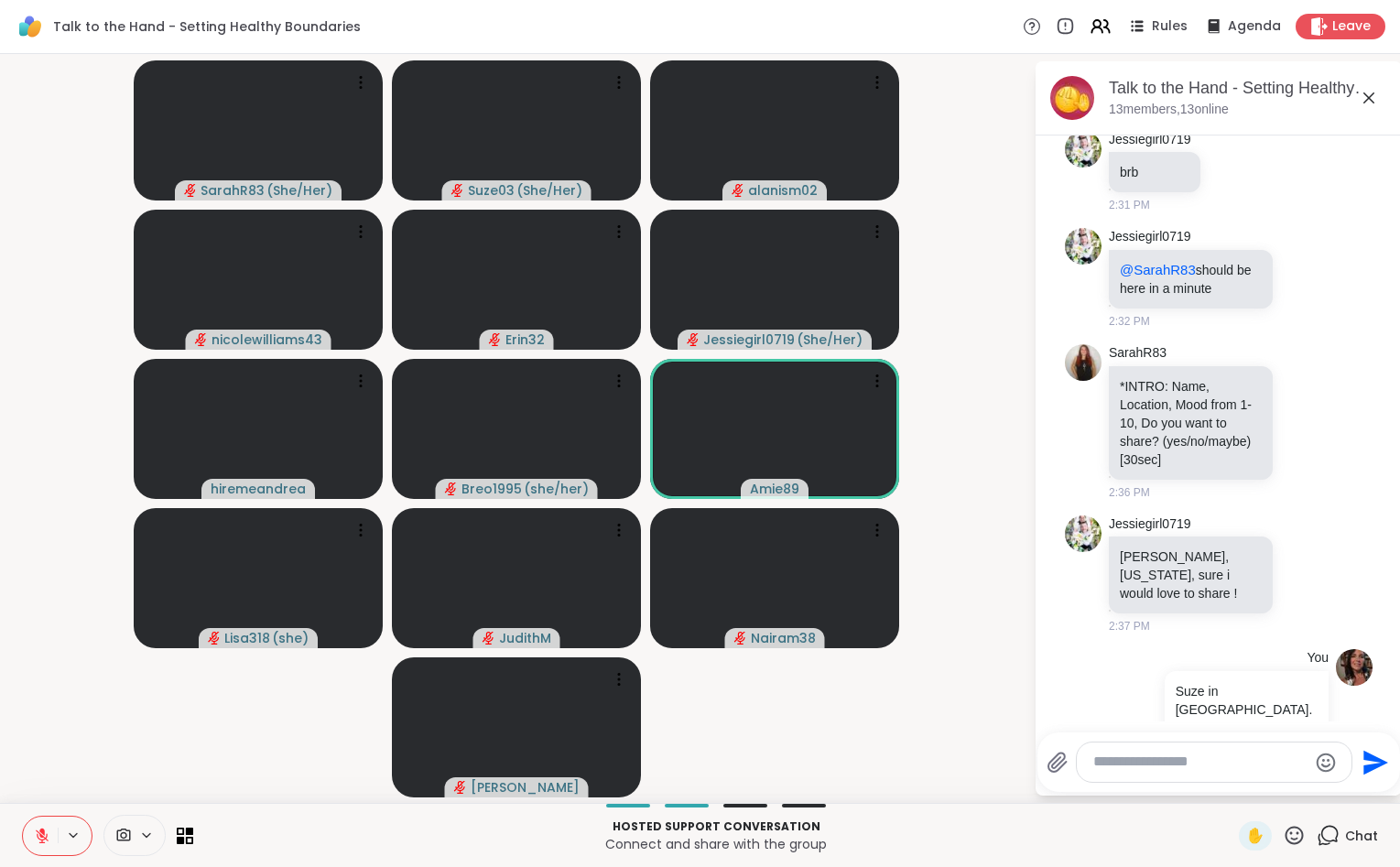
click at [49, 835] on icon at bounding box center [42, 836] width 17 height 17
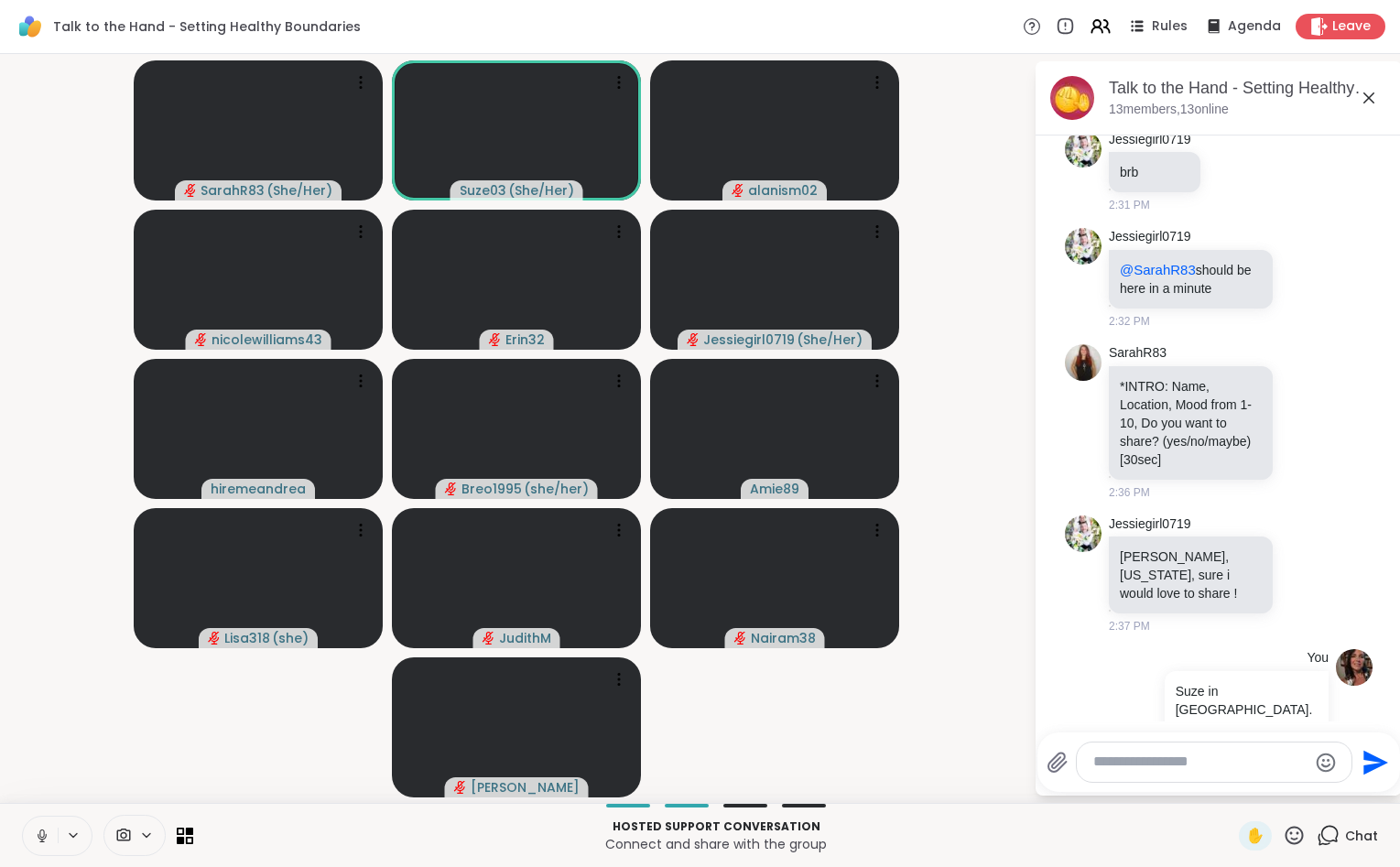
click at [36, 831] on icon at bounding box center [42, 836] width 17 height 17
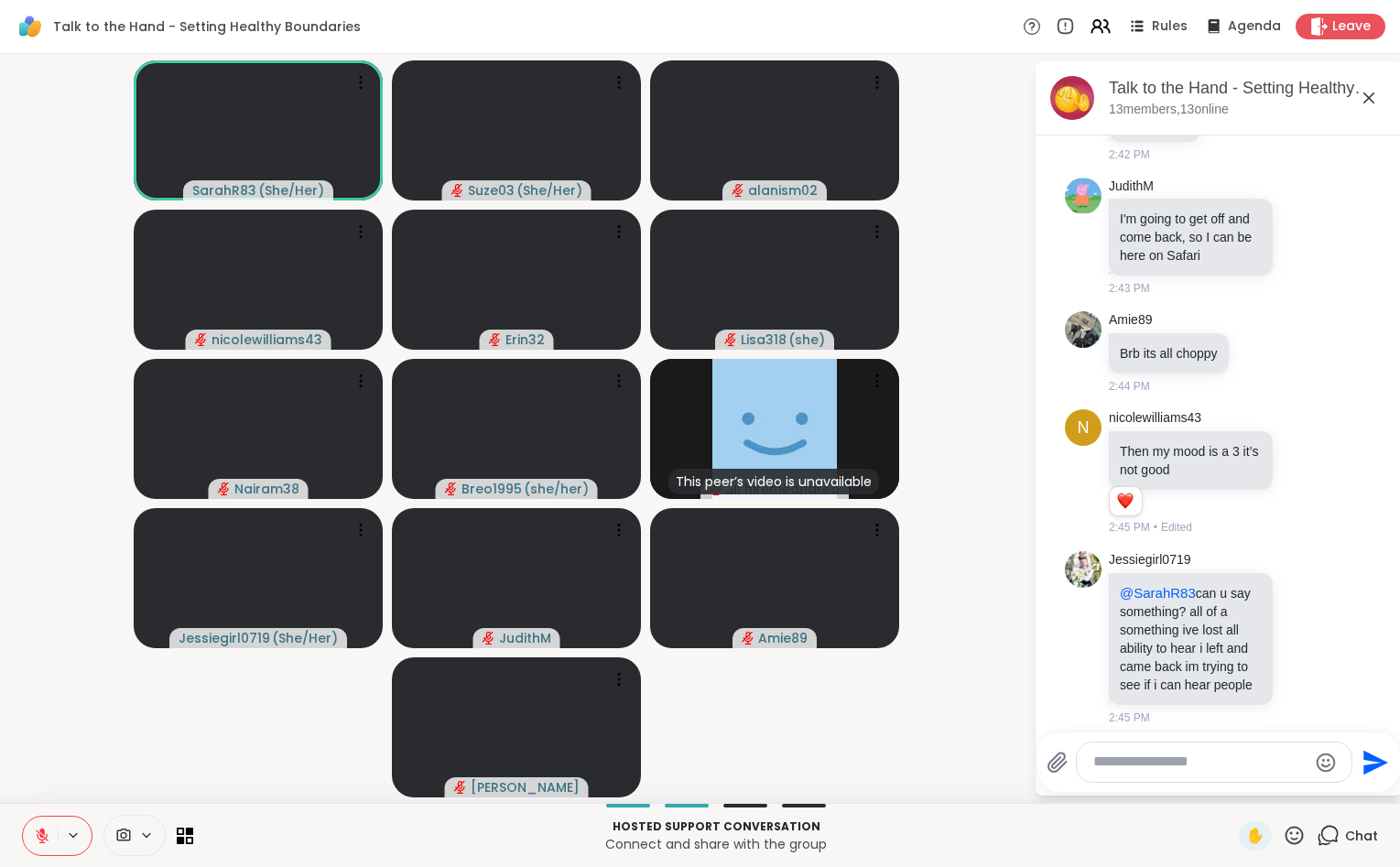
scroll to position [1404, 0]
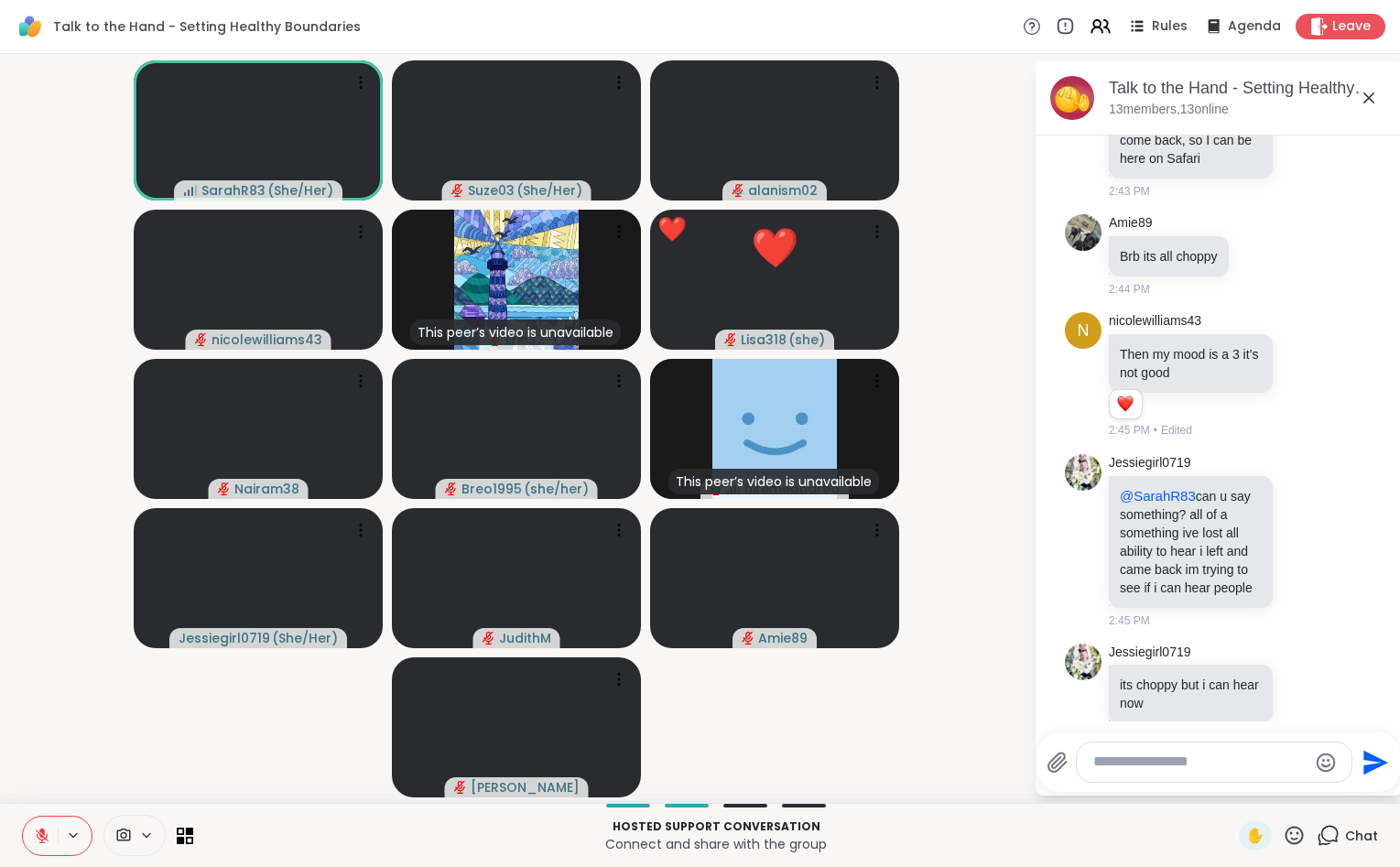
click at [1292, 831] on icon at bounding box center [1293, 835] width 22 height 22
click at [1233, 782] on span "❤️" at bounding box center [1240, 787] width 19 height 22
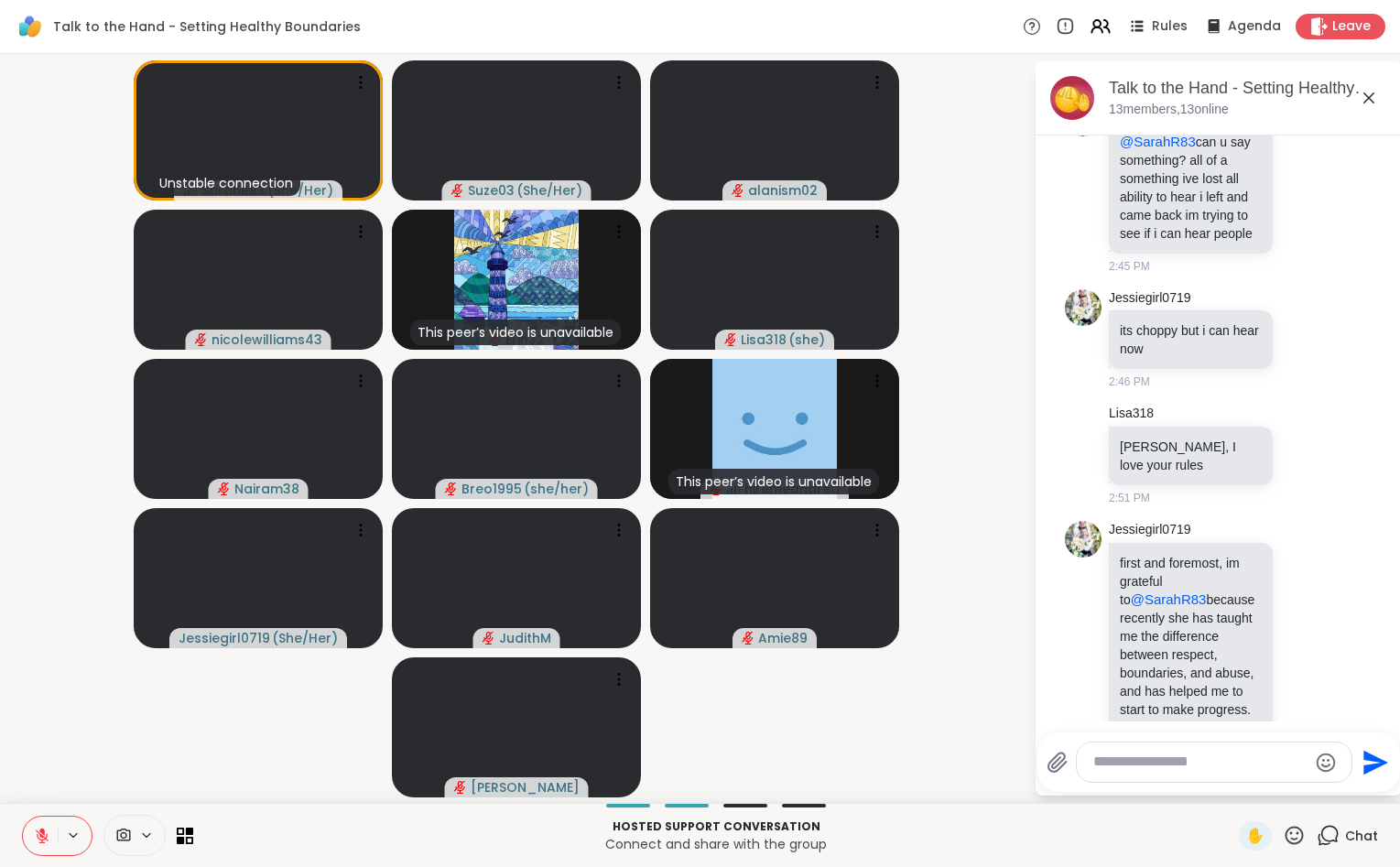
scroll to position [1785, 0]
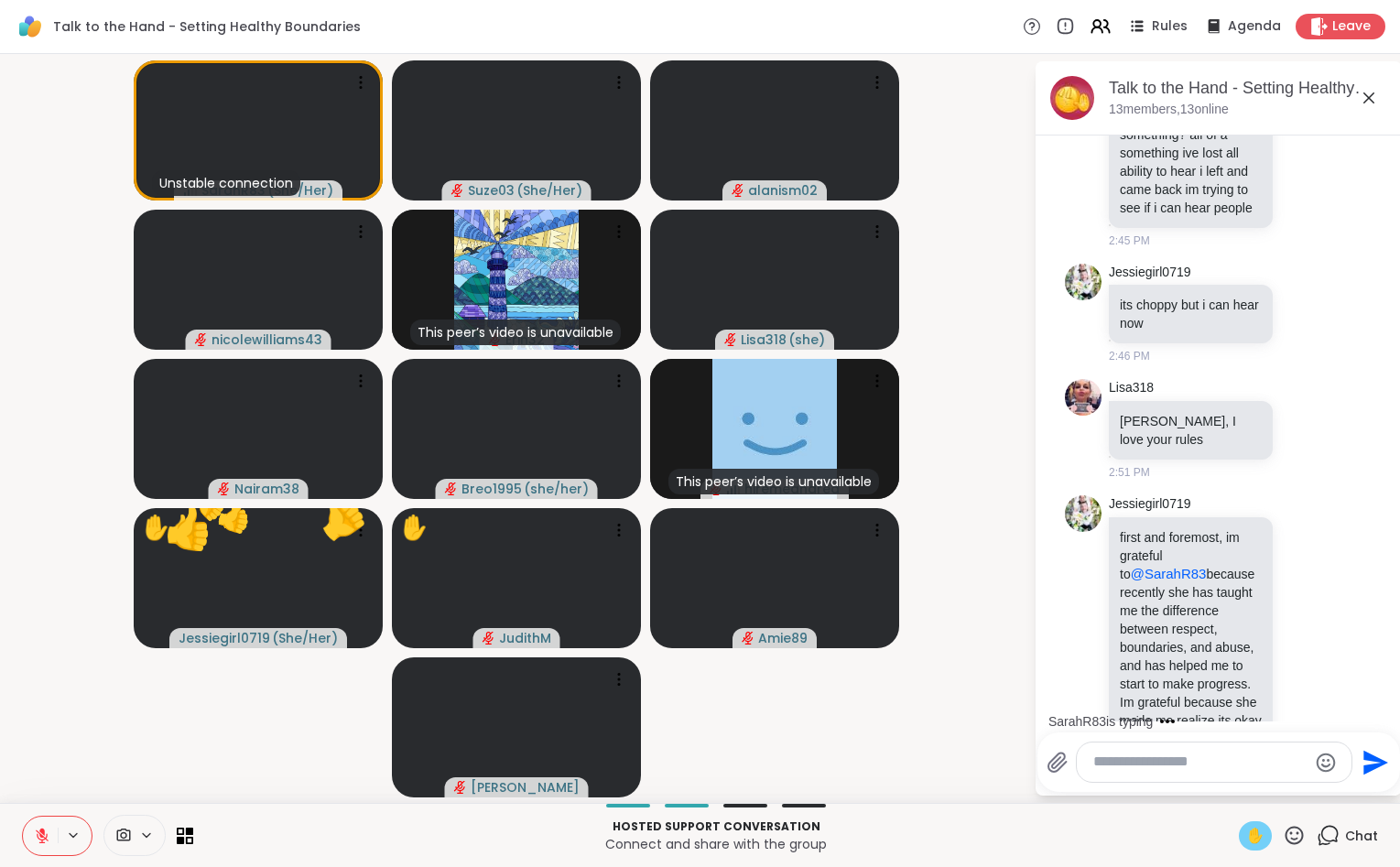
click at [1249, 841] on span "✋" at bounding box center [1255, 835] width 19 height 22
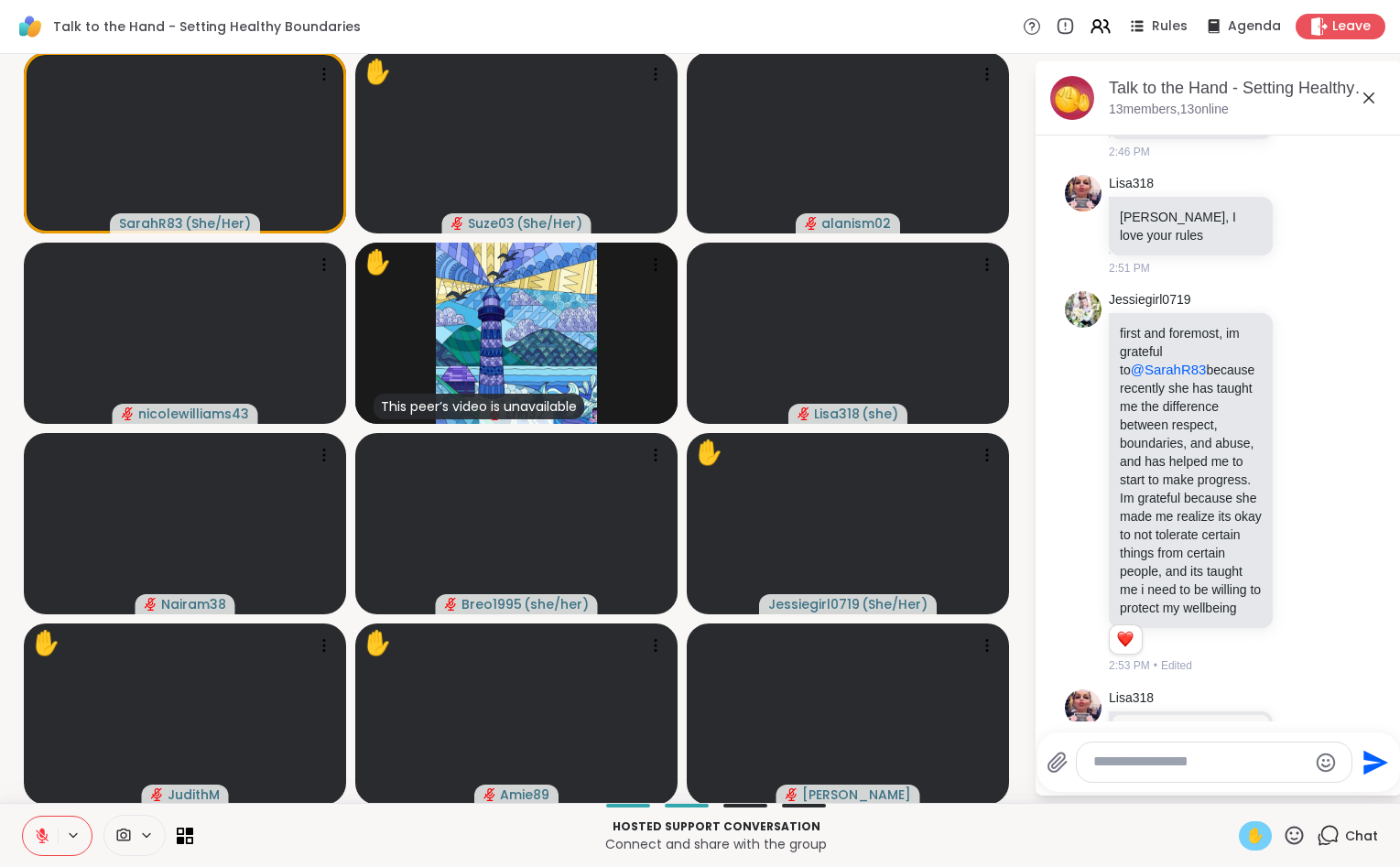
scroll to position [2015, 0]
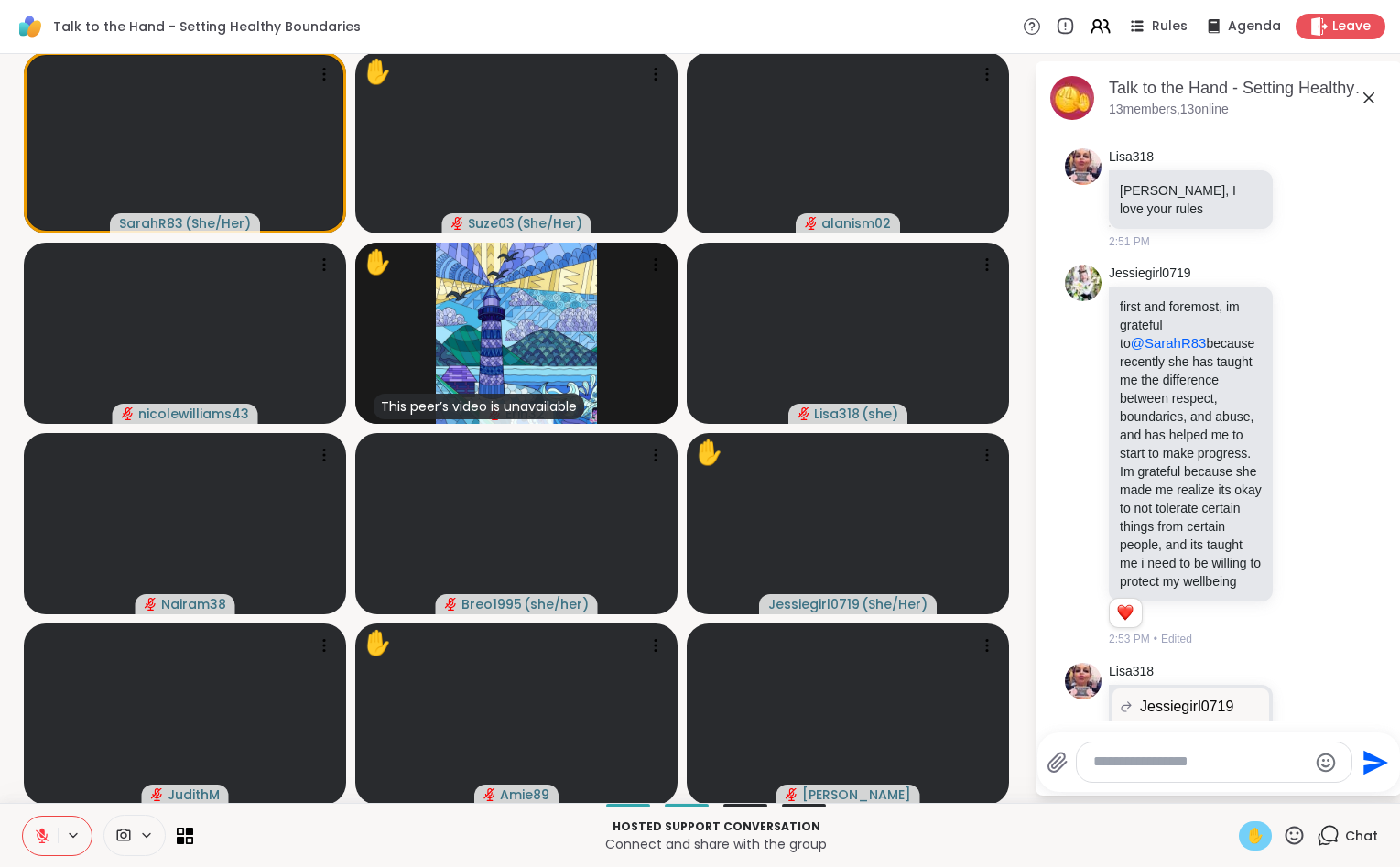
click at [1253, 832] on span "✋" at bounding box center [1255, 835] width 19 height 22
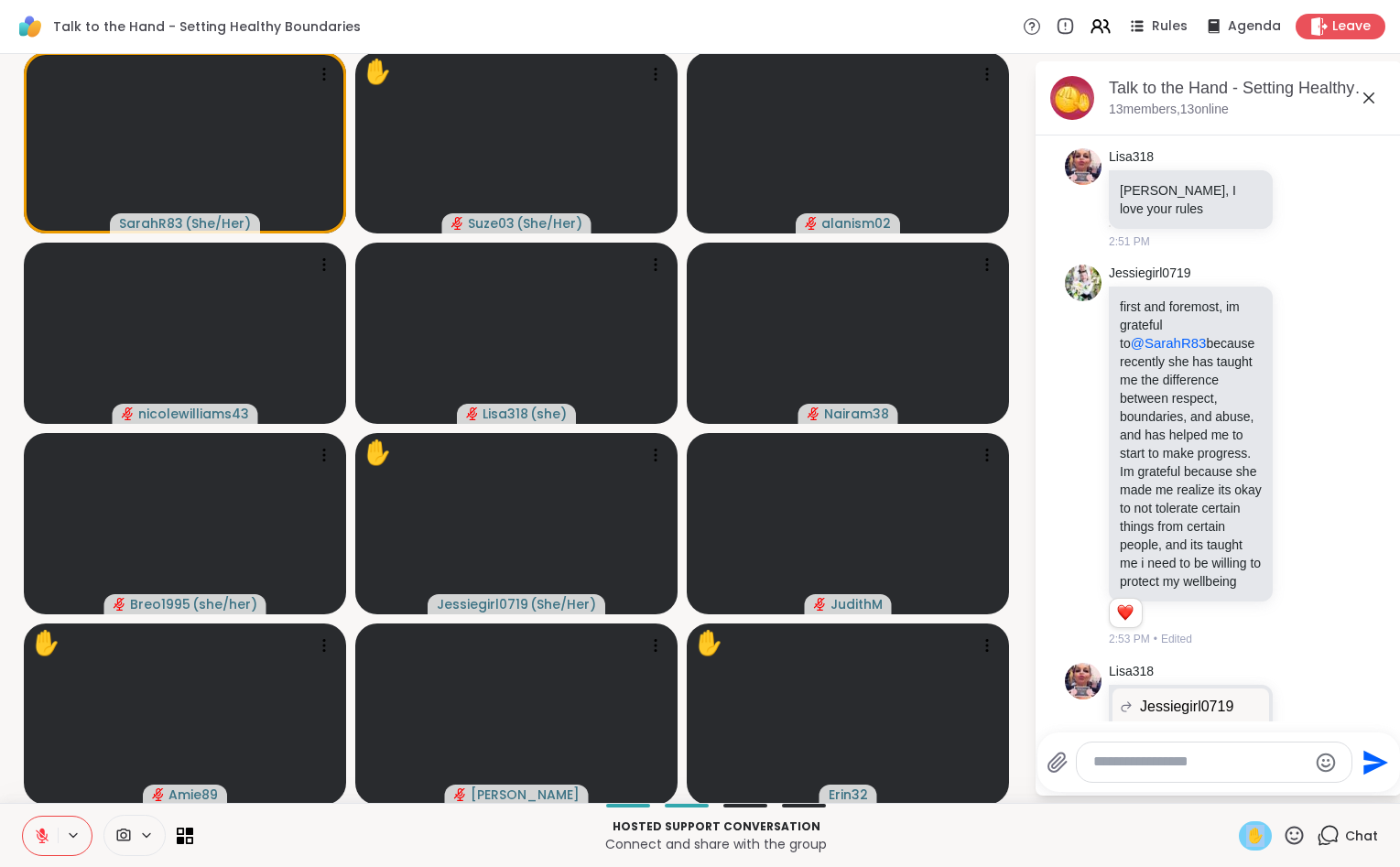
scroll to position [2131, 0]
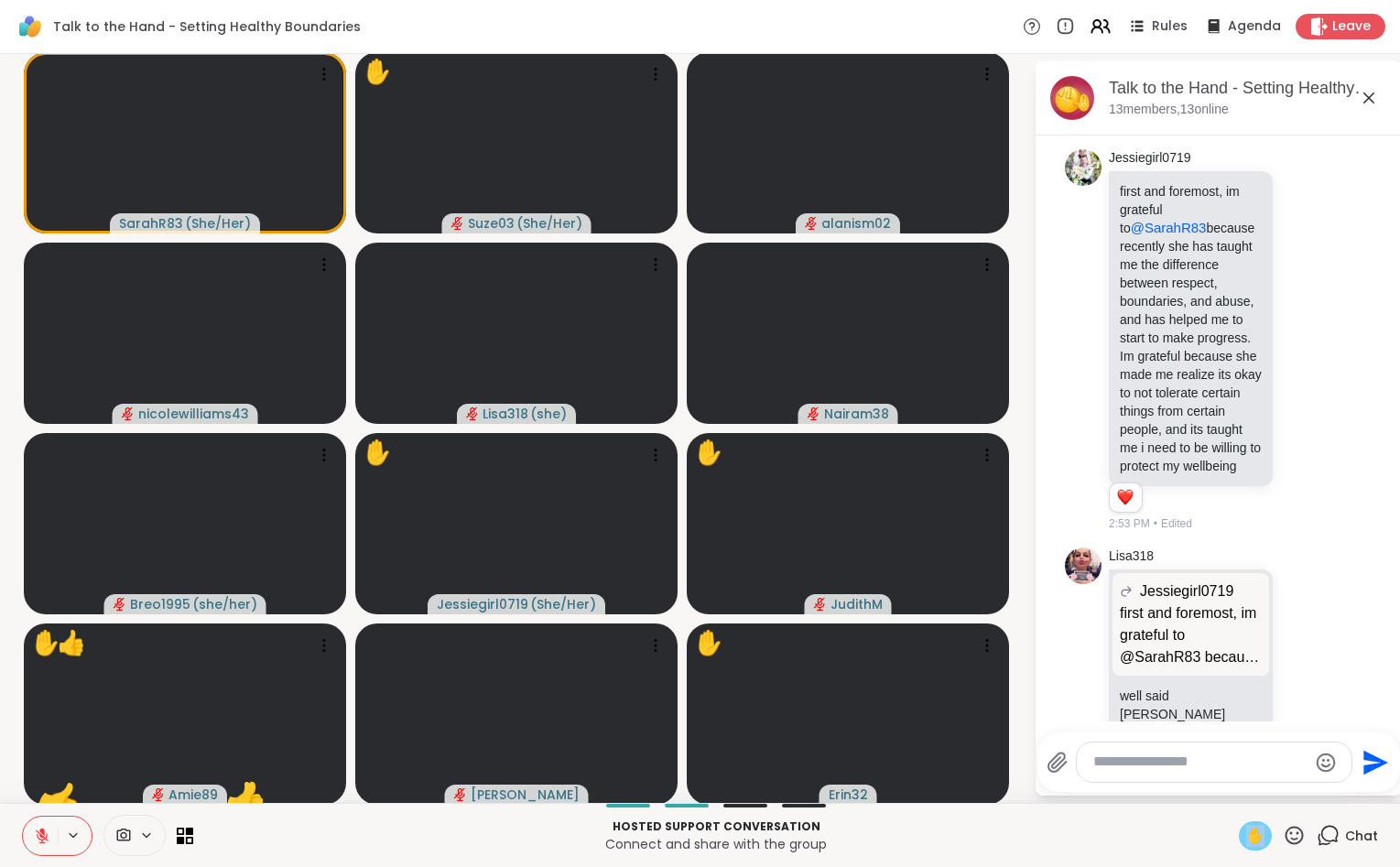
click at [37, 837] on icon at bounding box center [42, 836] width 13 height 13
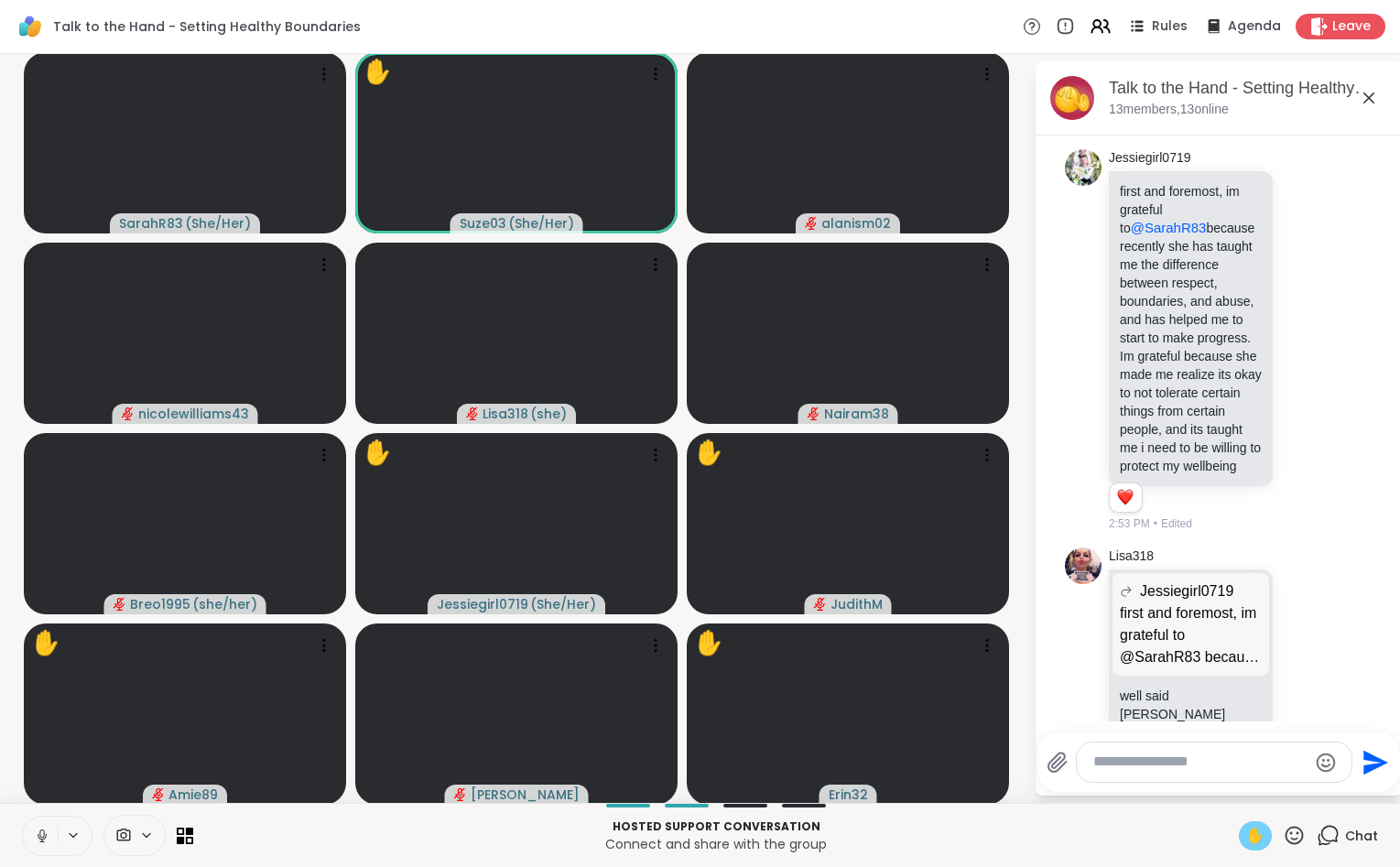
click at [1247, 832] on span "✋" at bounding box center [1255, 835] width 19 height 22
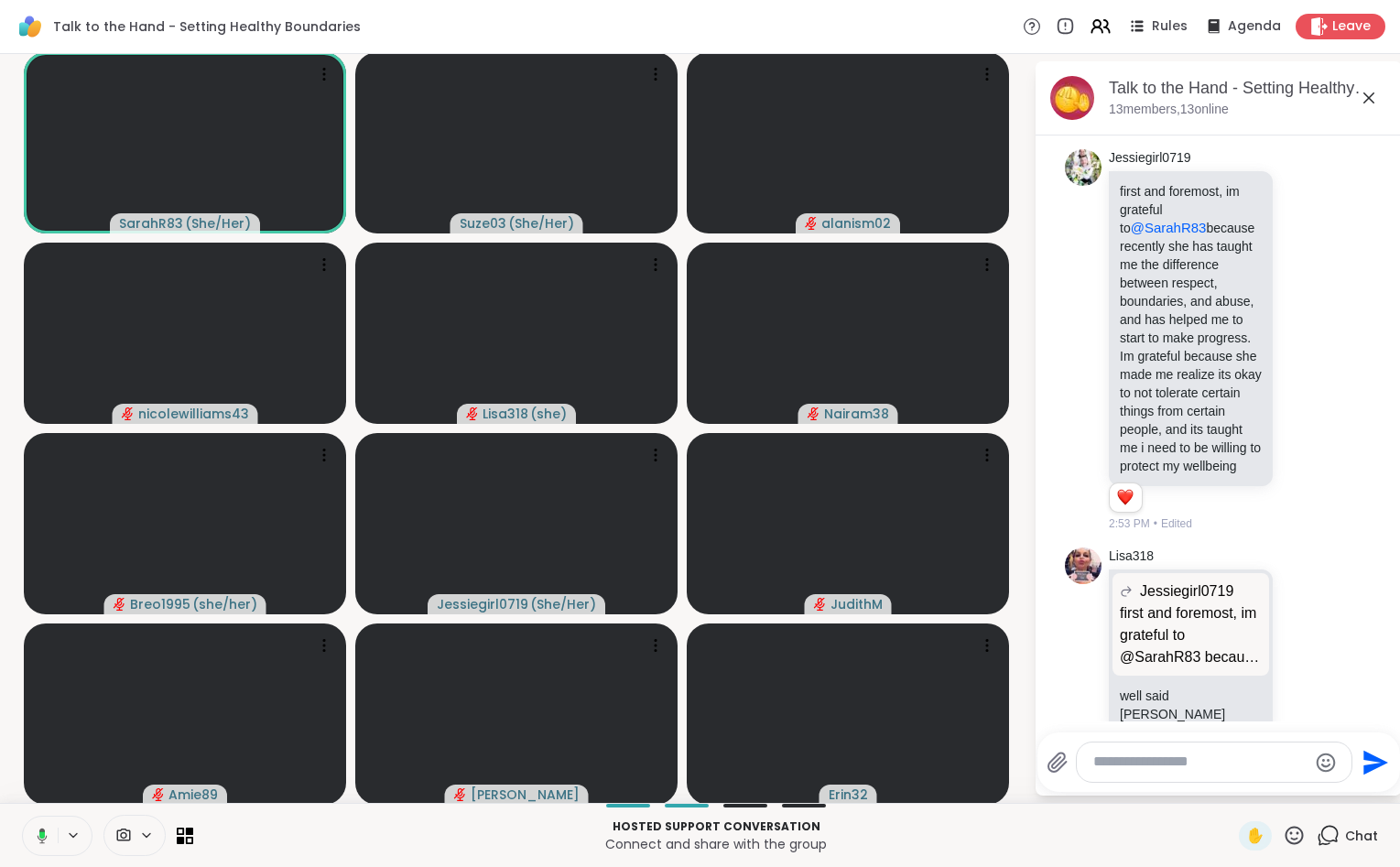
click at [44, 830] on icon at bounding box center [42, 835] width 10 height 16
click at [1299, 836] on icon at bounding box center [1293, 835] width 22 height 22
click at [1320, 788] on span "🌟" at bounding box center [1321, 787] width 19 height 22
click at [1172, 765] on textarea "Type your message" at bounding box center [1200, 762] width 213 height 20
type textarea "**********"
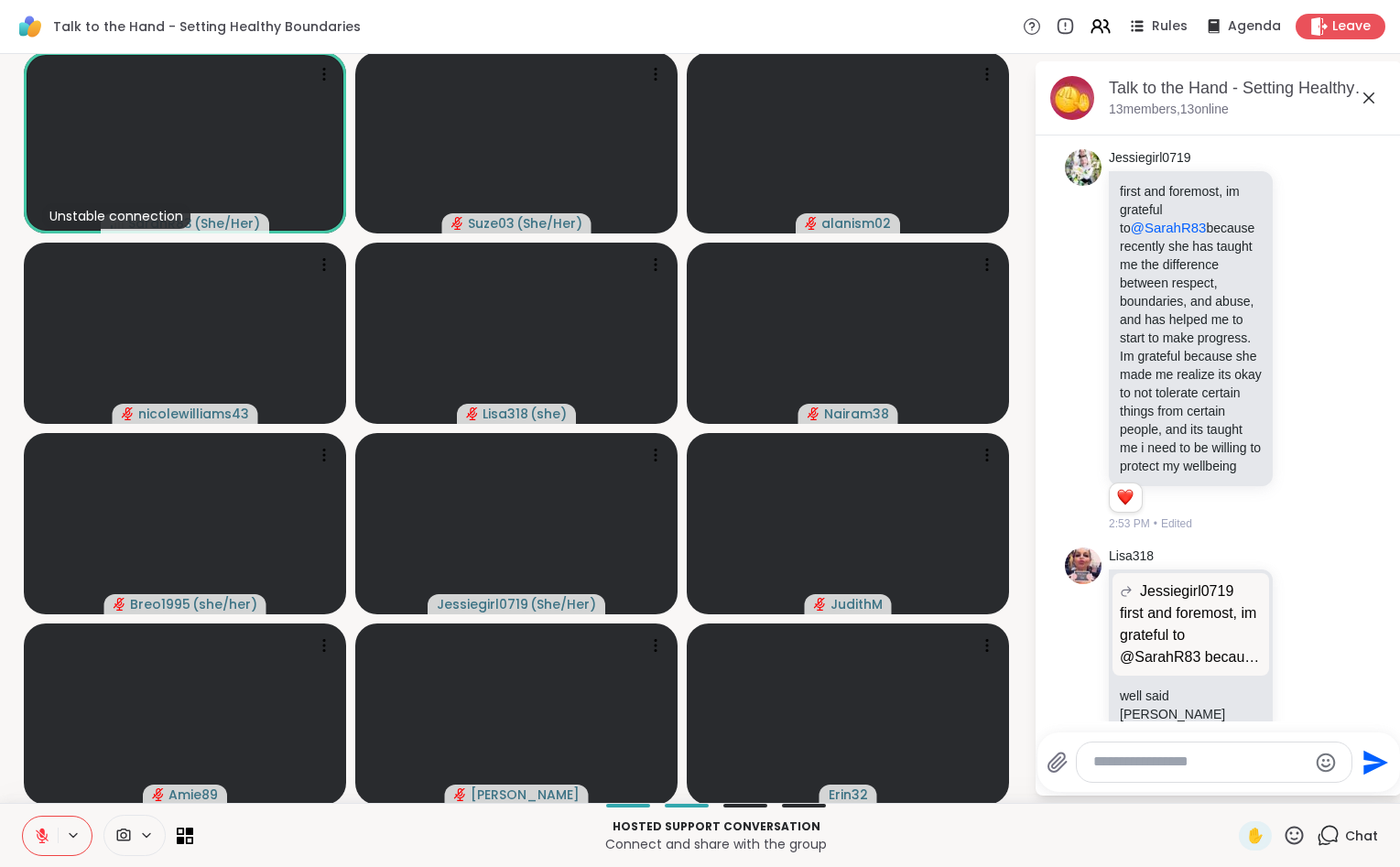
scroll to position [2247, 0]
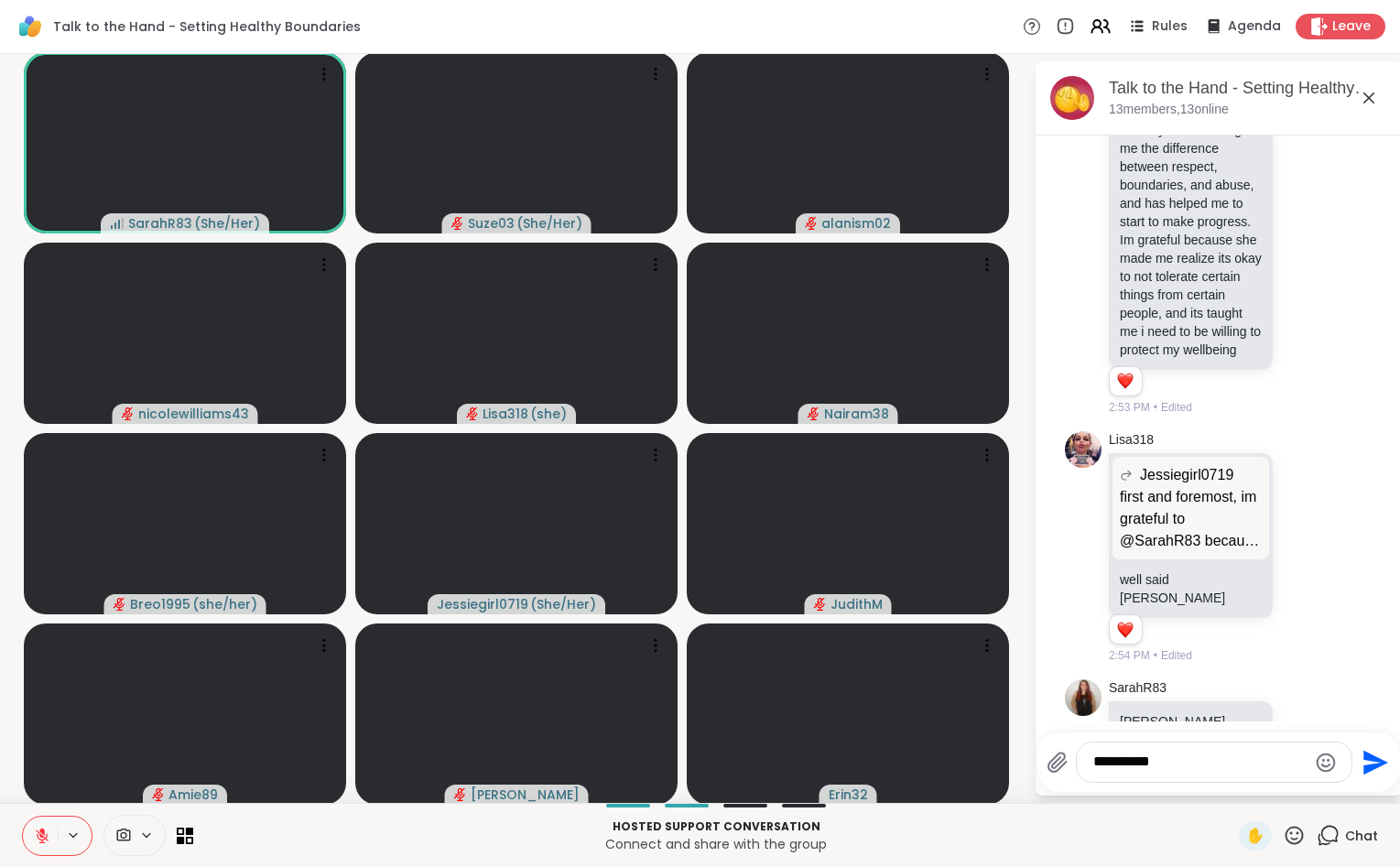
type textarea "**********"
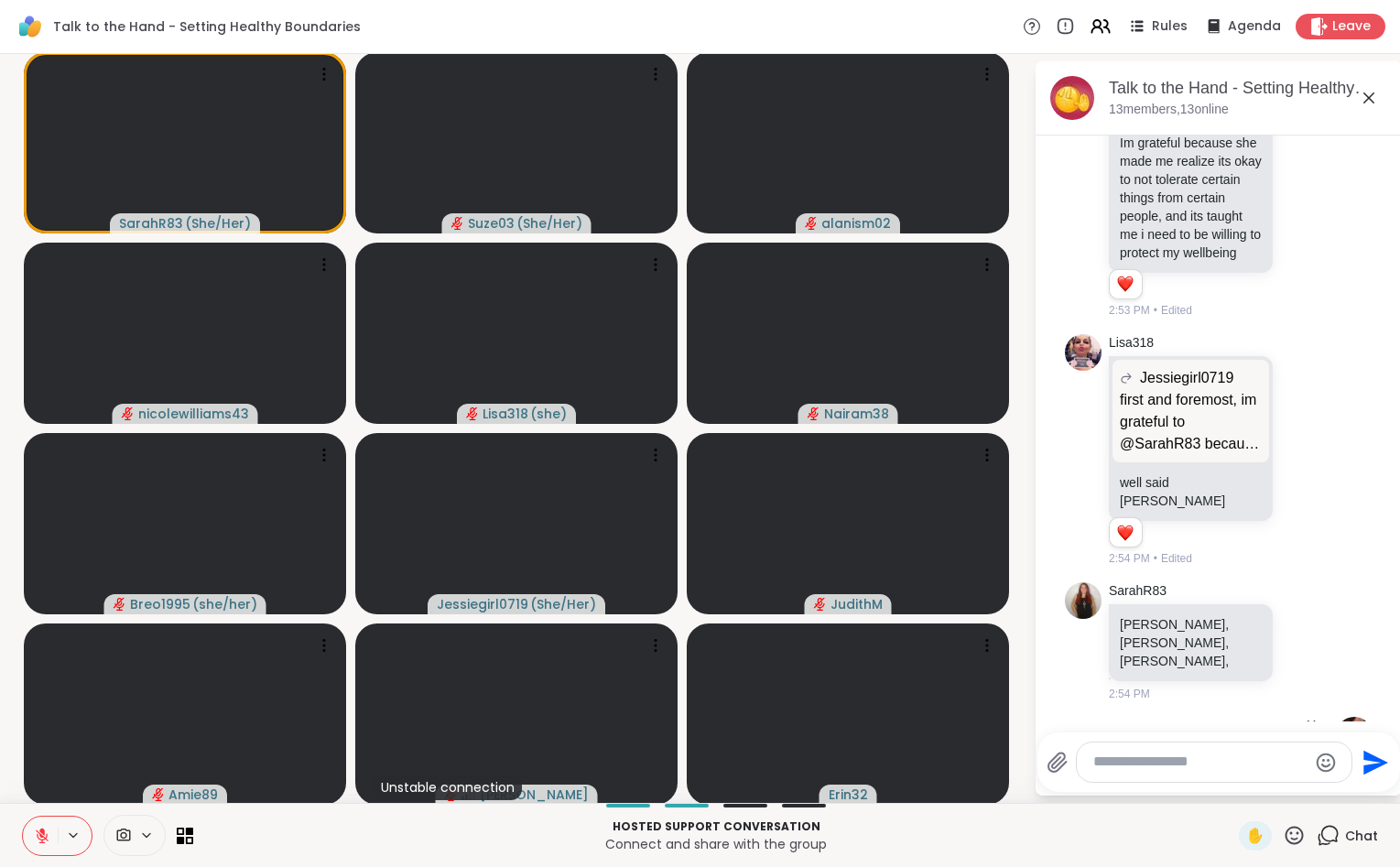
click at [1292, 830] on icon at bounding box center [1293, 835] width 22 height 22
click at [1360, 784] on span "🎉" at bounding box center [1362, 787] width 19 height 22
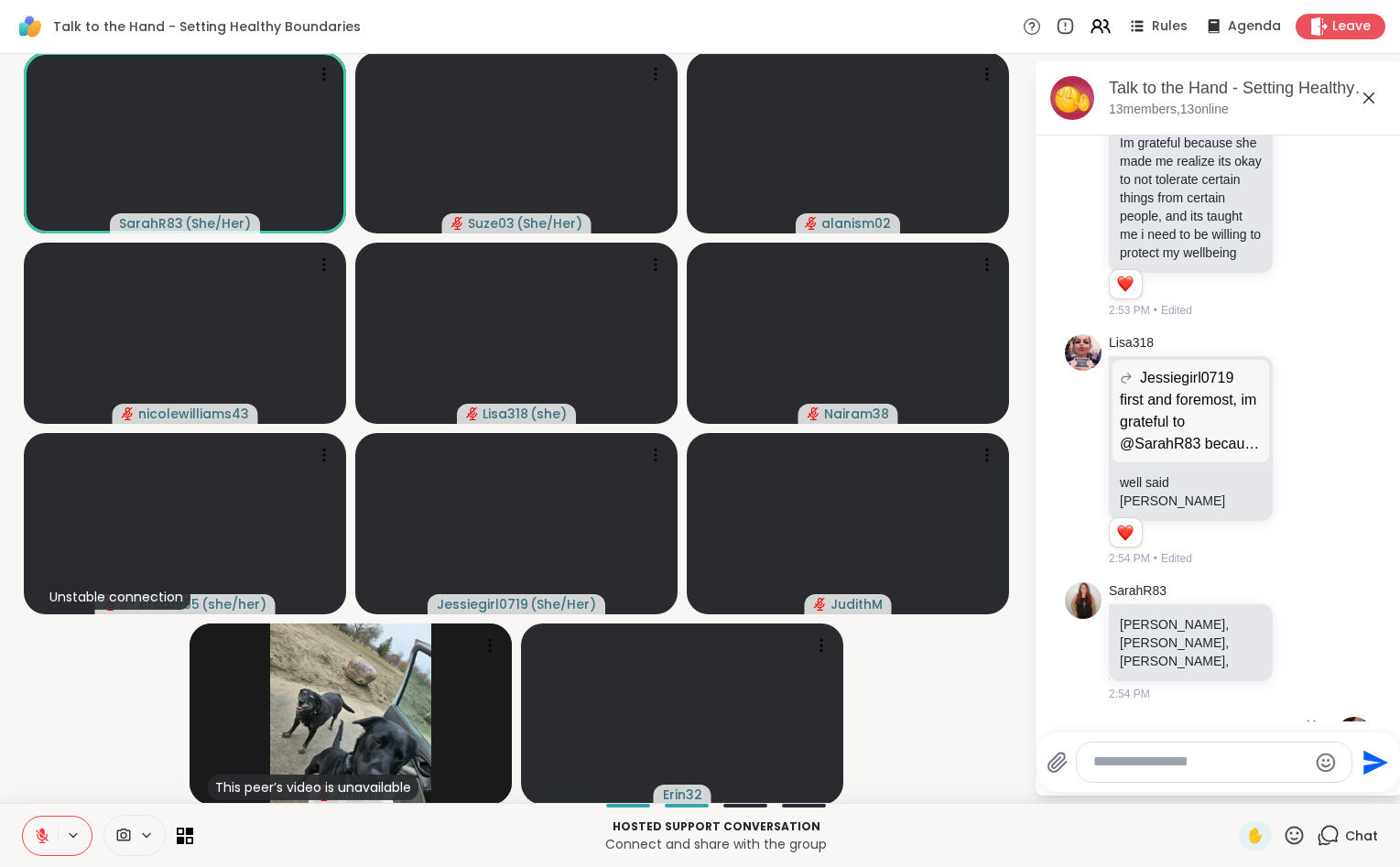
click at [1301, 836] on icon at bounding box center [1293, 835] width 22 height 22
click at [1319, 790] on span "🌟" at bounding box center [1321, 787] width 19 height 22
click at [1292, 833] on icon at bounding box center [1294, 835] width 19 height 19
click at [1274, 786] on span "👍" at bounding box center [1281, 787] width 19 height 22
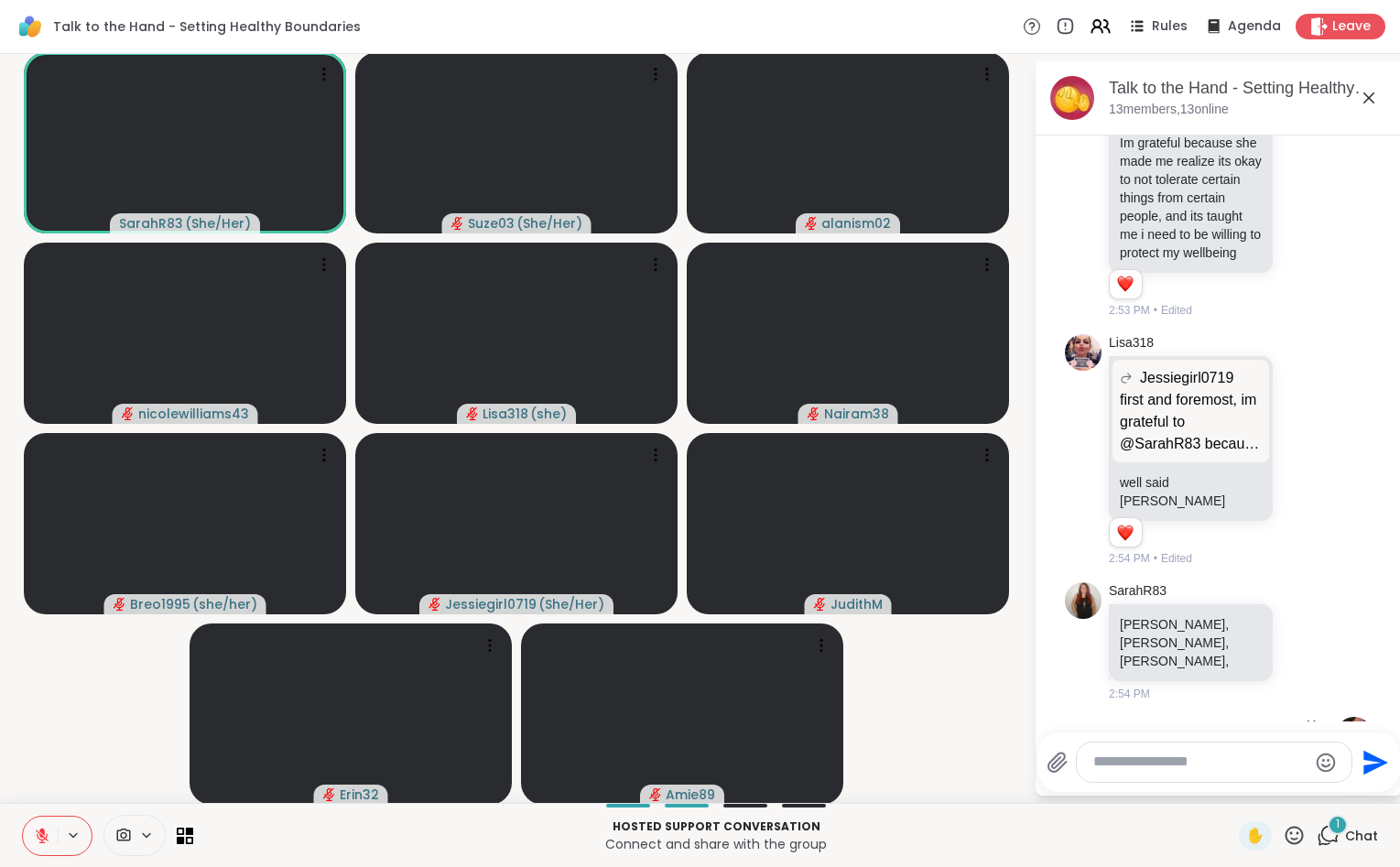
scroll to position [2441, 0]
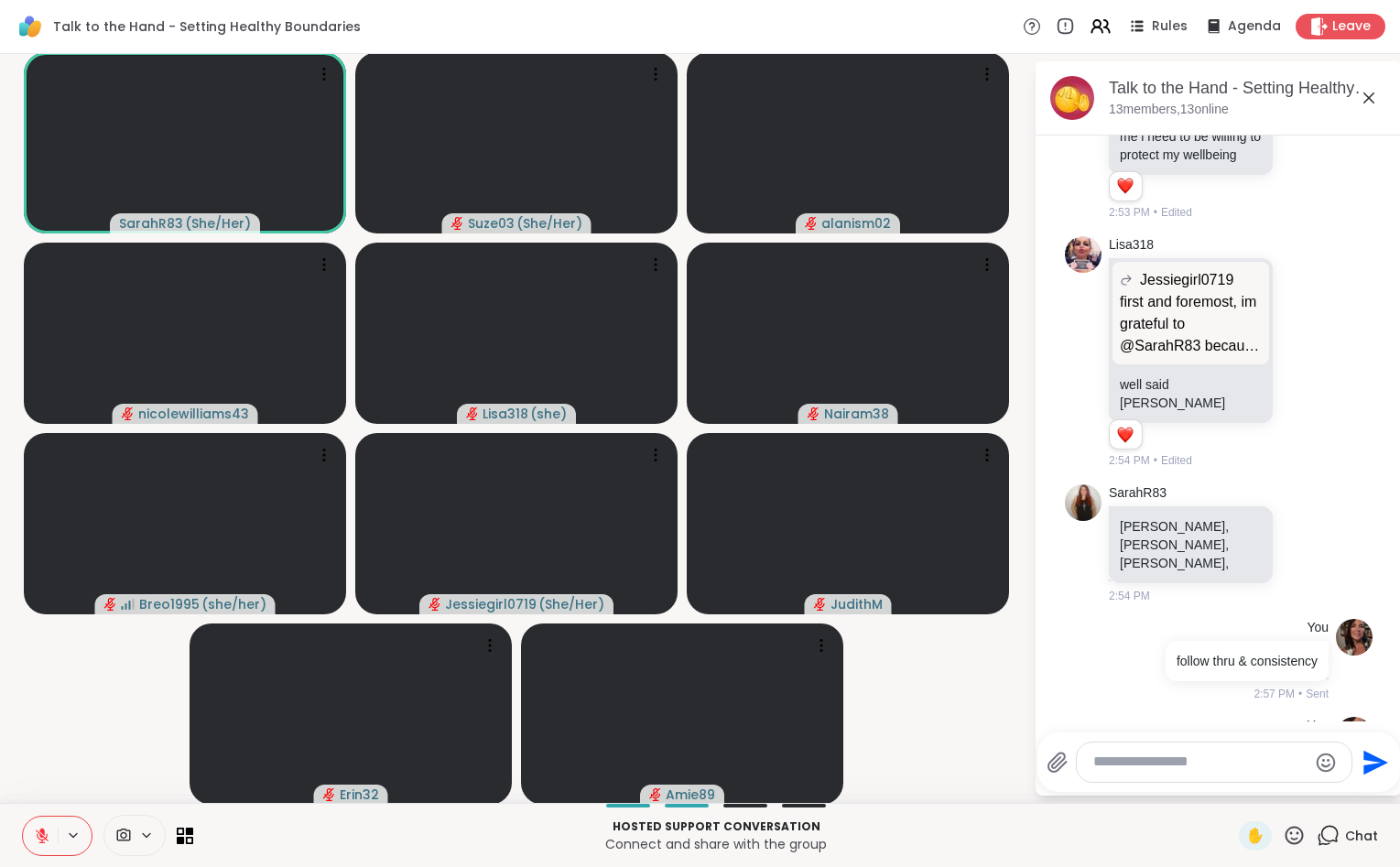
click at [1291, 831] on icon at bounding box center [1293, 835] width 22 height 22
click at [1321, 789] on span "🌟" at bounding box center [1321, 787] width 19 height 22
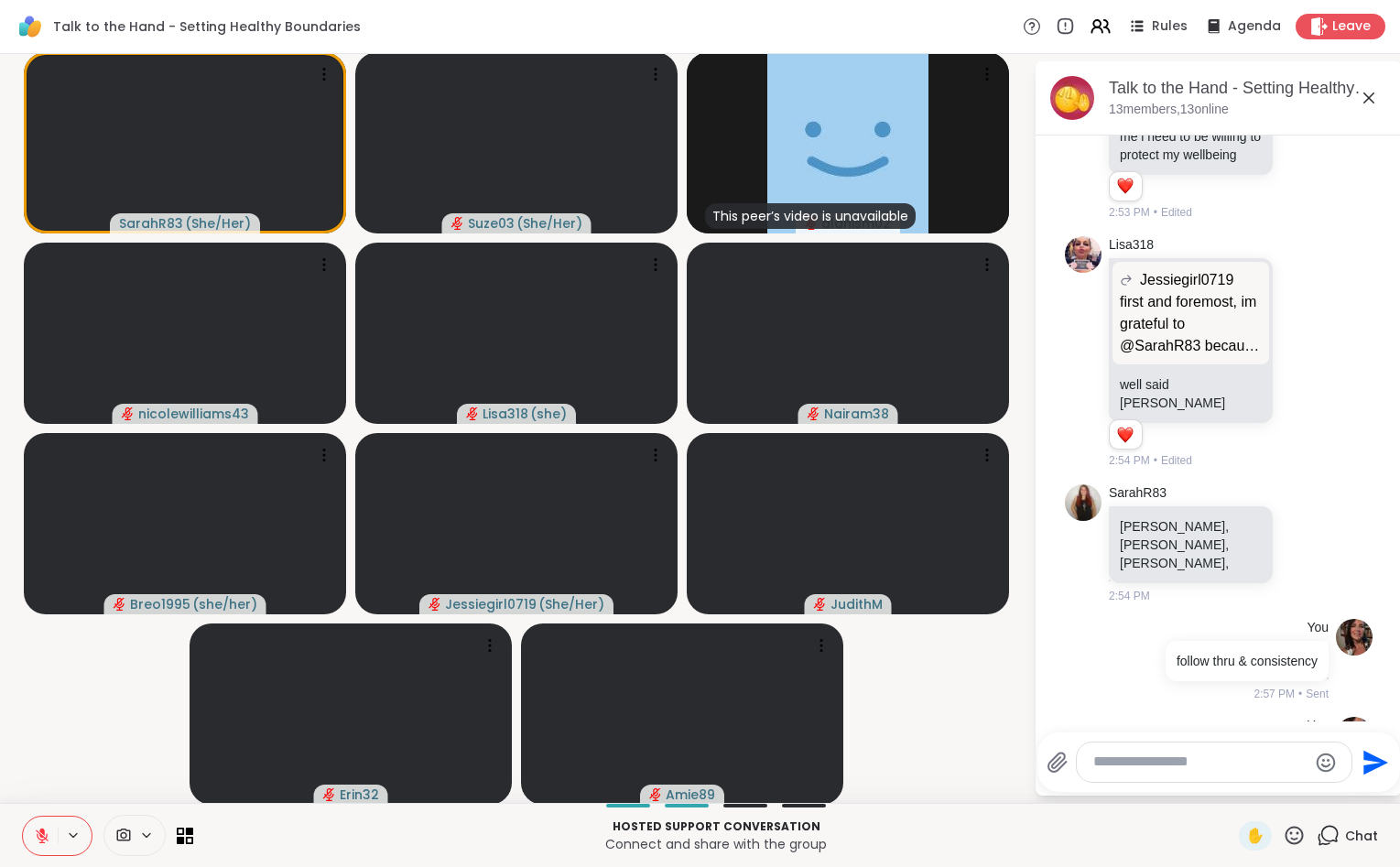
click at [1288, 839] on icon at bounding box center [1294, 835] width 19 height 19
click at [1277, 786] on span "👍" at bounding box center [1281, 787] width 19 height 22
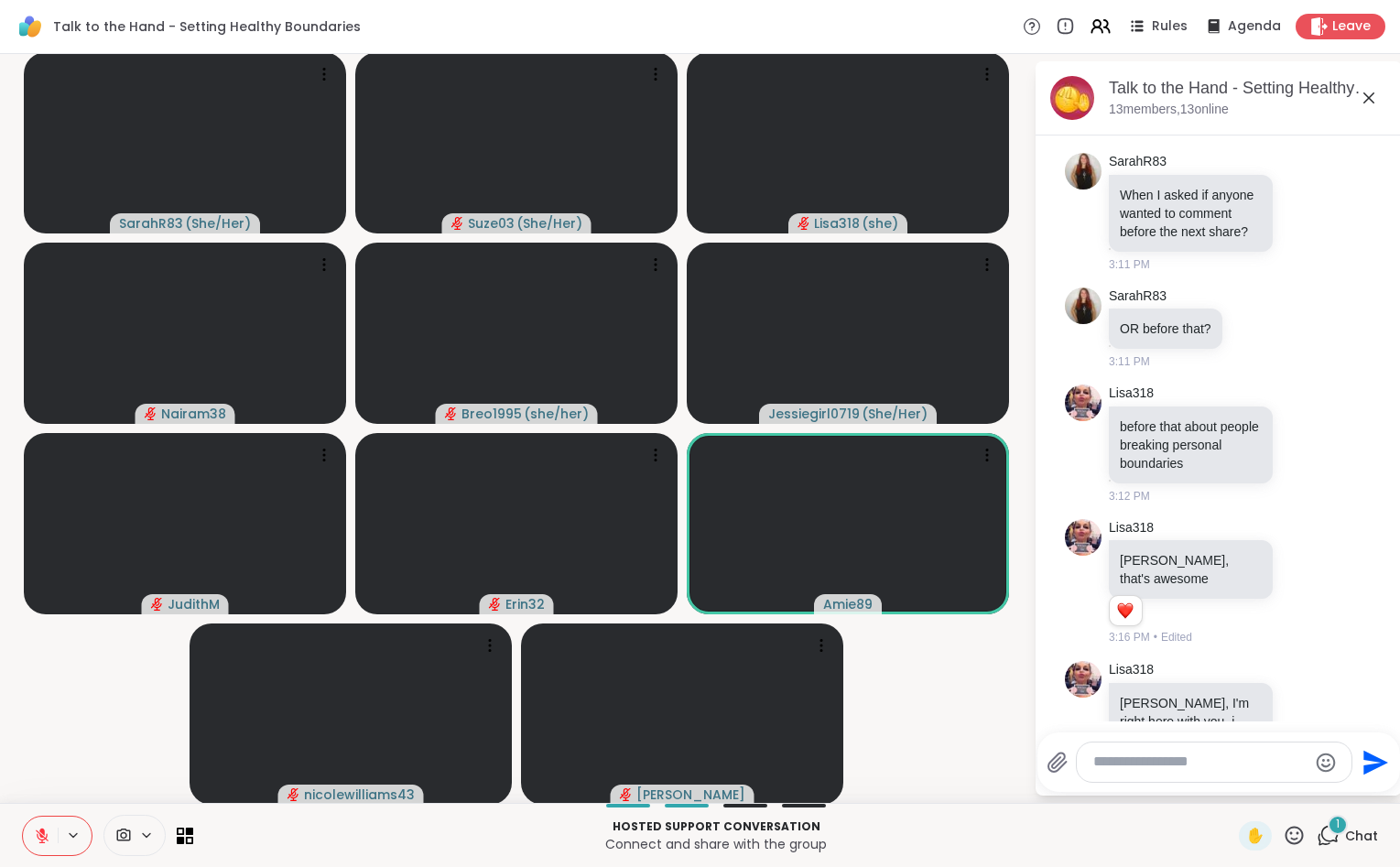
scroll to position [3834, 0]
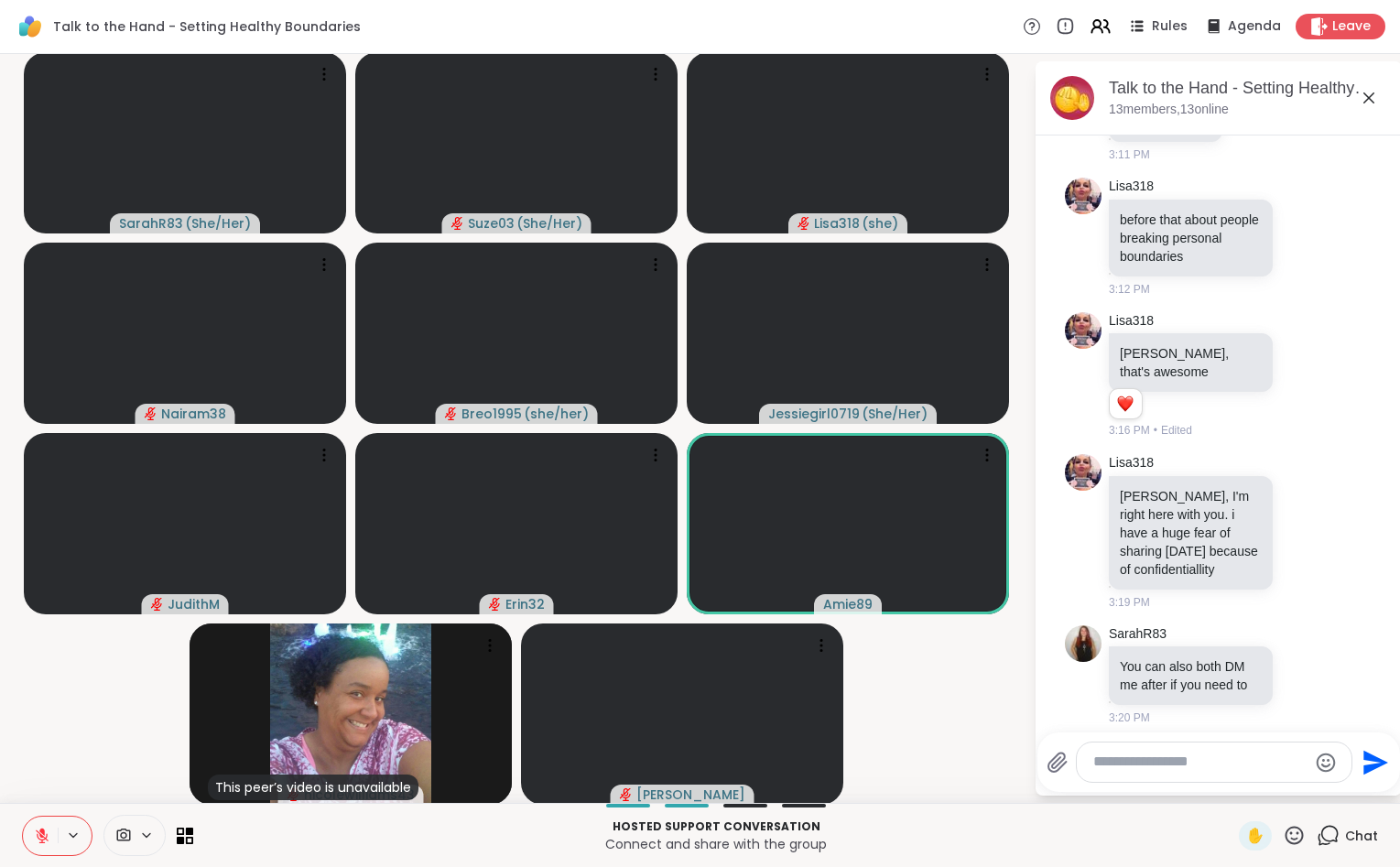
click at [1003, 696] on video-player-container "SarahR83 ( She/Her ) Suze03 ( She/Her ) Lisa318 ( she ) Nairam38 Breo1995 ( she…" at bounding box center [517, 428] width 1012 height 734
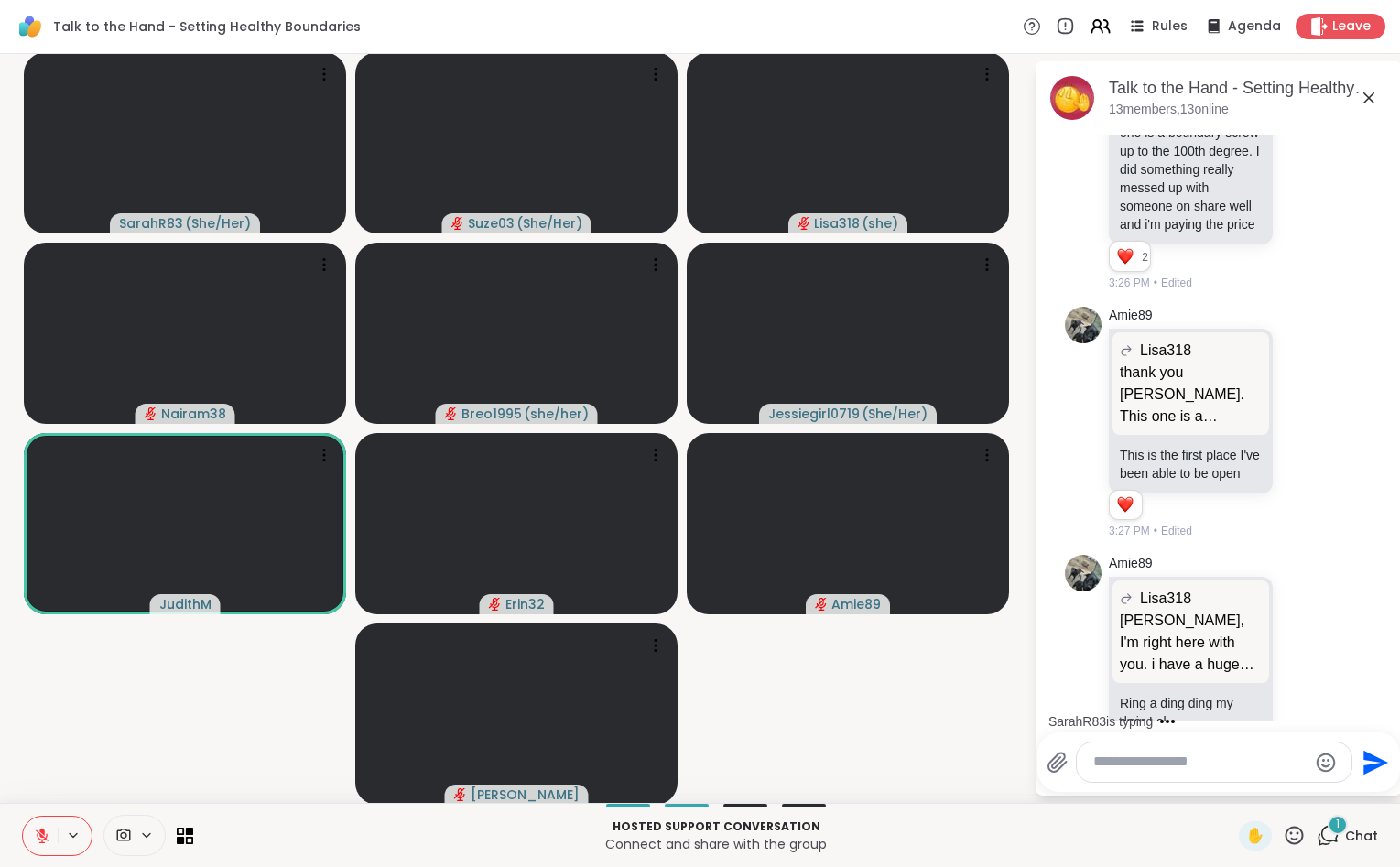
scroll to position [4698, 0]
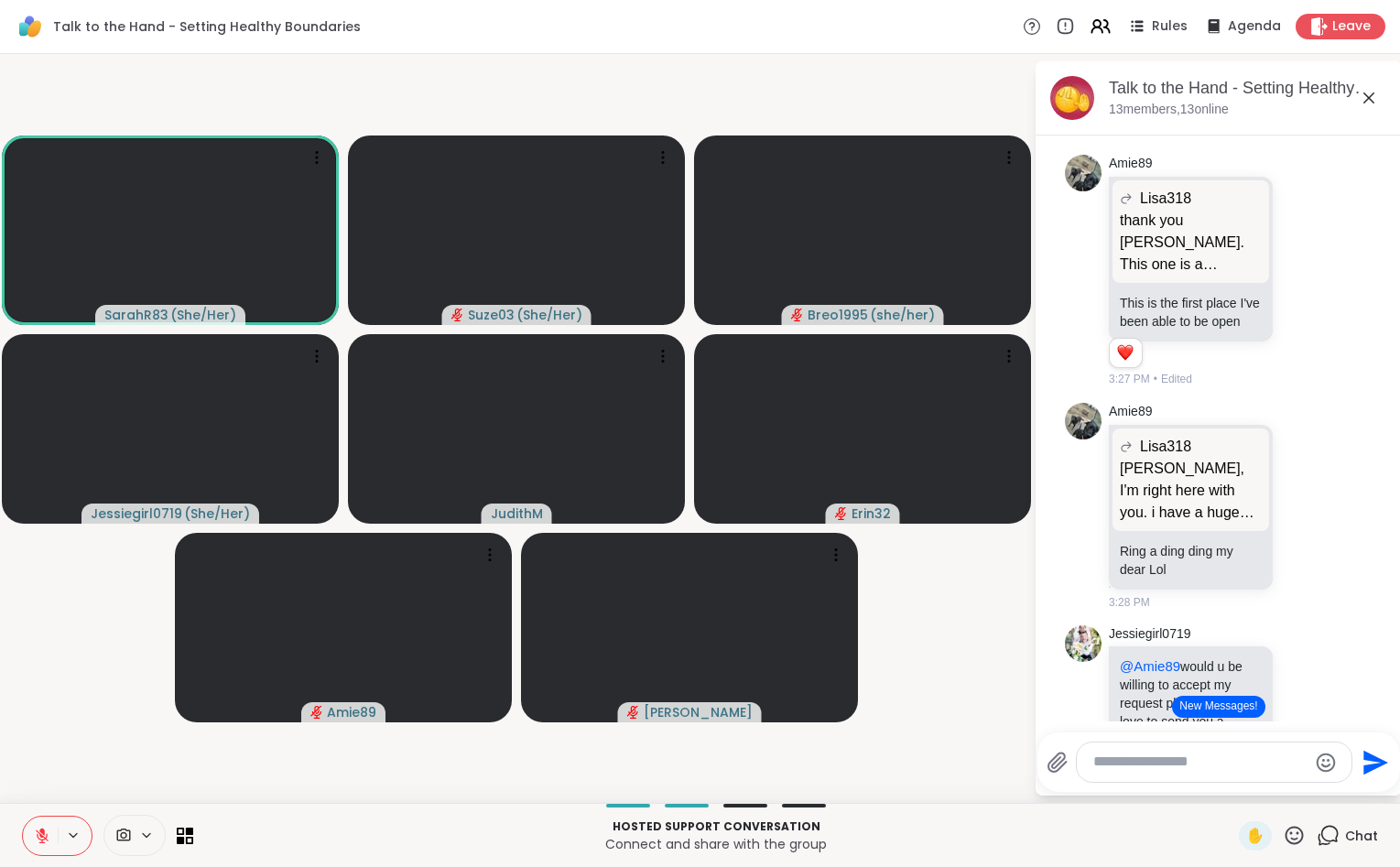
click at [1299, 835] on icon at bounding box center [1293, 835] width 22 height 22
click at [1356, 785] on span "🎉" at bounding box center [1362, 787] width 19 height 22
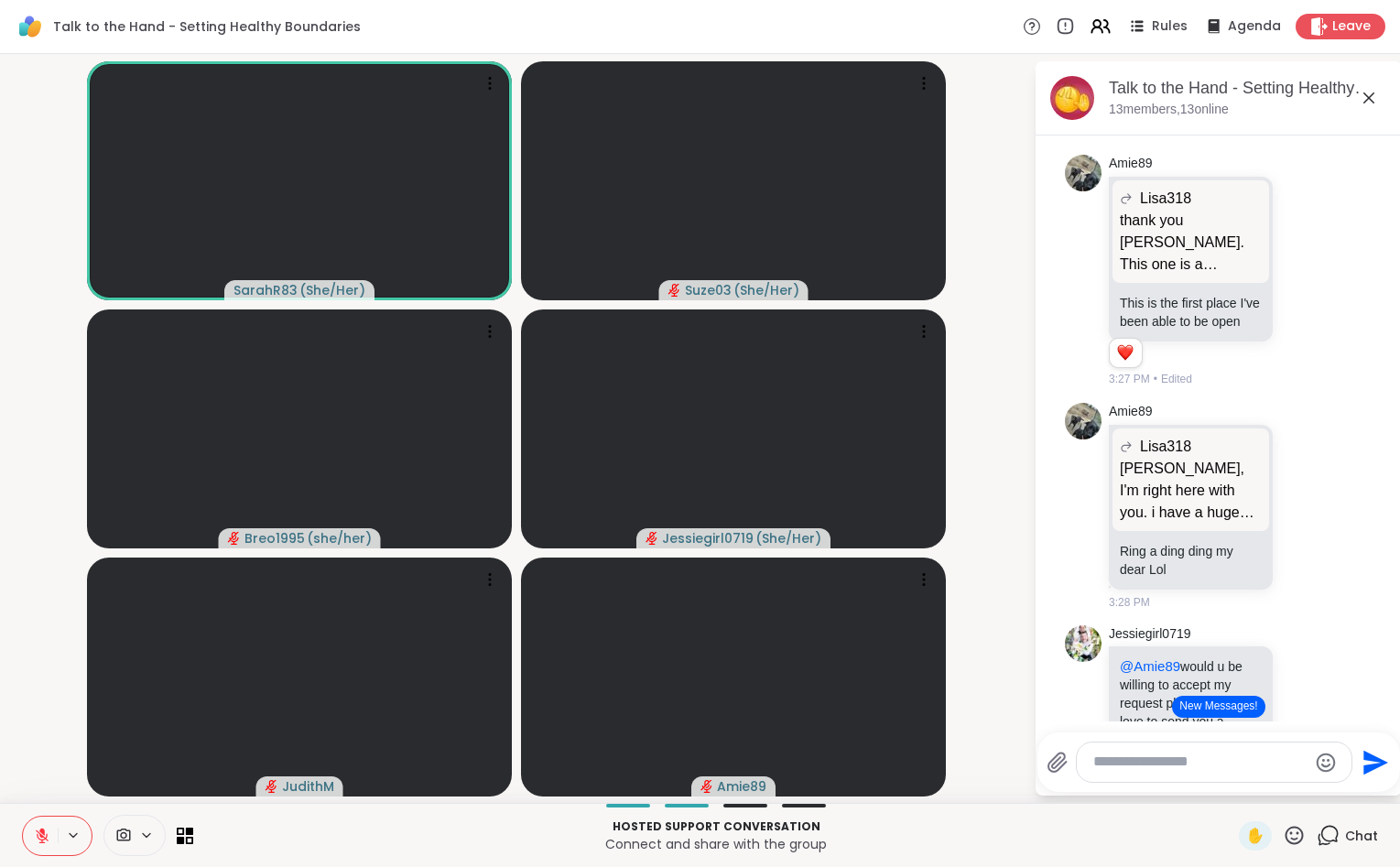
click at [43, 829] on icon at bounding box center [42, 836] width 17 height 17
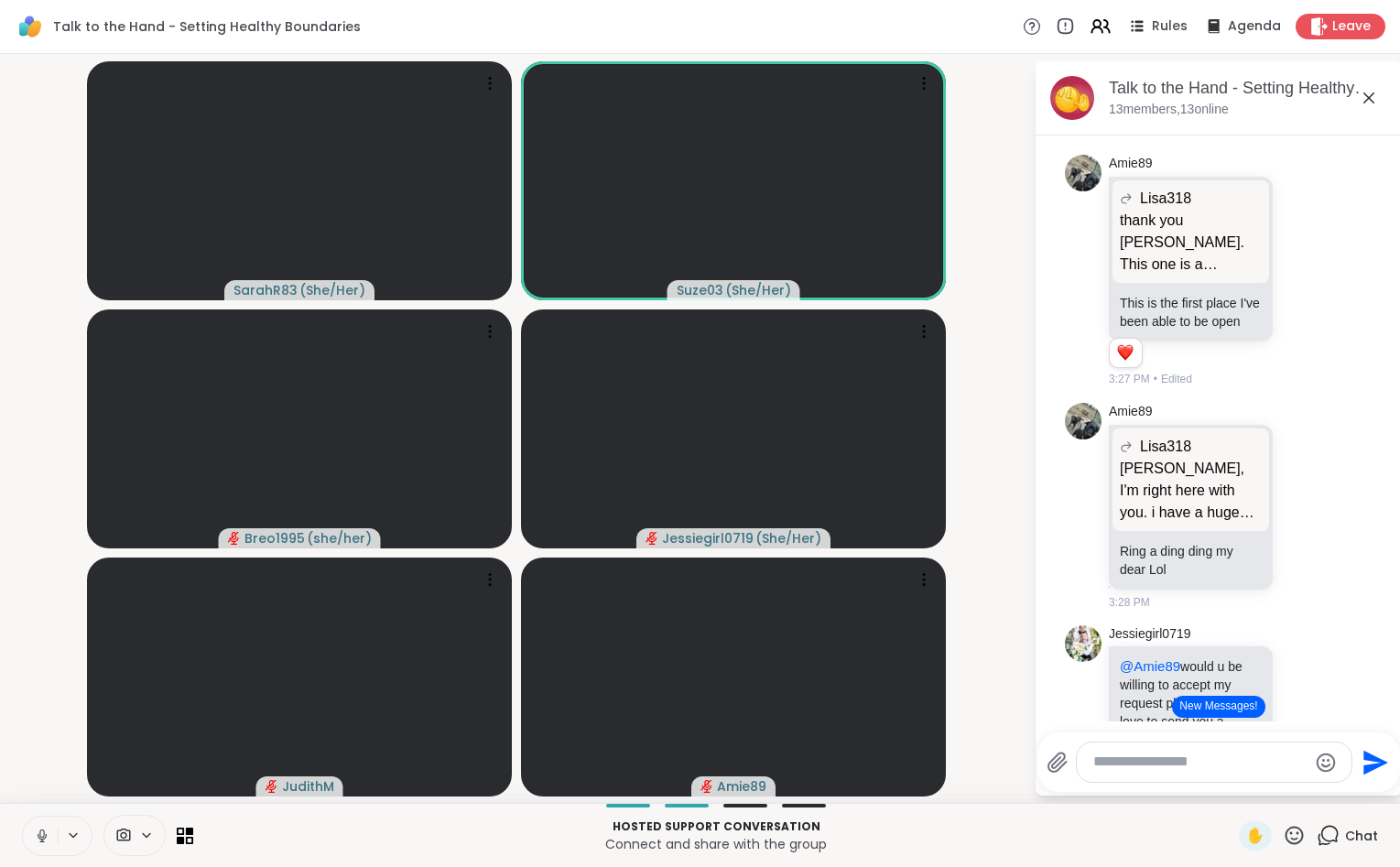
click at [43, 829] on icon at bounding box center [42, 836] width 17 height 17
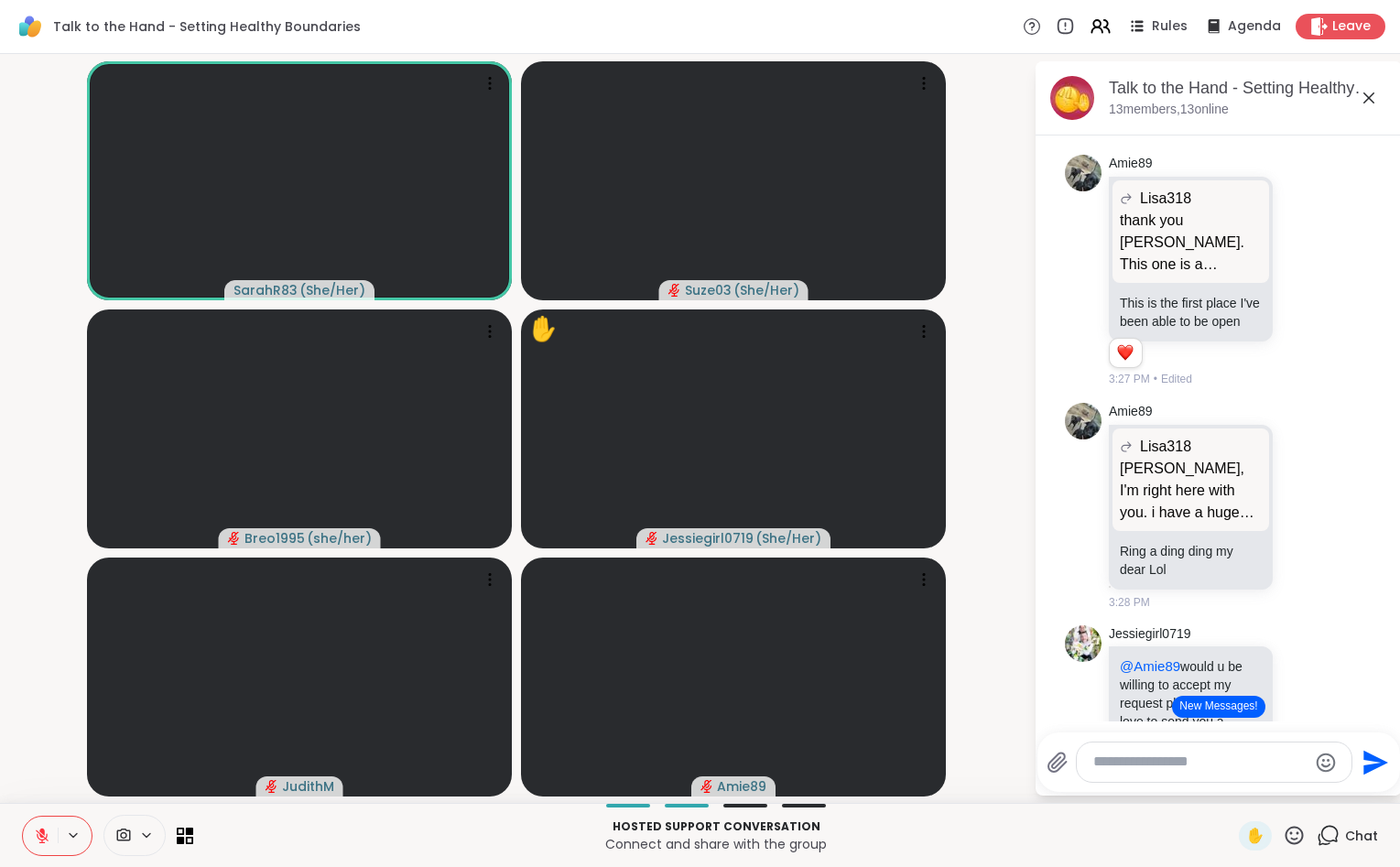
scroll to position [4, 0]
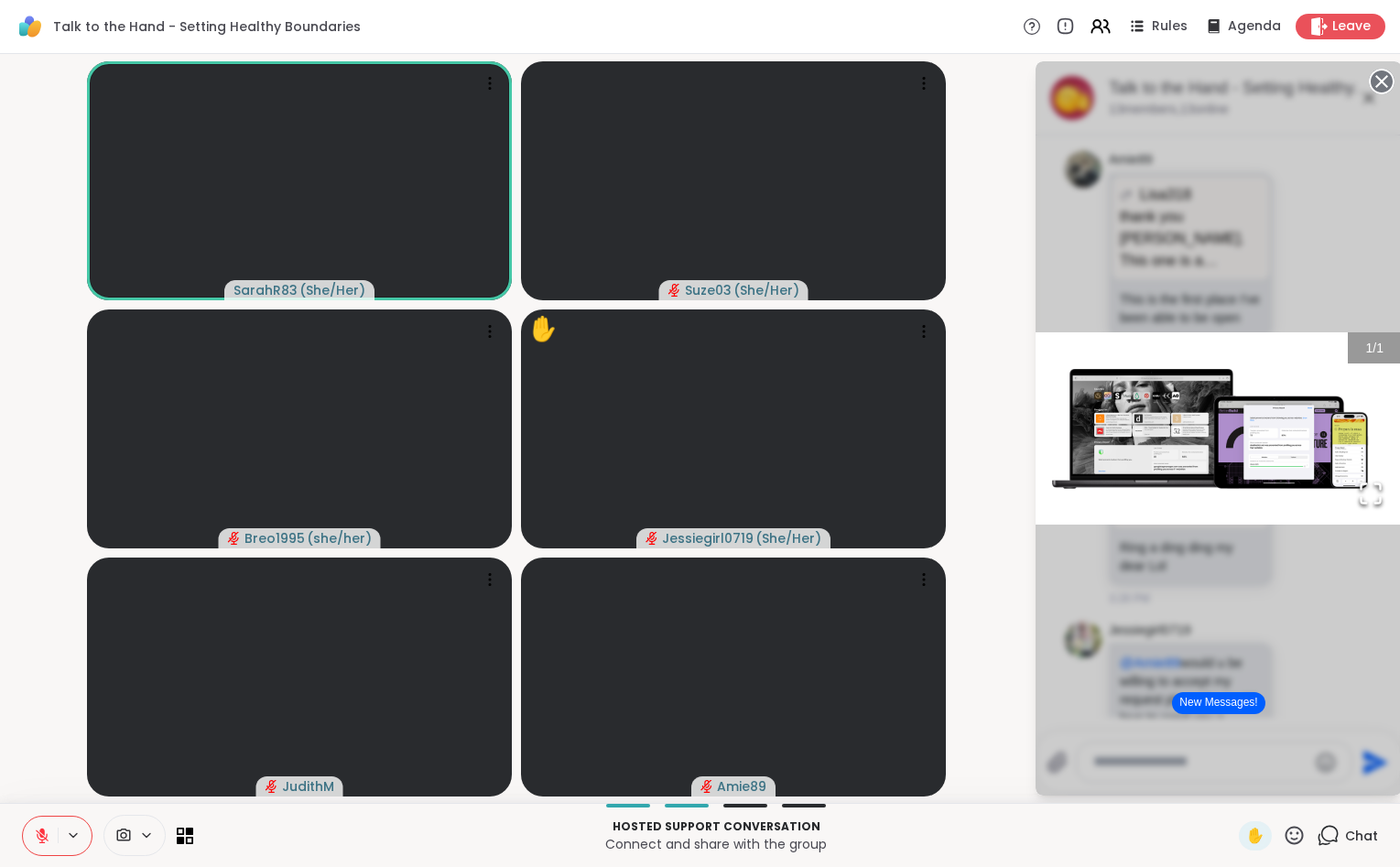
click at [1228, 418] on img "Go to Slide 1" at bounding box center [1219, 428] width 367 height 193
click at [1364, 489] on icon "Open Fullscreen" at bounding box center [1370, 493] width 25 height 25
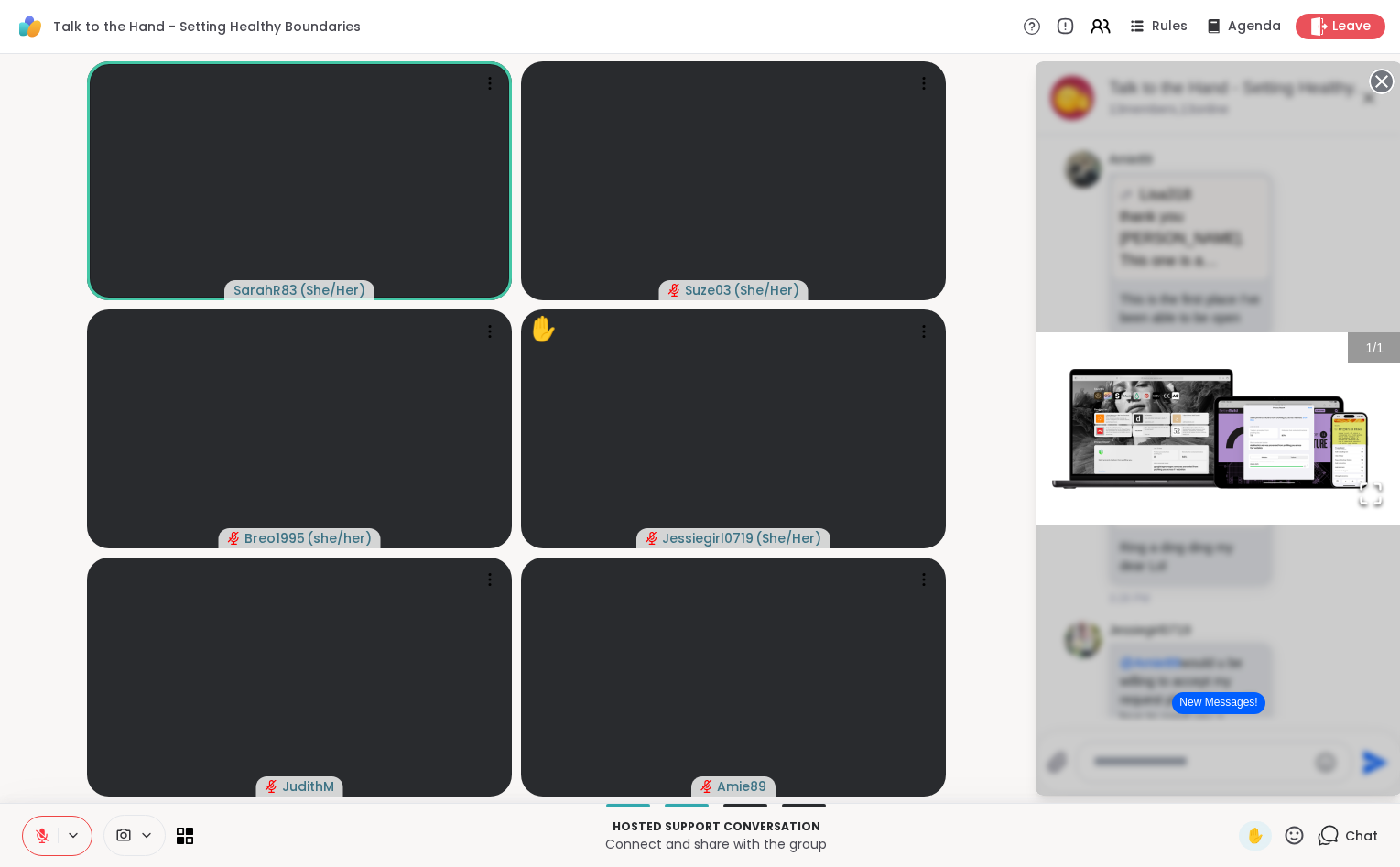
click at [1382, 76] on circle at bounding box center [1380, 80] width 22 height 22
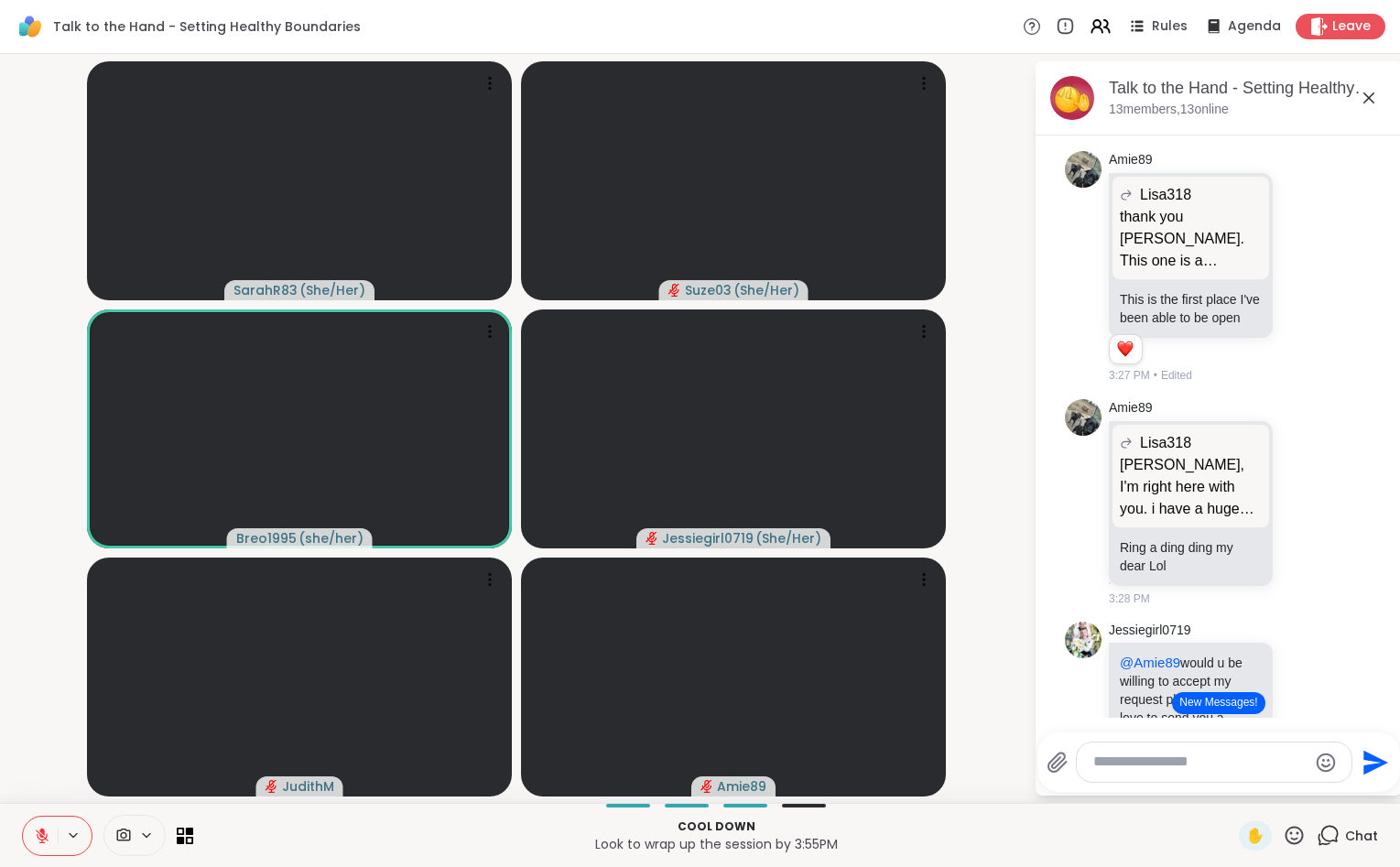
click at [57, 836] on button at bounding box center [39, 835] width 35 height 38
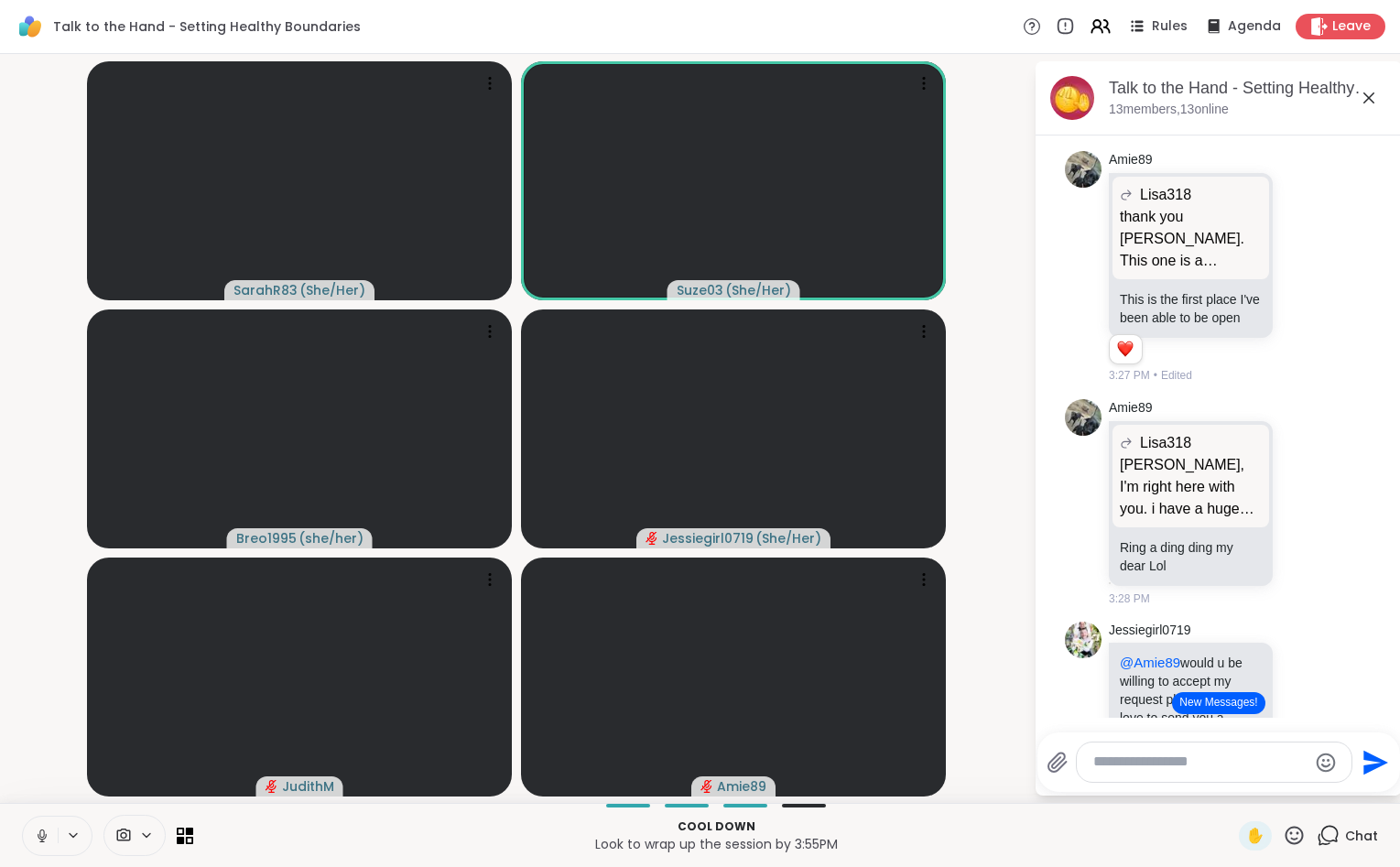
click at [57, 836] on button at bounding box center [39, 835] width 35 height 38
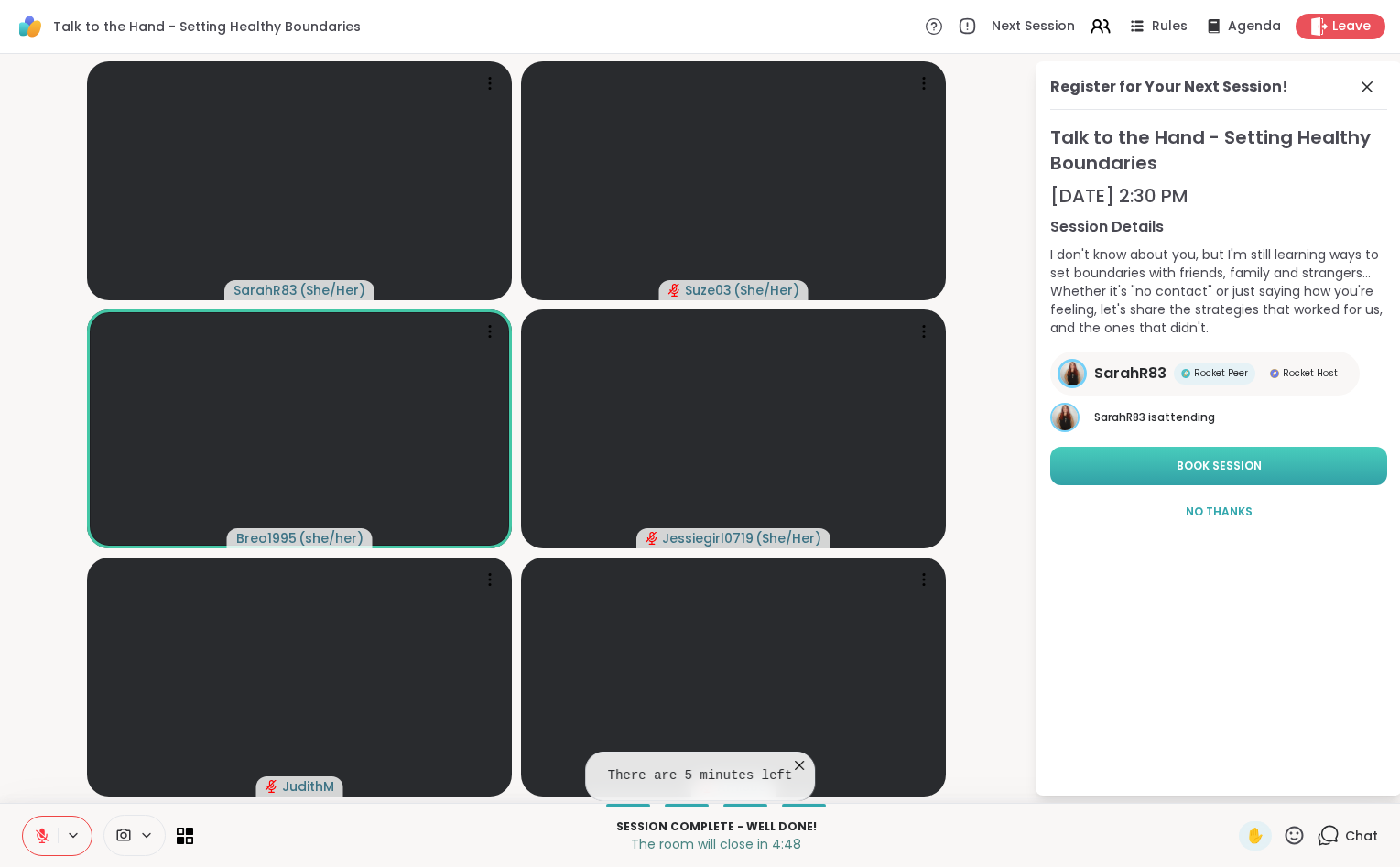
click at [1226, 460] on span "Book Session" at bounding box center [1219, 466] width 85 height 17
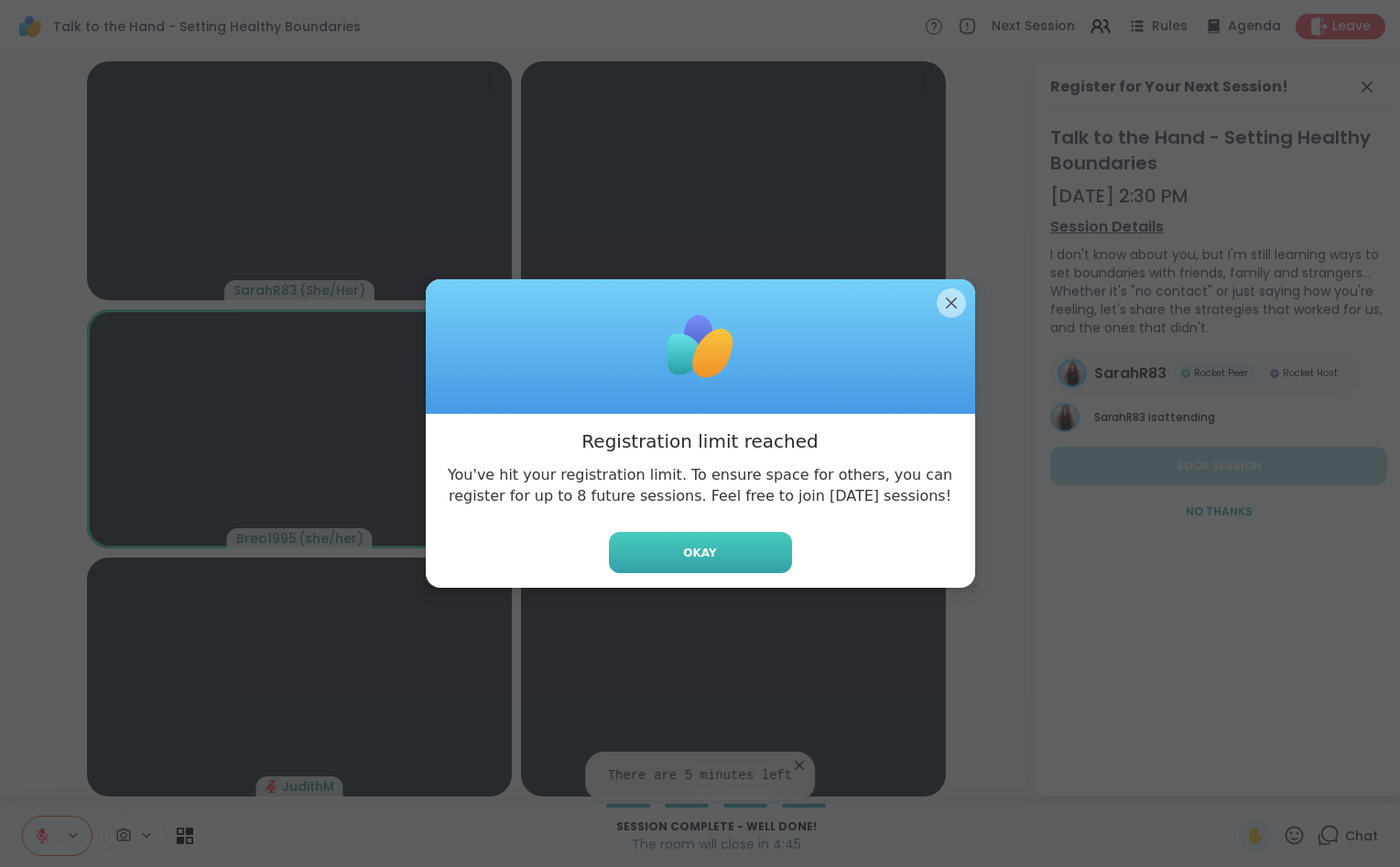
click at [746, 558] on button "Okay" at bounding box center [700, 553] width 183 height 41
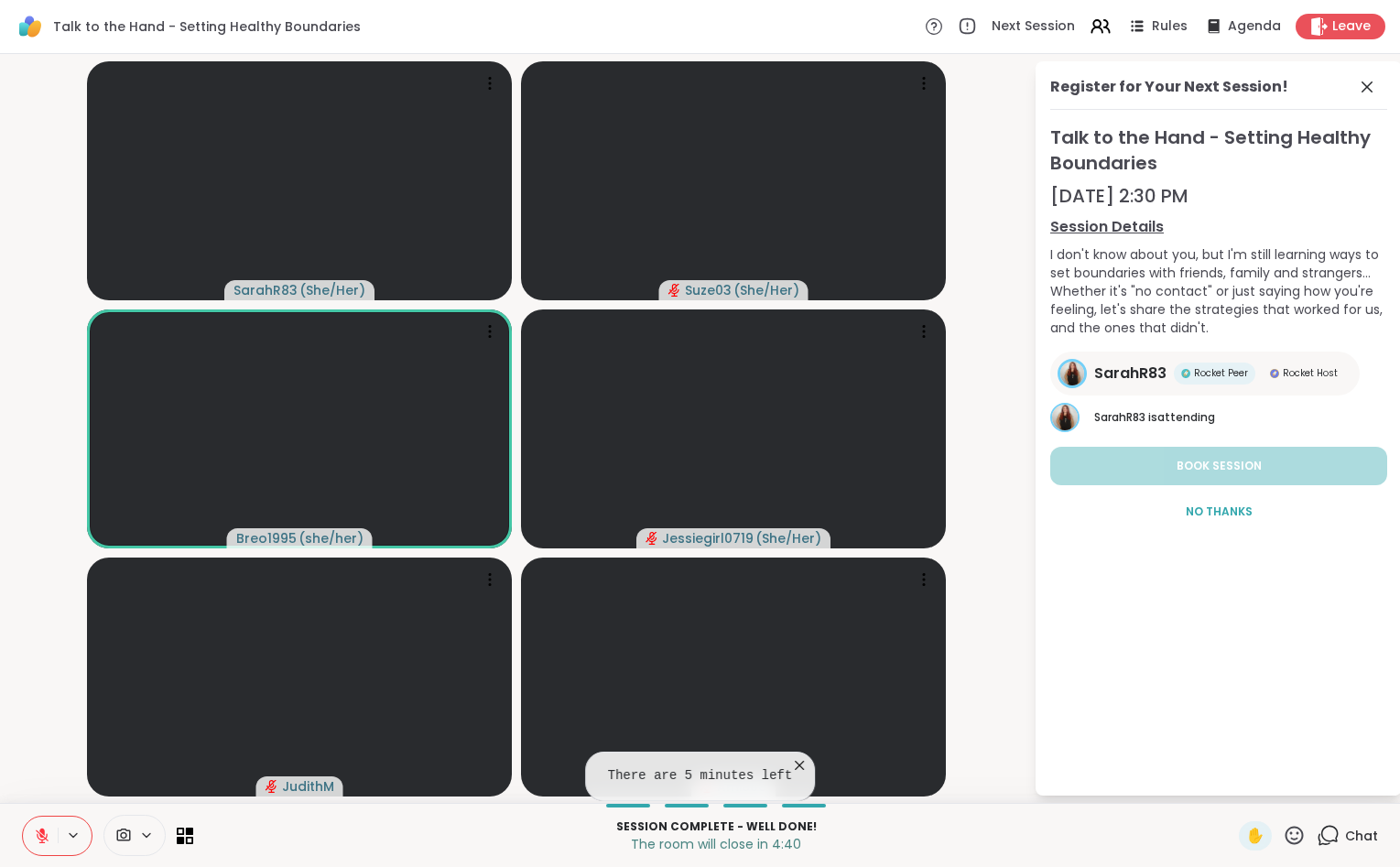
click at [39, 832] on icon at bounding box center [42, 836] width 17 height 17
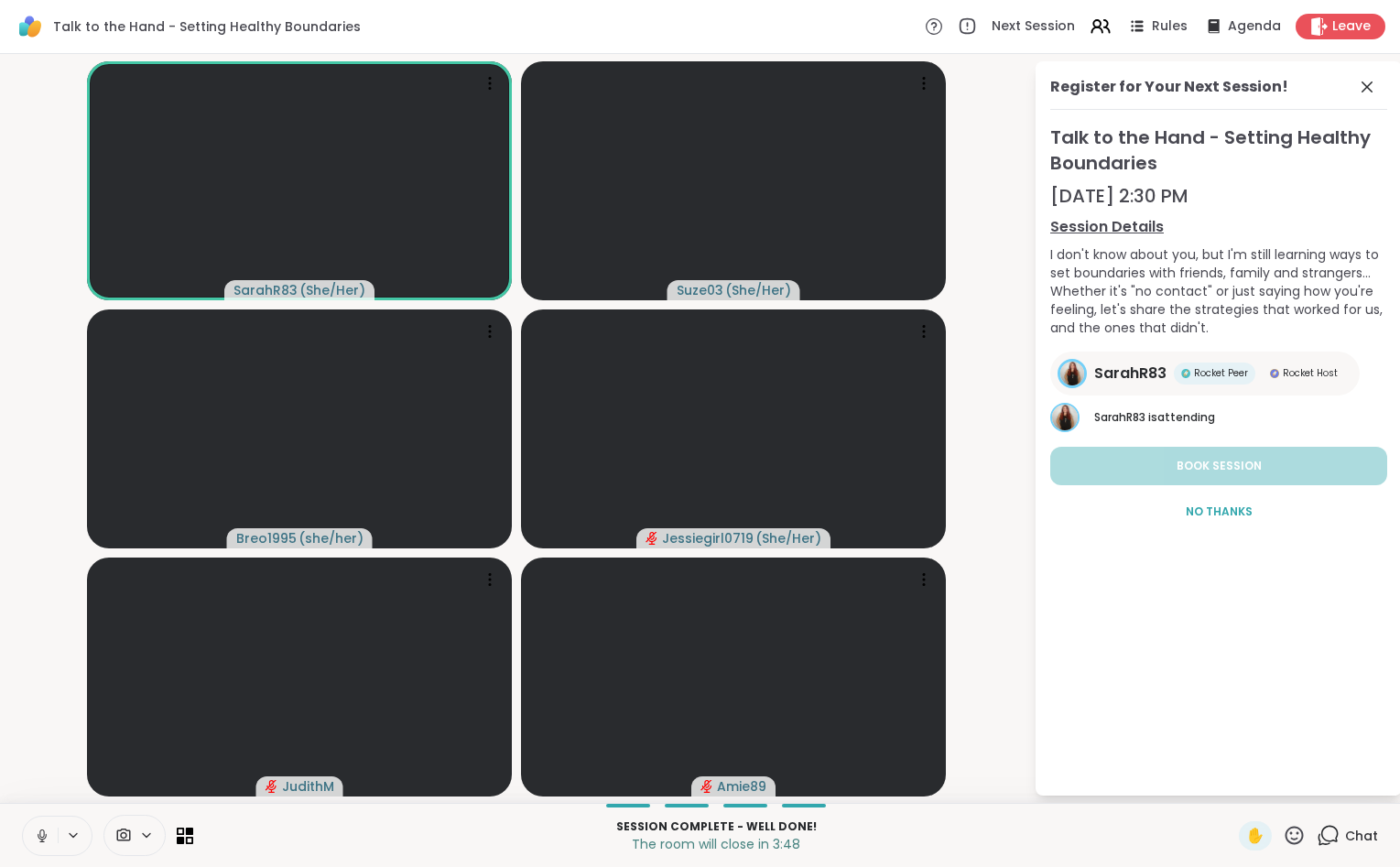
click at [41, 830] on icon at bounding box center [42, 836] width 17 height 17
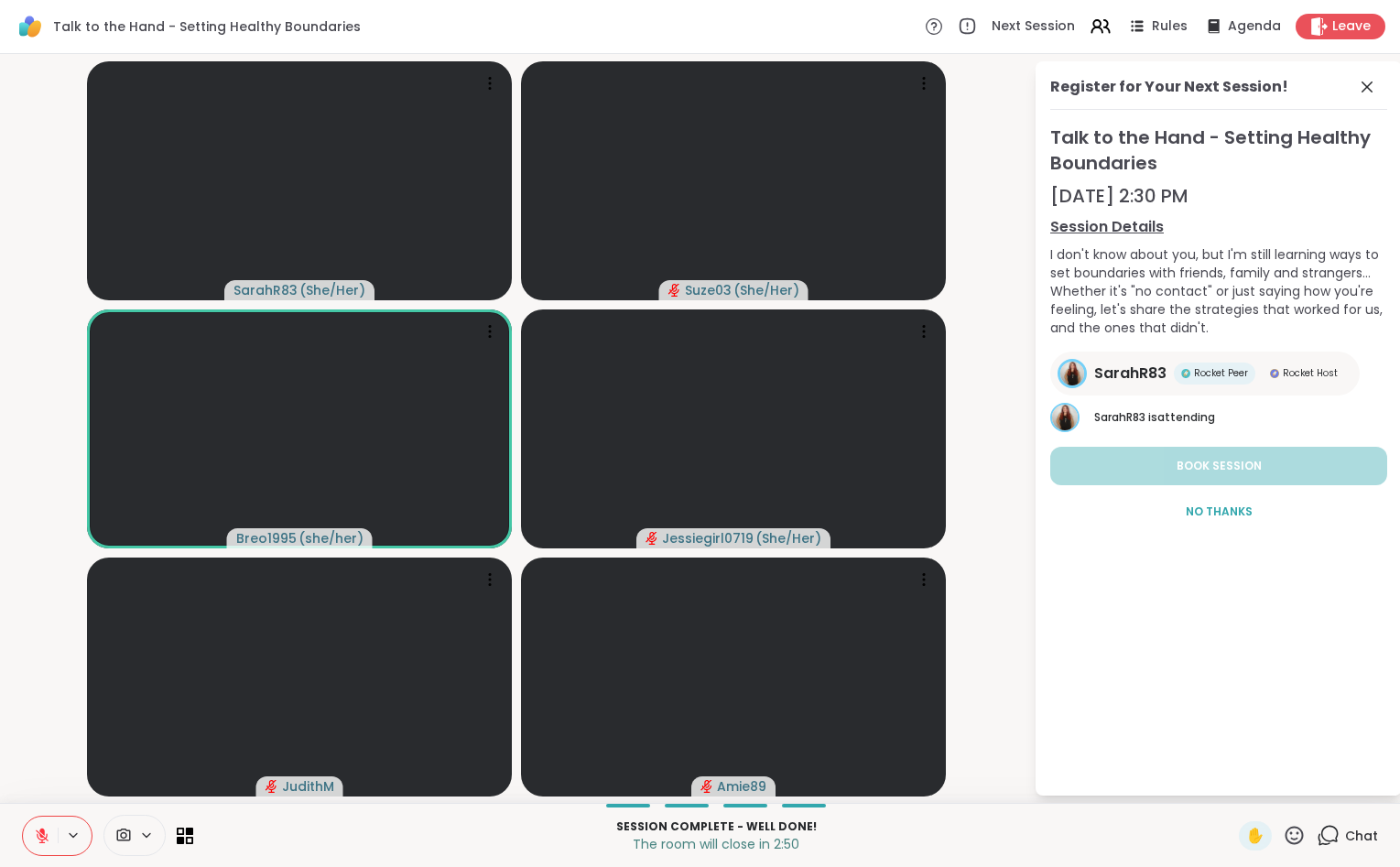
click at [1296, 835] on icon at bounding box center [1293, 835] width 22 height 22
click at [1359, 793] on span "🎉" at bounding box center [1362, 787] width 19 height 22
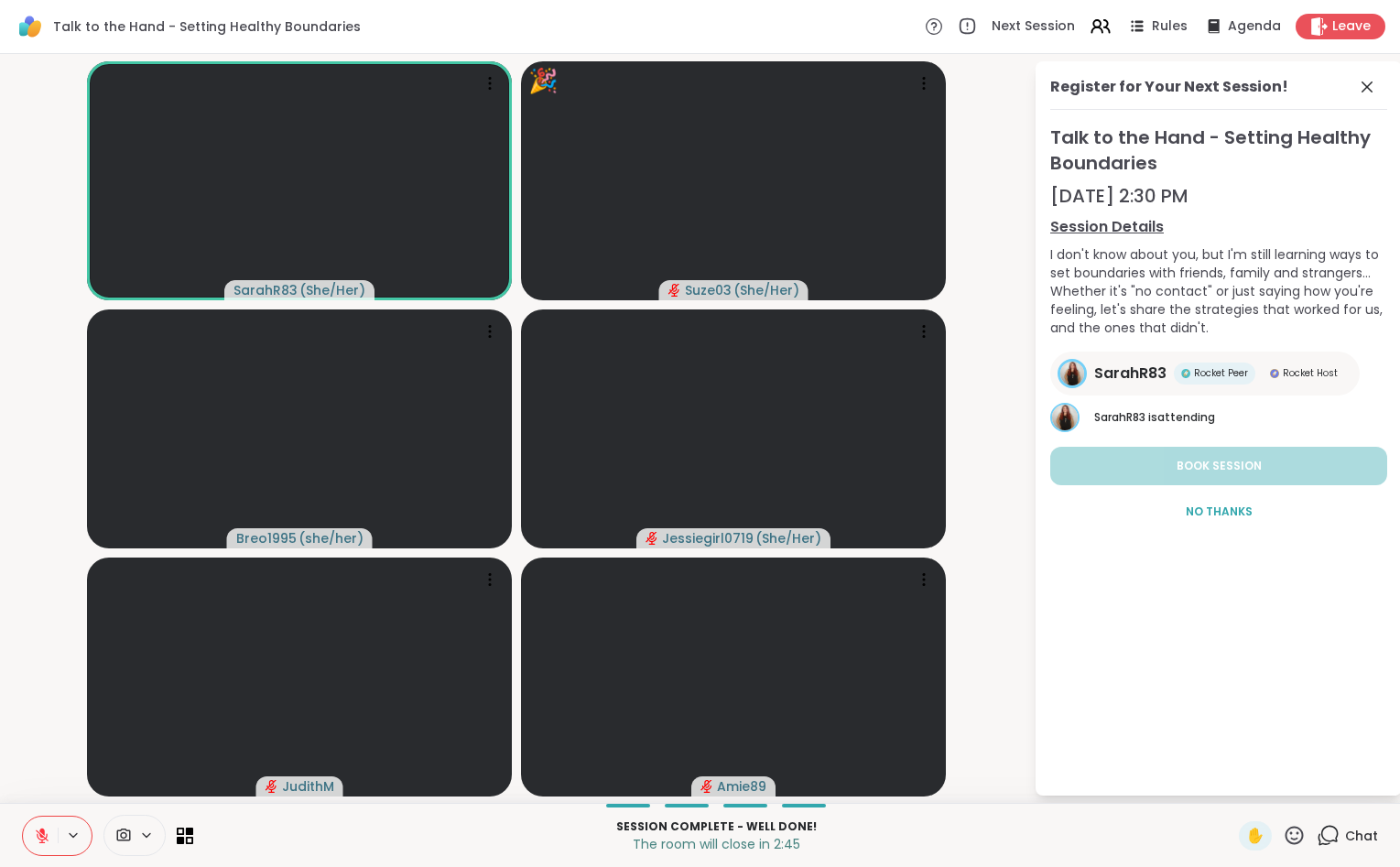
click at [1290, 840] on icon at bounding box center [1293, 835] width 22 height 22
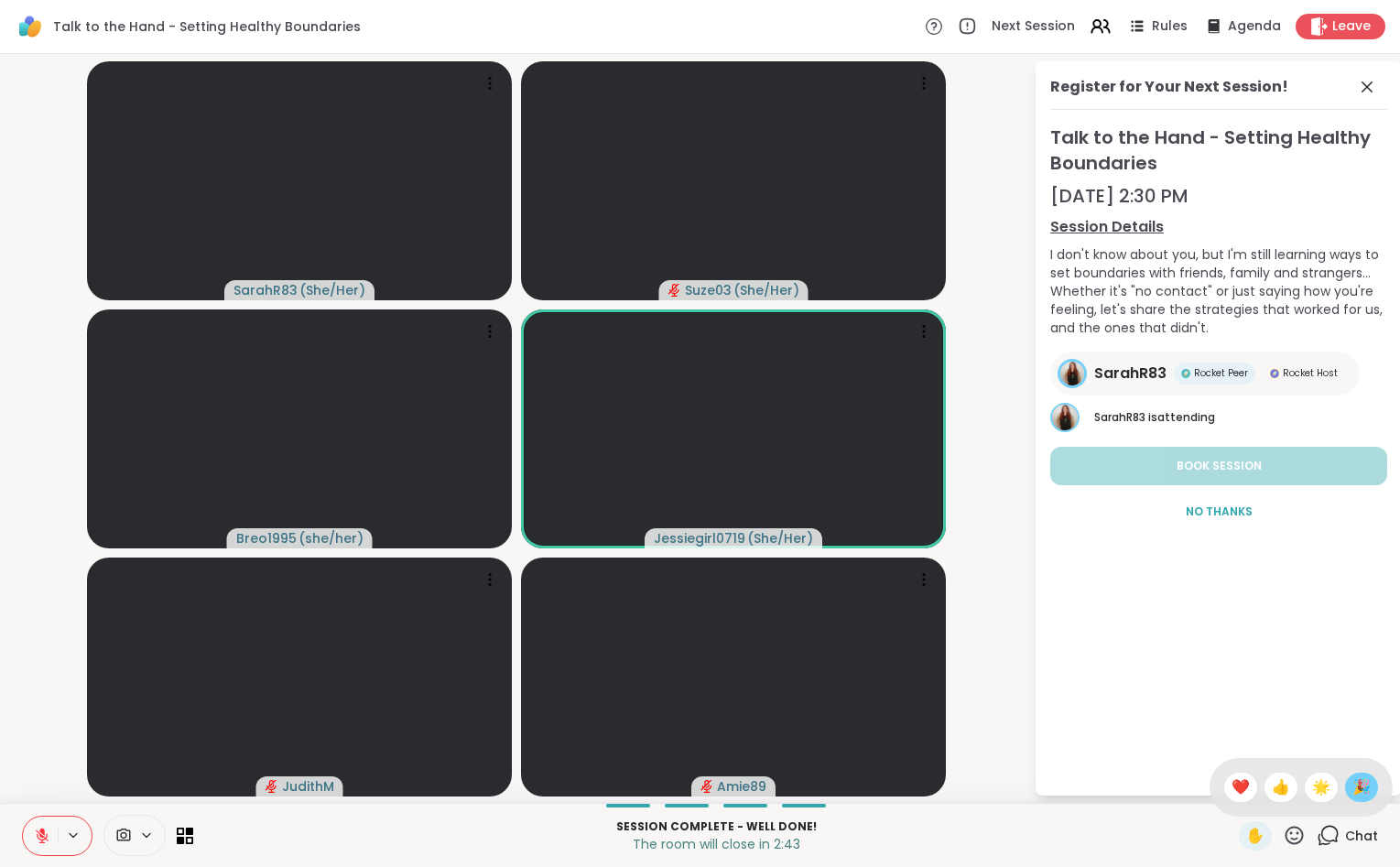
click at [1358, 786] on span "🎉" at bounding box center [1362, 787] width 19 height 22
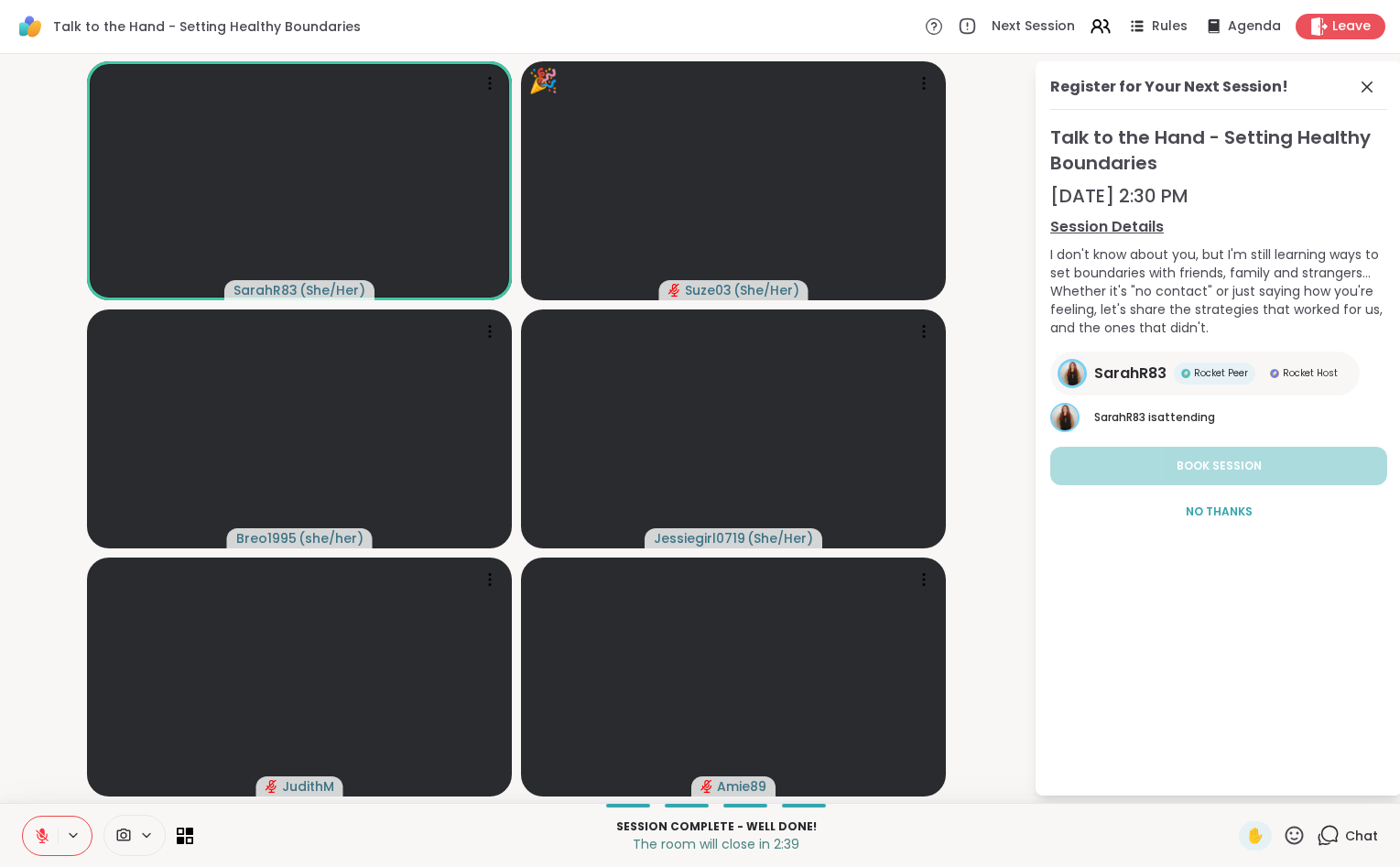
click at [1294, 836] on icon at bounding box center [1293, 835] width 22 height 22
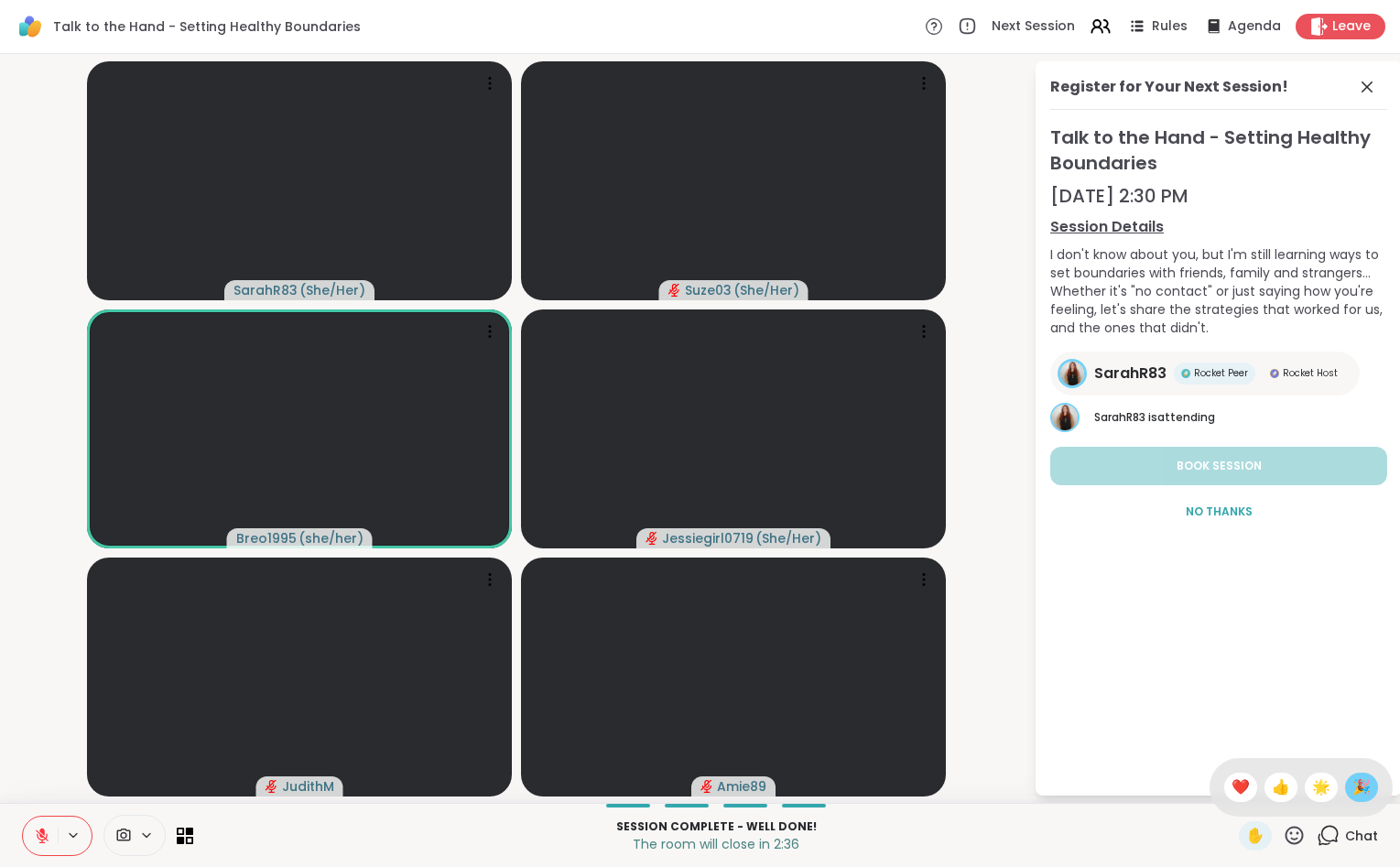
click at [1356, 787] on span "🎉" at bounding box center [1362, 787] width 19 height 22
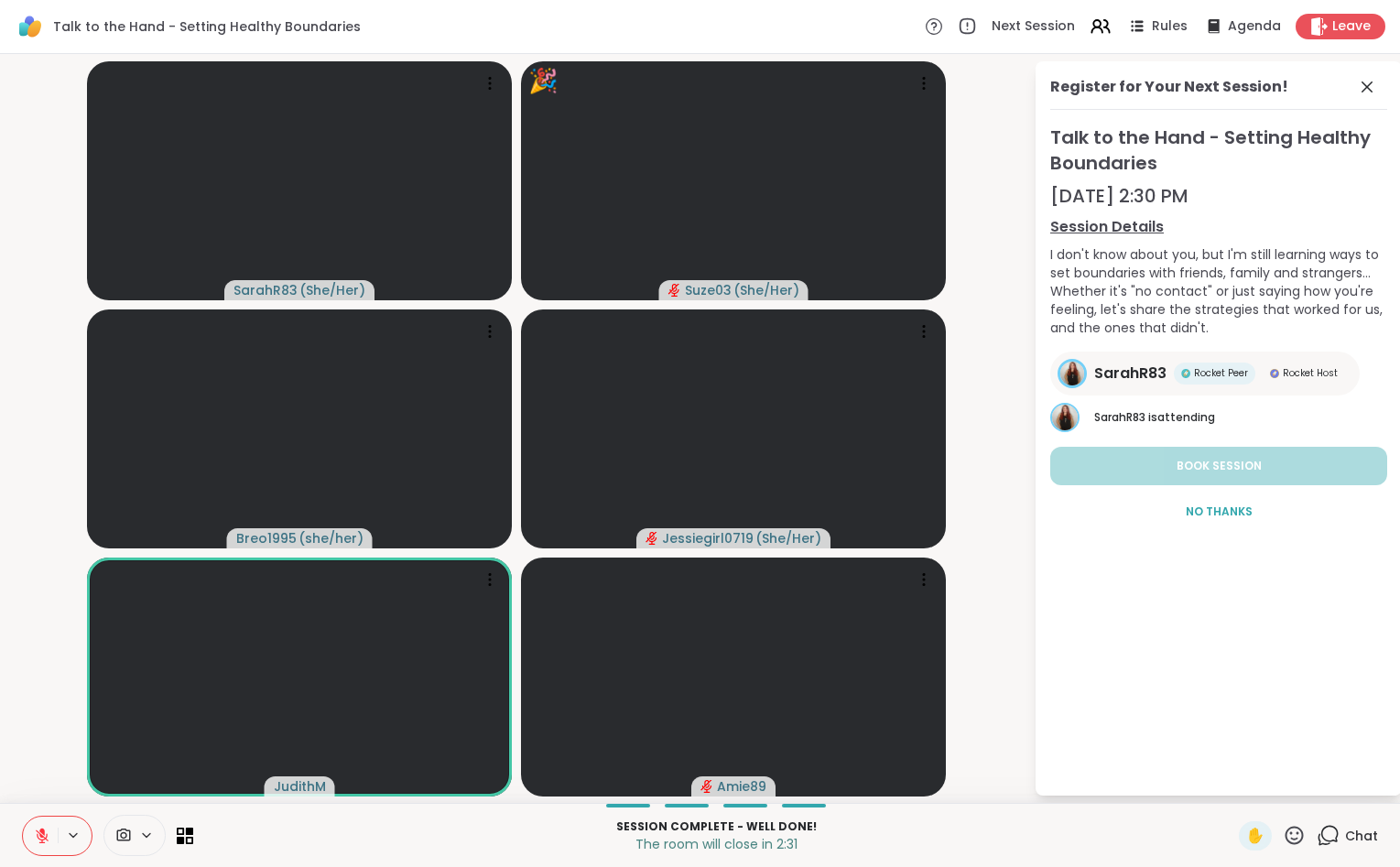
click at [1288, 839] on icon at bounding box center [1294, 835] width 19 height 19
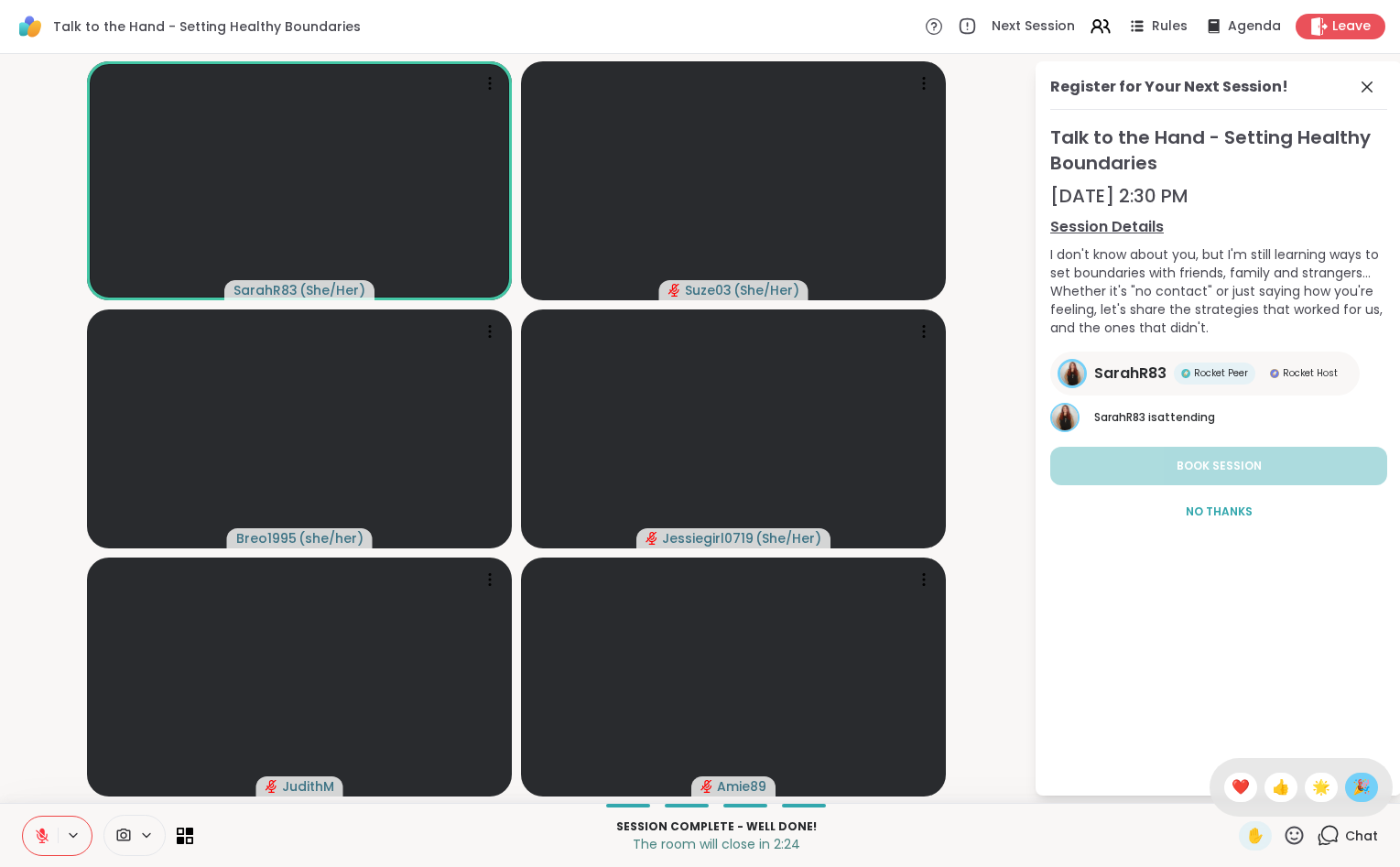
click at [1352, 787] on span "🎉" at bounding box center [1362, 787] width 19 height 22
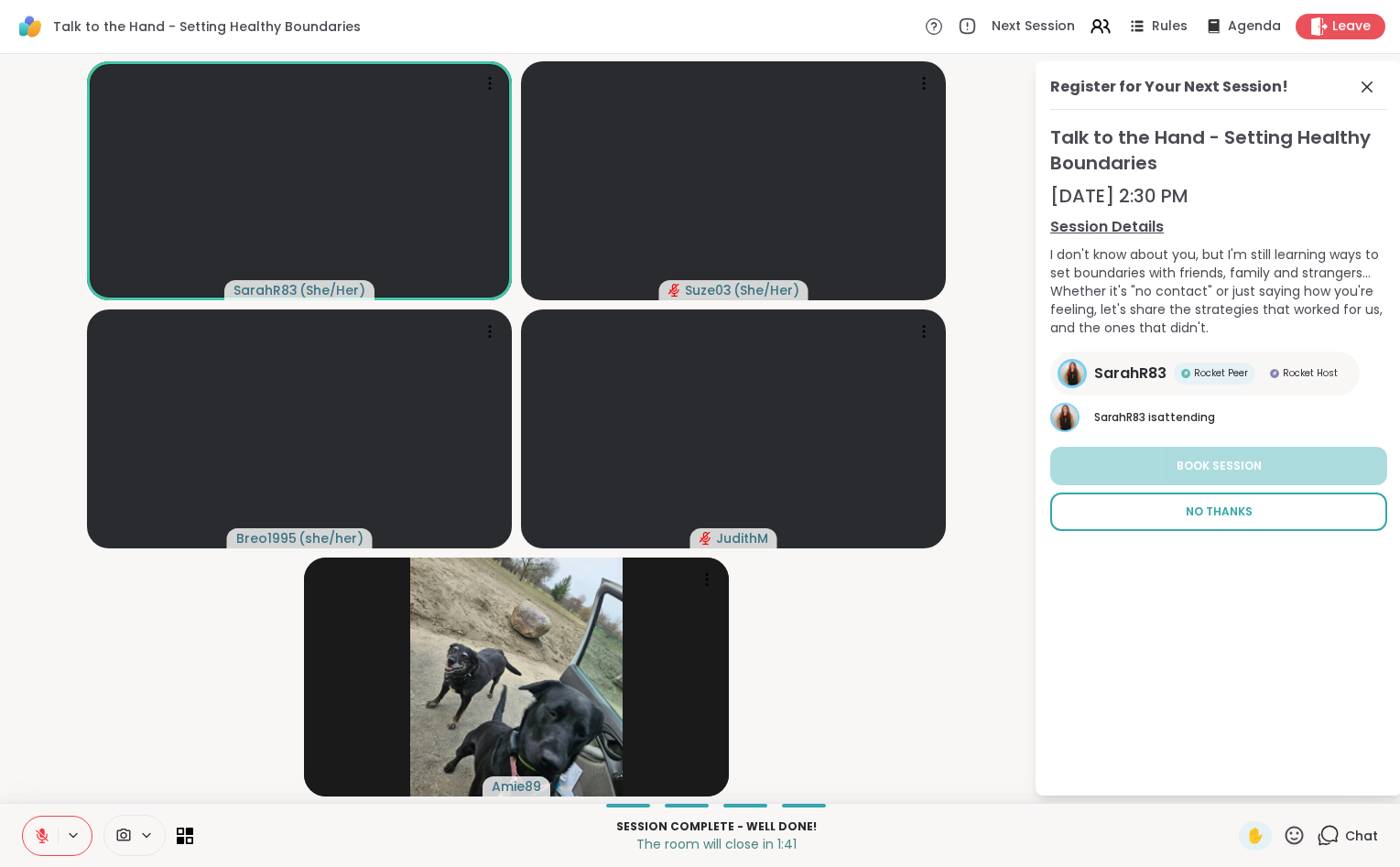
click at [1210, 523] on button "No Thanks" at bounding box center [1219, 512] width 337 height 38
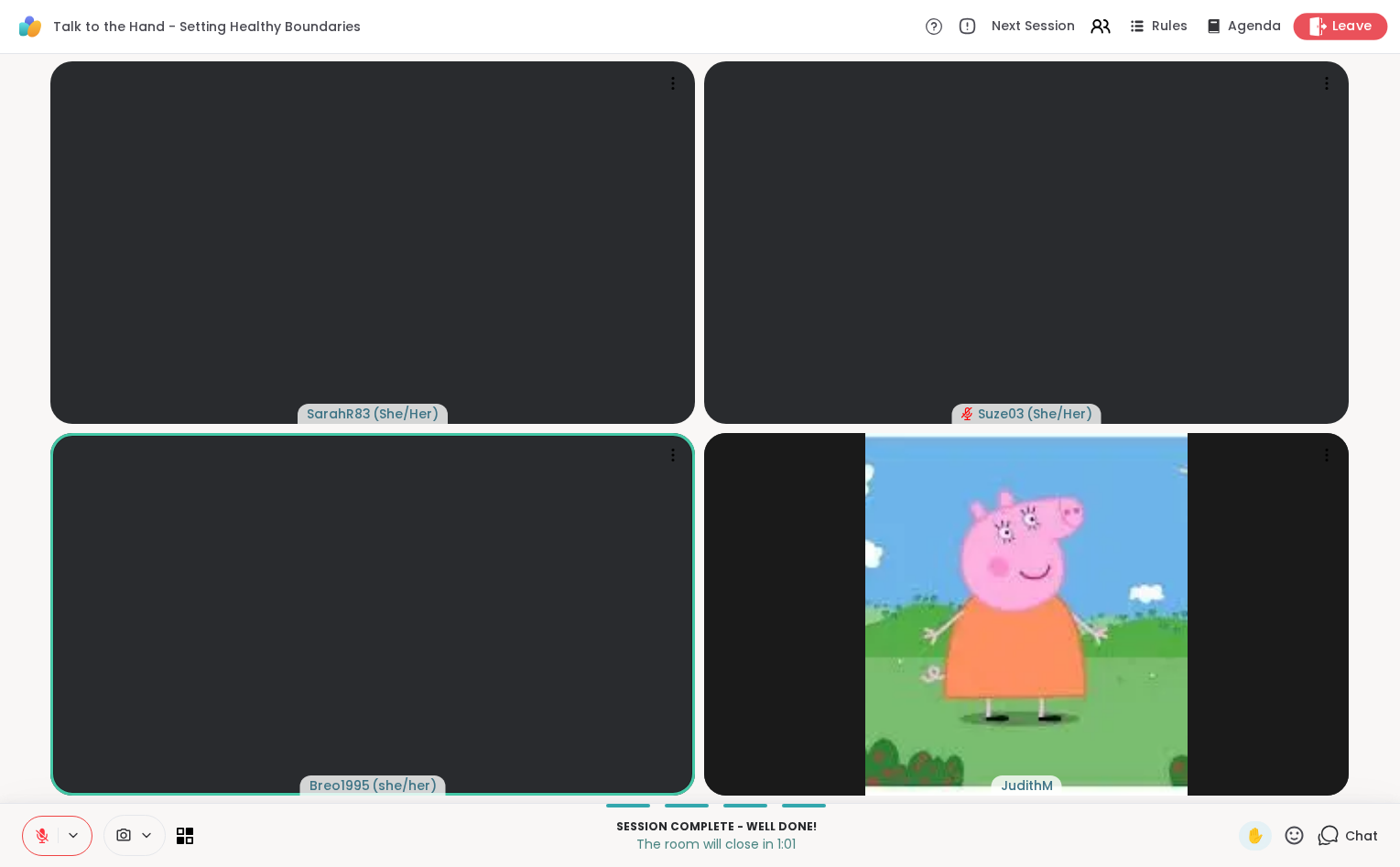
click at [1345, 27] on span "Leave" at bounding box center [1351, 27] width 40 height 20
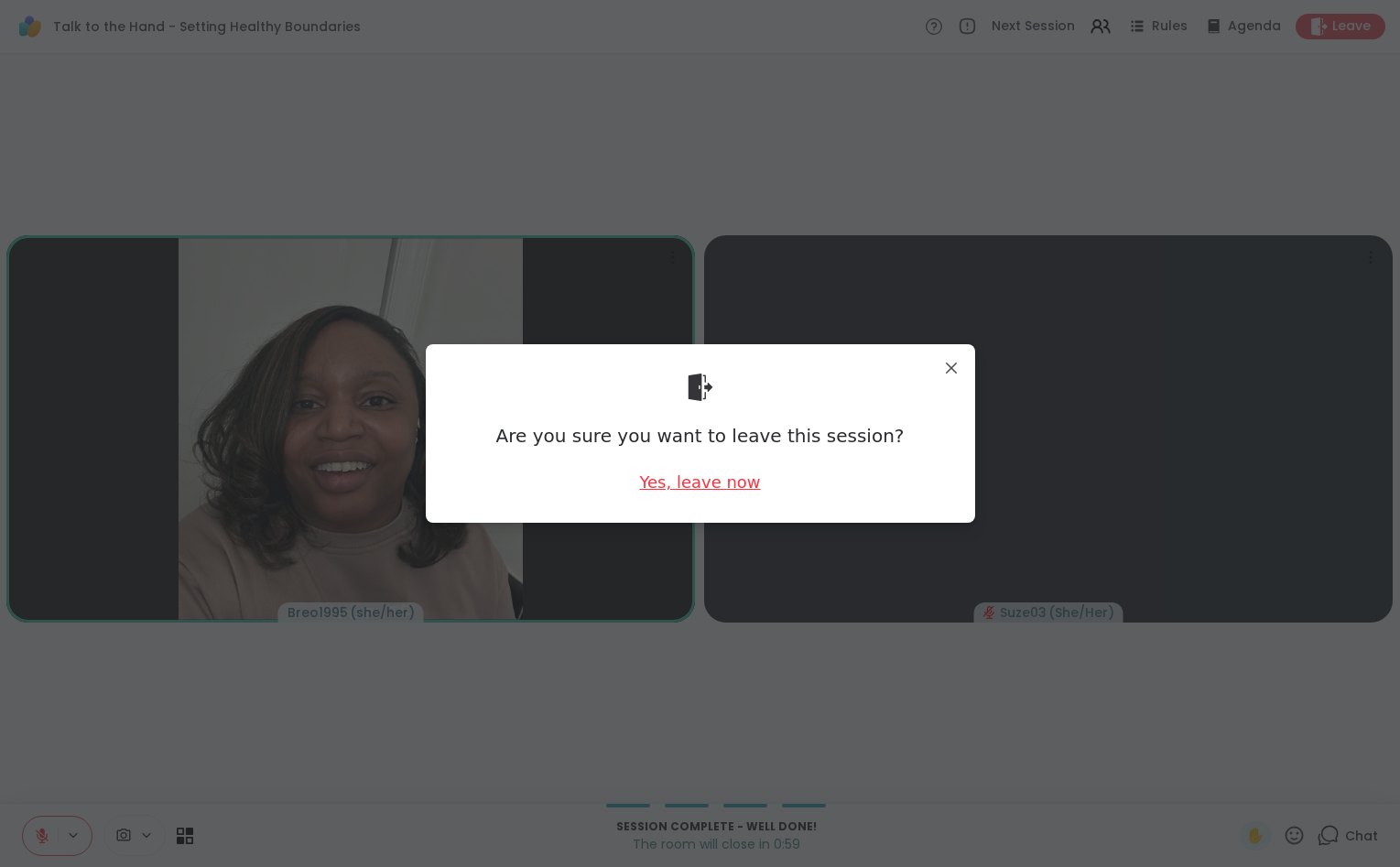
click at [717, 480] on div "Yes, leave now" at bounding box center [699, 482] width 121 height 22
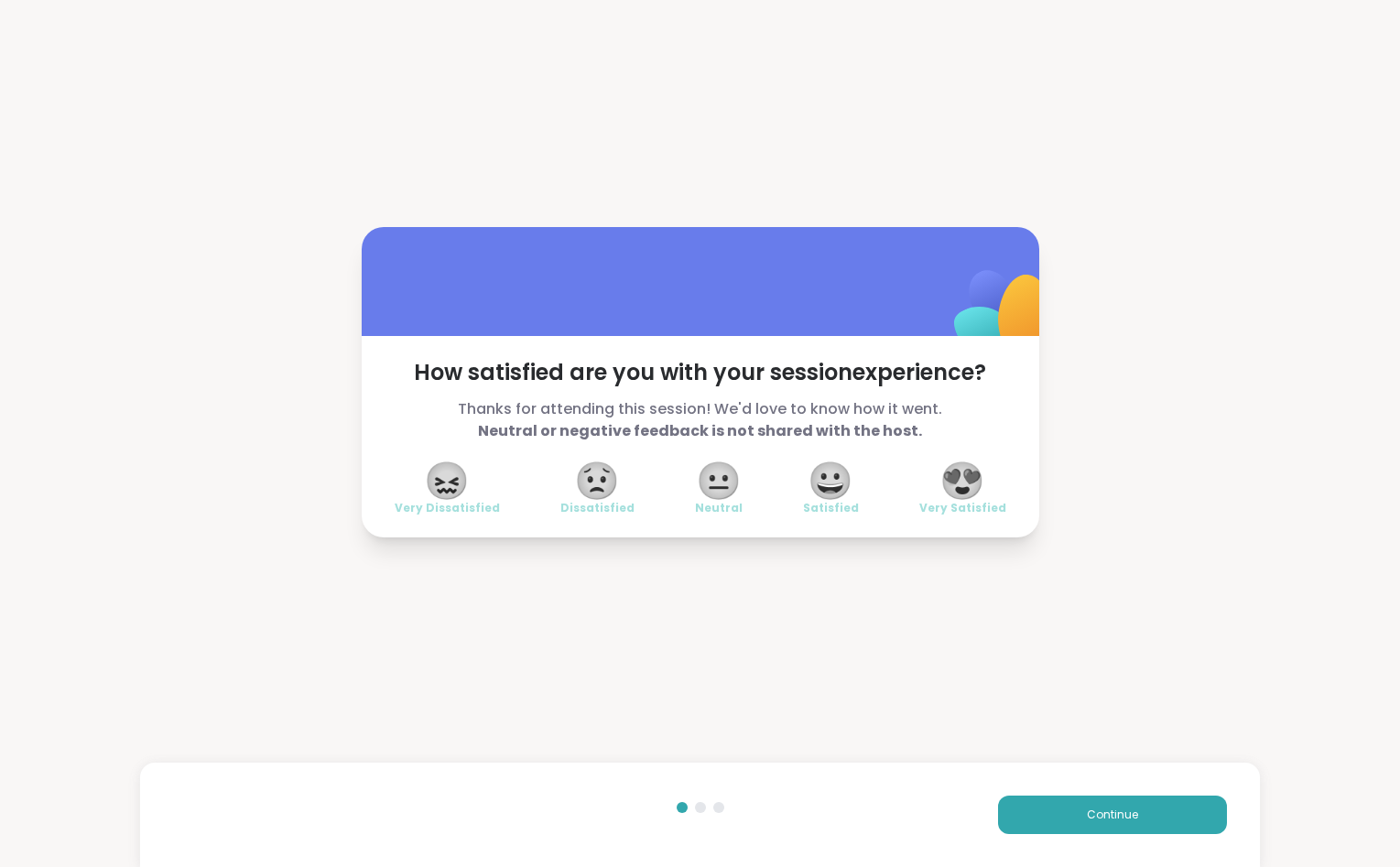
click at [965, 469] on span "😍" at bounding box center [961, 480] width 46 height 33
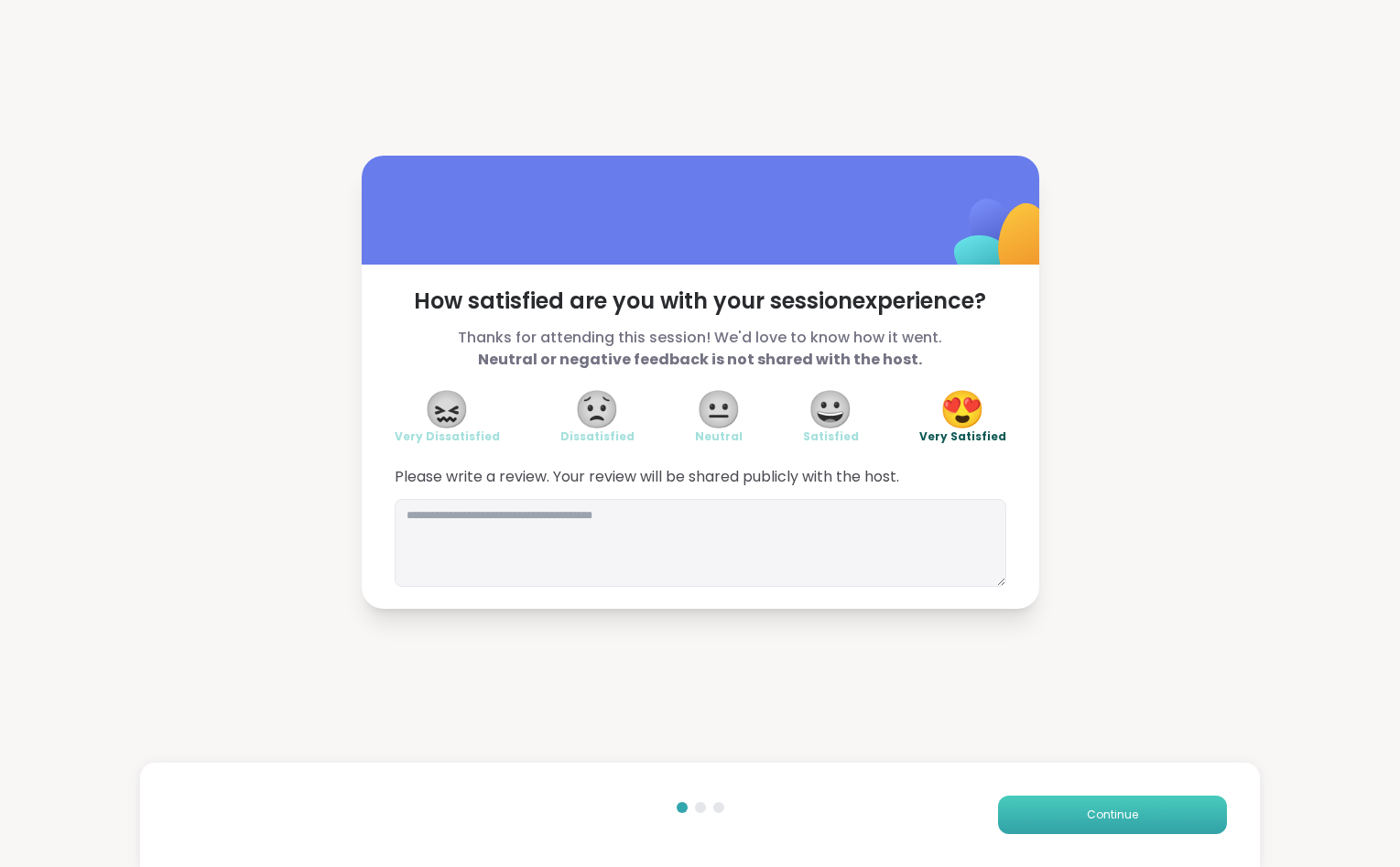
click at [1068, 807] on button "Continue" at bounding box center [1112, 815] width 229 height 38
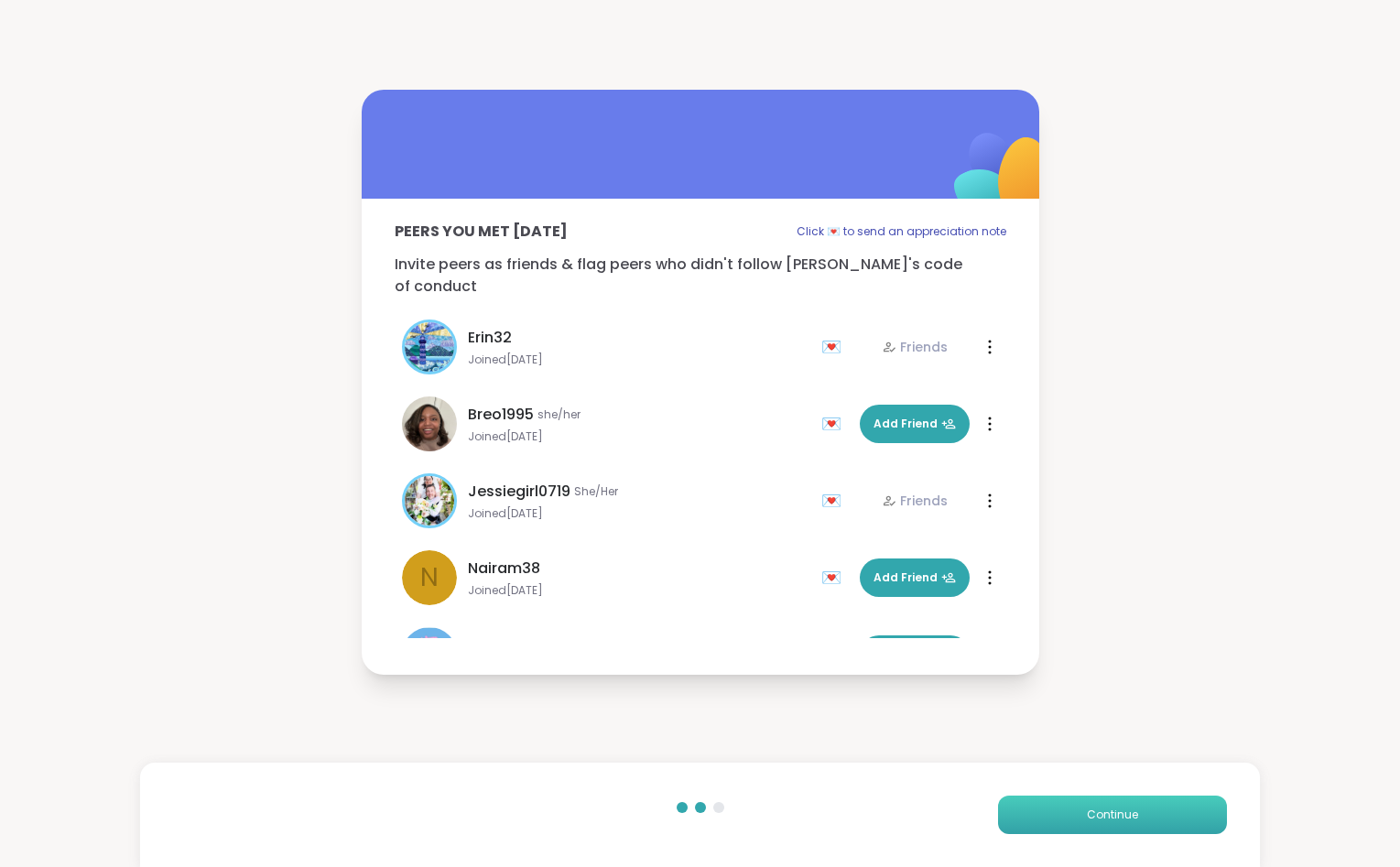
click at [1068, 807] on button "Continue" at bounding box center [1112, 815] width 229 height 38
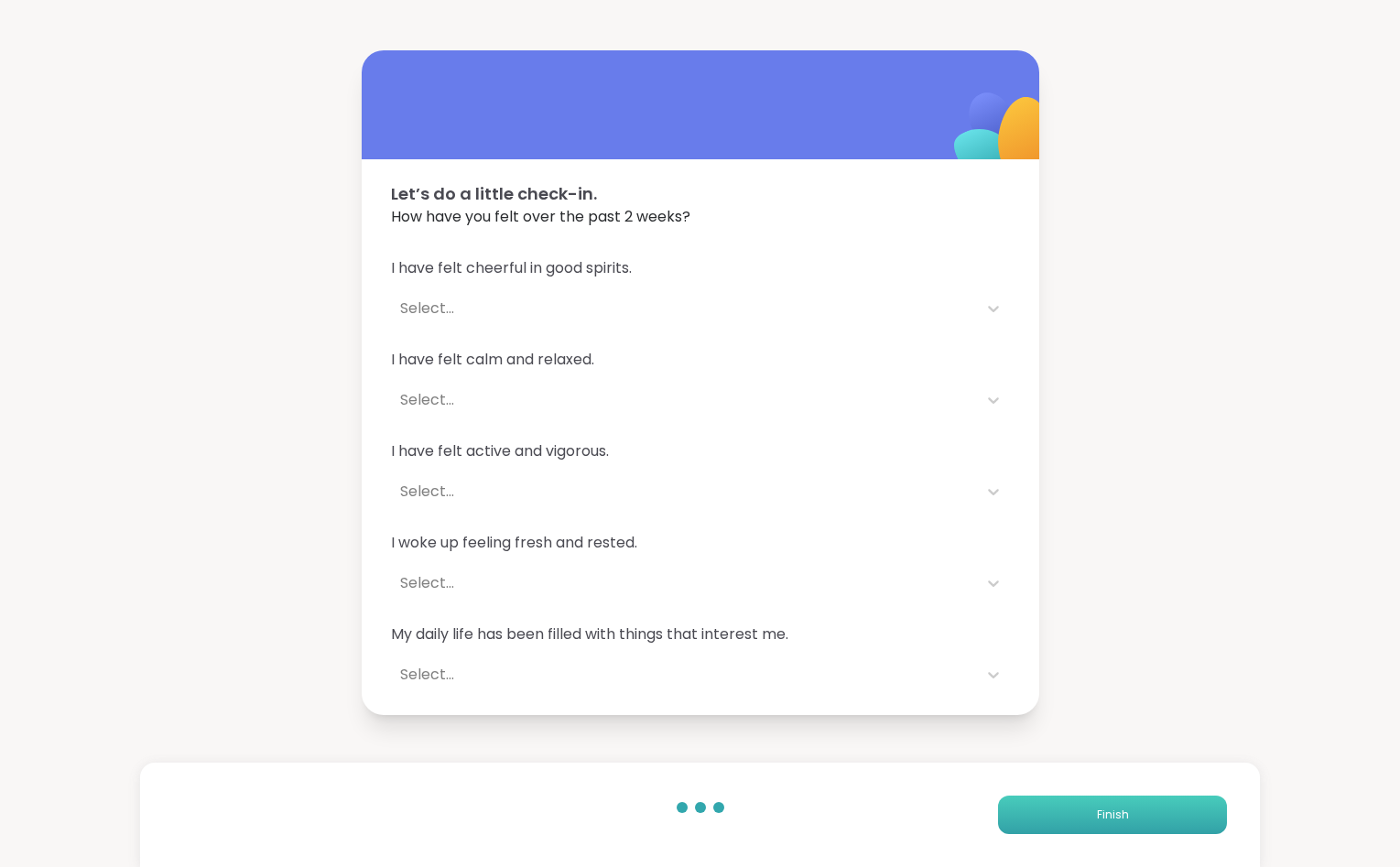
click at [1068, 807] on button "Finish" at bounding box center [1112, 815] width 229 height 38
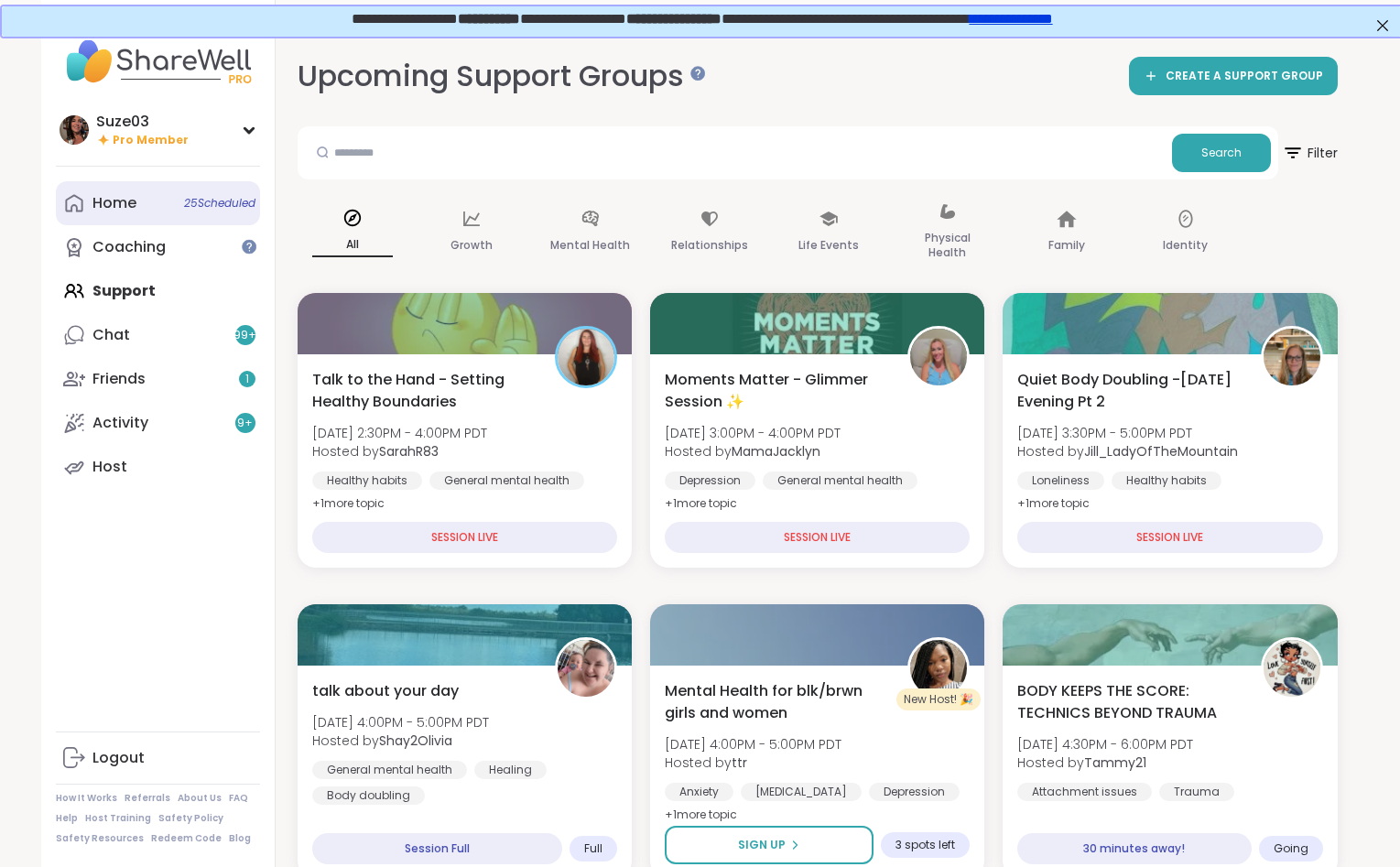
click at [137, 195] on link "Home 25 Scheduled" at bounding box center [158, 203] width 204 height 44
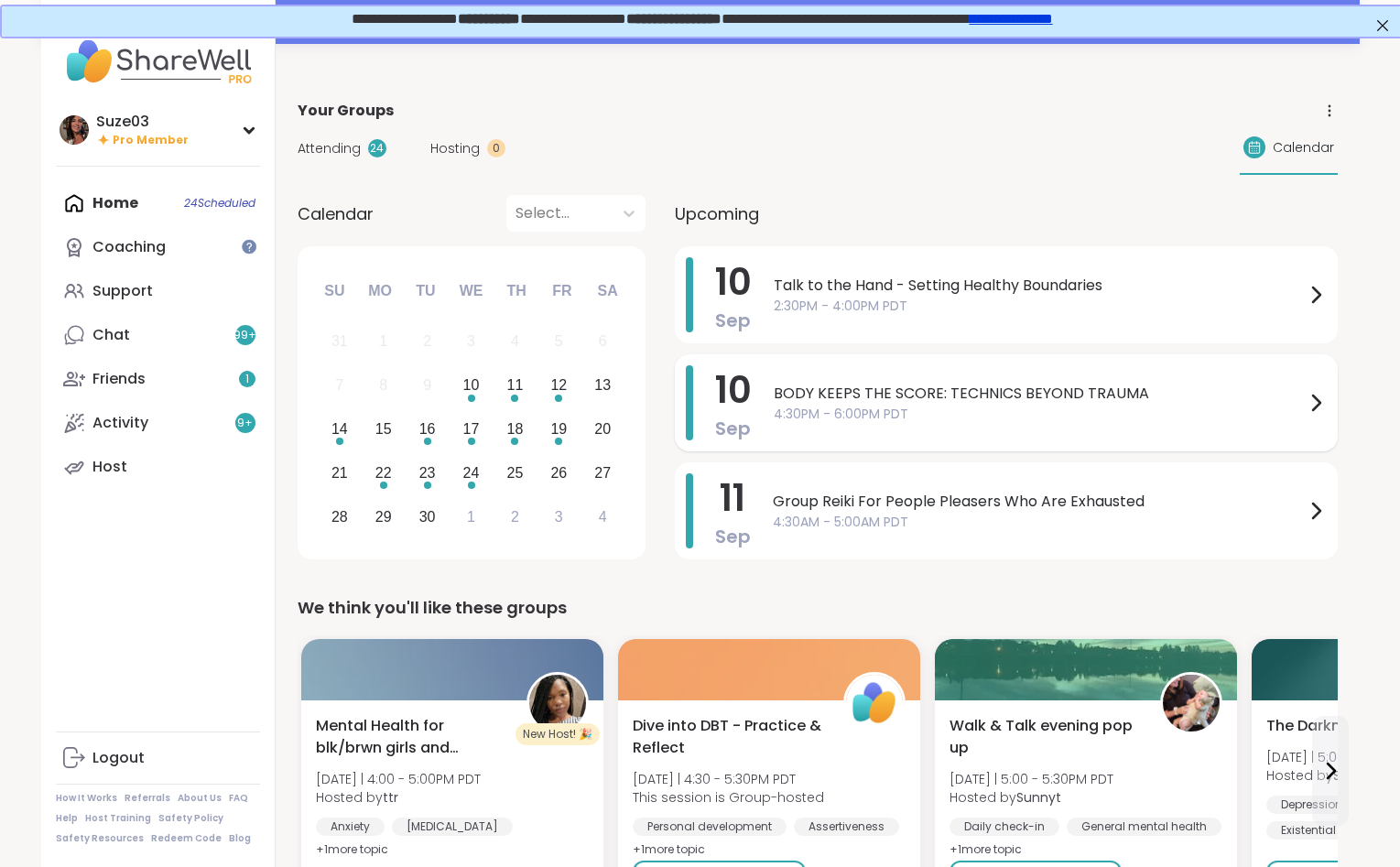
click at [1321, 406] on icon at bounding box center [1315, 402] width 22 height 22
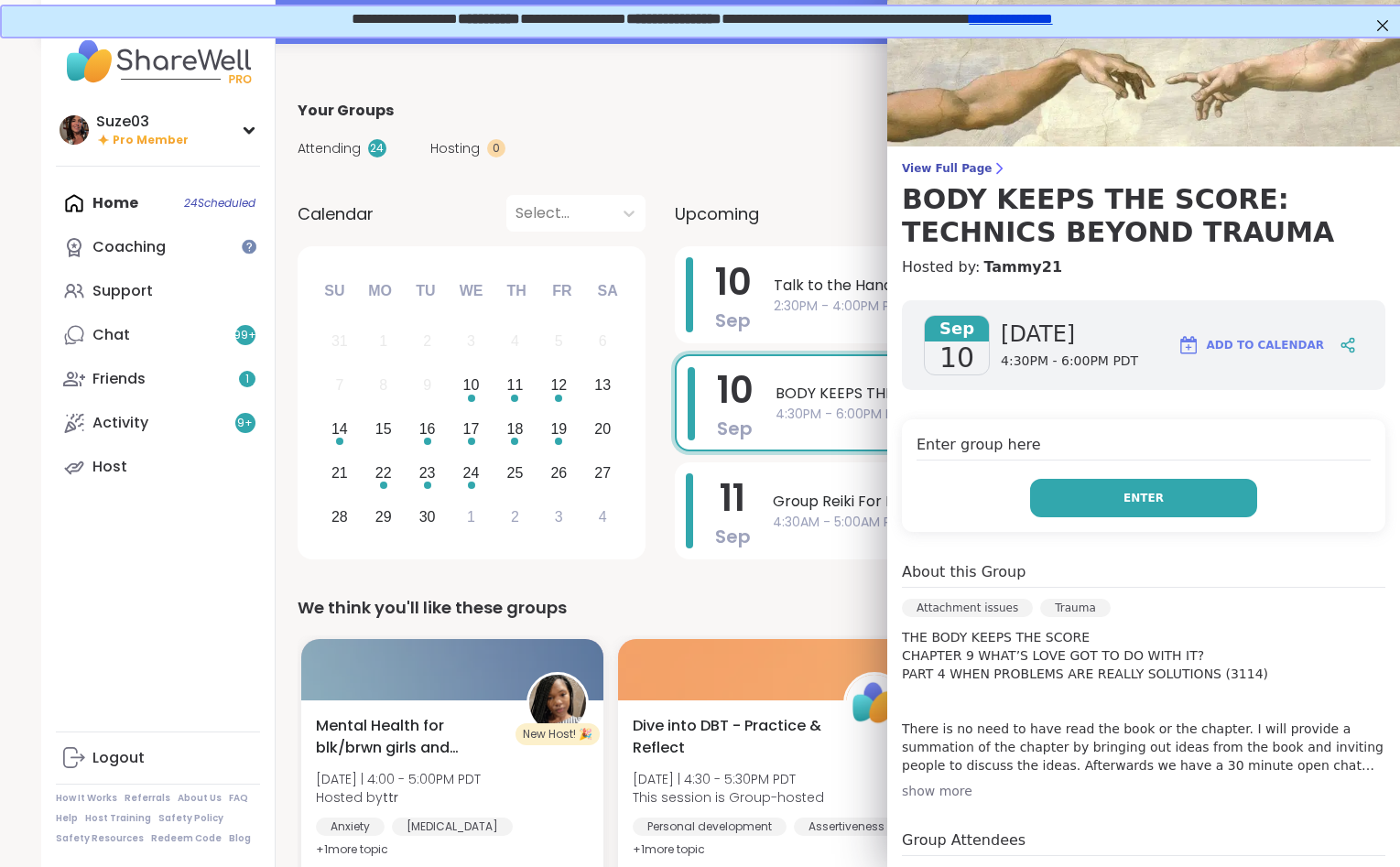
click at [1157, 494] on span "Enter" at bounding box center [1143, 499] width 40 height 17
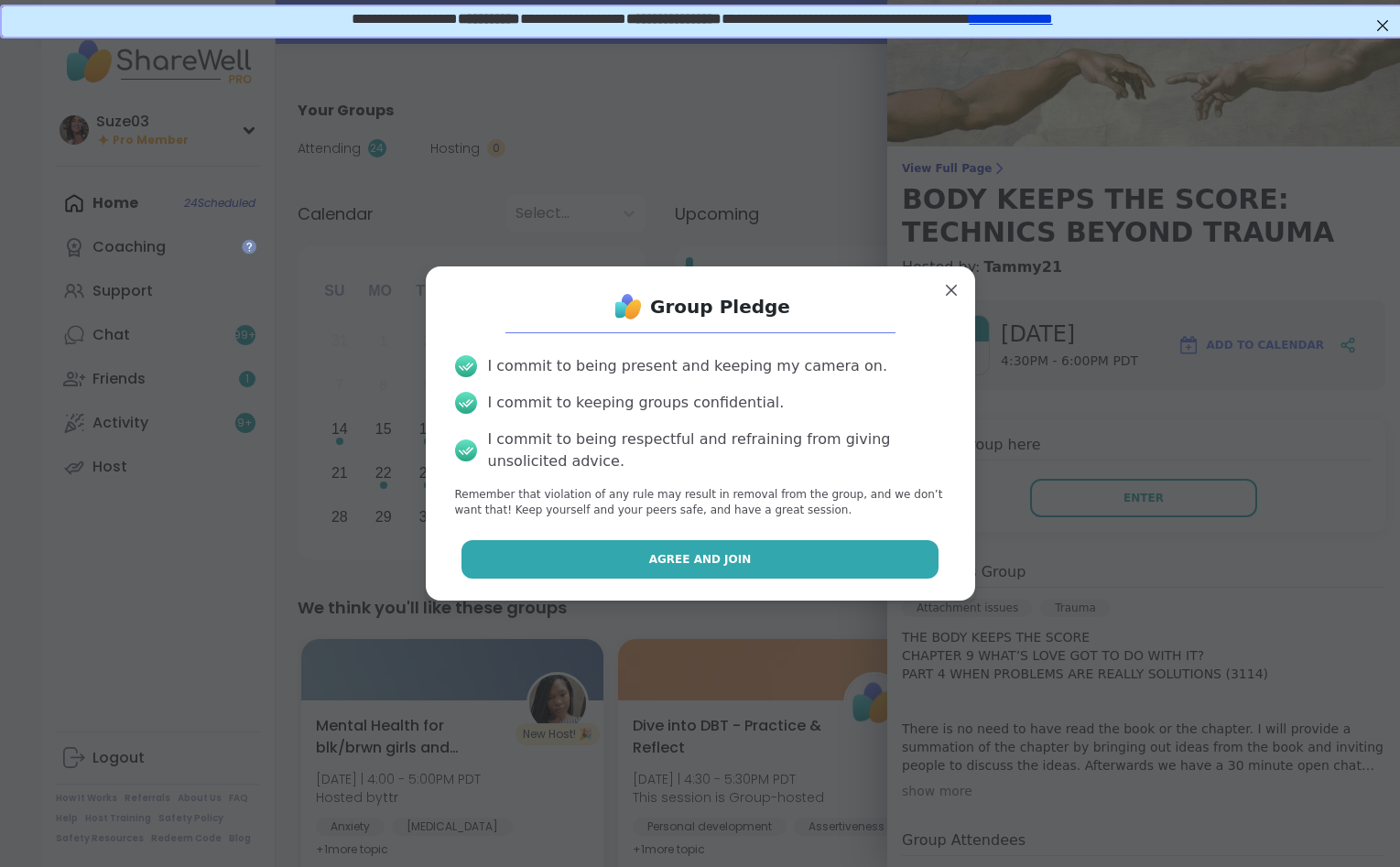
click at [787, 556] on button "Agree and Join" at bounding box center [700, 558] width 477 height 38
